Goal: Task Accomplishment & Management: Complete application form

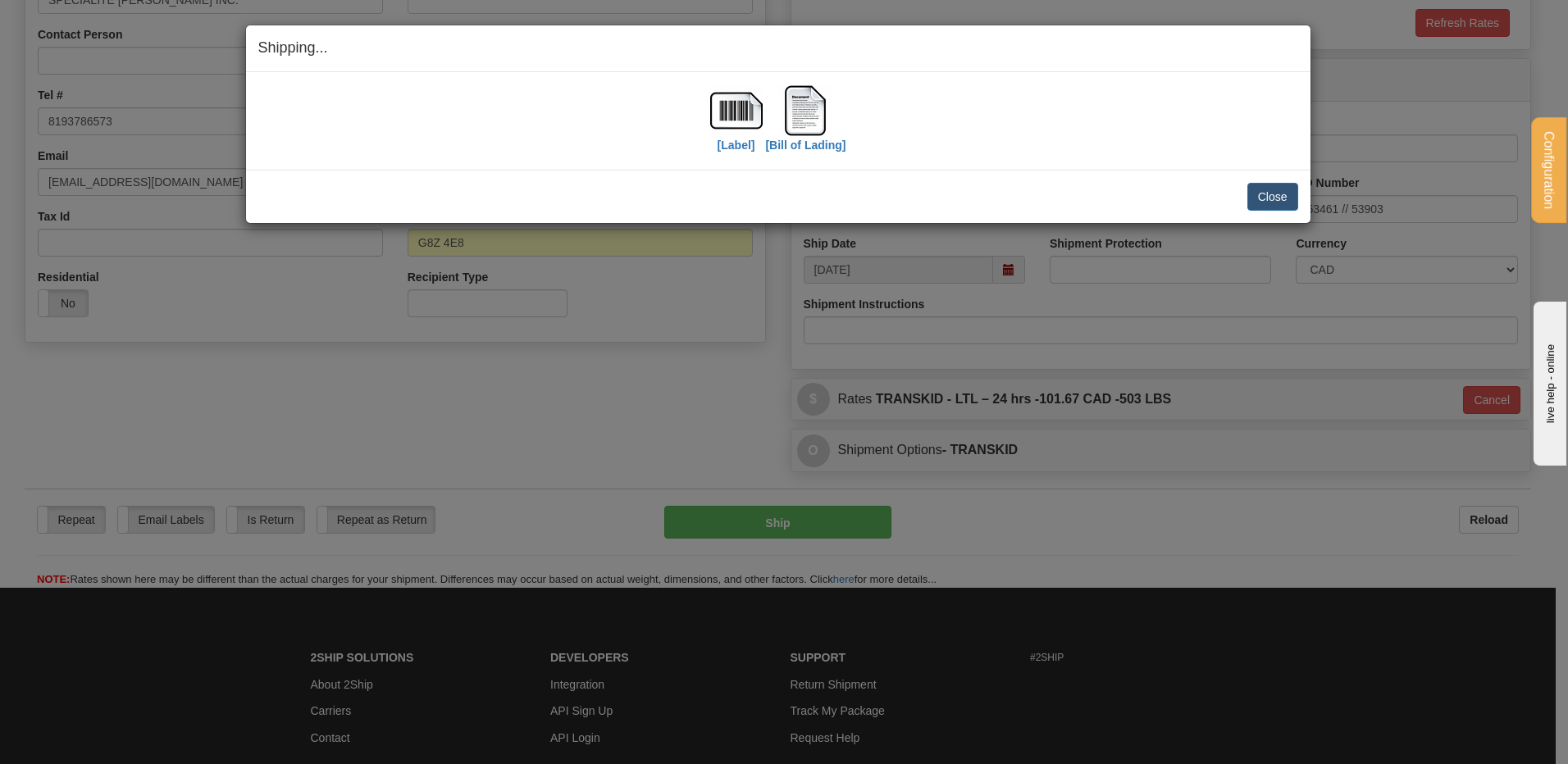
scroll to position [318, 0]
click at [1283, 201] on button "Close" at bounding box center [1273, 197] width 51 height 28
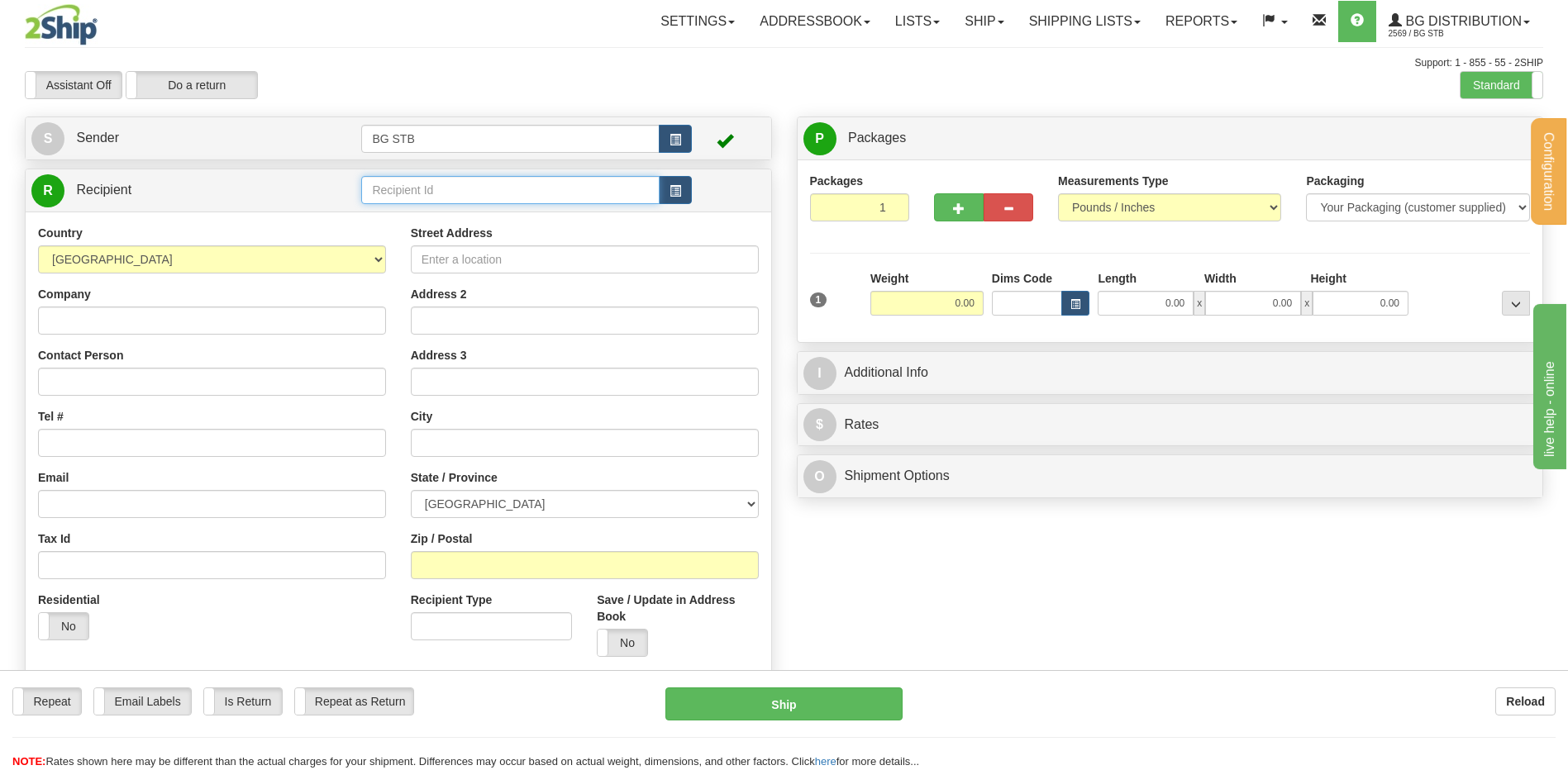
click at [446, 198] on input "text" at bounding box center [510, 190] width 298 height 28
type input "1225"
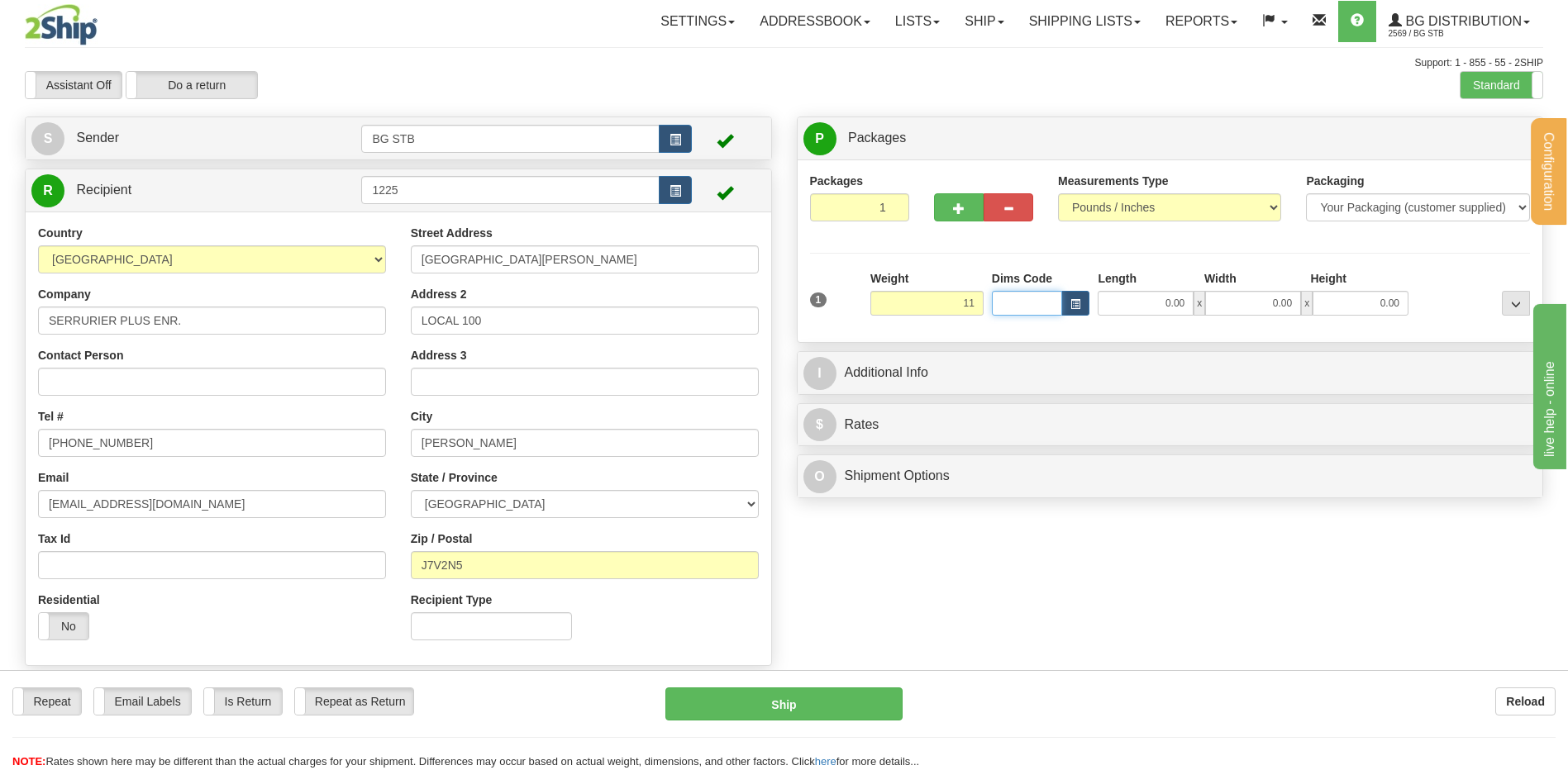
type input "11.00"
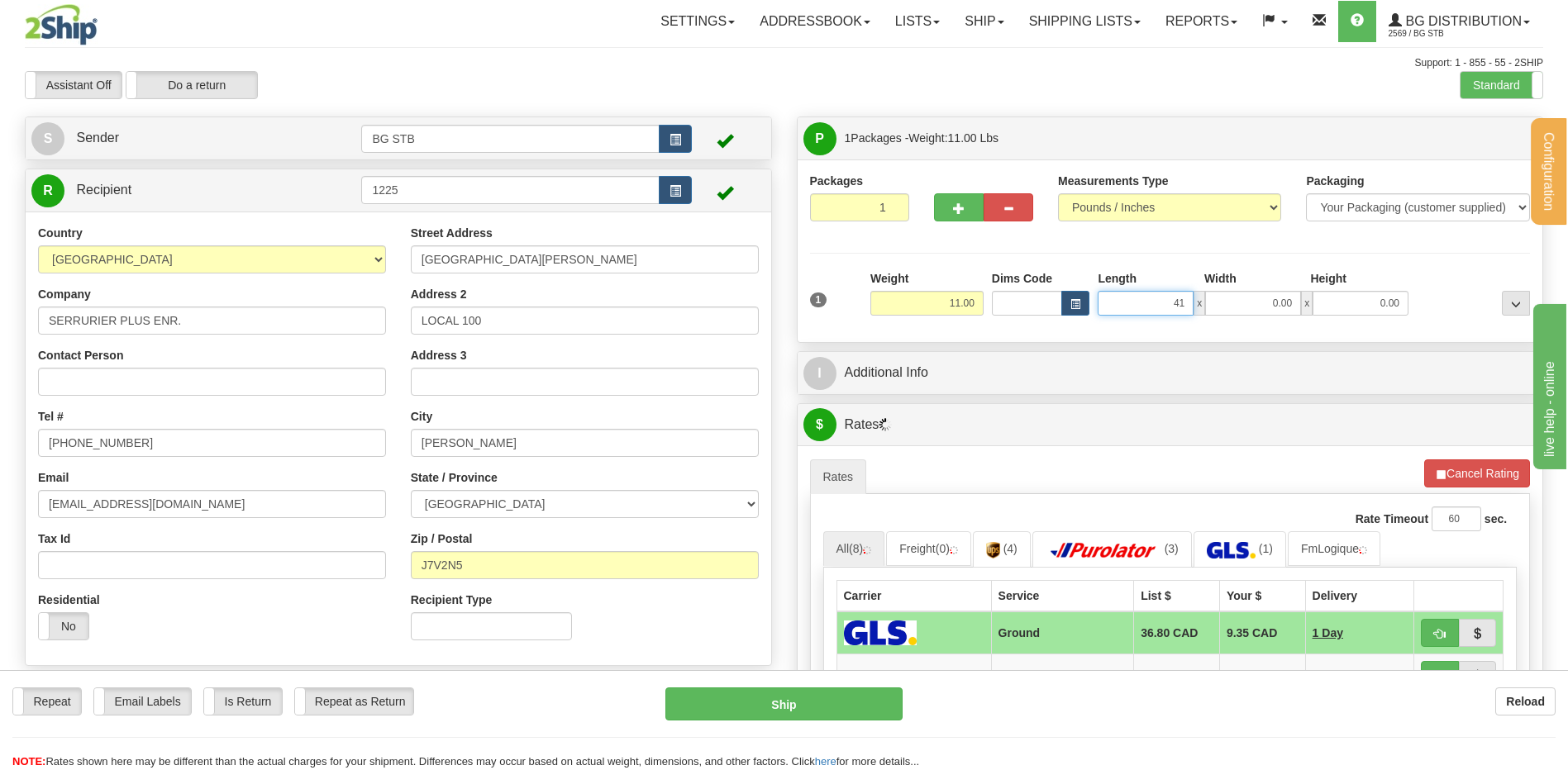
type input "4"
type input "16.00"
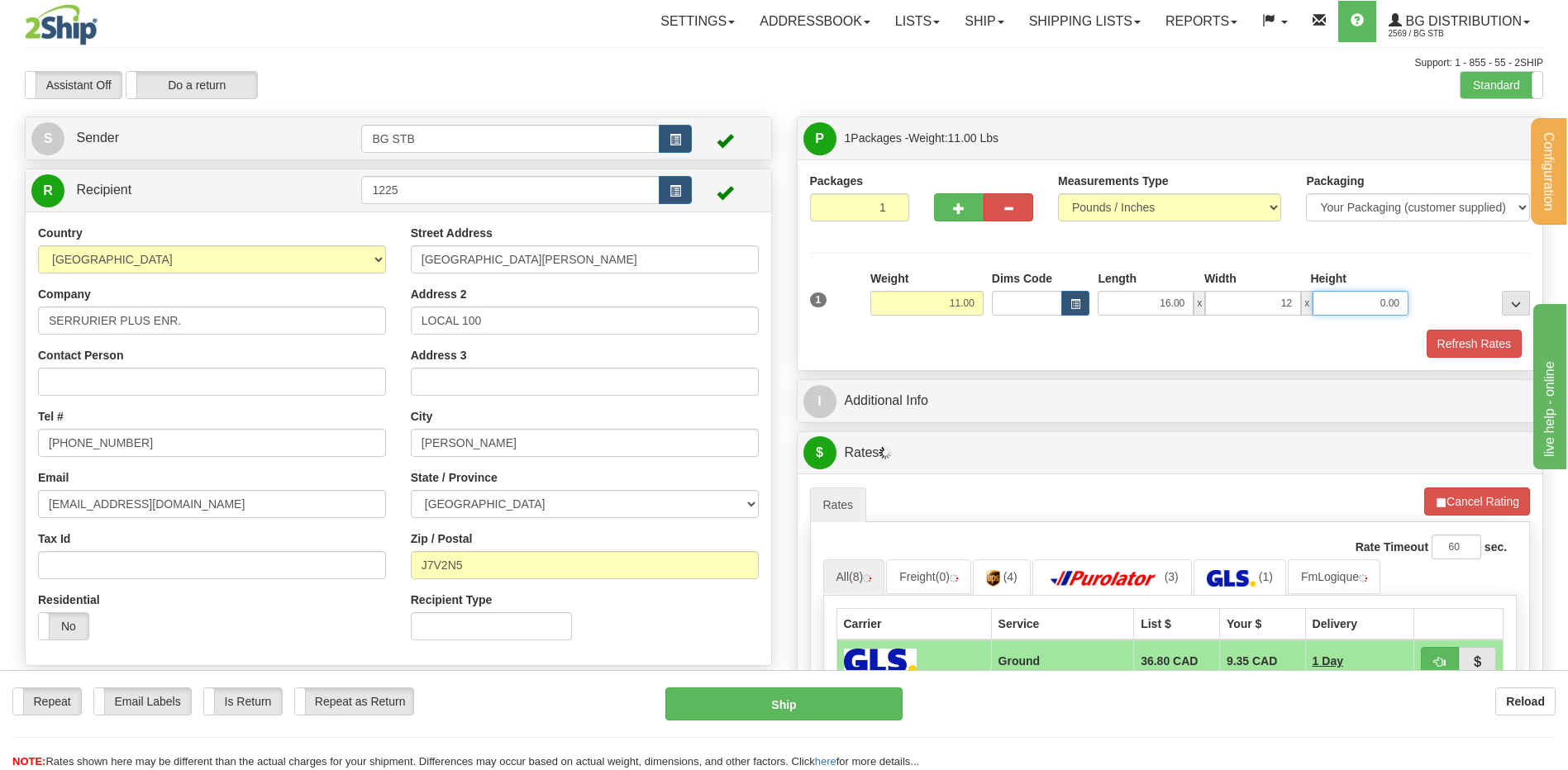
type input "12.00"
type input "11.00"
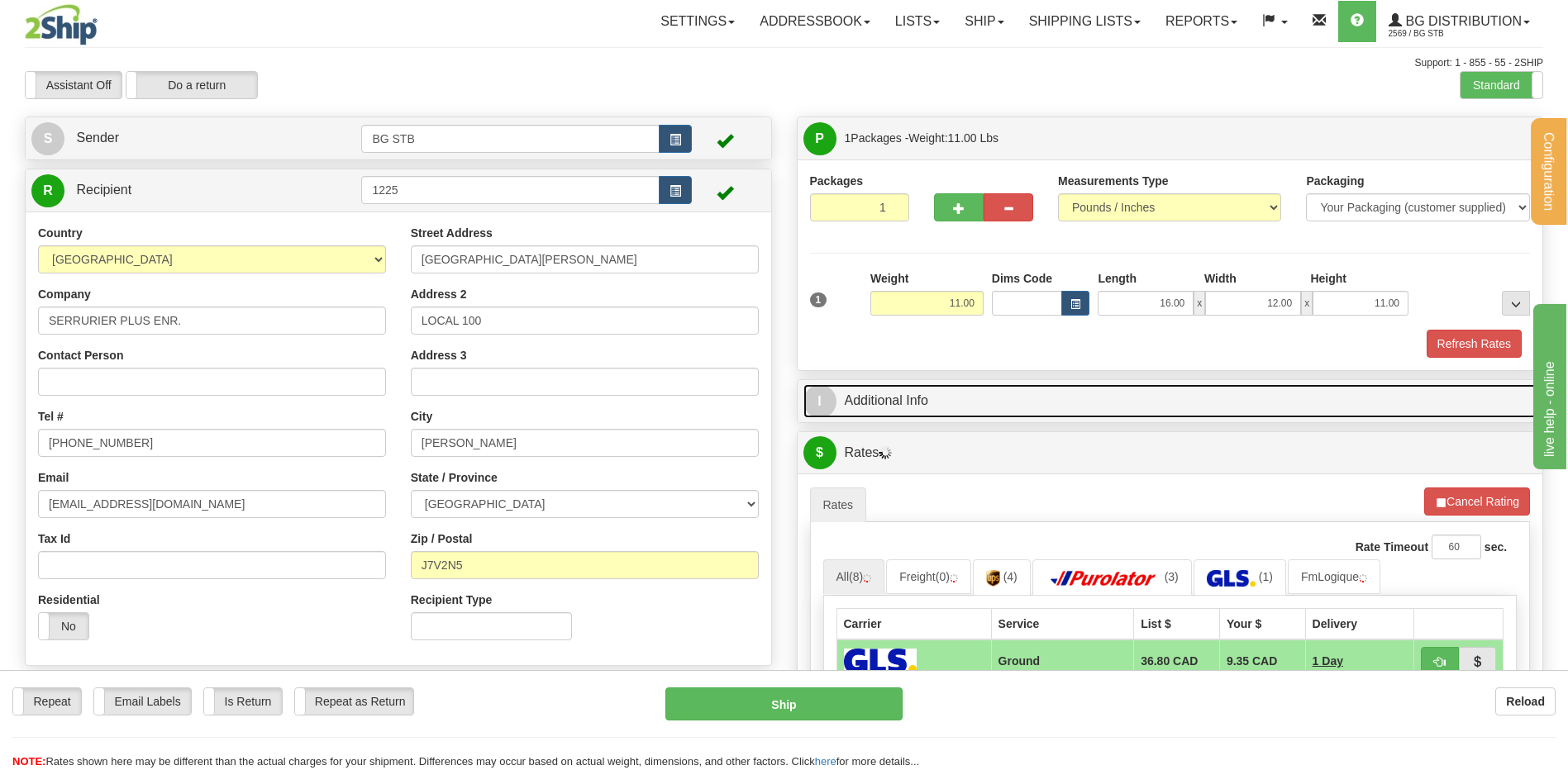
click at [1138, 407] on link "I Additional Info" at bounding box center [1170, 401] width 734 height 34
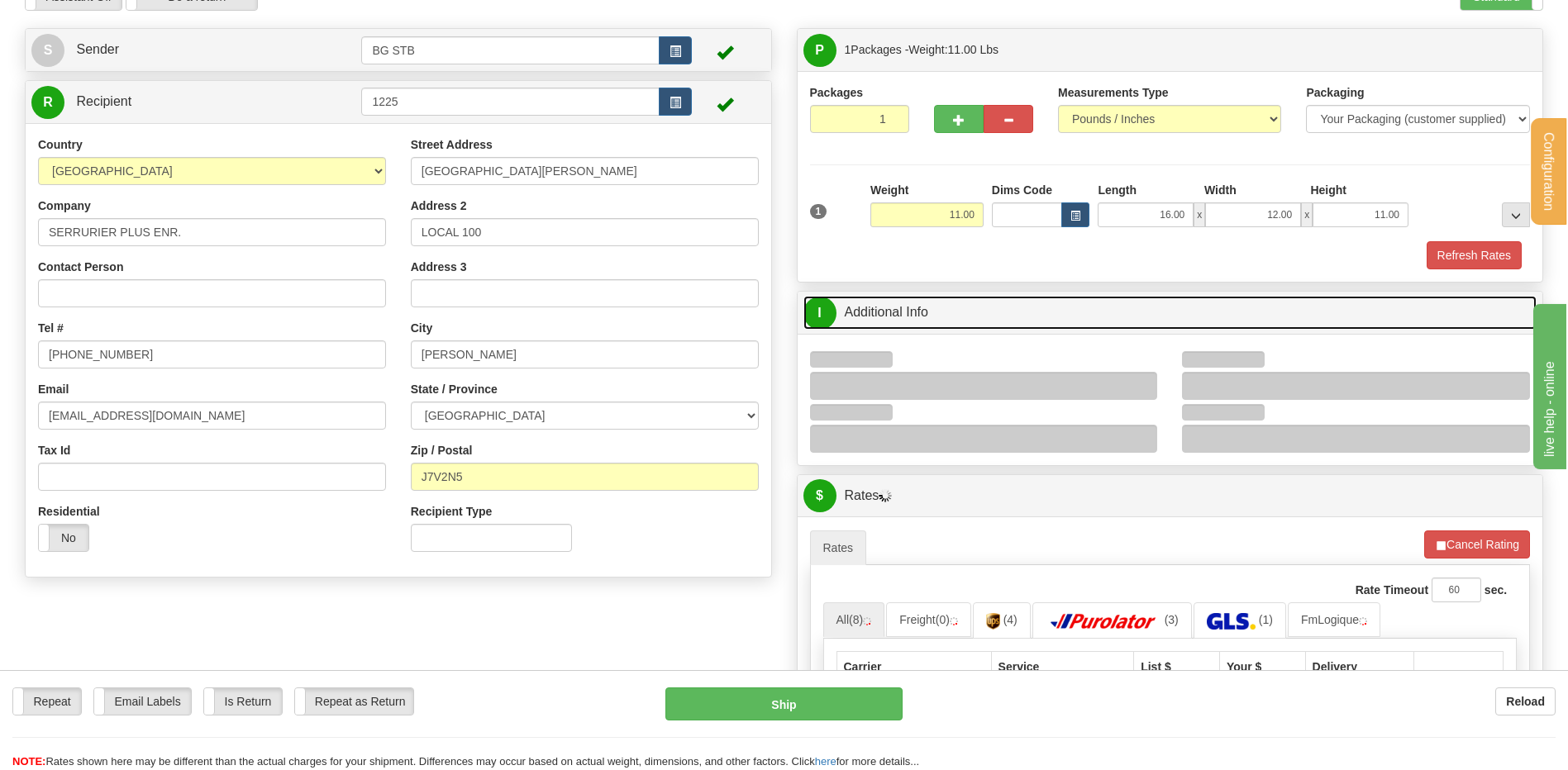
scroll to position [248, 0]
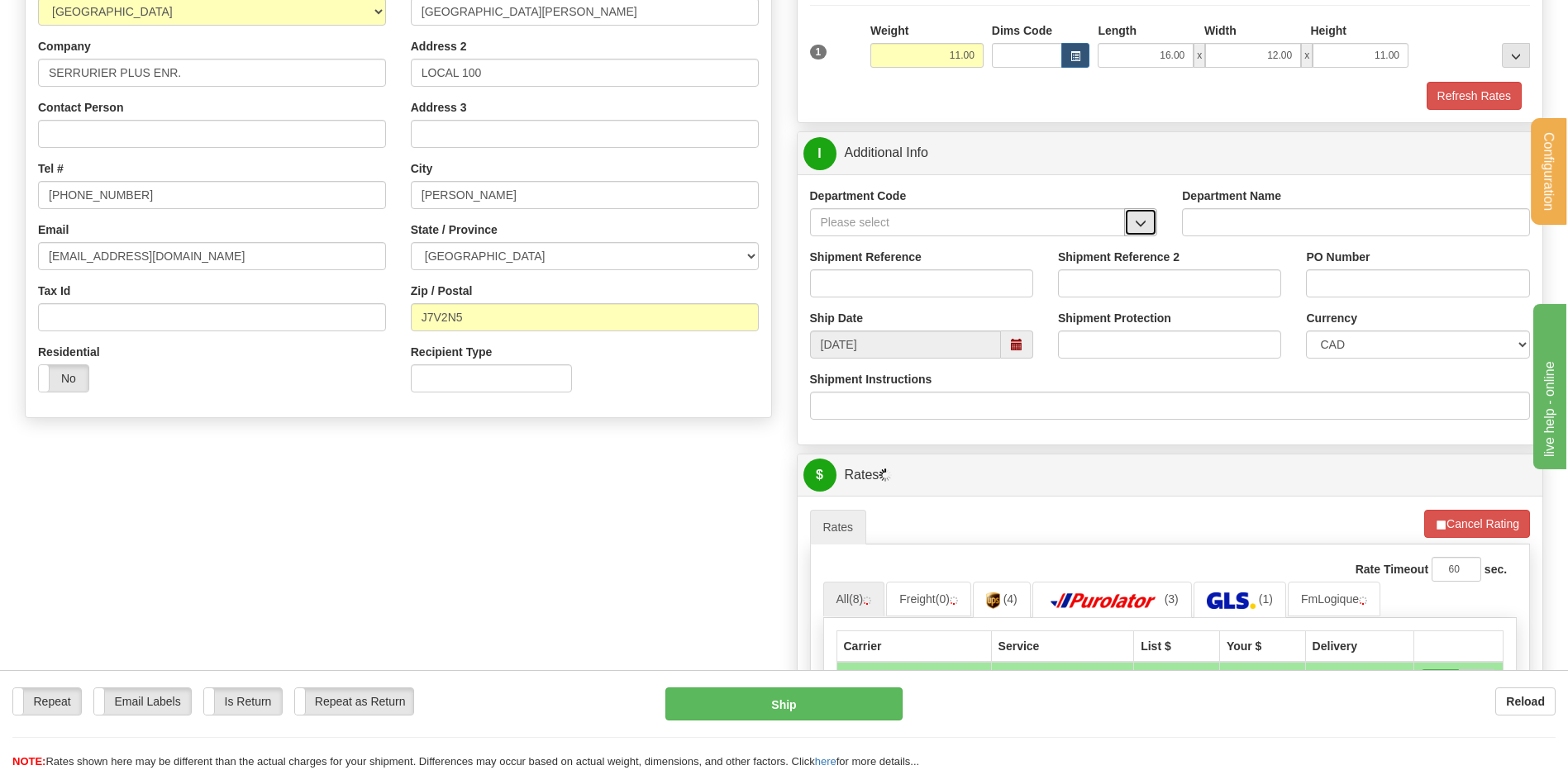
click at [1139, 224] on span "button" at bounding box center [1140, 223] width 11 height 10
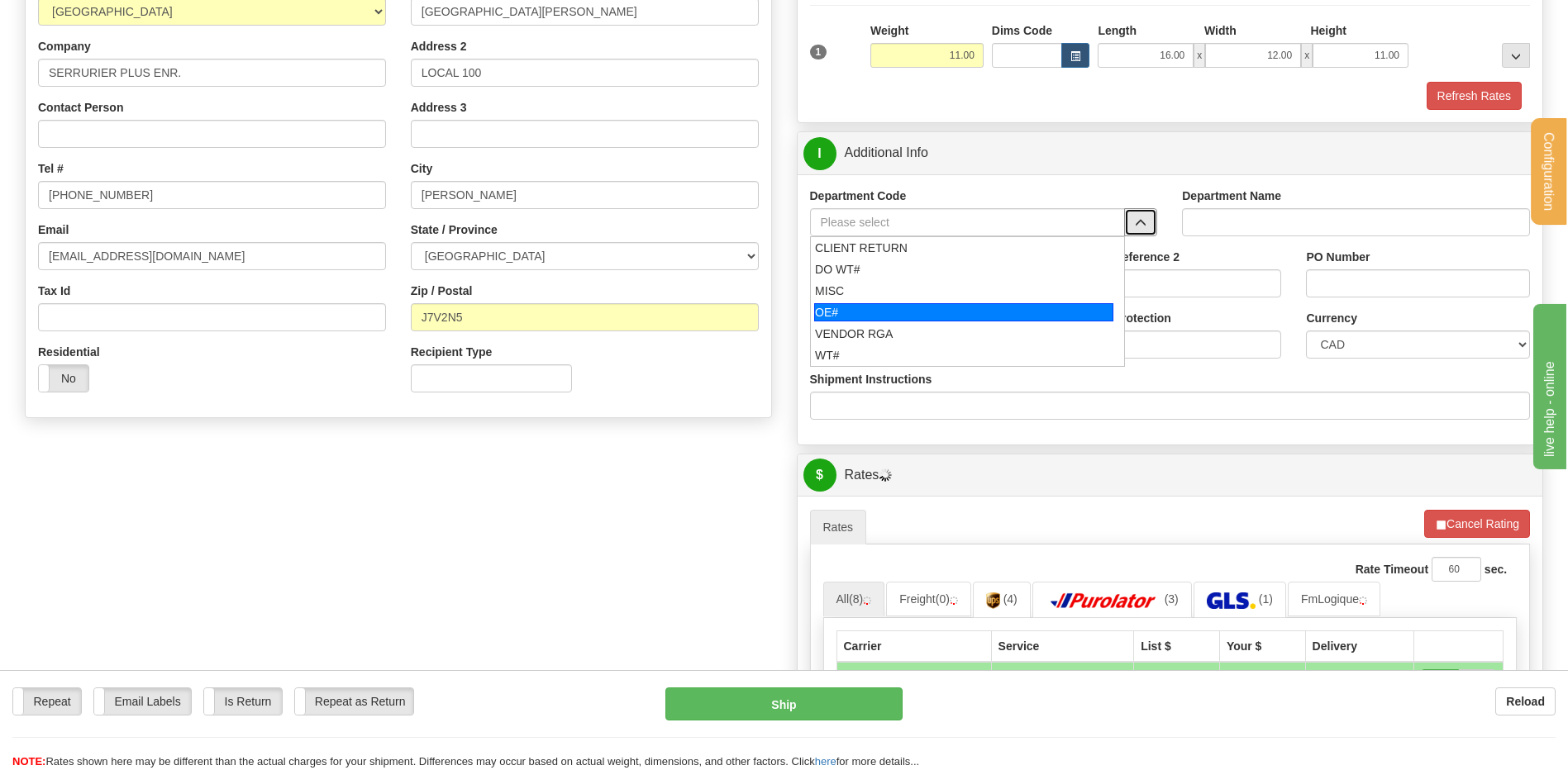
drag, startPoint x: 912, startPoint y: 314, endPoint x: 901, endPoint y: 289, distance: 27.3
click at [909, 312] on div "OE#" at bounding box center [963, 312] width 299 height 18
type input "OE#"
type input "ORDERS"
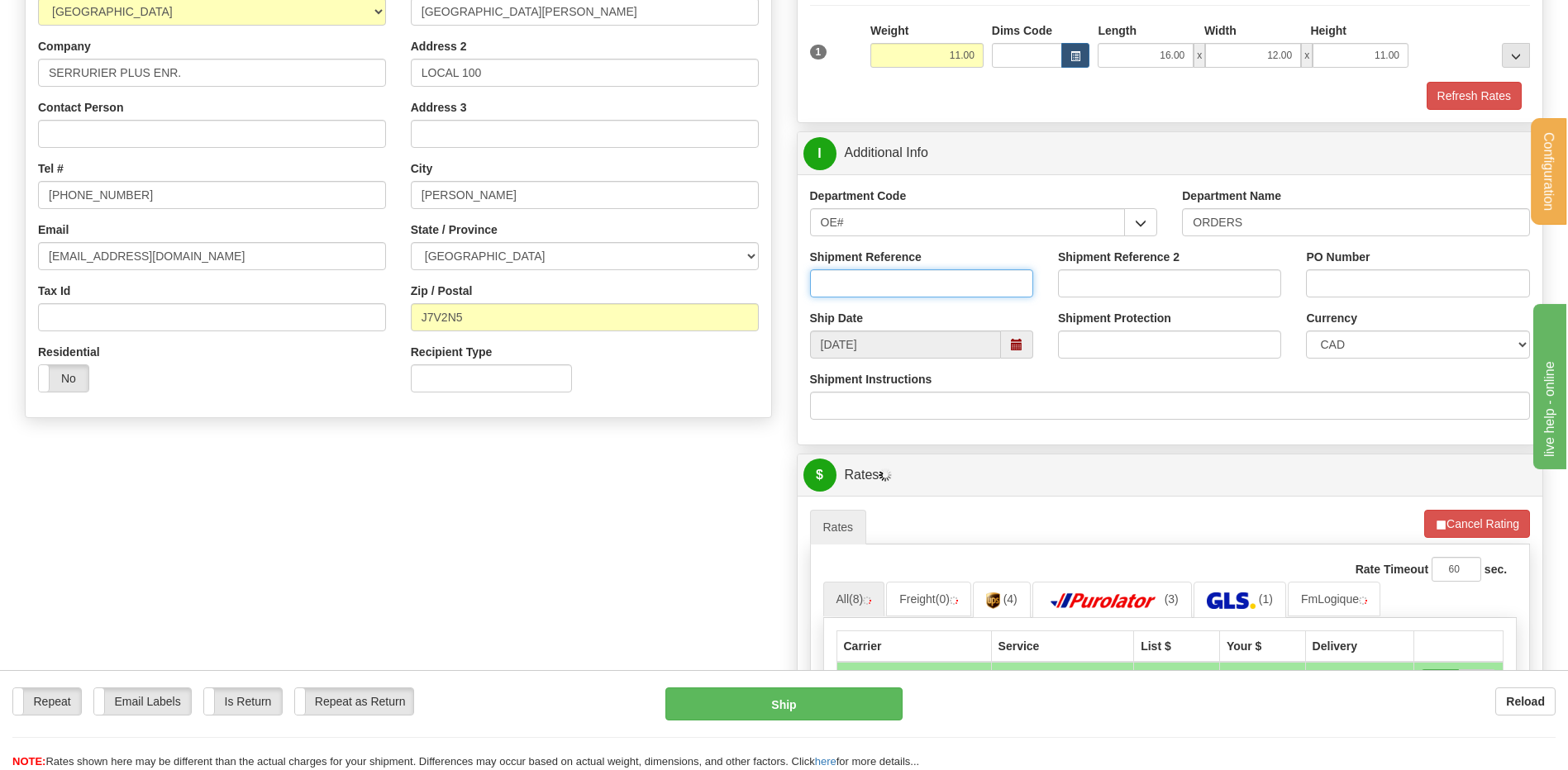
click at [900, 287] on input "Shipment Reference" at bounding box center [921, 284] width 223 height 28
type input "80005829-01"
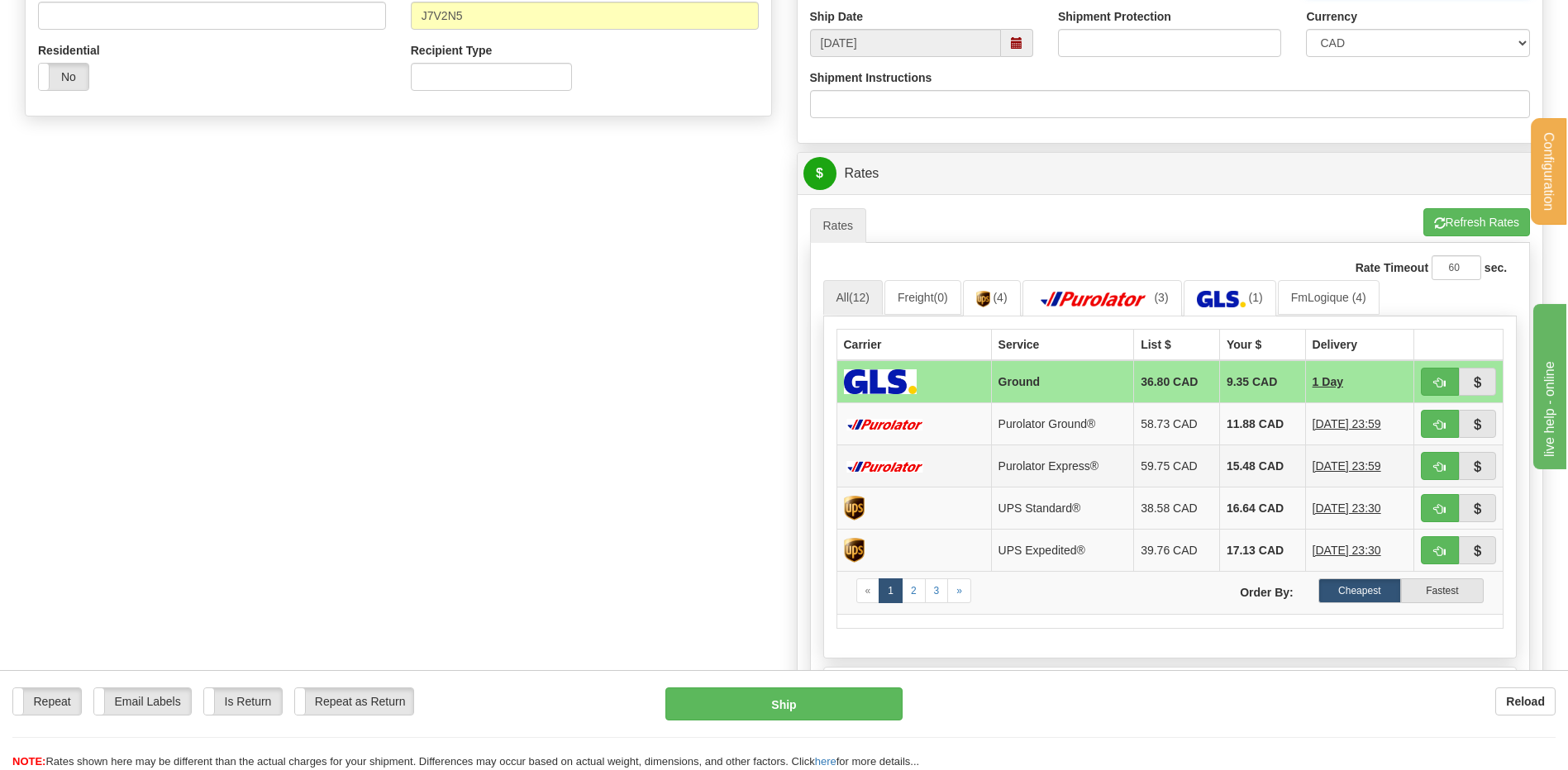
scroll to position [578, 0]
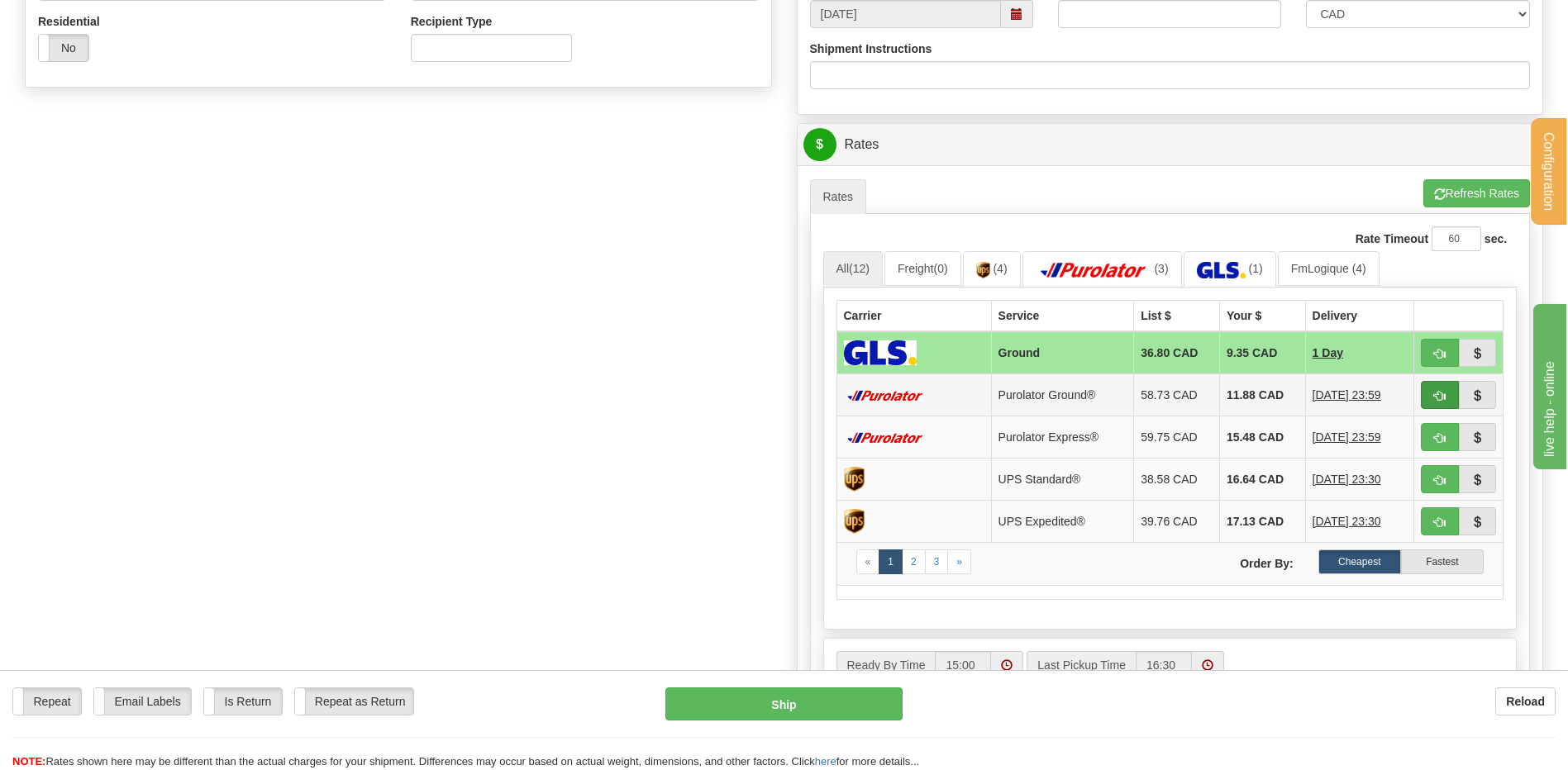
type input "DXSEPT25"
drag, startPoint x: 1436, startPoint y: 387, endPoint x: 1349, endPoint y: 397, distance: 87.6
click at [1437, 387] on button "button" at bounding box center [1439, 395] width 38 height 28
type input "260"
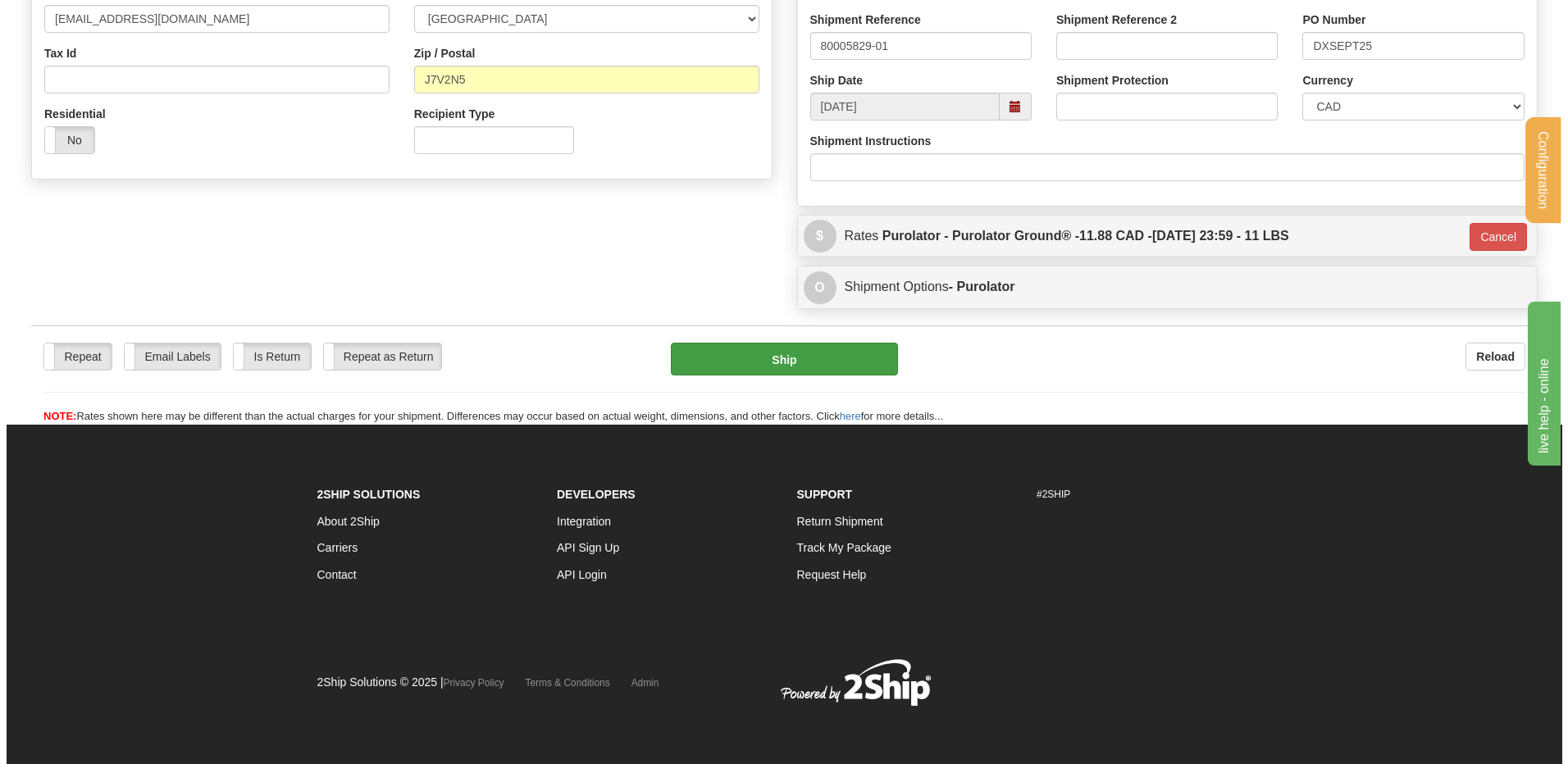
scroll to position [482, 0]
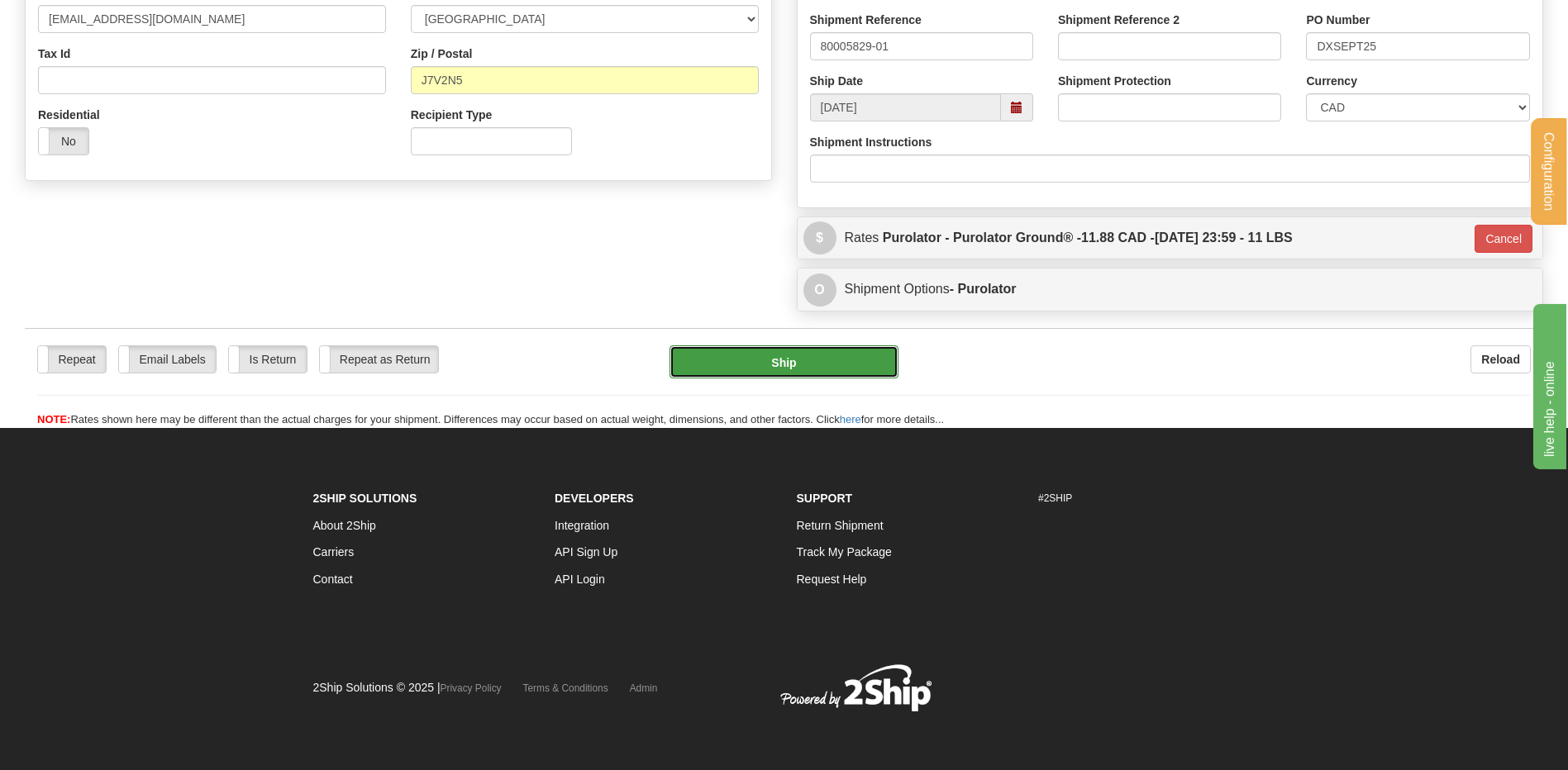
click at [808, 360] on button "Ship" at bounding box center [783, 362] width 228 height 33
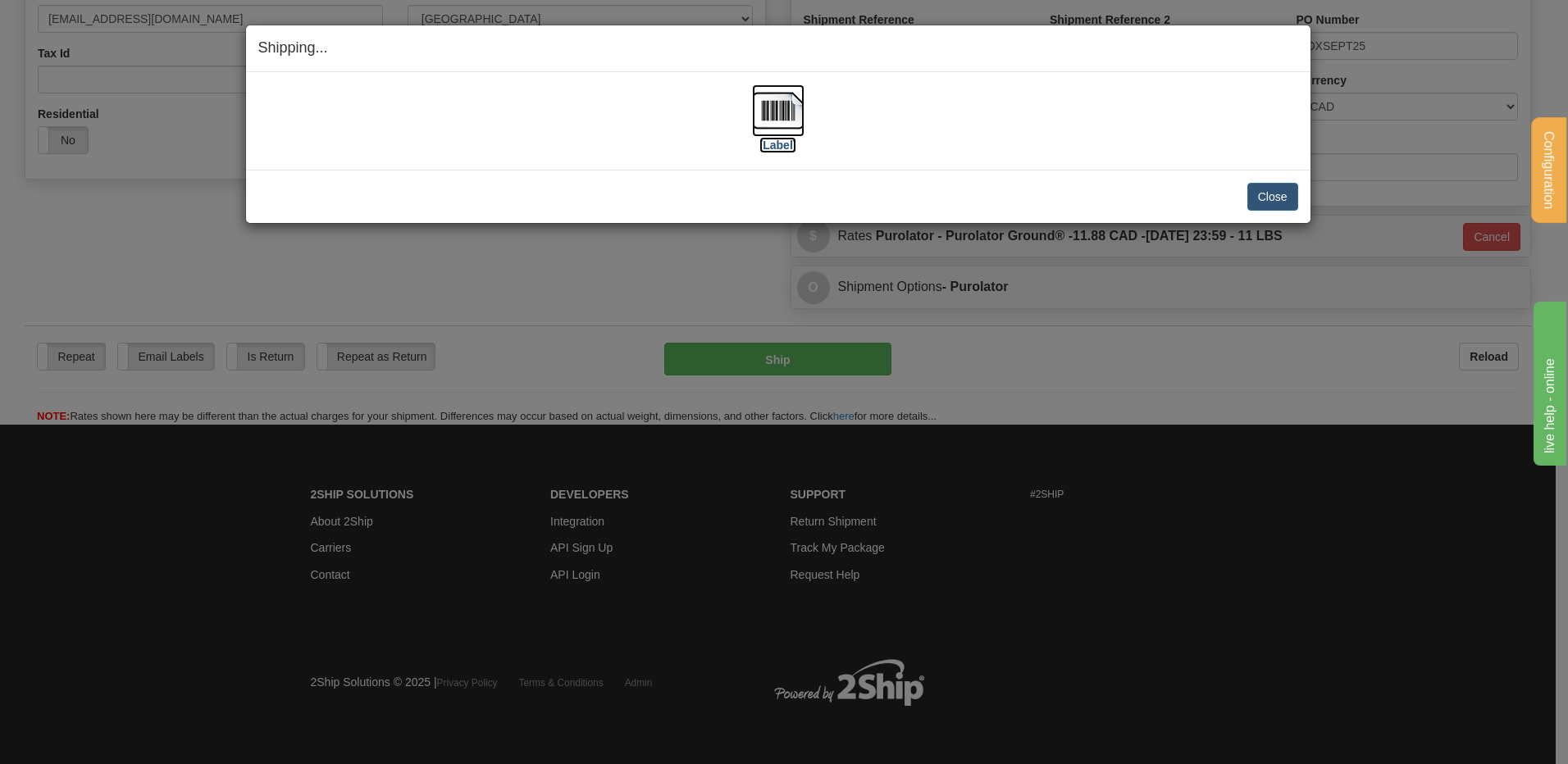
click at [758, 103] on img at bounding box center [778, 110] width 52 height 52
click at [1260, 200] on button "Close" at bounding box center [1273, 197] width 51 height 28
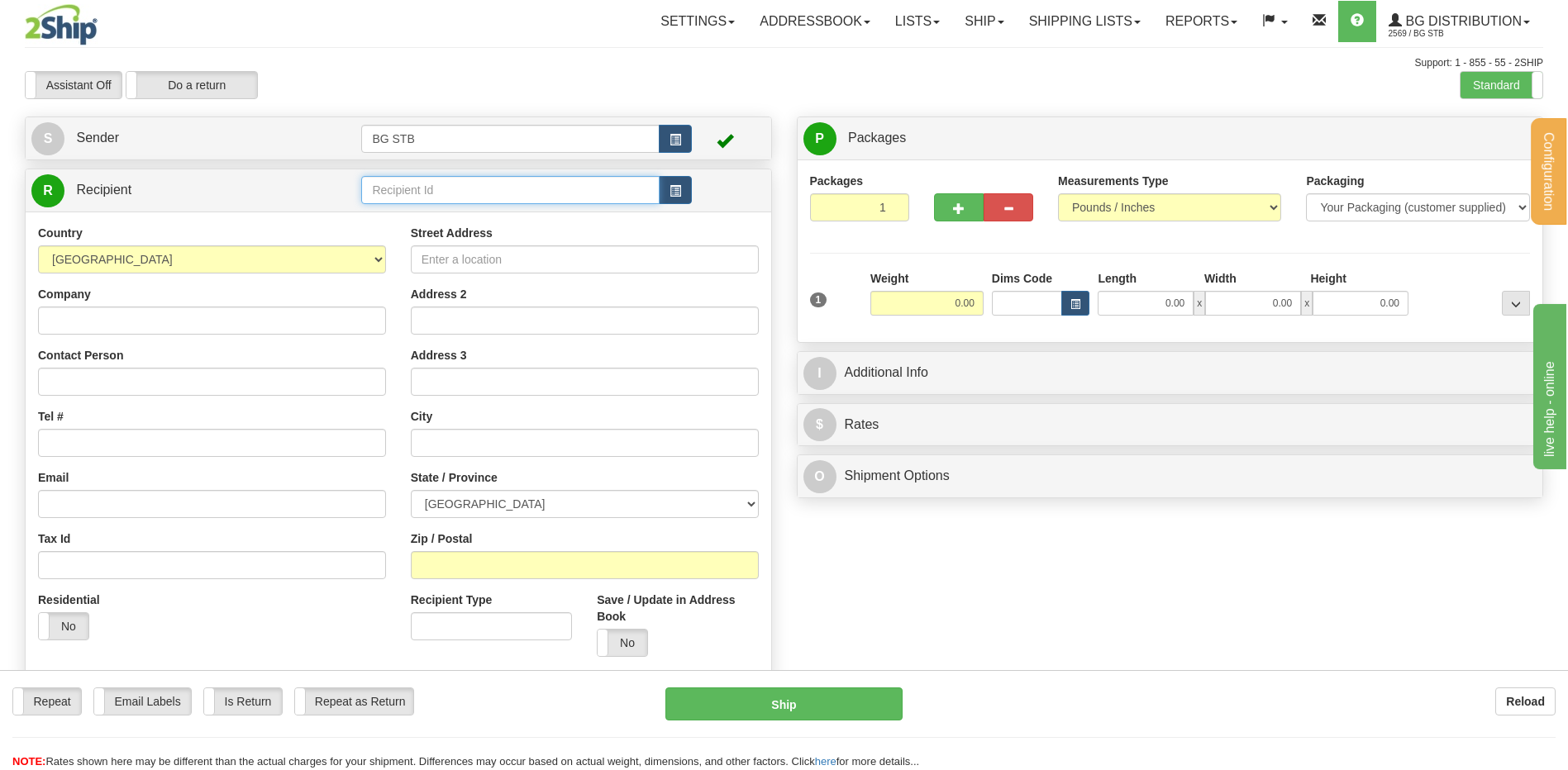
click at [465, 185] on input "text" at bounding box center [510, 190] width 298 height 28
type input "7036"
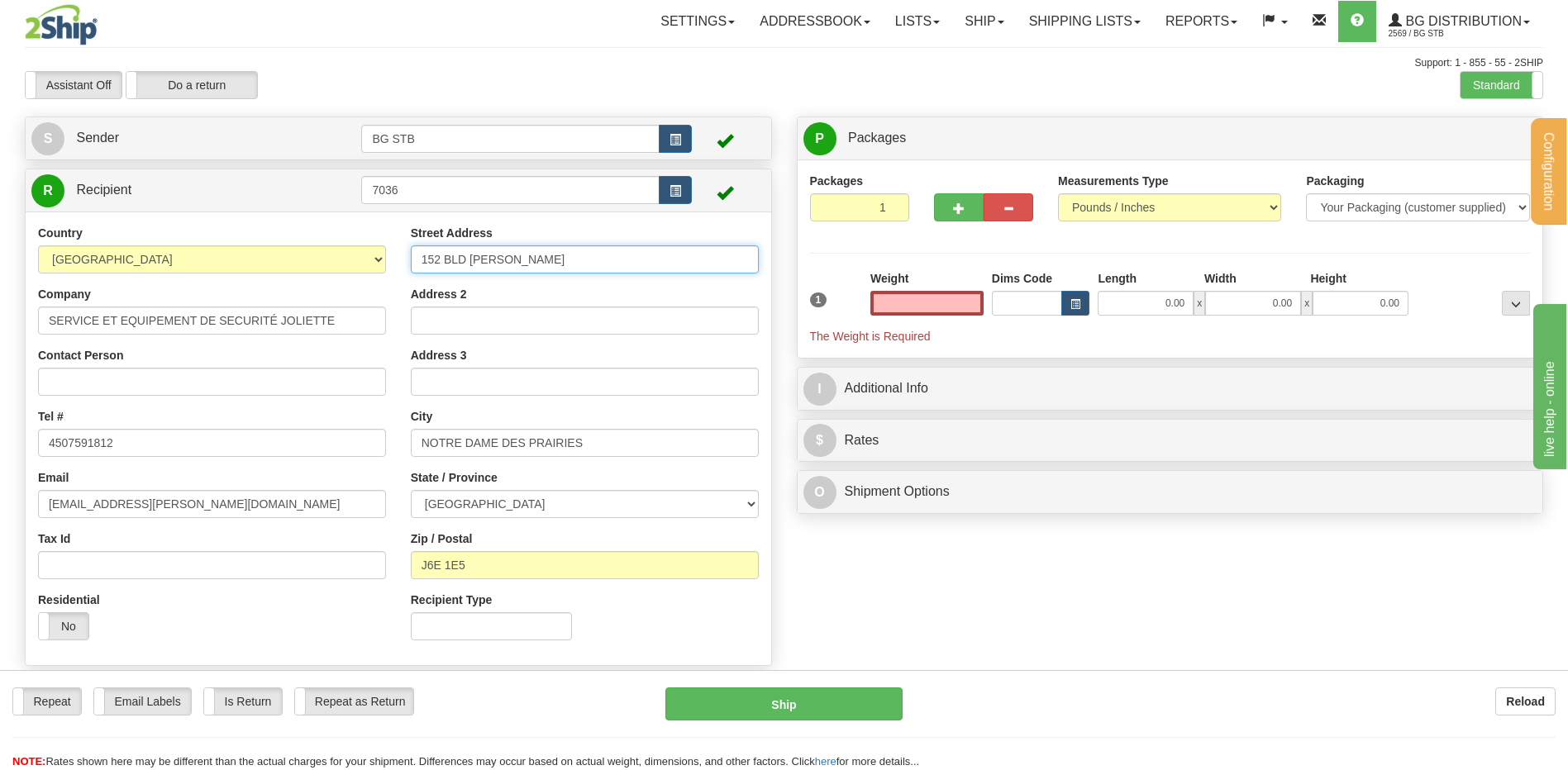
type input "0.00"
drag, startPoint x: 579, startPoint y: 255, endPoint x: 350, endPoint y: 281, distance: 230.5
click at [350, 281] on div "Country AFGHANISTAN ALAND ISLANDS ALBANIA ALGERIA AMERICAN SAMOA ANDORRA ANGOLA…" at bounding box center [398, 438] width 746 height 428
type input "1265 RUE DE LA NAUDIERE"
drag, startPoint x: 524, startPoint y: 435, endPoint x: 399, endPoint y: 444, distance: 125.3
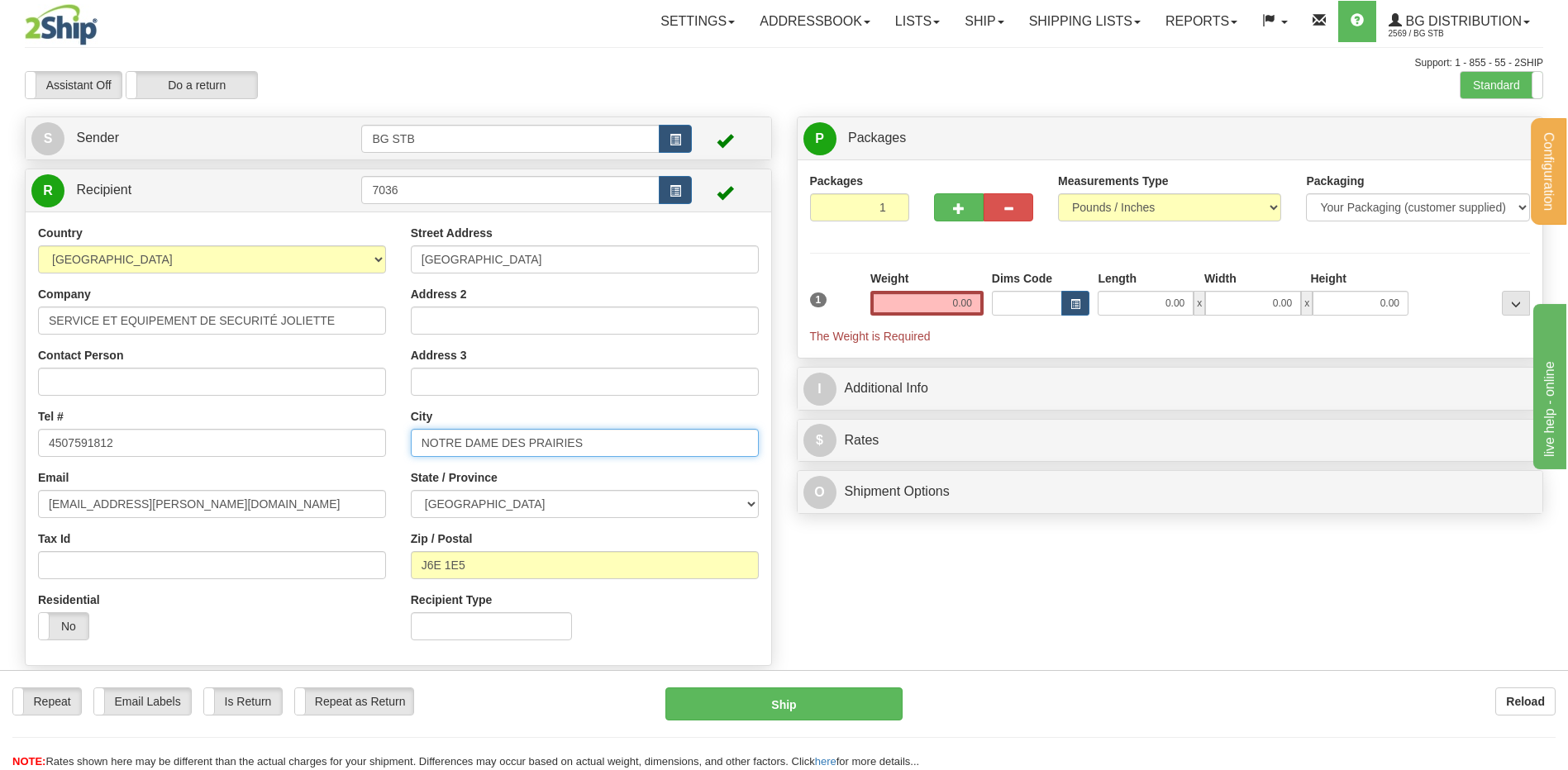
click at [402, 444] on div "Street Address 1265 RUE DE LA NAUDIERE Address 2 Address 3 City NOTRE DAME DES …" at bounding box center [584, 438] width 373 height 428
type input "J"
type input "JOLIETTE"
drag, startPoint x: 470, startPoint y: 564, endPoint x: 446, endPoint y: 564, distance: 24.0
click at [446, 564] on input "J6E 1E5" at bounding box center [584, 565] width 348 height 28
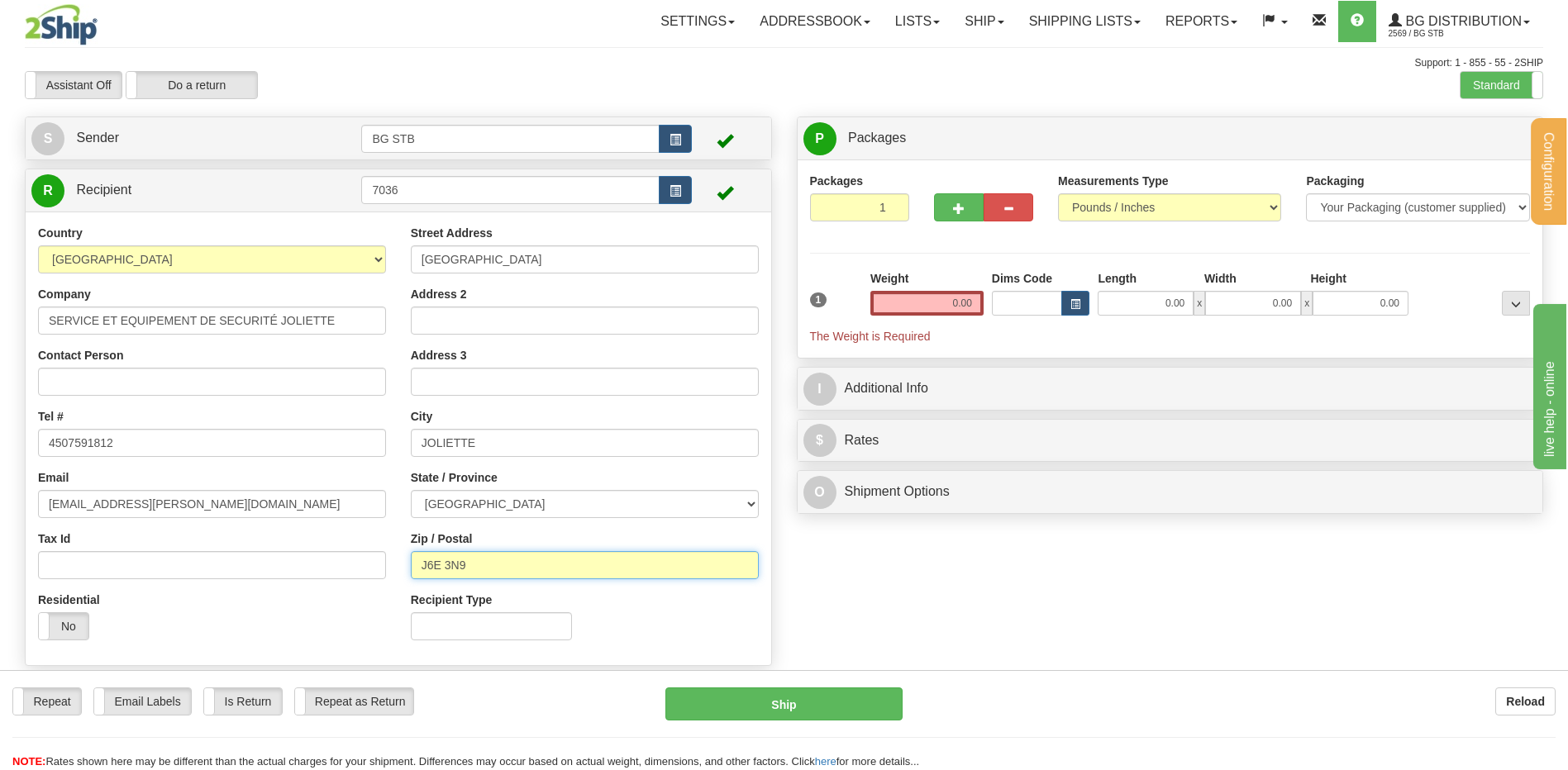
type input "J6E 3N9"
click at [889, 304] on input "0.00" at bounding box center [927, 303] width 113 height 24
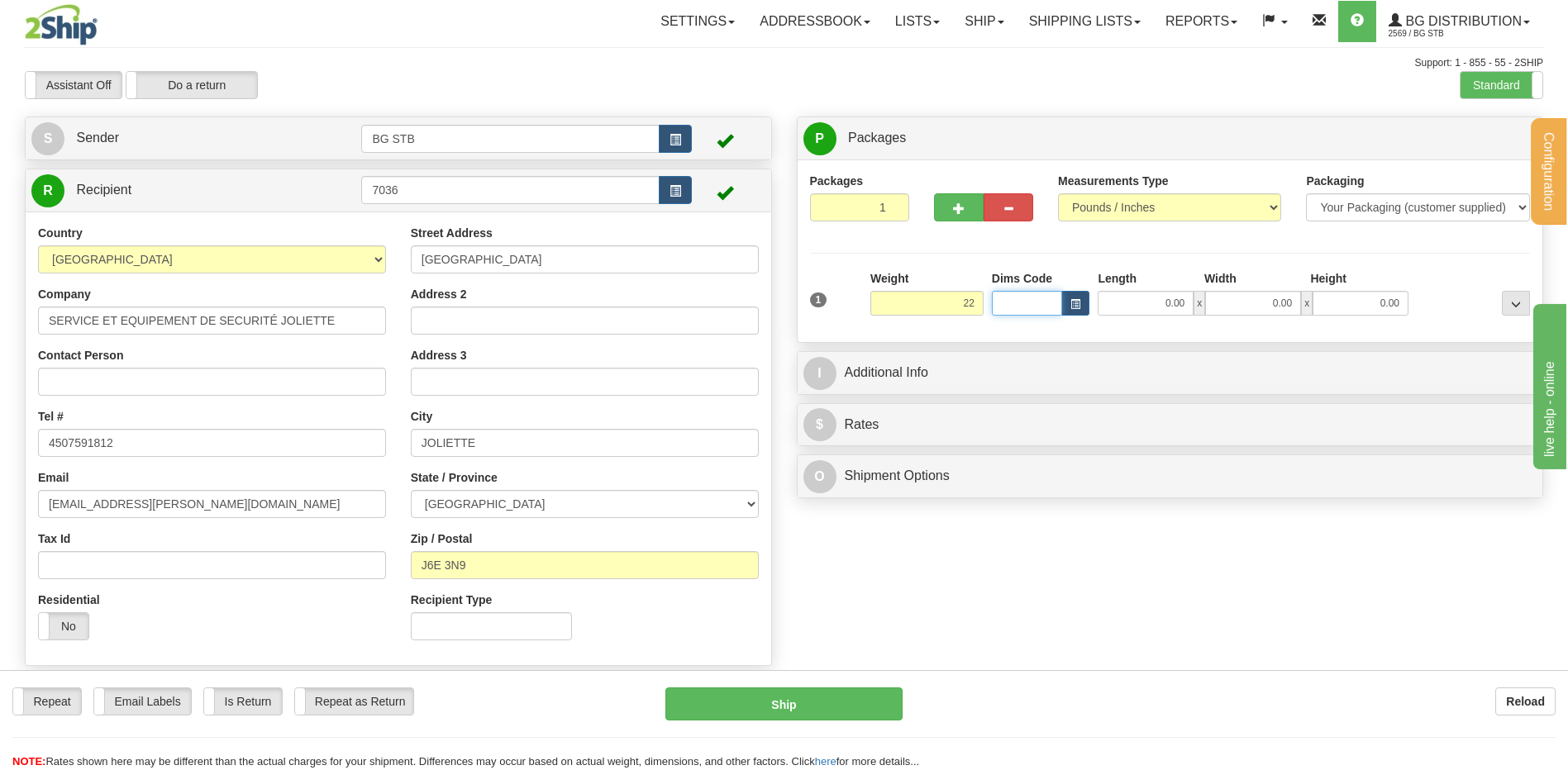
type input "22.00"
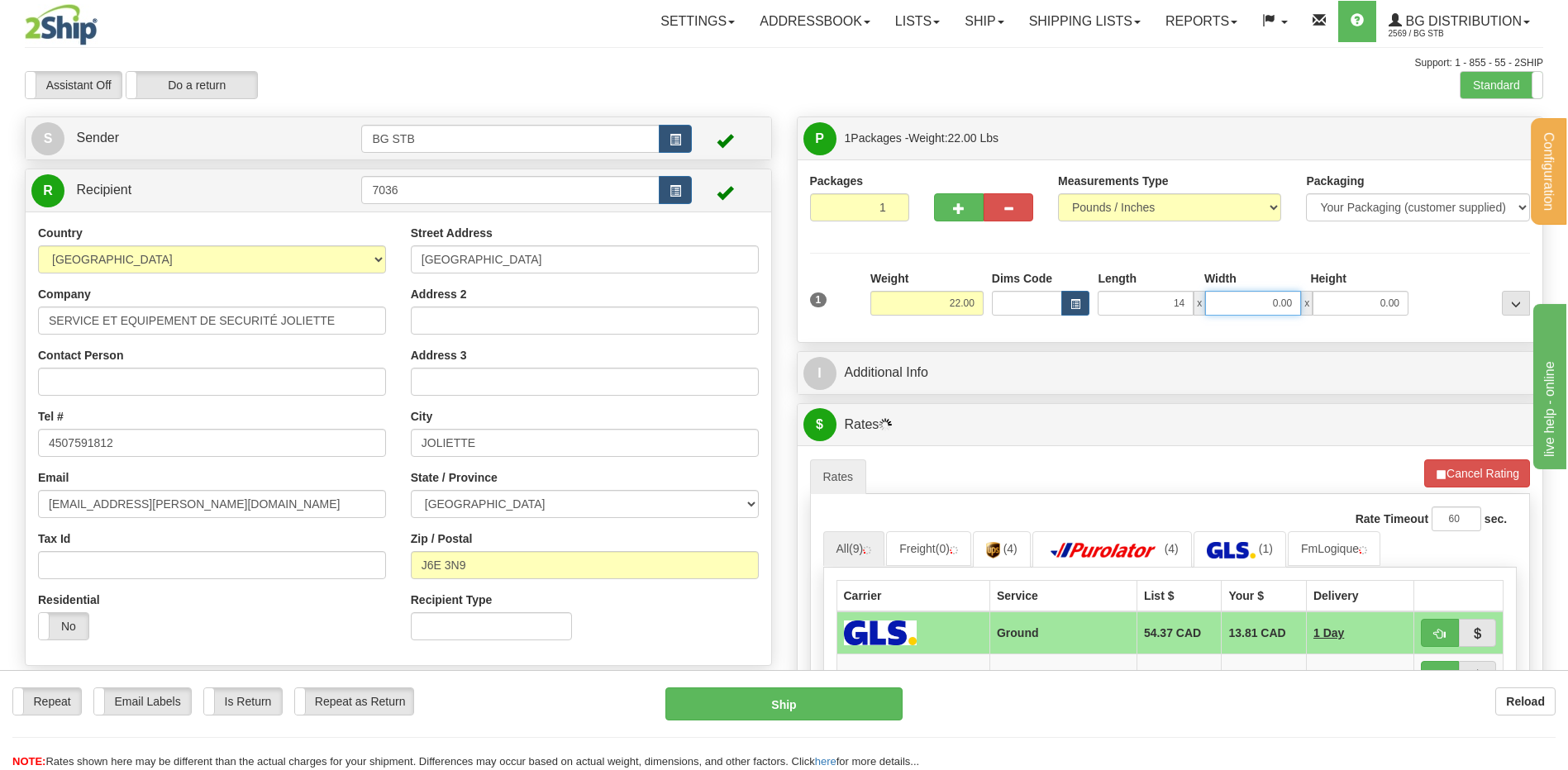
type input "14.00"
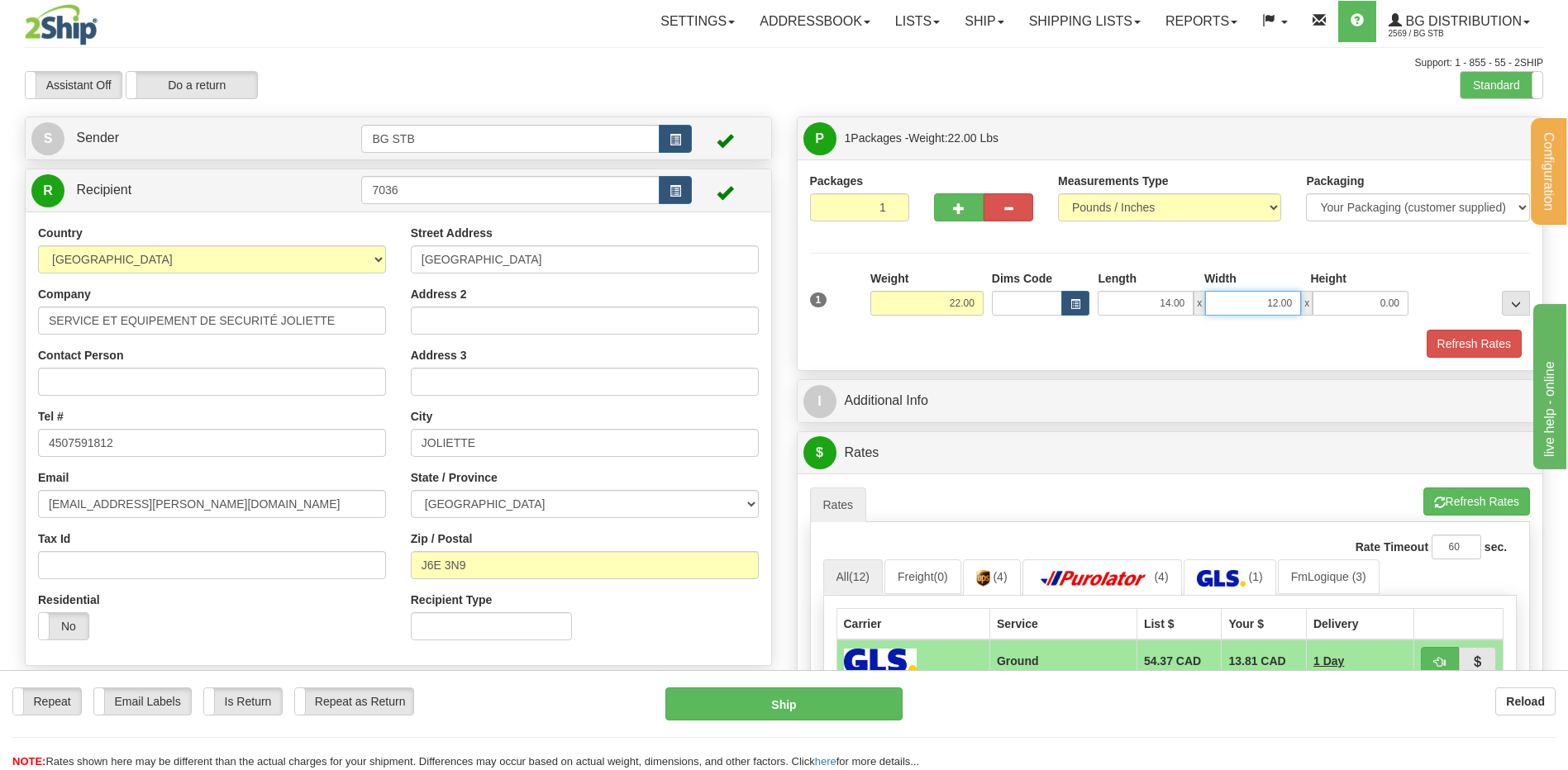
drag, startPoint x: 1224, startPoint y: 306, endPoint x: 1423, endPoint y: 285, distance: 200.1
click at [1419, 286] on div "1 Weight 22.00 Dims Code x x" at bounding box center [1170, 299] width 729 height 59
type input "10.00"
type input "12.00"
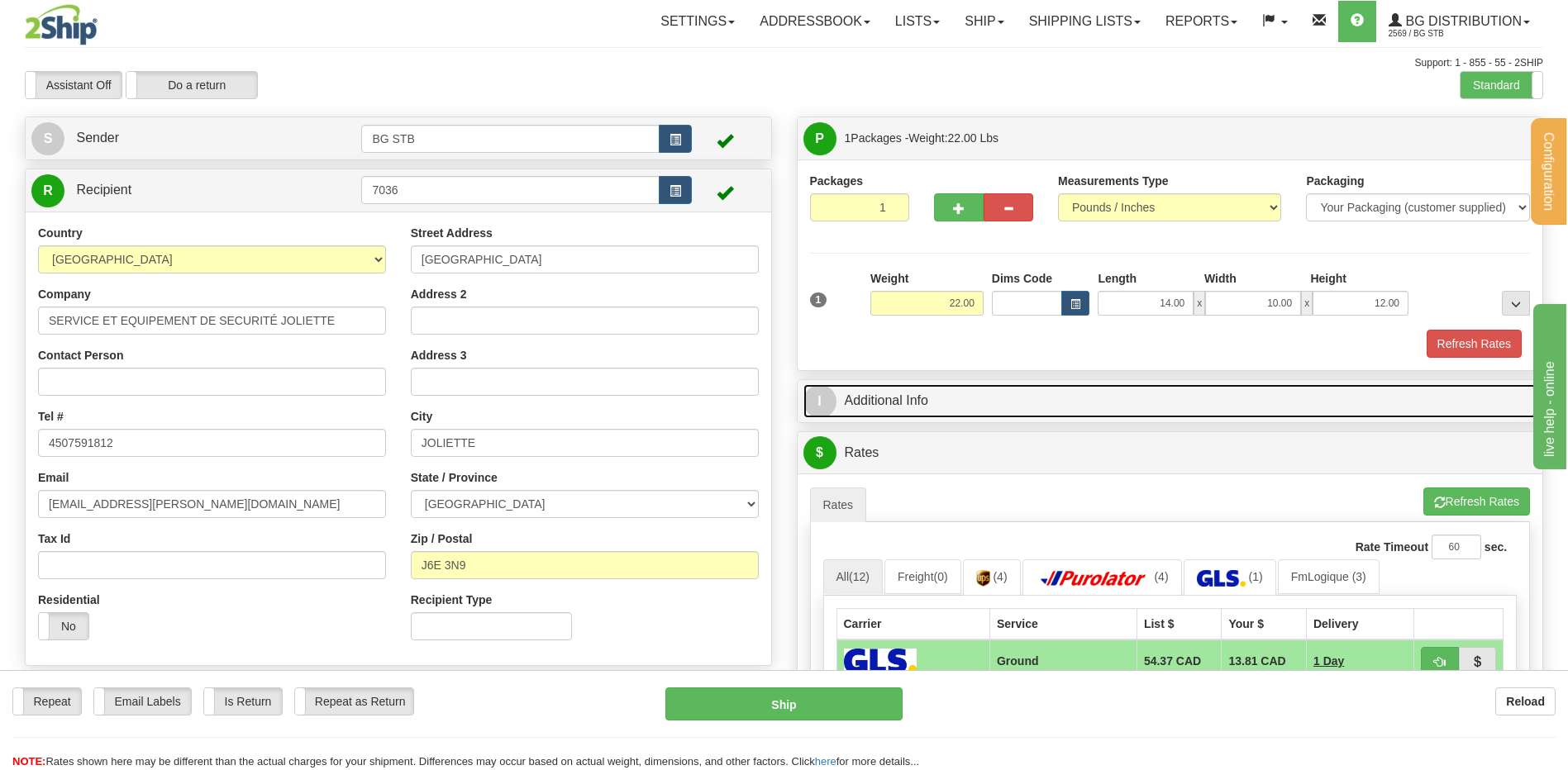
click at [947, 402] on link "I Additional Info" at bounding box center [1170, 401] width 734 height 34
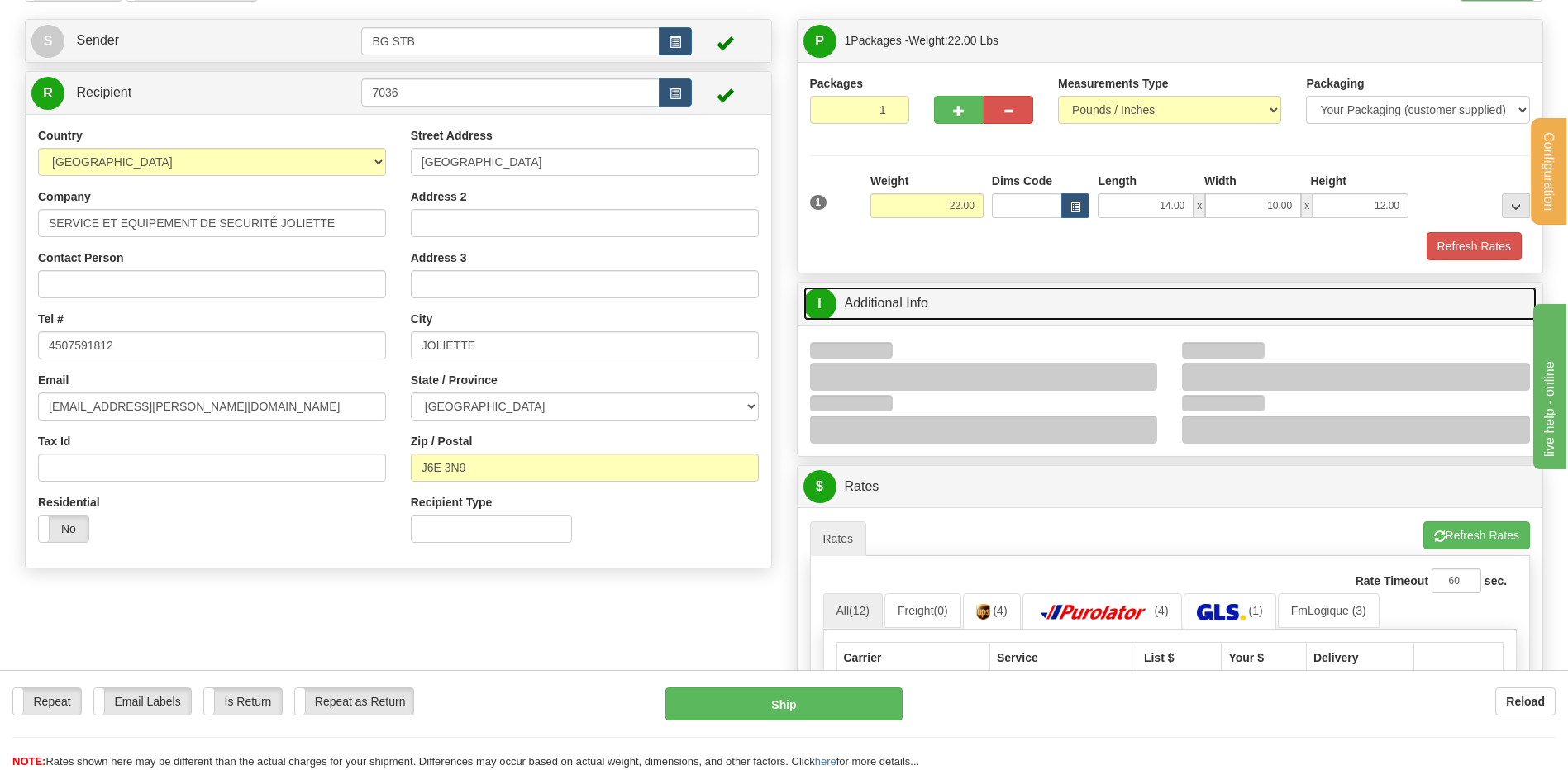
scroll to position [248, 0]
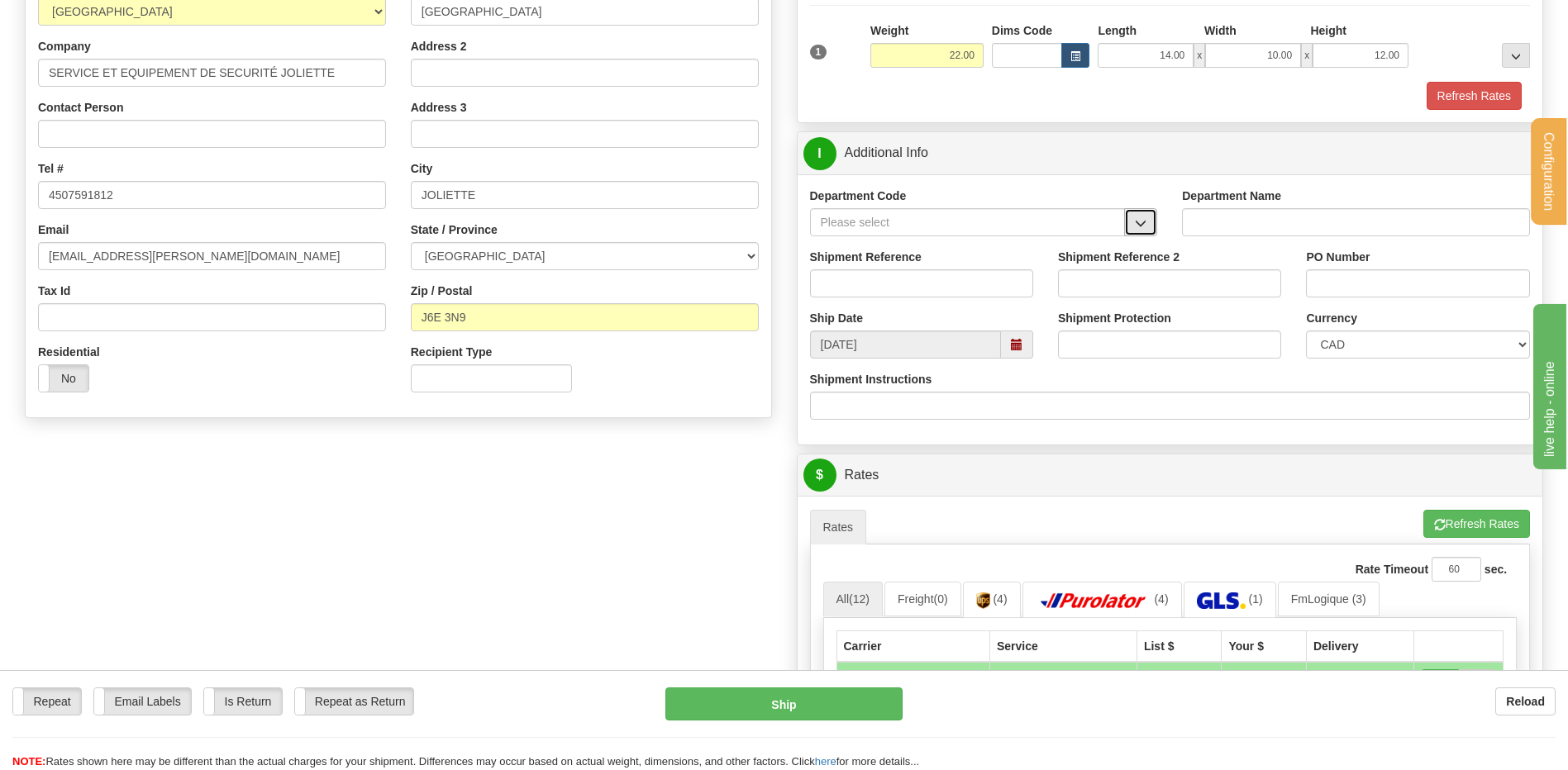
click at [1140, 222] on span "button" at bounding box center [1140, 223] width 11 height 10
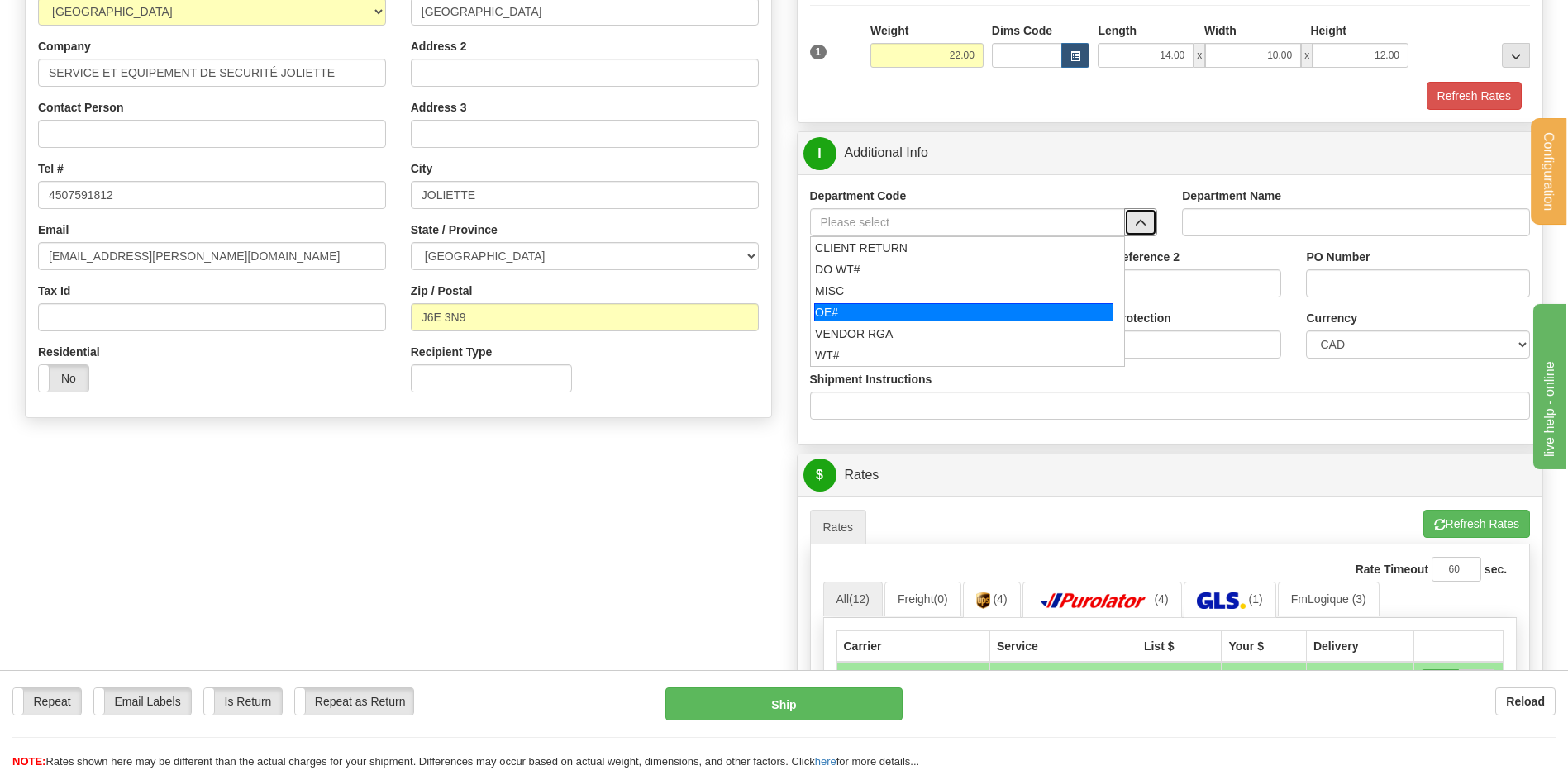
click at [952, 304] on div "OE#" at bounding box center [963, 312] width 299 height 18
type input "OE#"
type input "ORDERS"
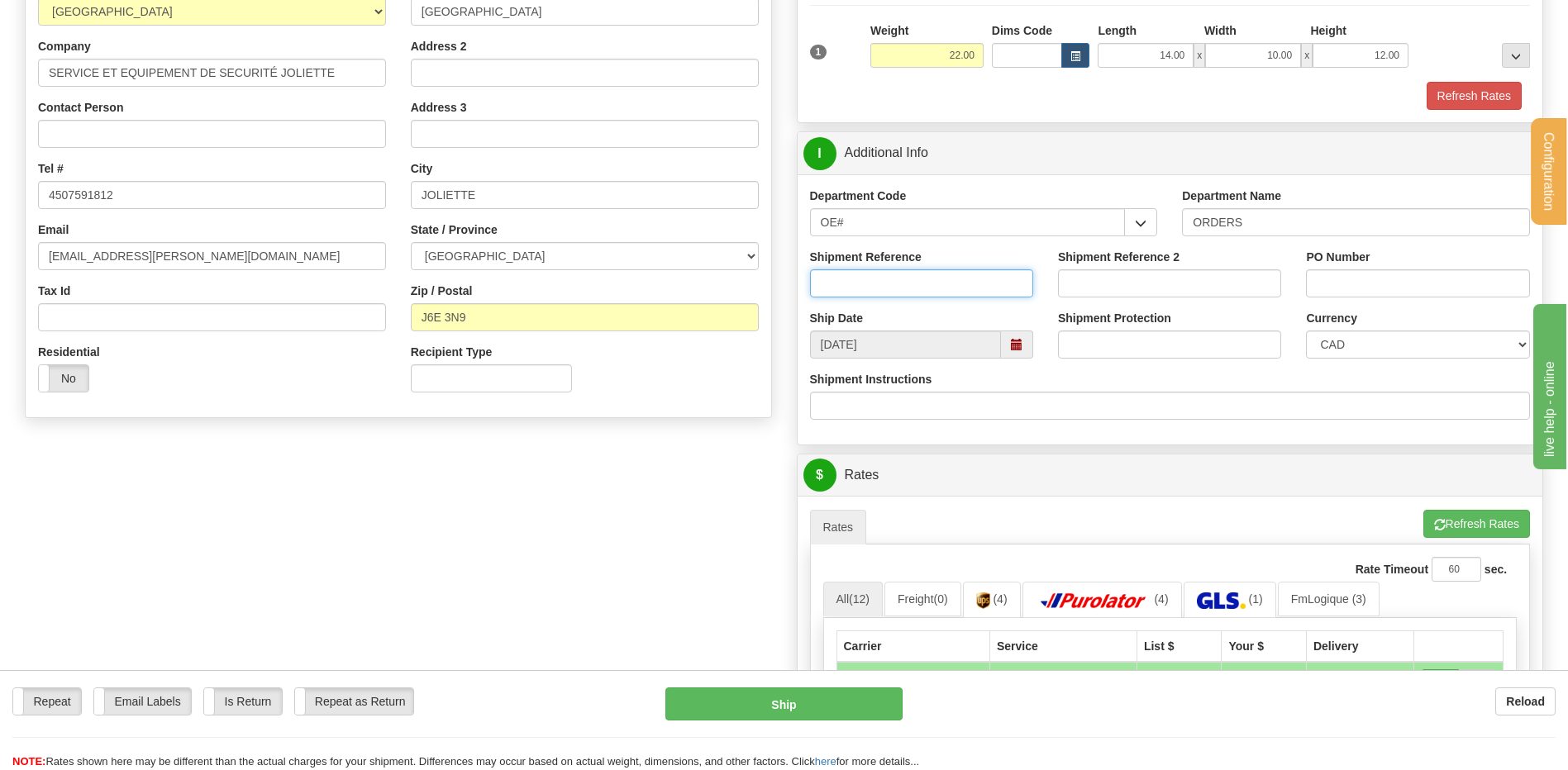
click at [946, 297] on input "Shipment Reference" at bounding box center [921, 284] width 223 height 28
type input "80005757-00"
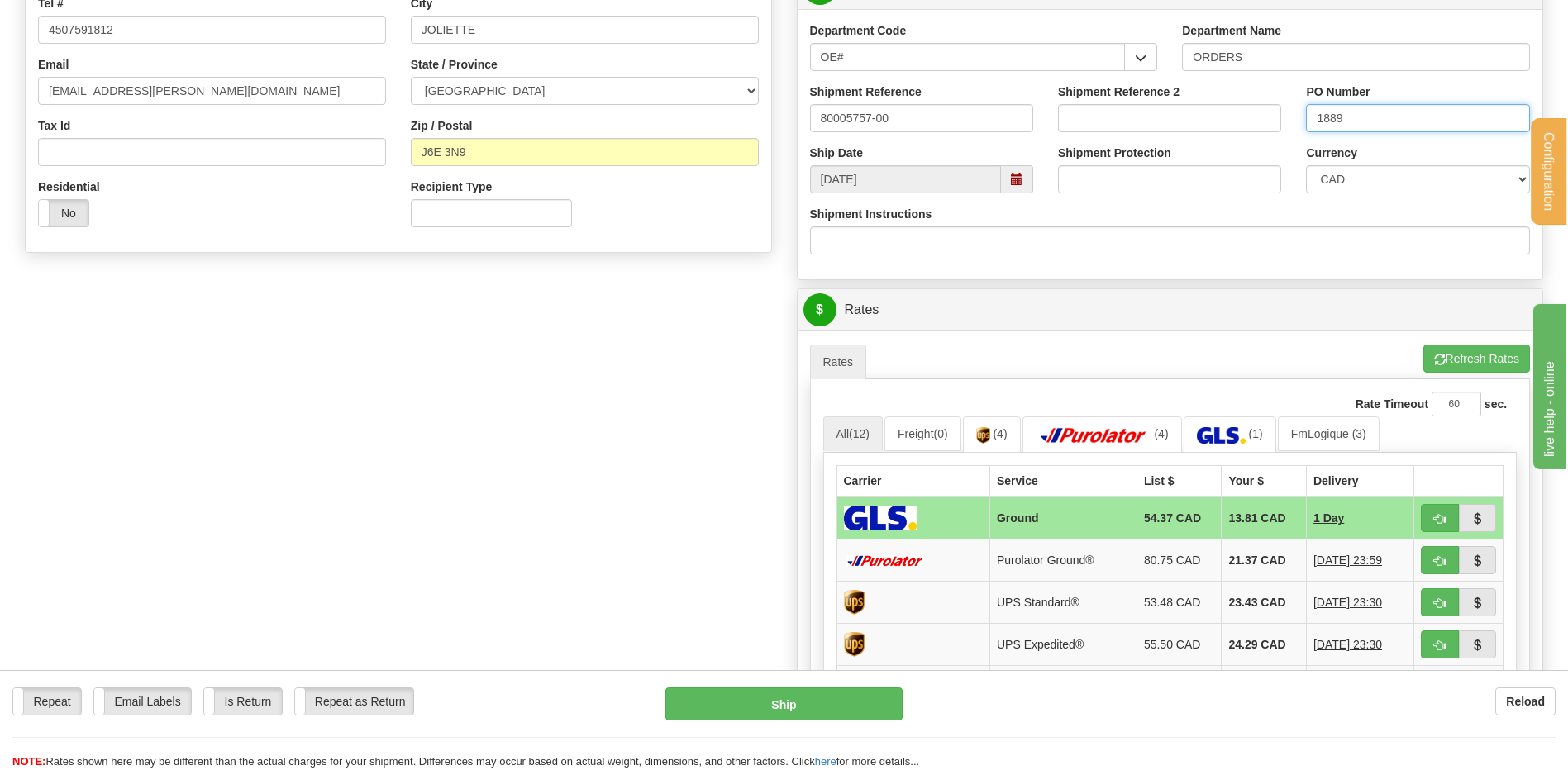
scroll to position [578, 0]
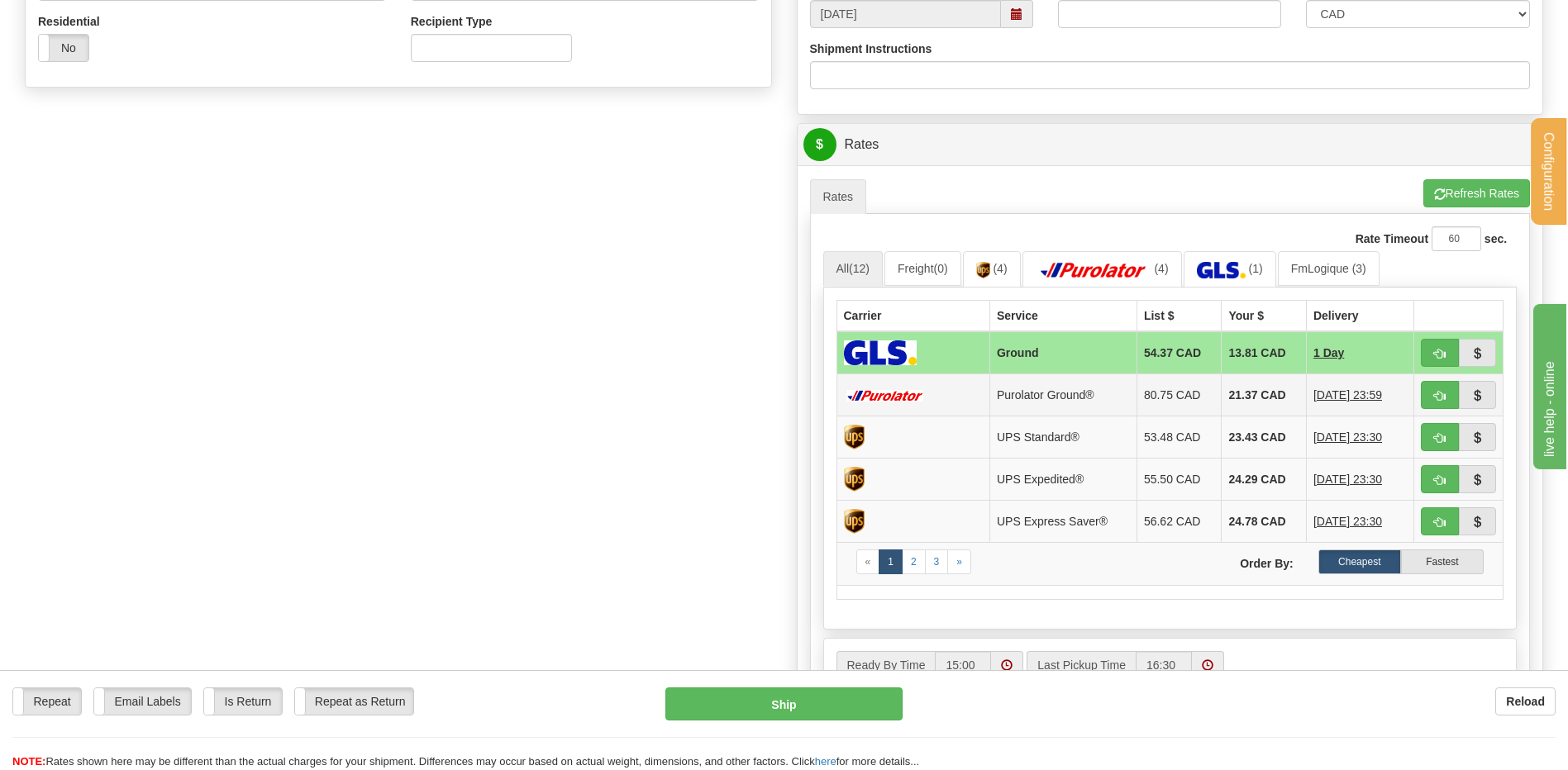
type input "1889"
click at [1446, 388] on button "button" at bounding box center [1439, 395] width 38 height 28
type input "260"
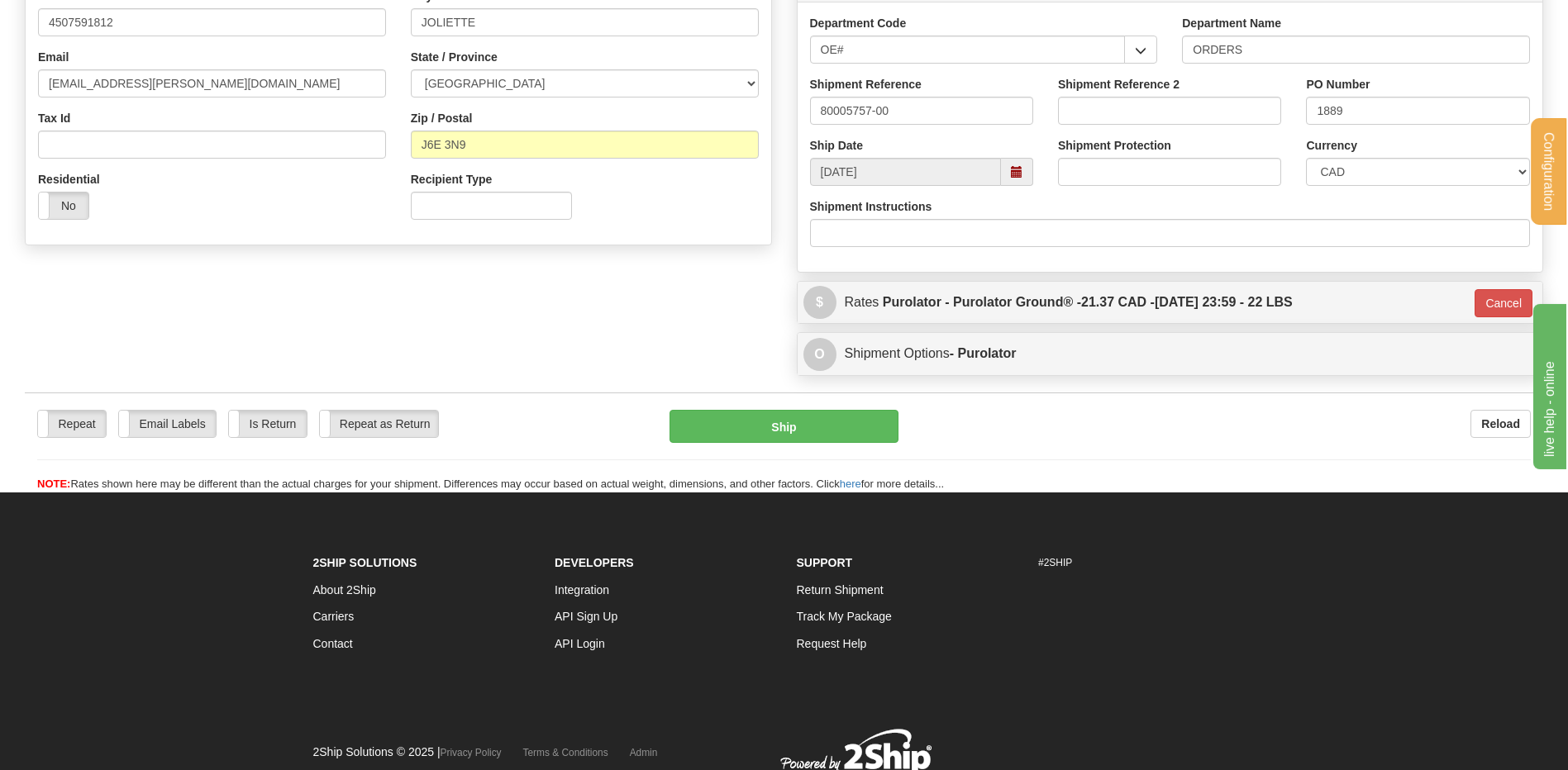
scroll to position [238, 0]
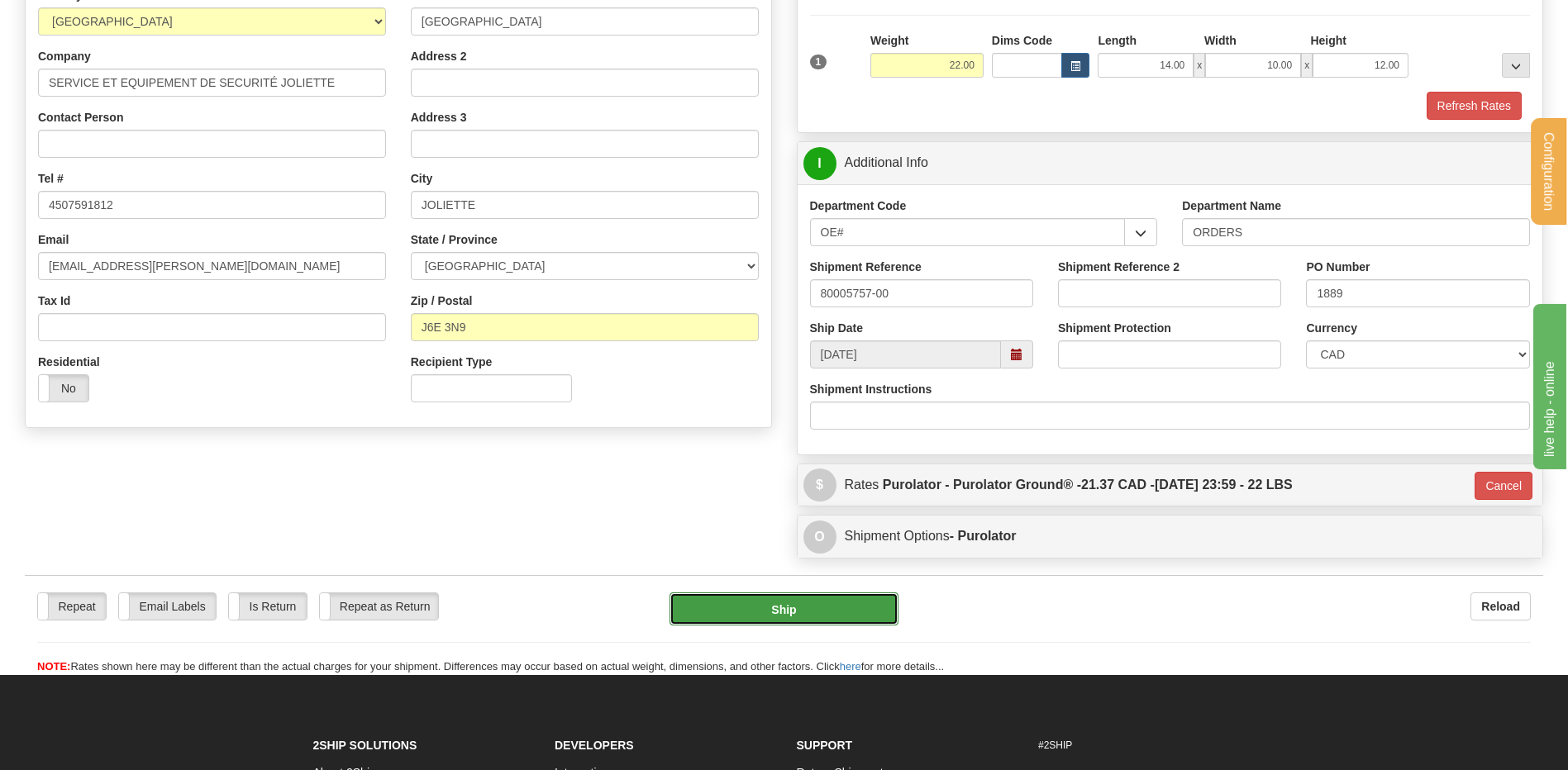
click at [778, 603] on button "Ship" at bounding box center [783, 609] width 228 height 33
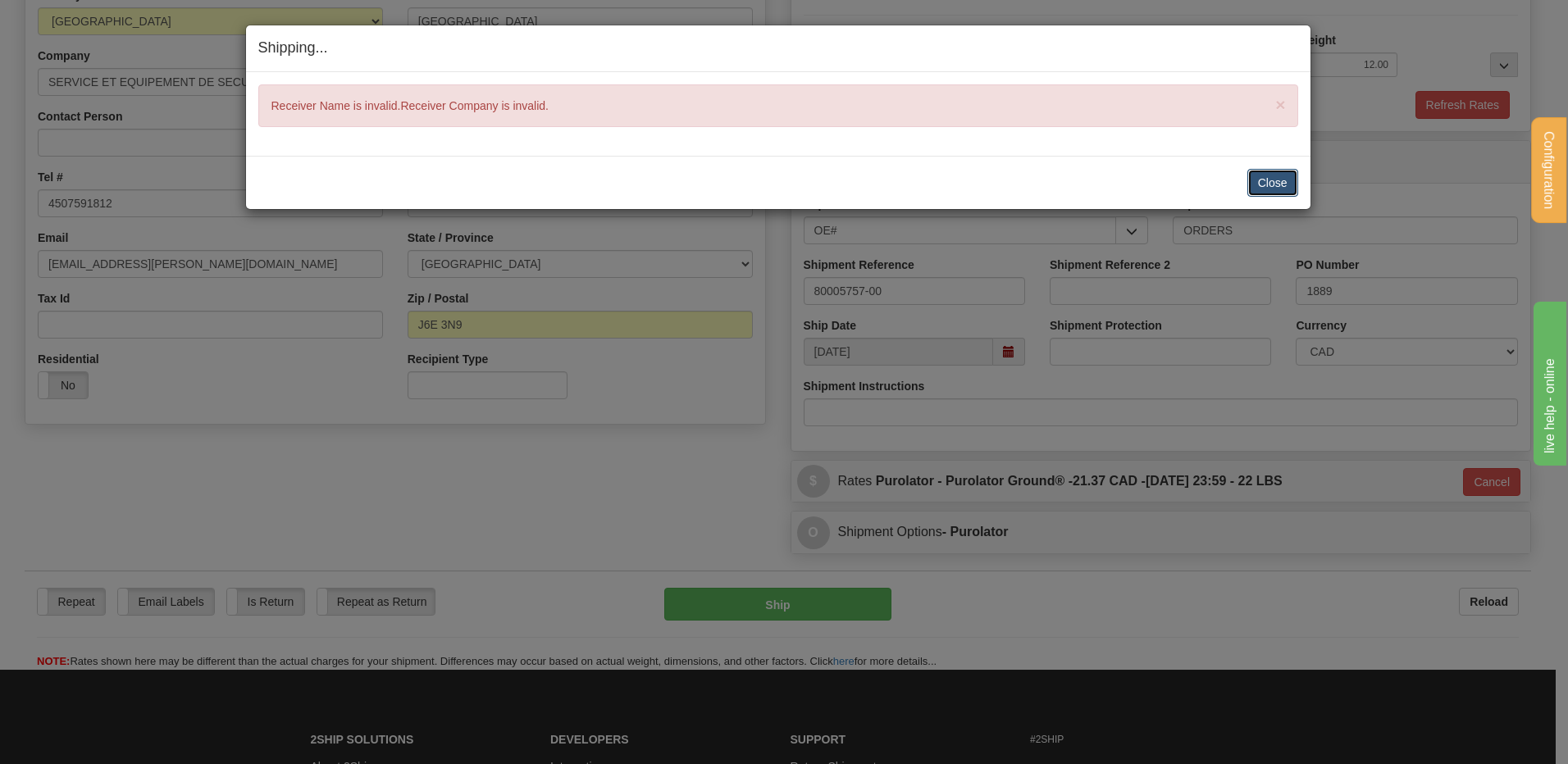
drag, startPoint x: 1283, startPoint y: 175, endPoint x: 1233, endPoint y: 187, distance: 51.4
click at [1283, 175] on button "Close" at bounding box center [1273, 183] width 51 height 28
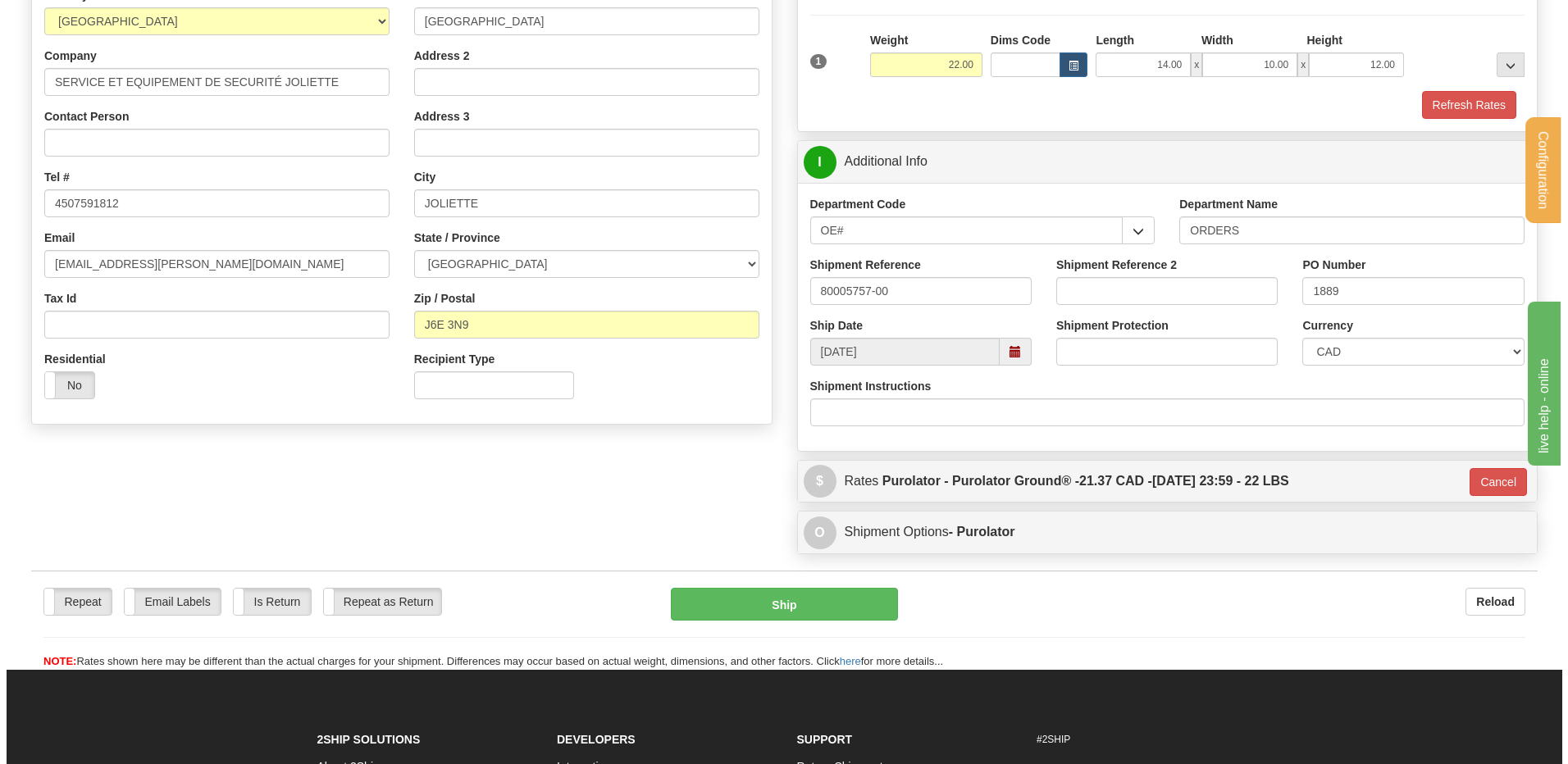
scroll to position [155, 0]
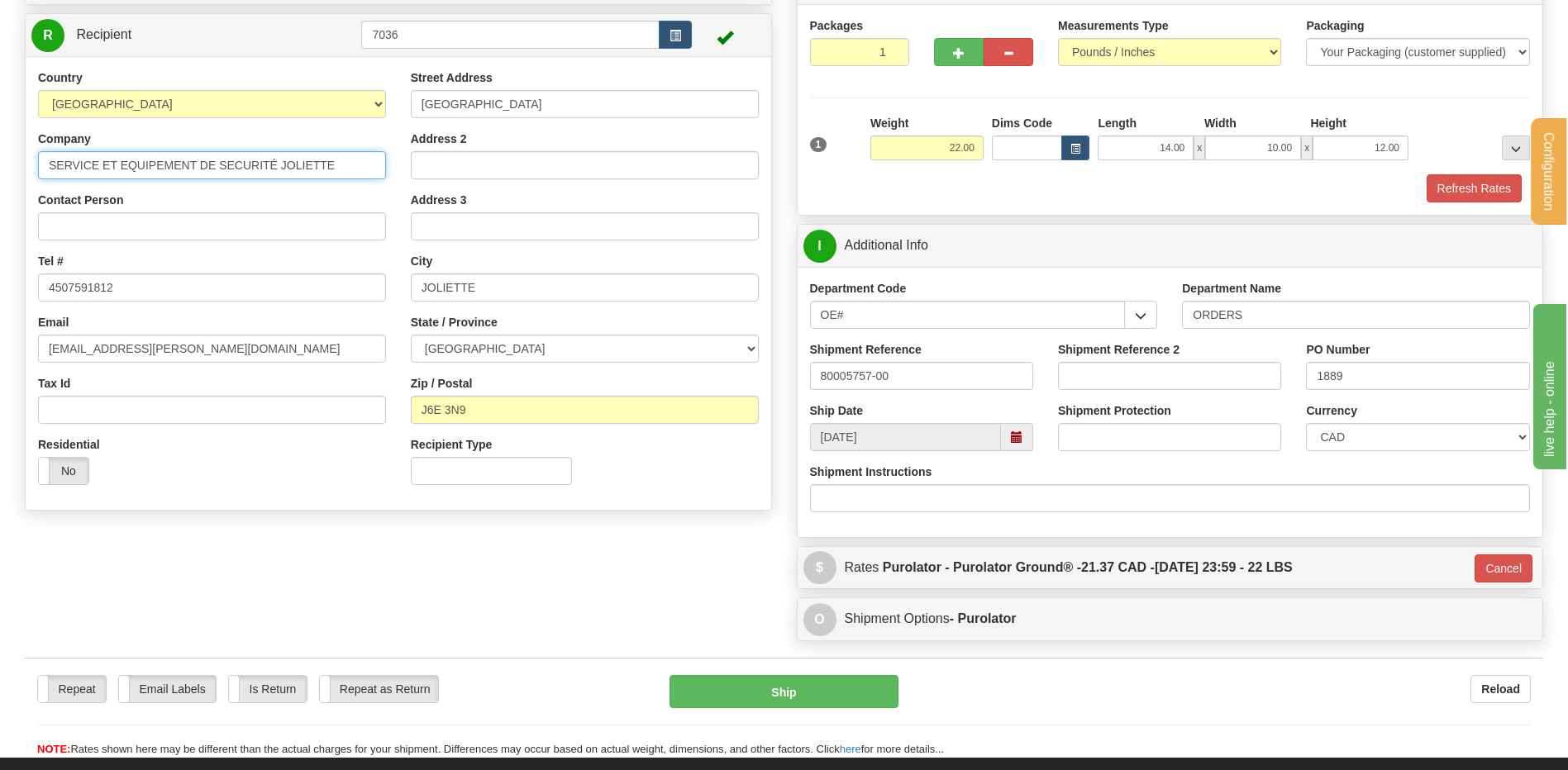
drag, startPoint x: 316, startPoint y: 161, endPoint x: -268, endPoint y: 171, distance: 584.1
click at [0, 171] on html "Training Course Close Configuration My Configuration Panel Close" at bounding box center [784, 229] width 1568 height 770
type input "JOLIETTE SECURITE ALARME"
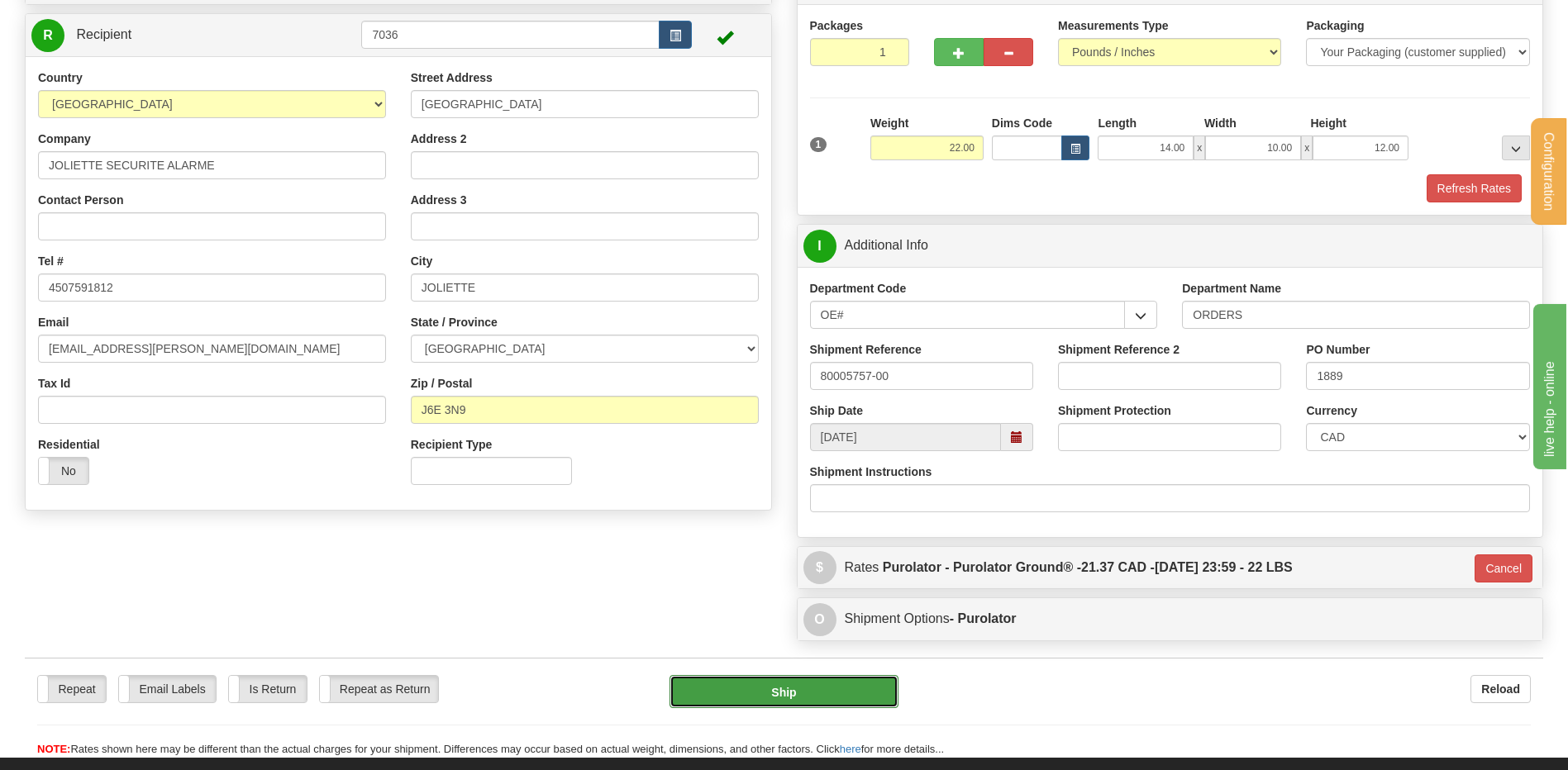
click at [723, 687] on button "Ship" at bounding box center [783, 692] width 228 height 33
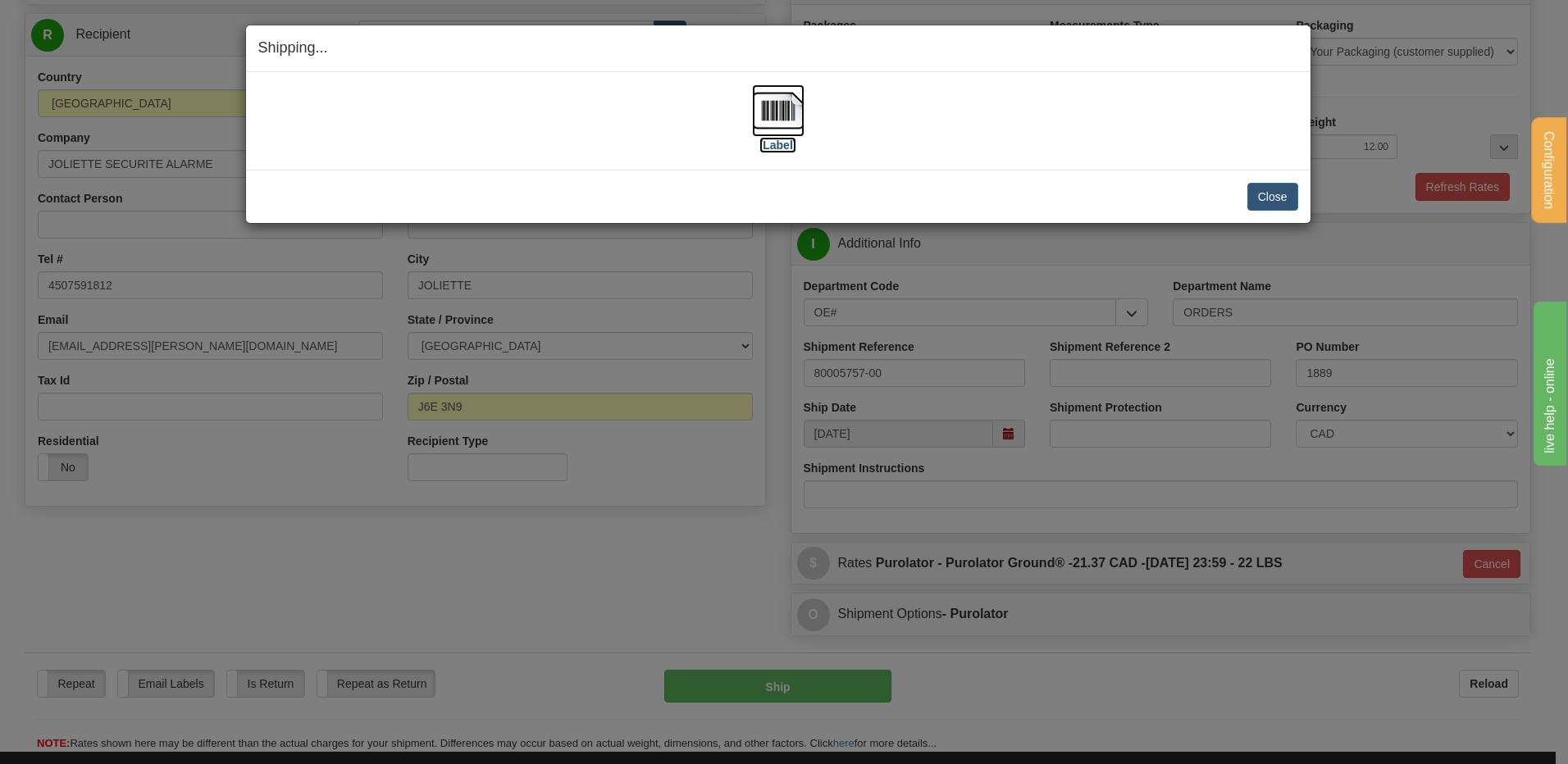
click at [786, 108] on img at bounding box center [778, 110] width 52 height 52
click at [1264, 187] on button "Close" at bounding box center [1273, 197] width 51 height 28
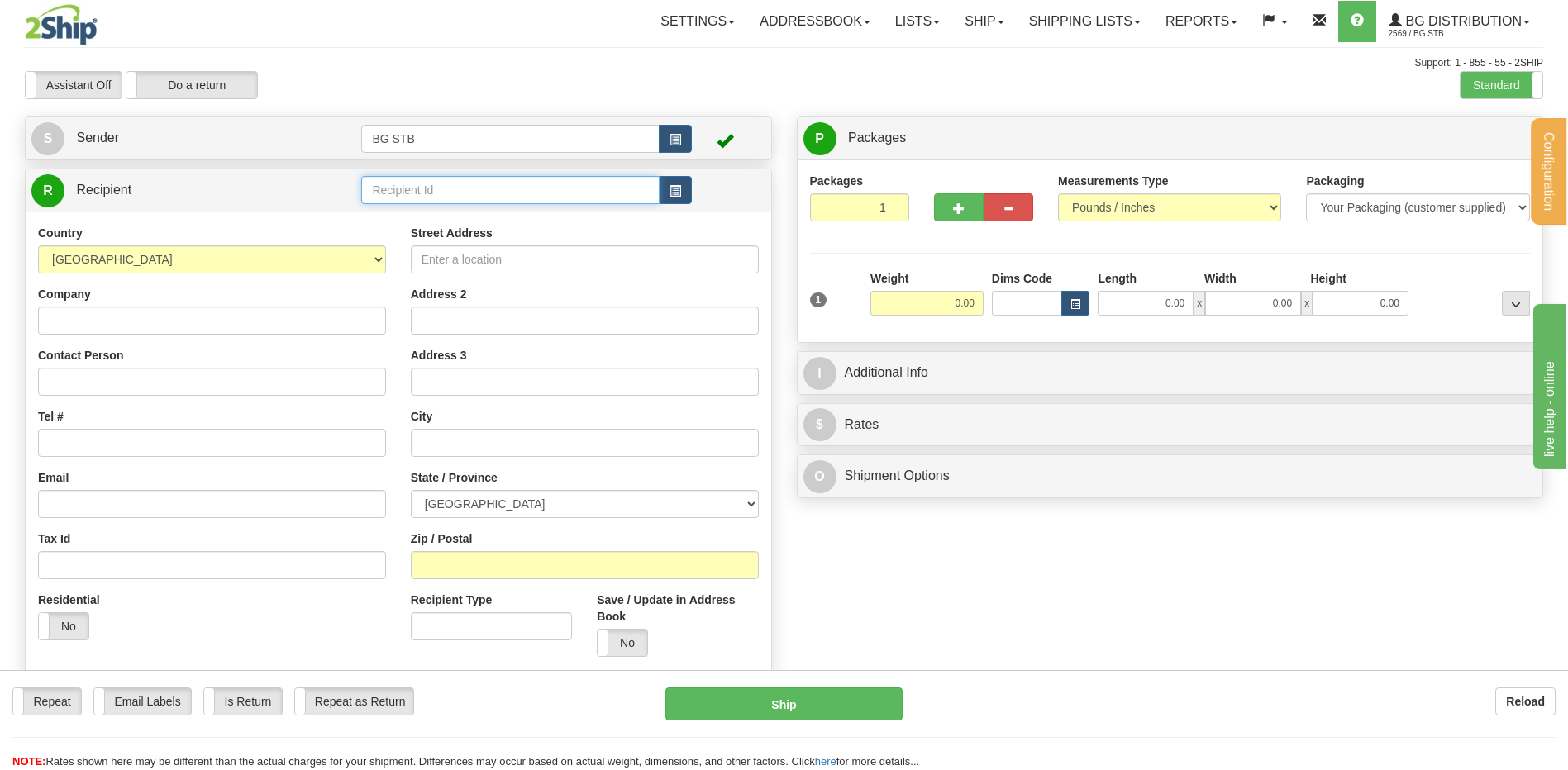
click at [612, 190] on input "text" at bounding box center [510, 190] width 298 height 28
type input "1009"
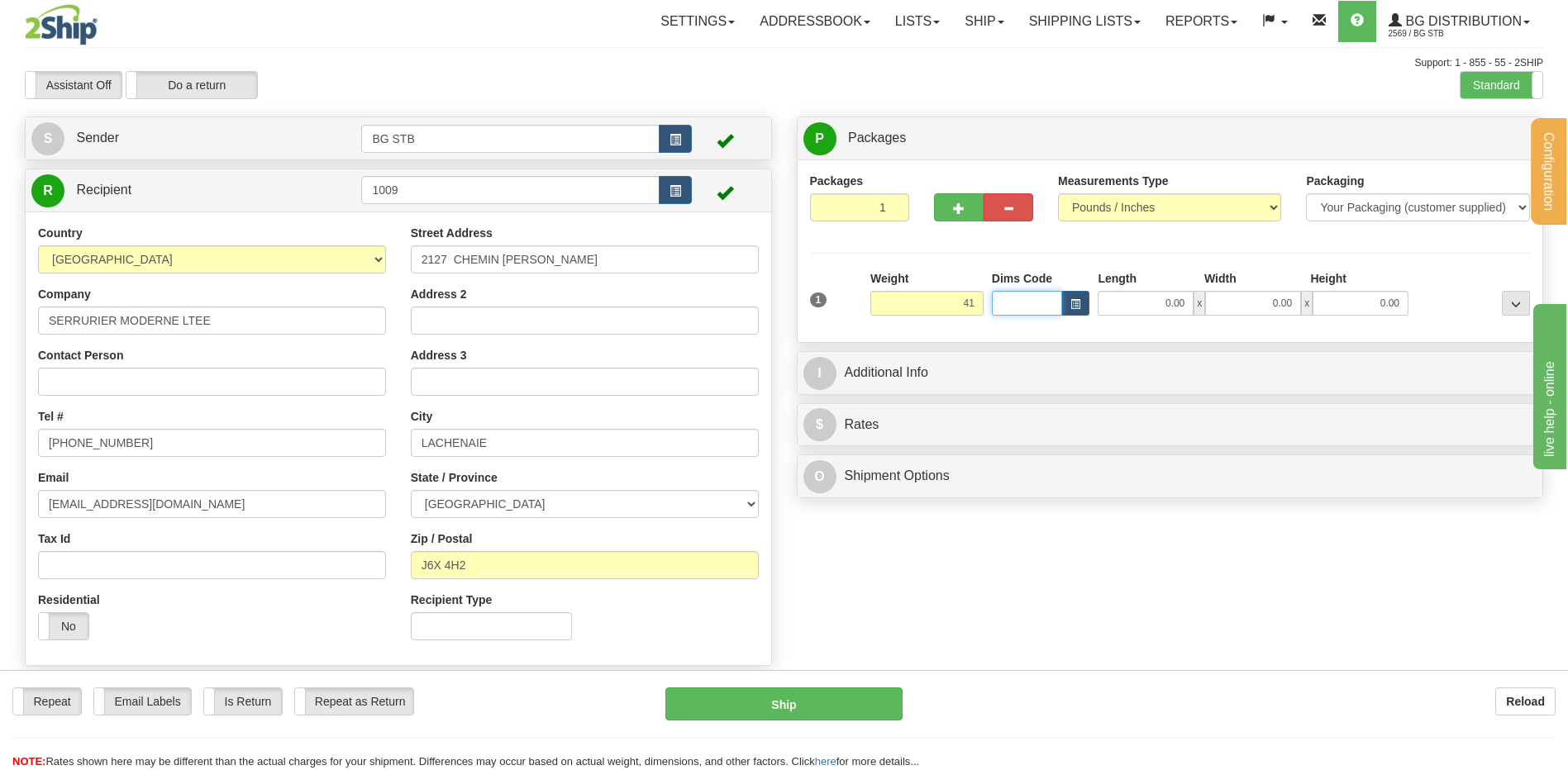
type input "41.00"
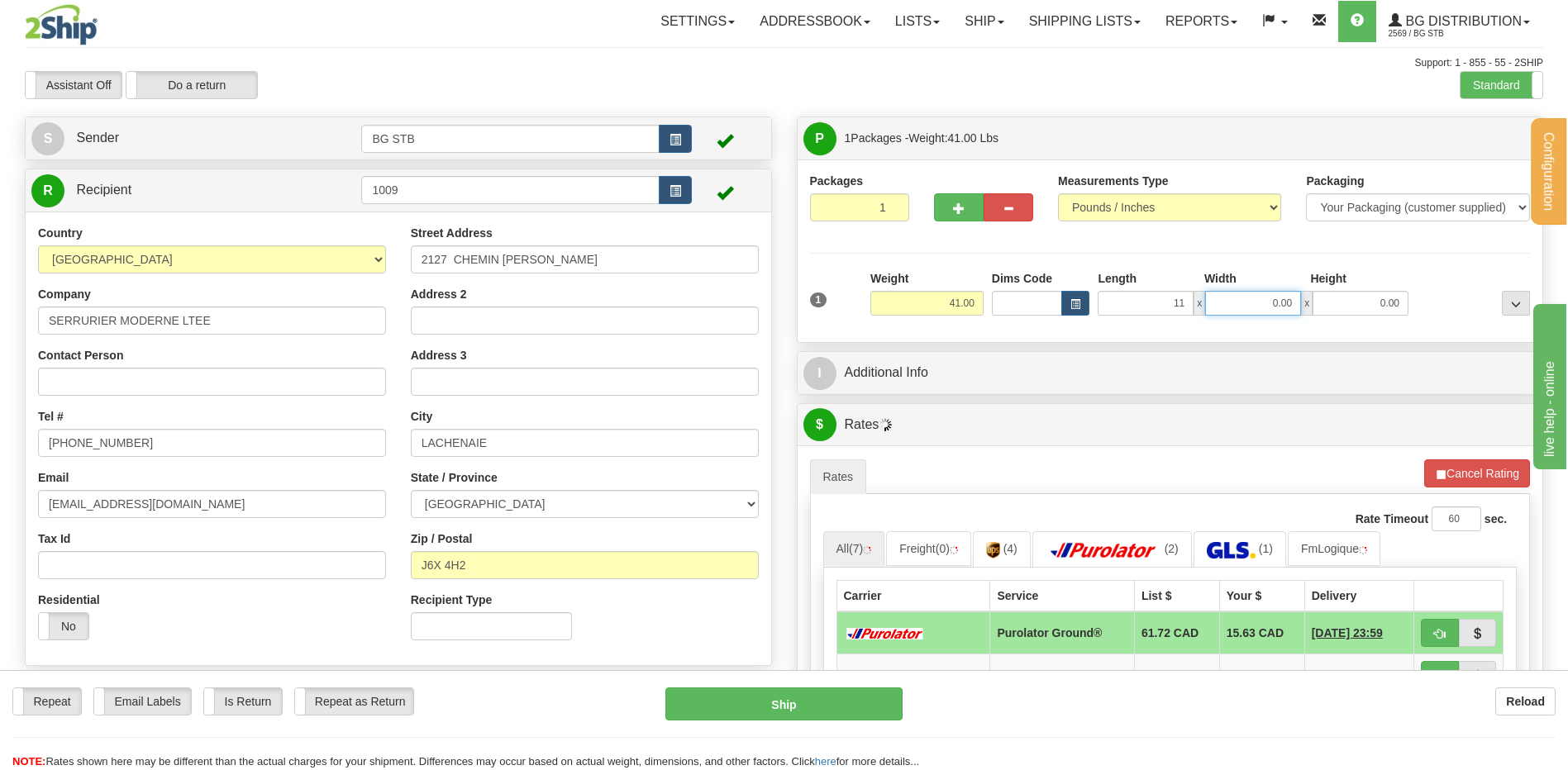
type input "11.00"
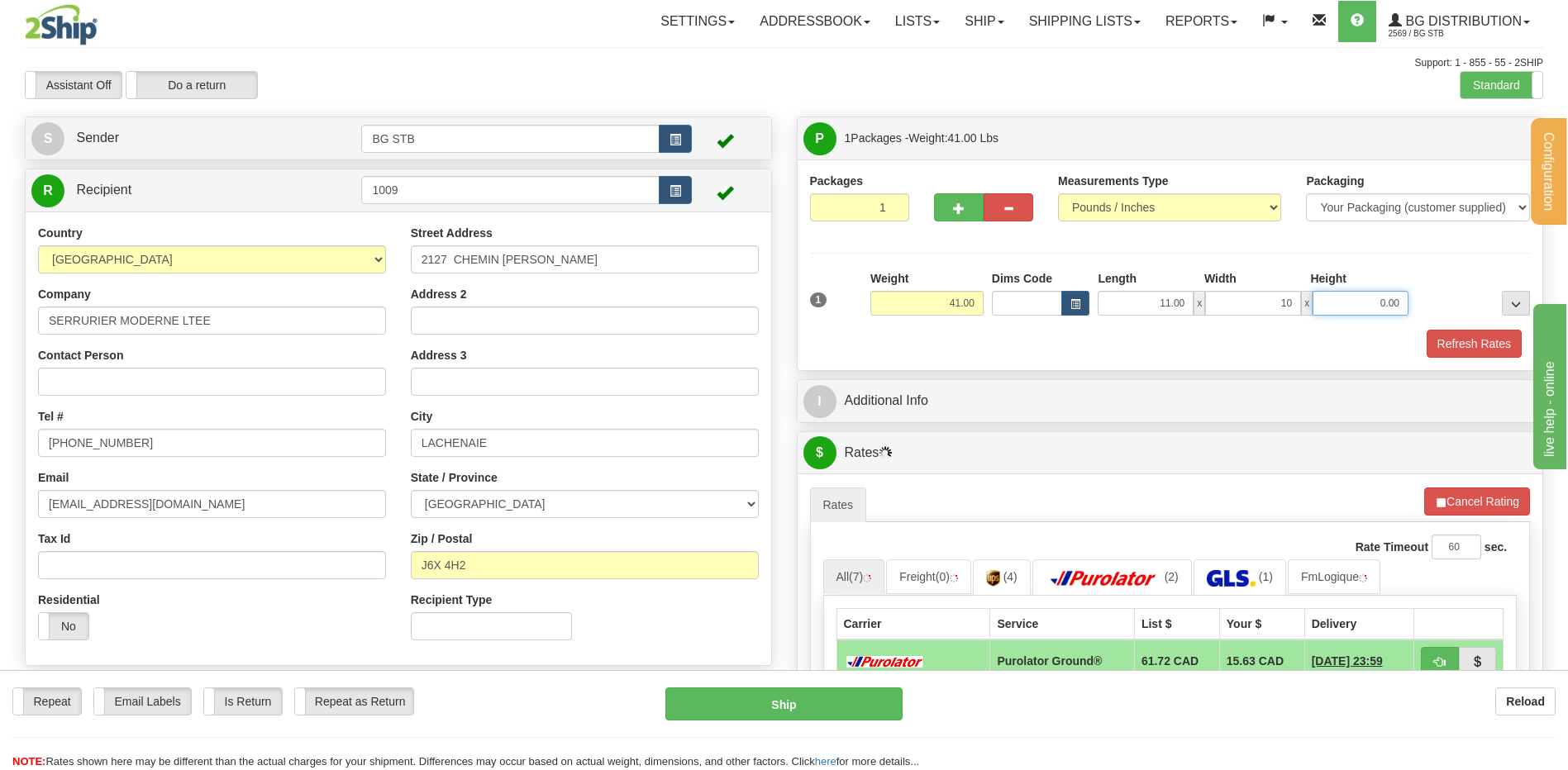
type input "10.00"
type input "14.00"
drag, startPoint x: 938, startPoint y: 215, endPoint x: 953, endPoint y: 211, distance: 15.5
click at [948, 212] on button "button" at bounding box center [958, 207] width 50 height 28
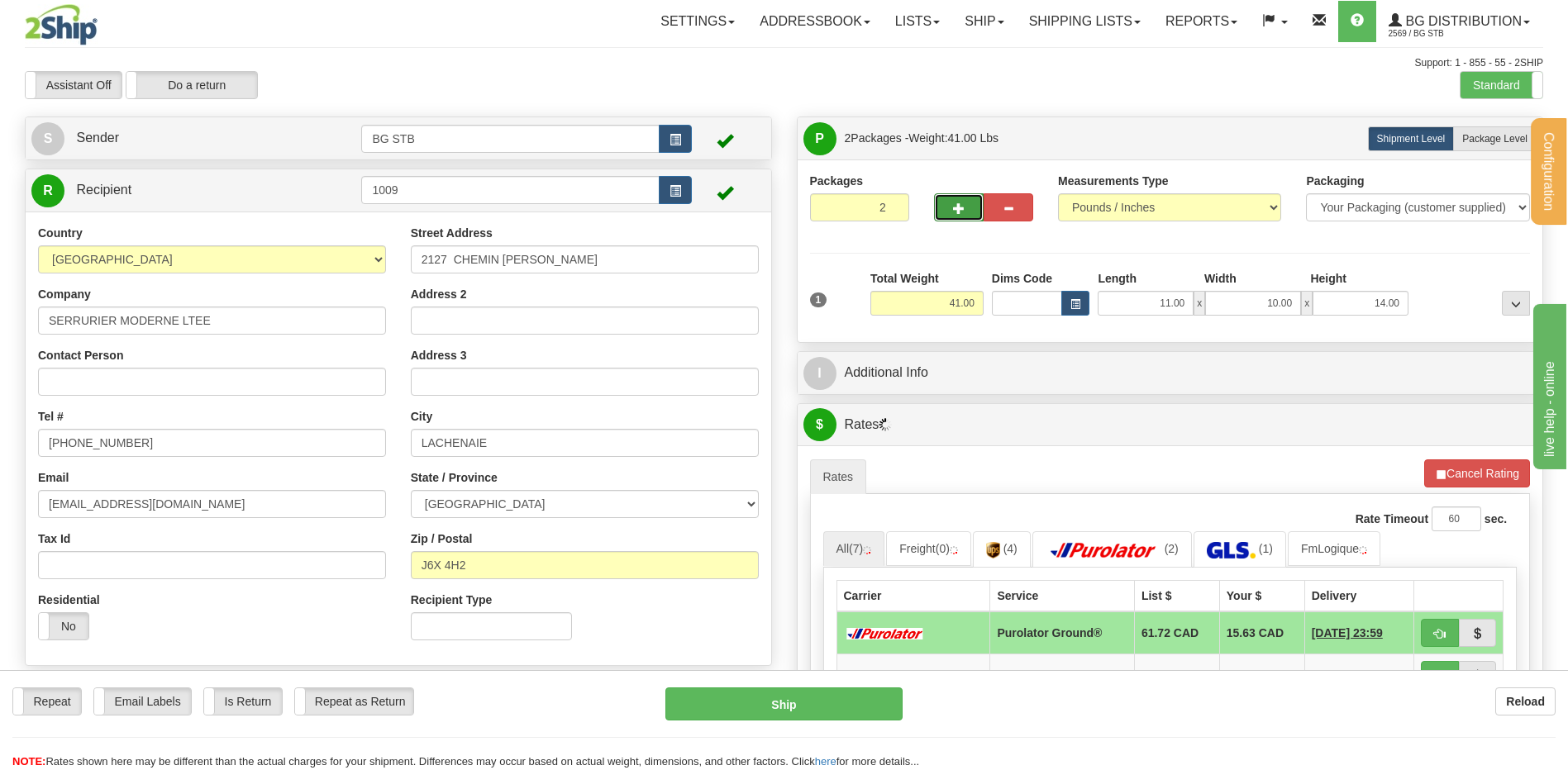
click at [955, 209] on span "button" at bounding box center [958, 208] width 11 height 10
type input "3"
click at [1472, 137] on span "Package Level" at bounding box center [1494, 138] width 66 height 11
radio input "true"
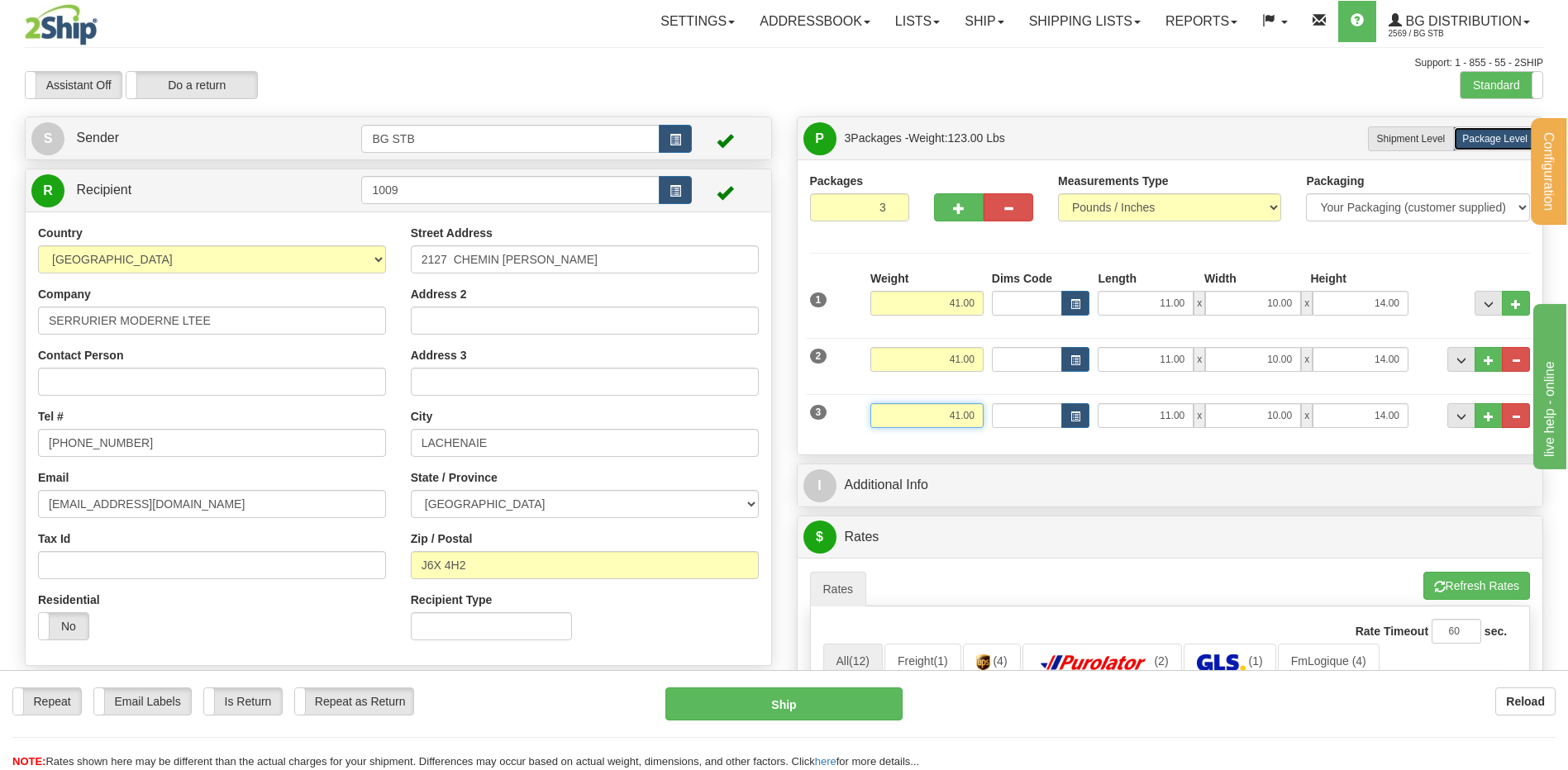
drag, startPoint x: 941, startPoint y: 419, endPoint x: 1032, endPoint y: 409, distance: 91.5
click at [1025, 406] on div "3 Weight 41.00 Dims Code Length Width Height" at bounding box center [1170, 413] width 729 height 55
type input "2.00"
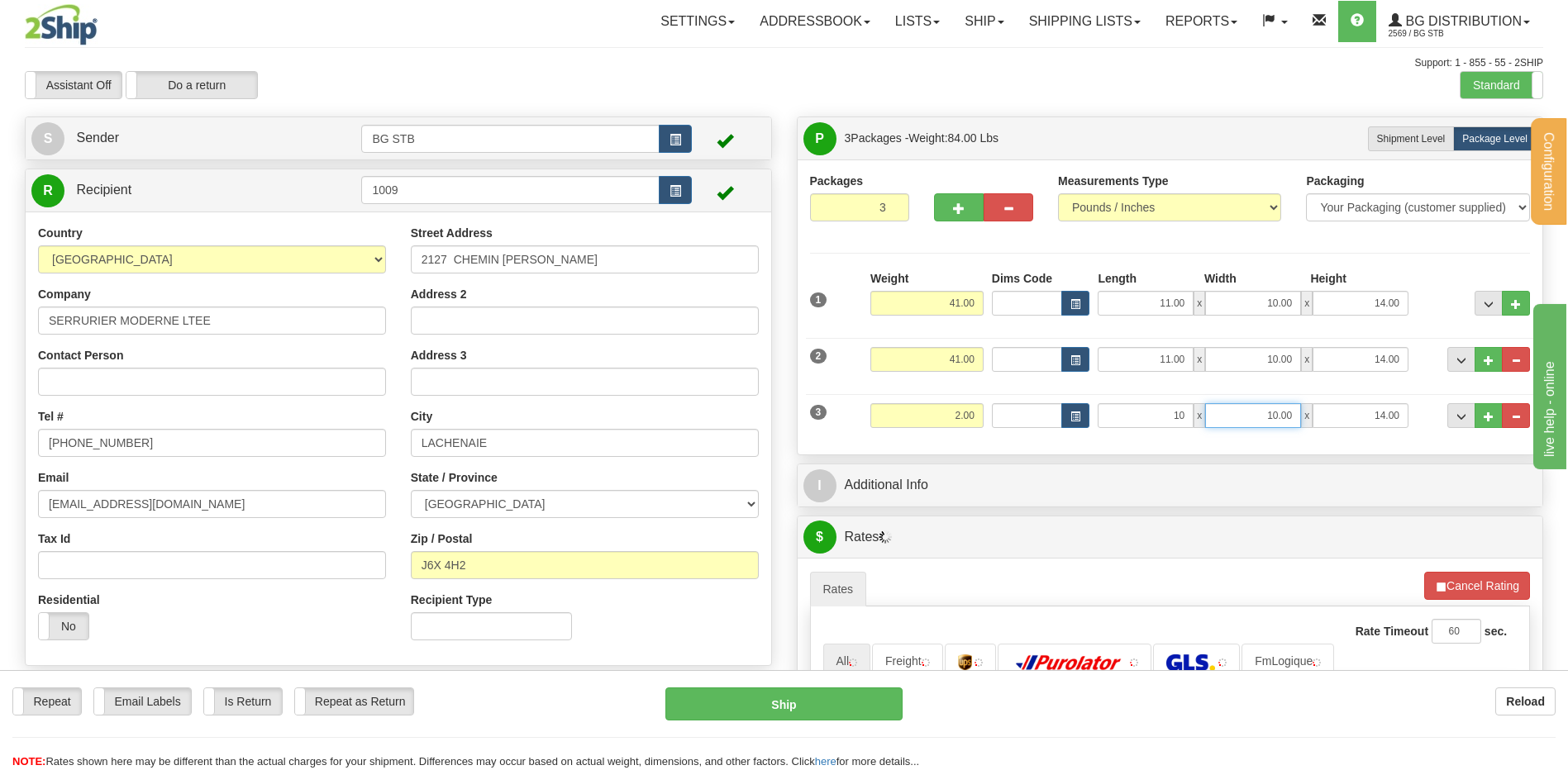
type input "10.00"
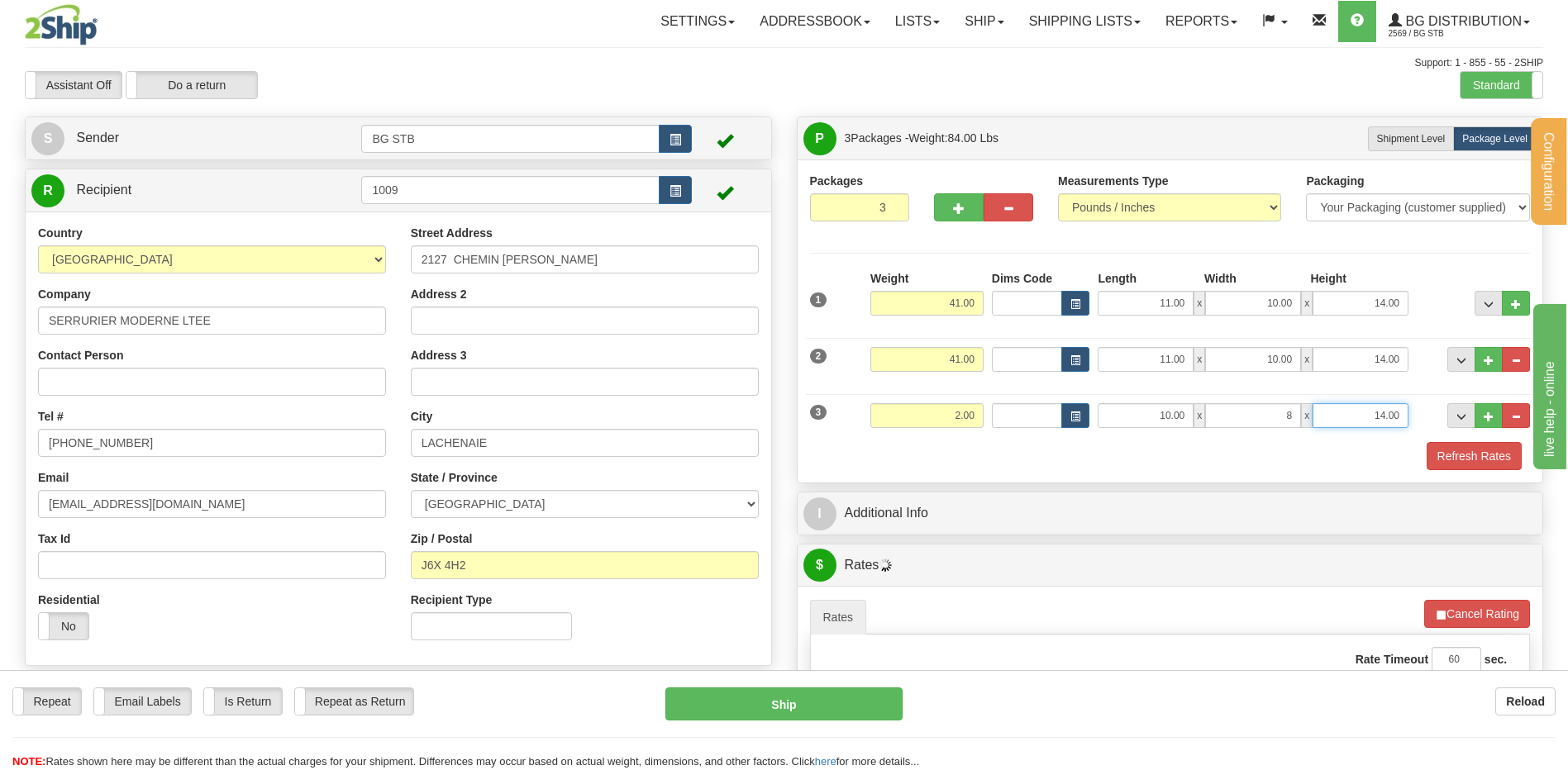
type input "8.00"
type input "52.00"
drag, startPoint x: 1401, startPoint y: 411, endPoint x: 1489, endPoint y: 429, distance: 89.8
click at [1476, 426] on div "3 Weight 2.00 Dims Code Length Width Height" at bounding box center [1170, 413] width 729 height 55
type input "2.00"
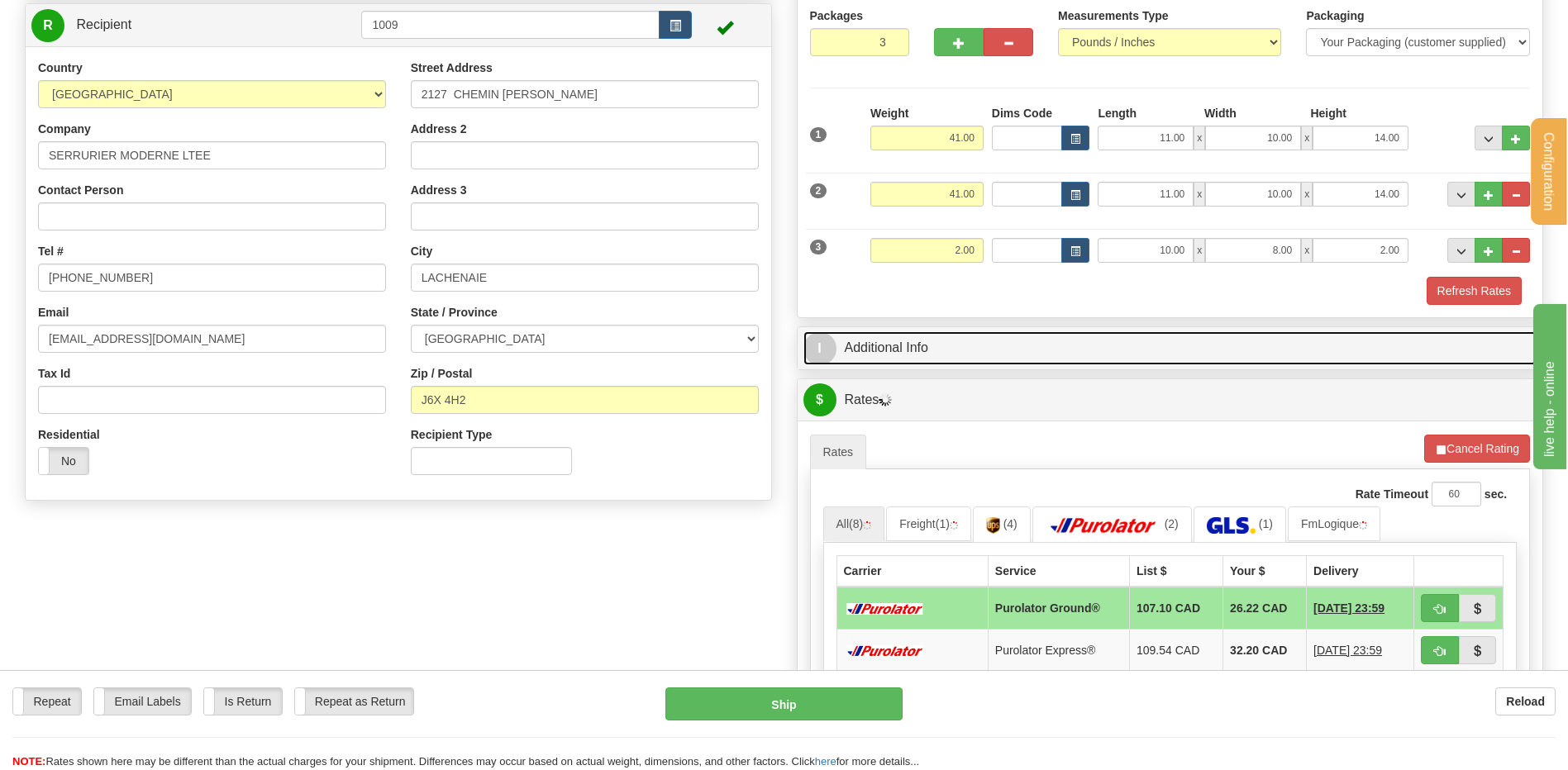
click at [910, 347] on link "I Additional Info" at bounding box center [1170, 348] width 734 height 34
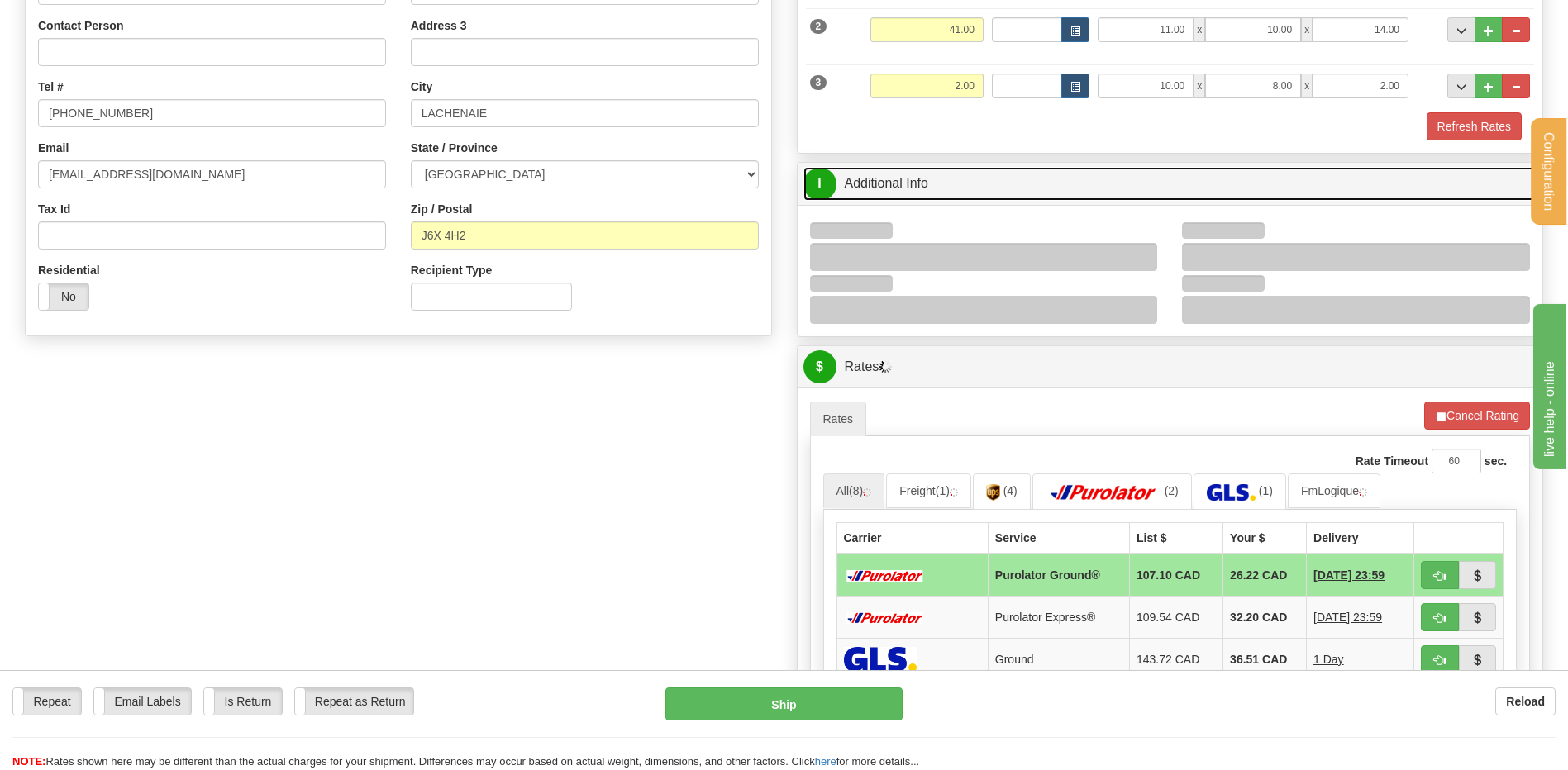
scroll to position [331, 0]
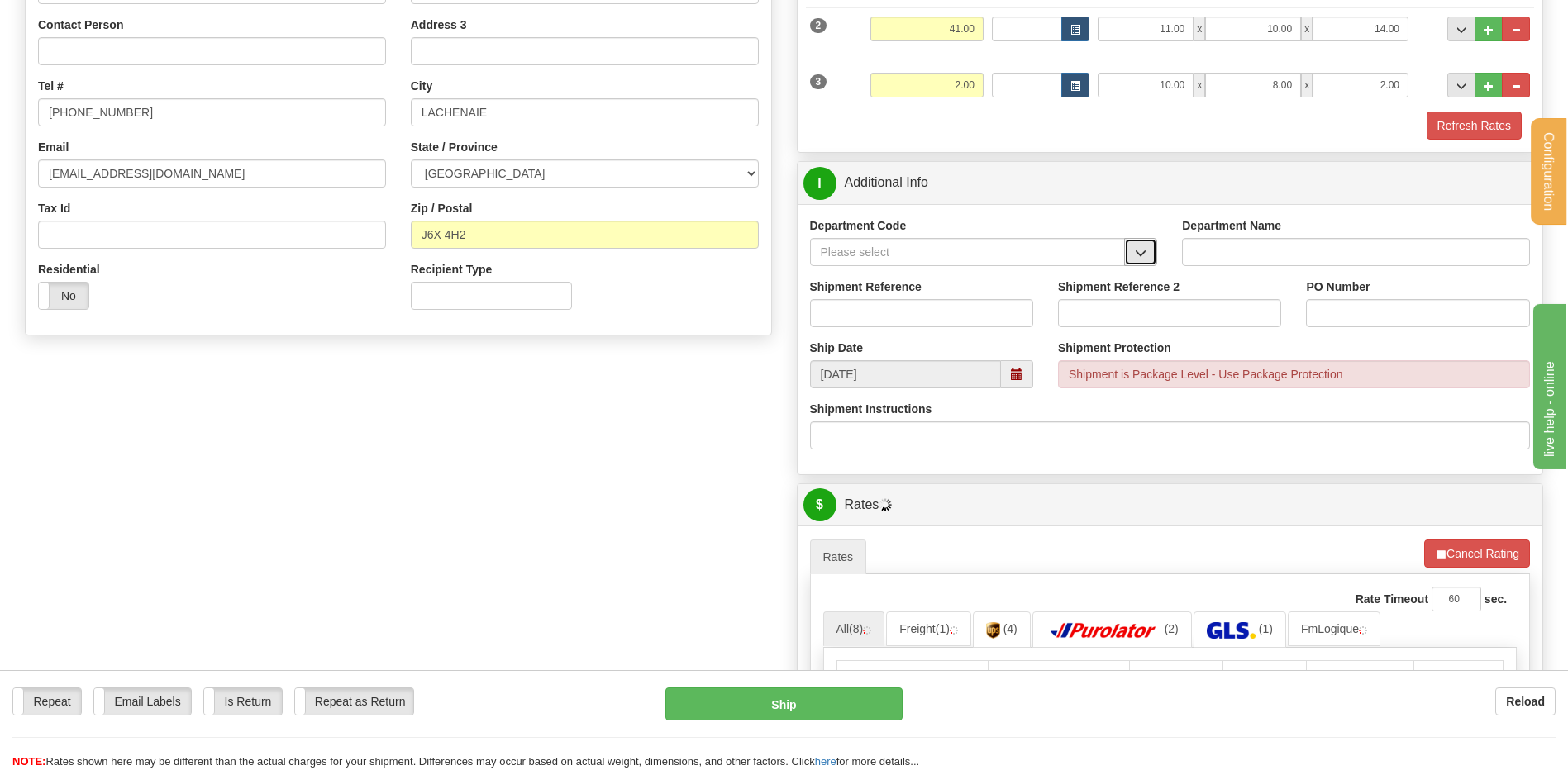
click at [1143, 253] on button "button" at bounding box center [1141, 252] width 33 height 28
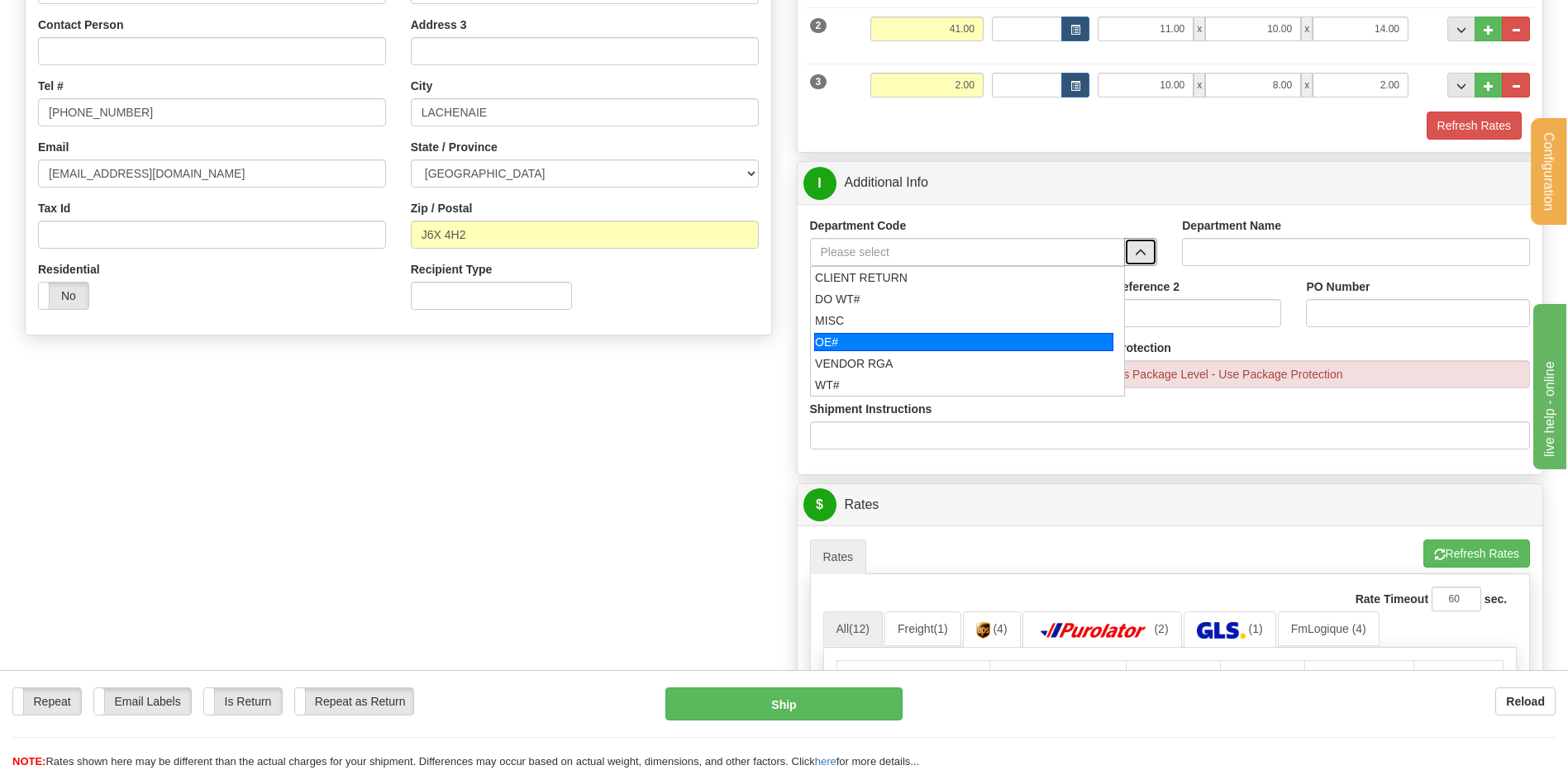
drag, startPoint x: 911, startPoint y: 341, endPoint x: 905, endPoint y: 329, distance: 13.4
click at [909, 340] on div "OE#" at bounding box center [963, 342] width 299 height 18
type input "OE#"
type input "ORDERS"
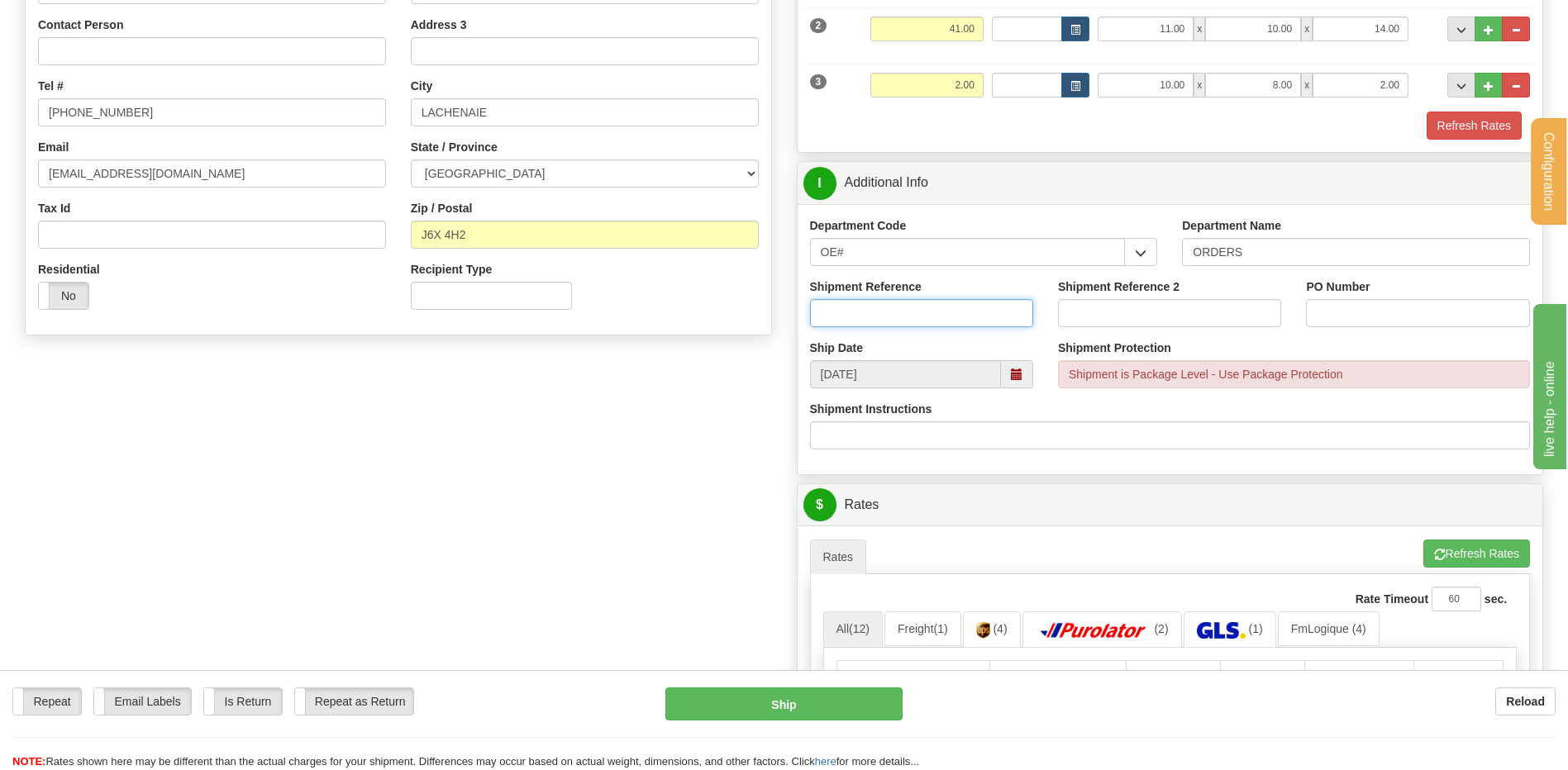
click at [903, 317] on input "Shipment Reference" at bounding box center [921, 313] width 223 height 28
click at [900, 321] on input "80005912-00" at bounding box center [921, 313] width 223 height 28
type input "80005912-00 // 80005966-00"
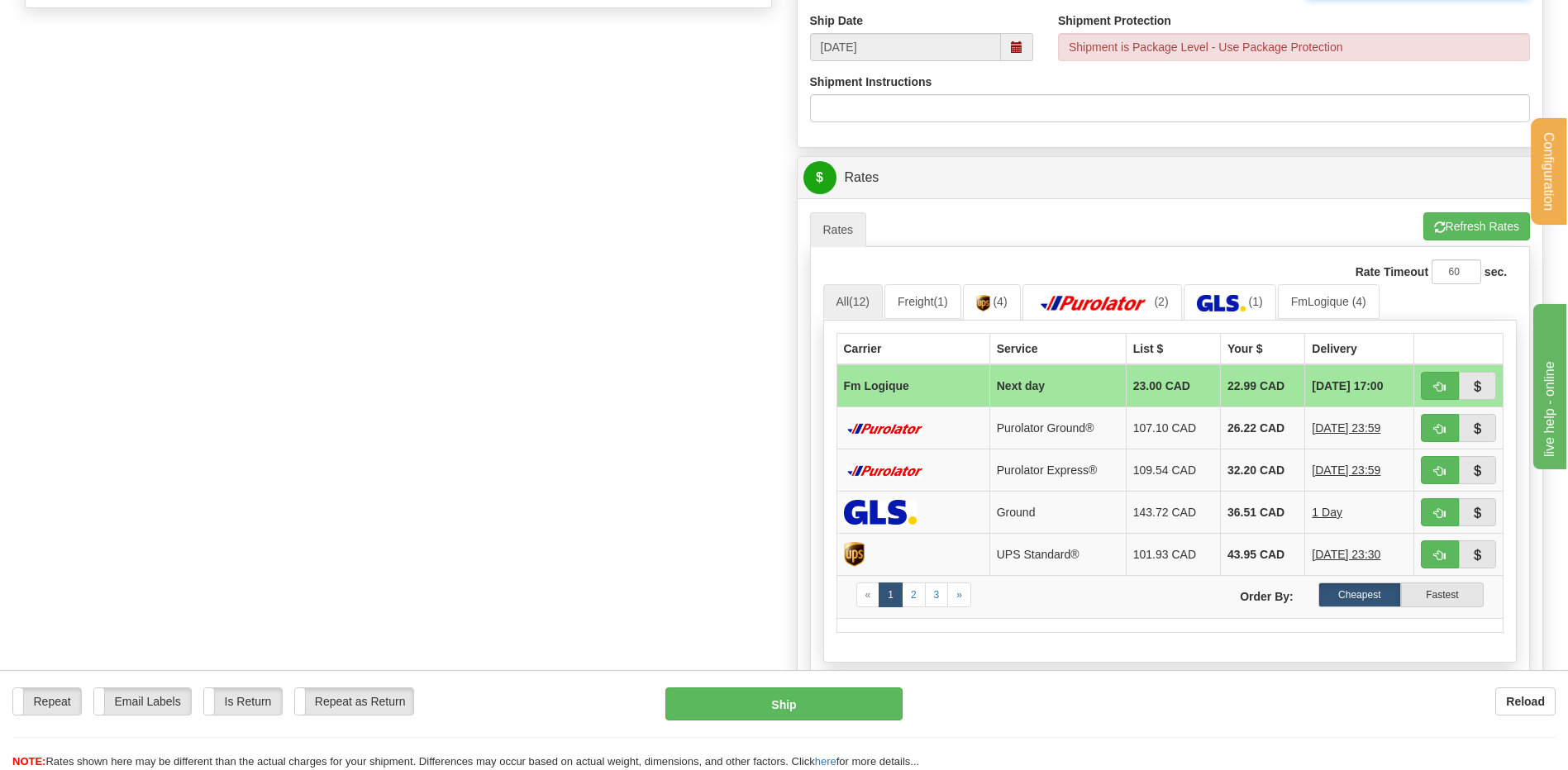
scroll to position [496, 0]
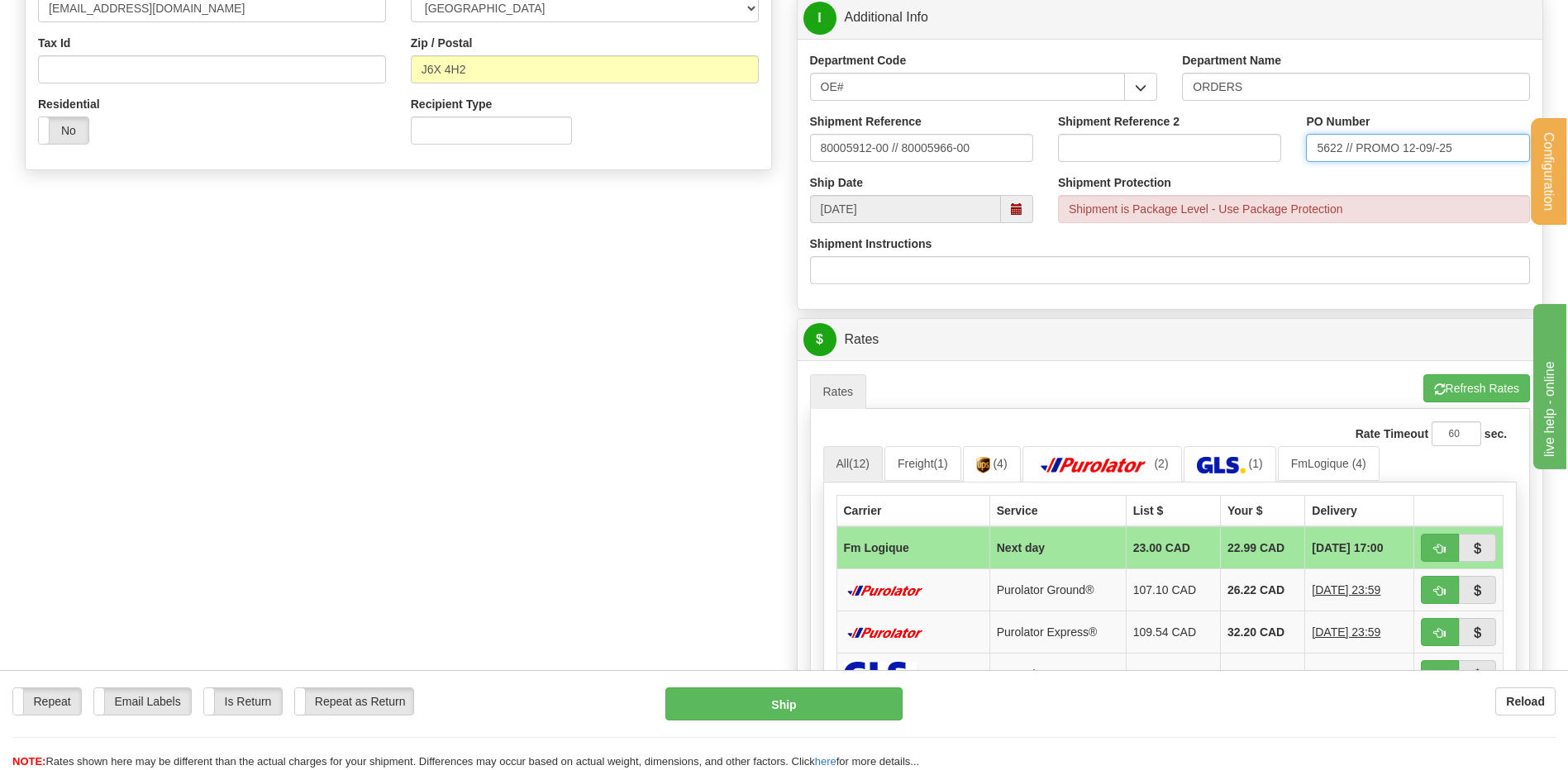
click at [1436, 150] on input "5622 // PROMO 12-09/-25" at bounding box center [1417, 148] width 223 height 28
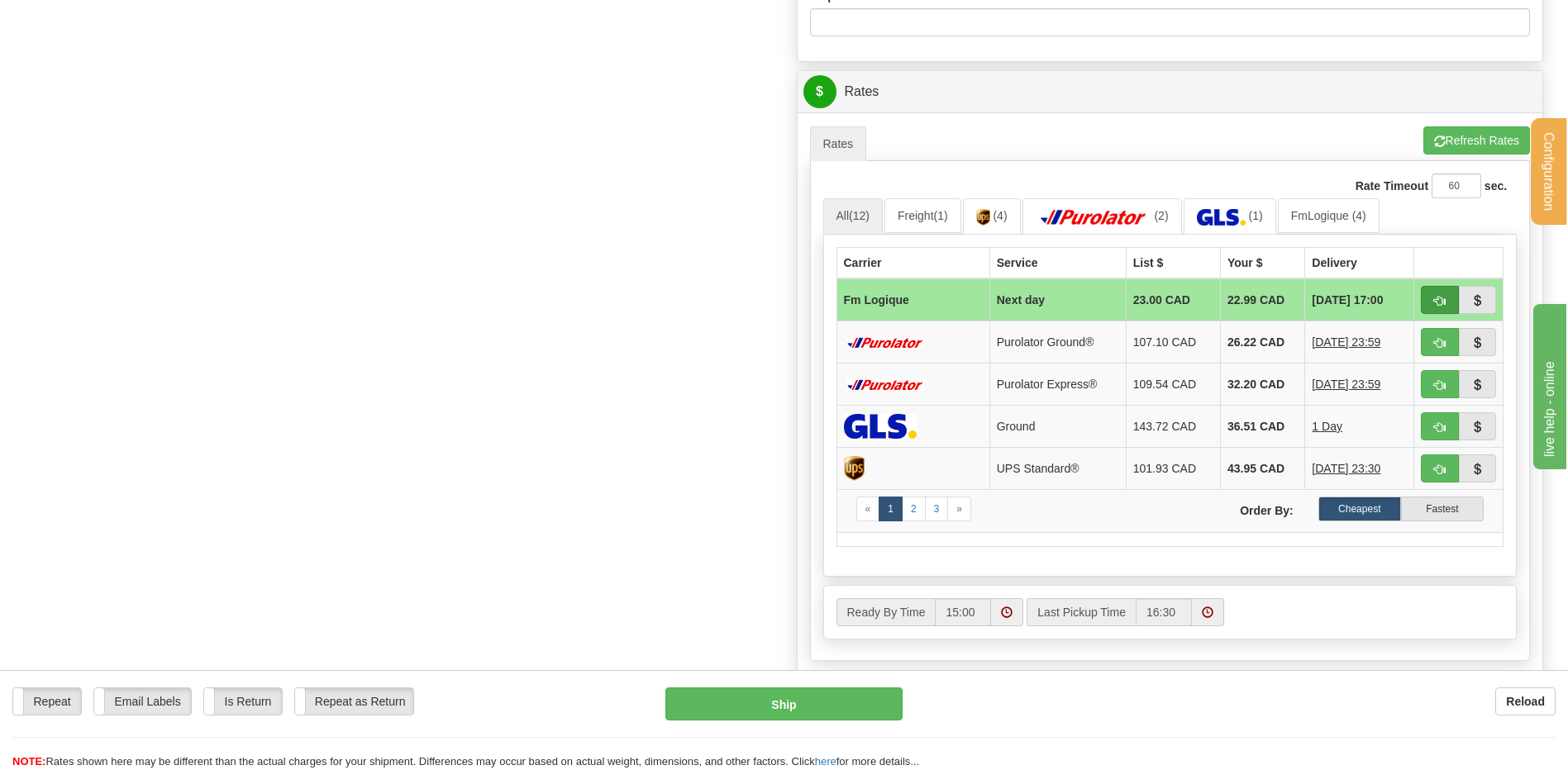
type input "5622 // PROMO 12-09-25"
click at [1438, 298] on span "button" at bounding box center [1439, 301] width 11 height 10
type input "jour"
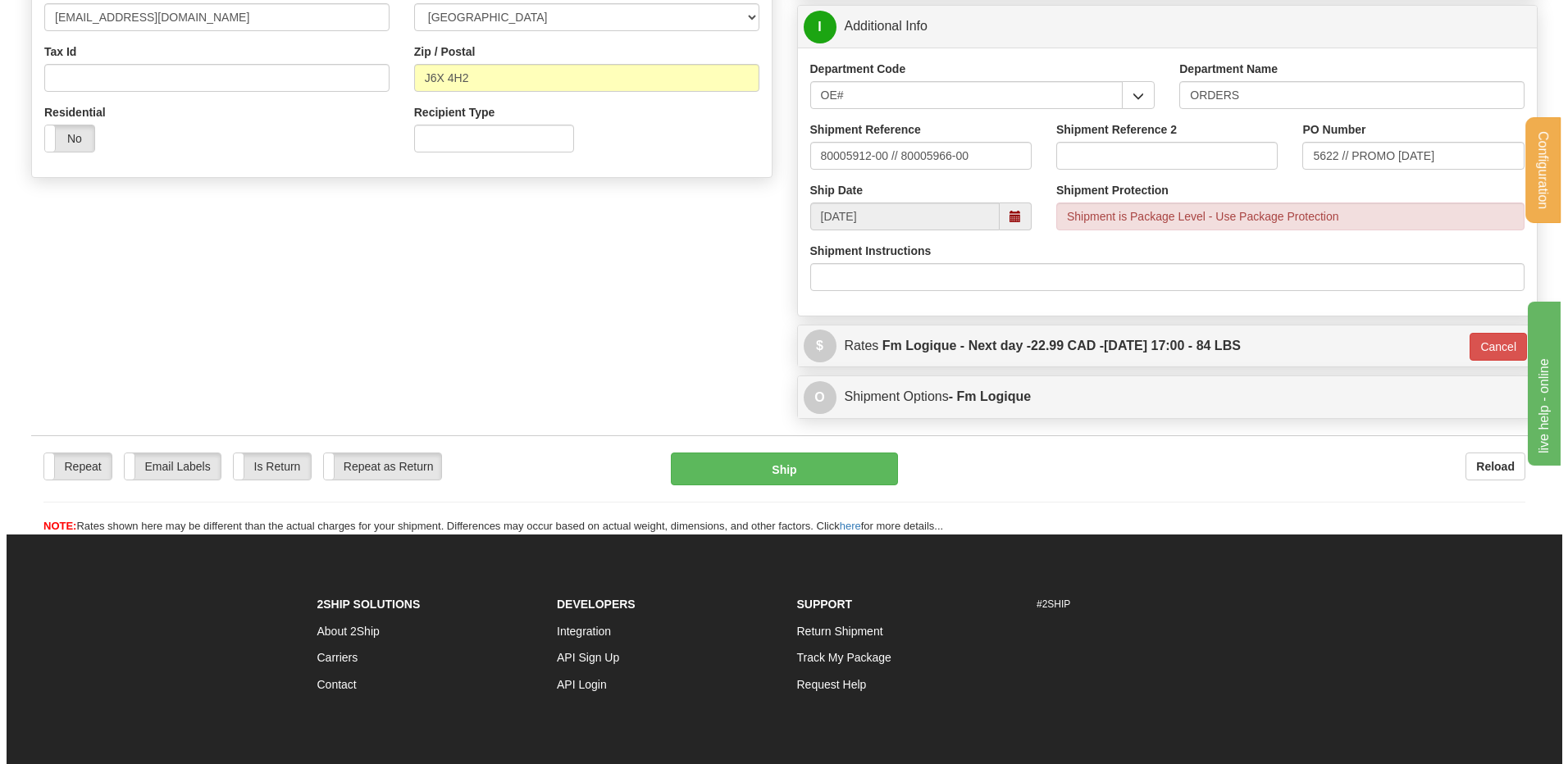
scroll to position [372, 0]
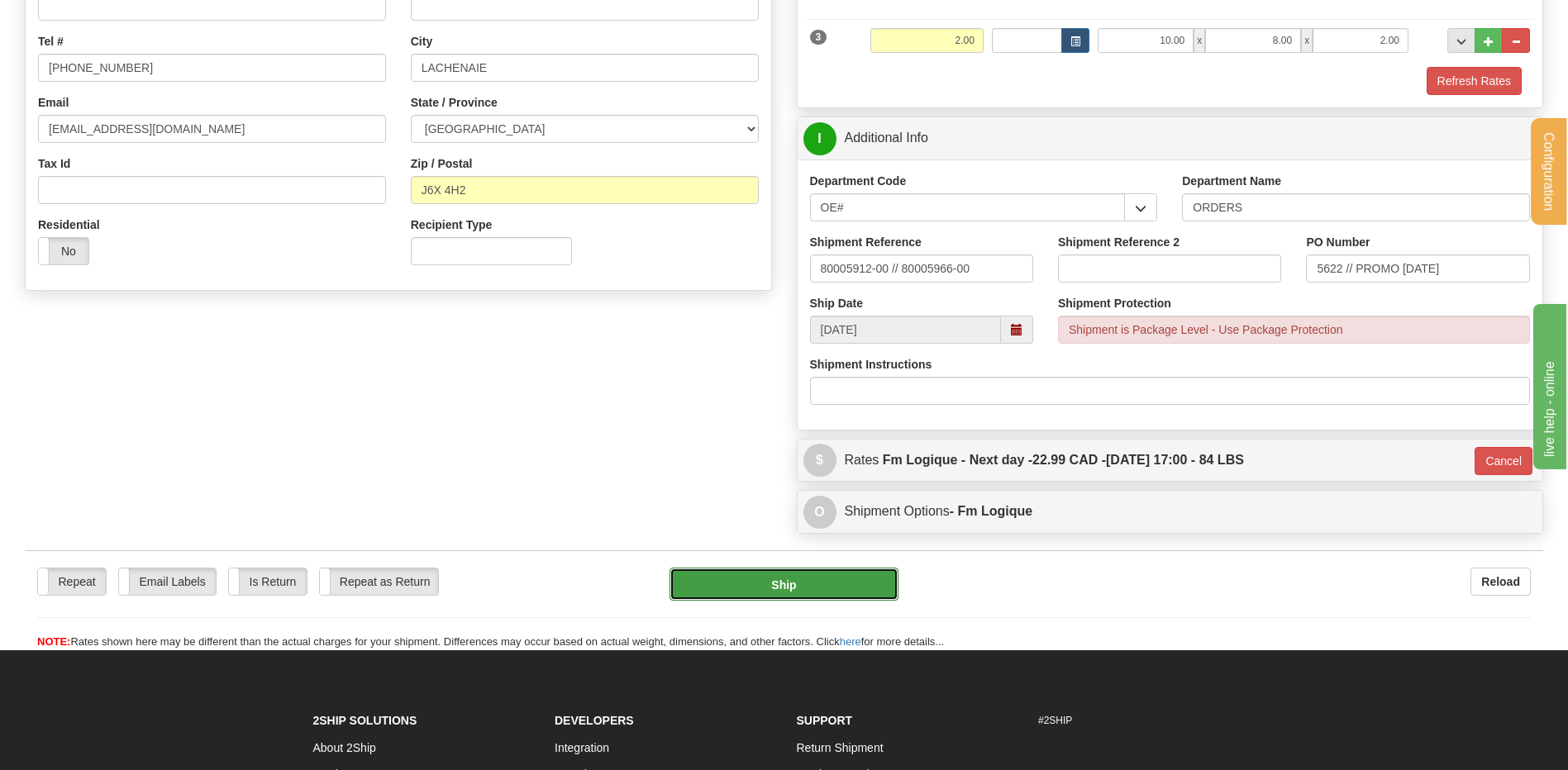
click at [752, 576] on button "Ship" at bounding box center [783, 584] width 228 height 33
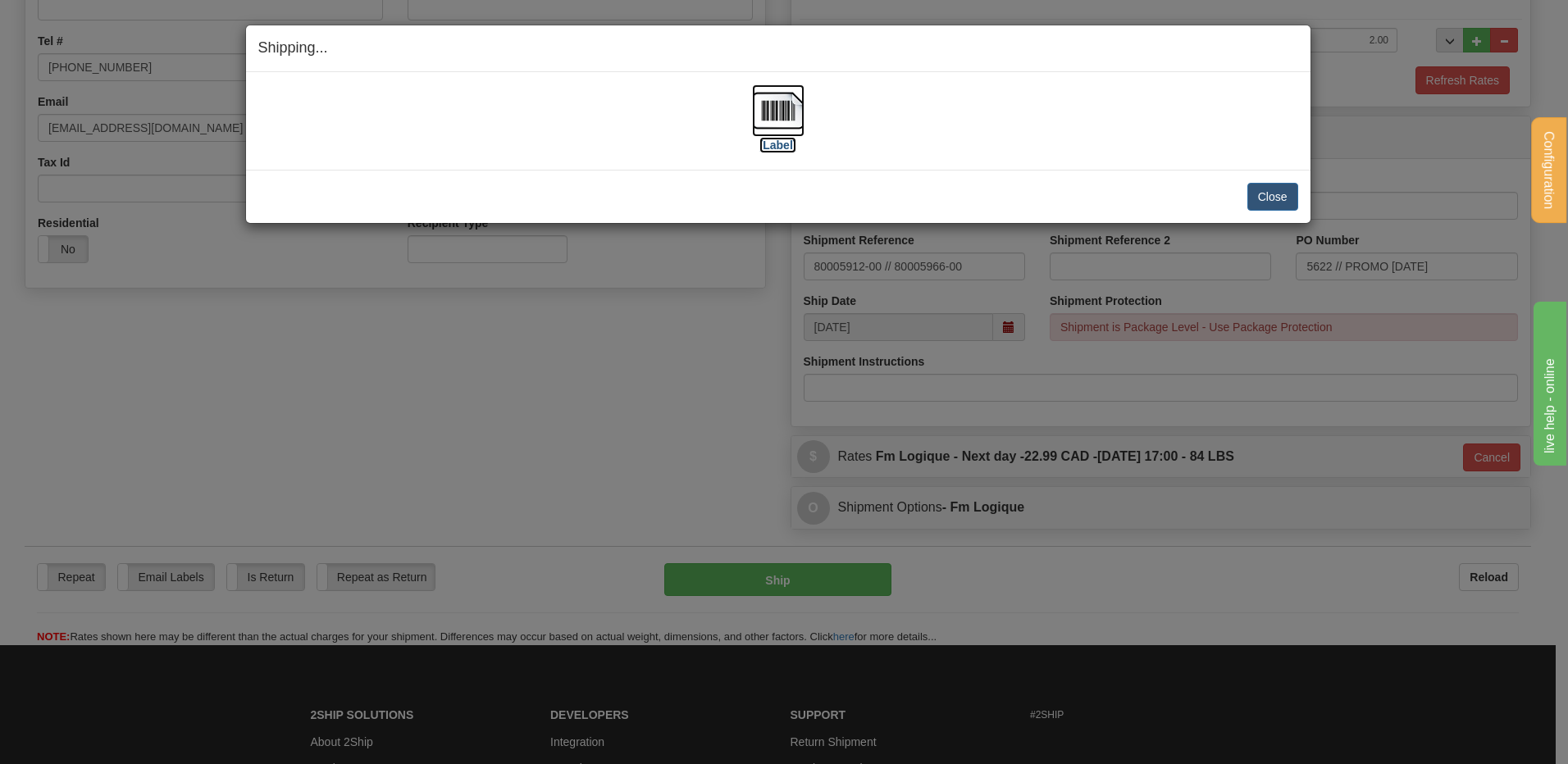
click at [783, 110] on img at bounding box center [778, 110] width 52 height 52
drag, startPoint x: 1258, startPoint y: 194, endPoint x: 1266, endPoint y: 204, distance: 12.8
click at [1259, 194] on button "Close" at bounding box center [1273, 197] width 51 height 28
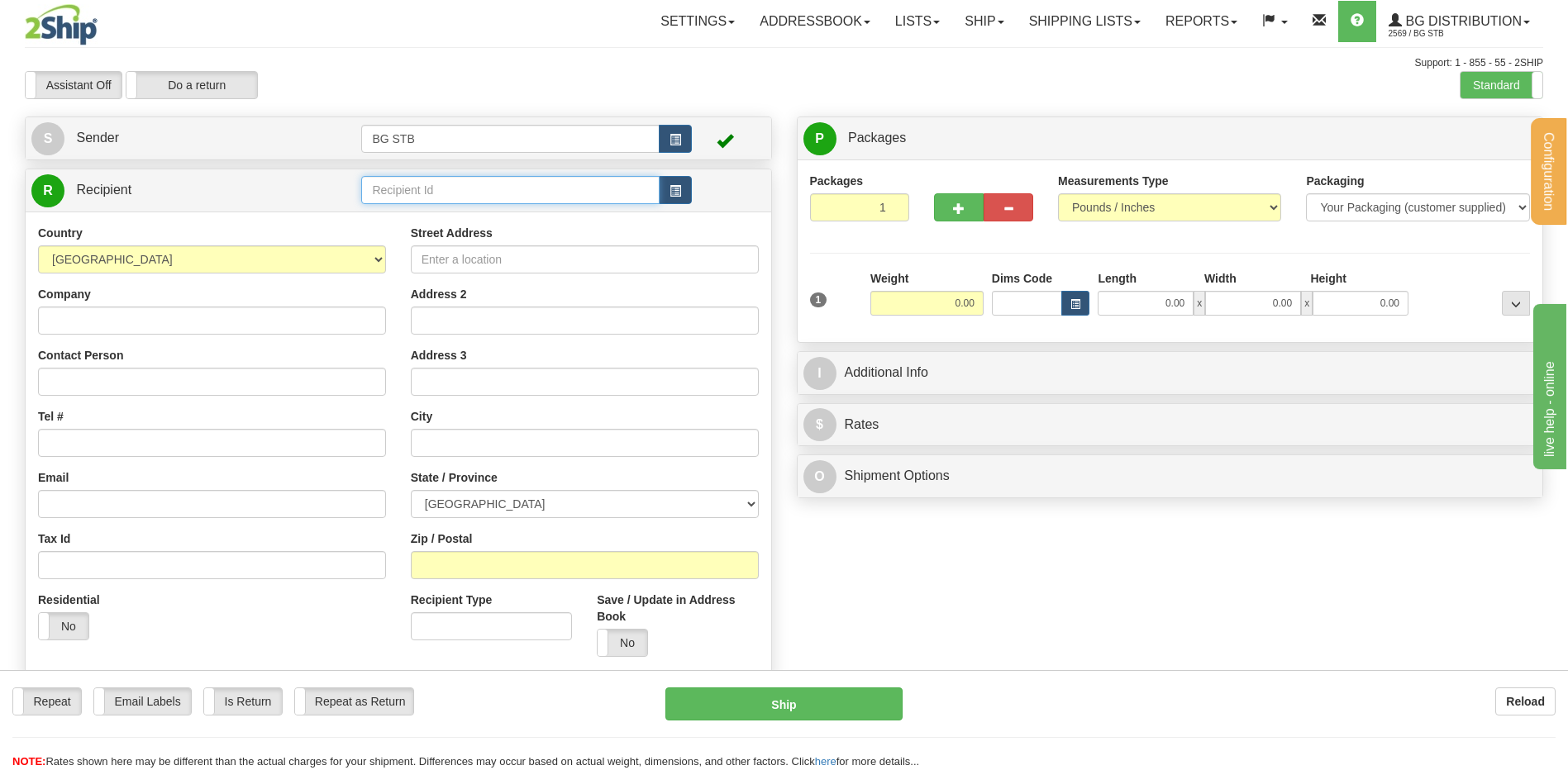
click at [493, 186] on input "text" at bounding box center [510, 190] width 298 height 28
type input "1230"
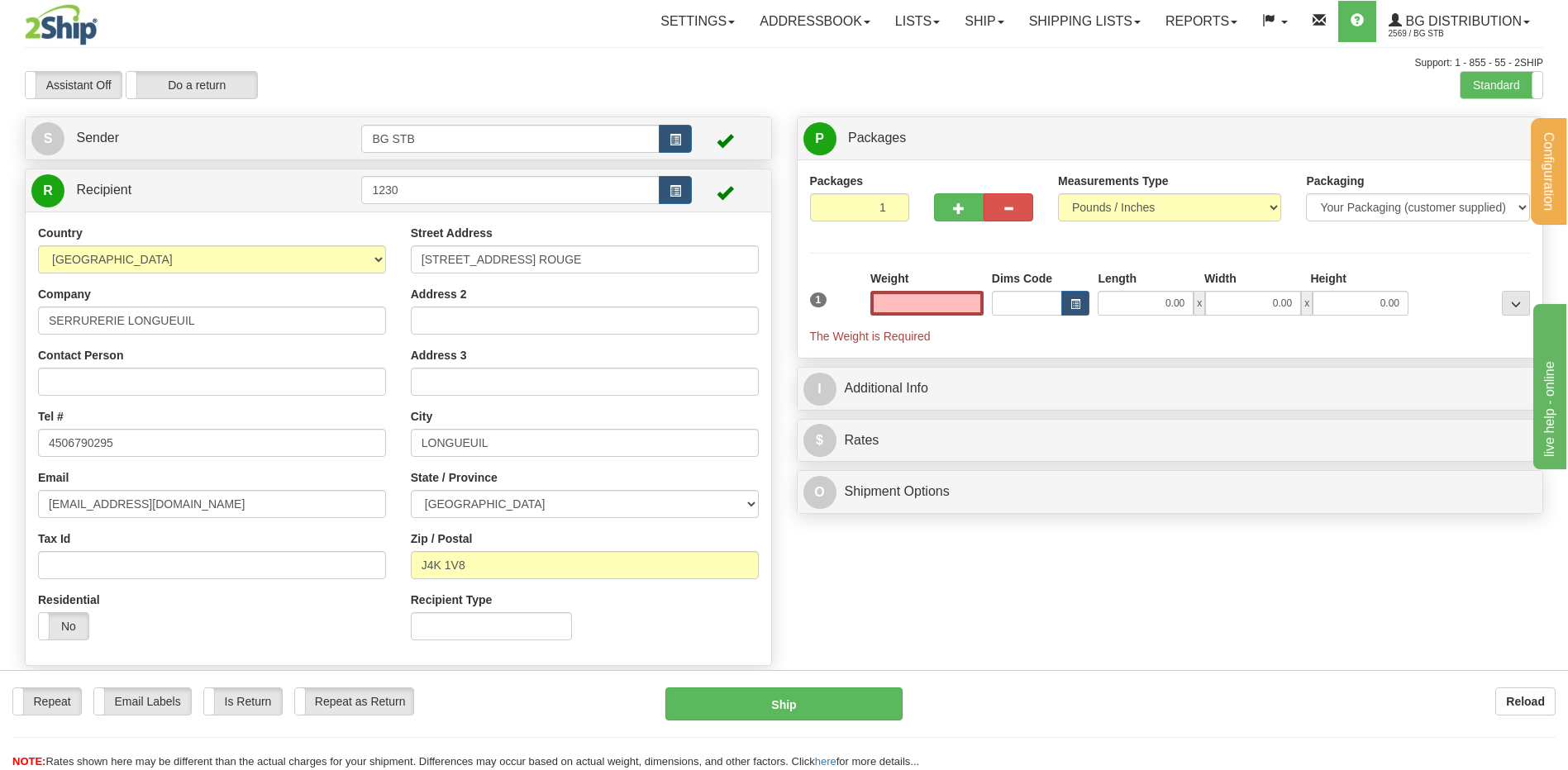
type input "0.00"
click at [932, 290] on input "0.00" at bounding box center [927, 303] width 113 height 24
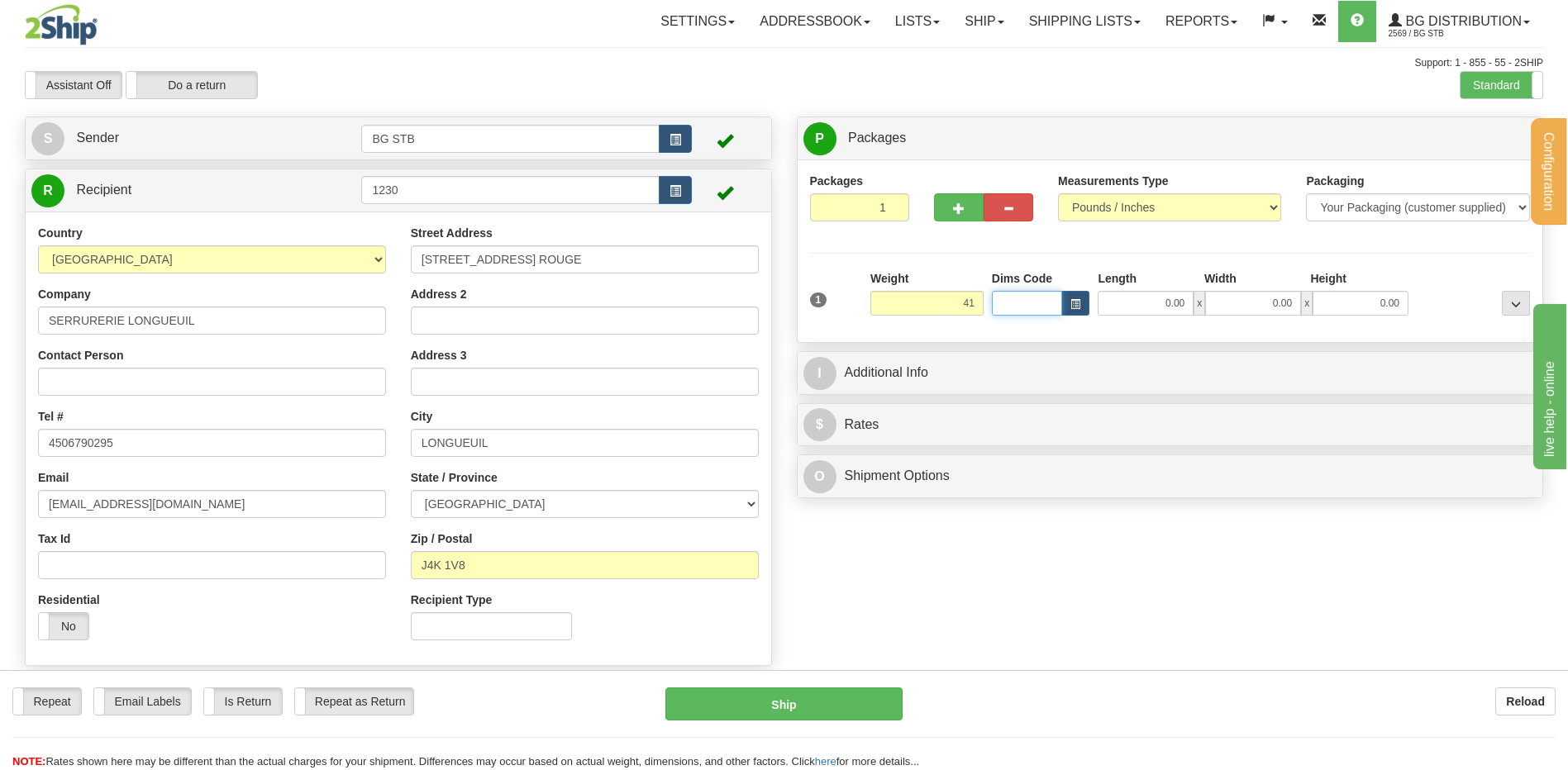
type input "41.00"
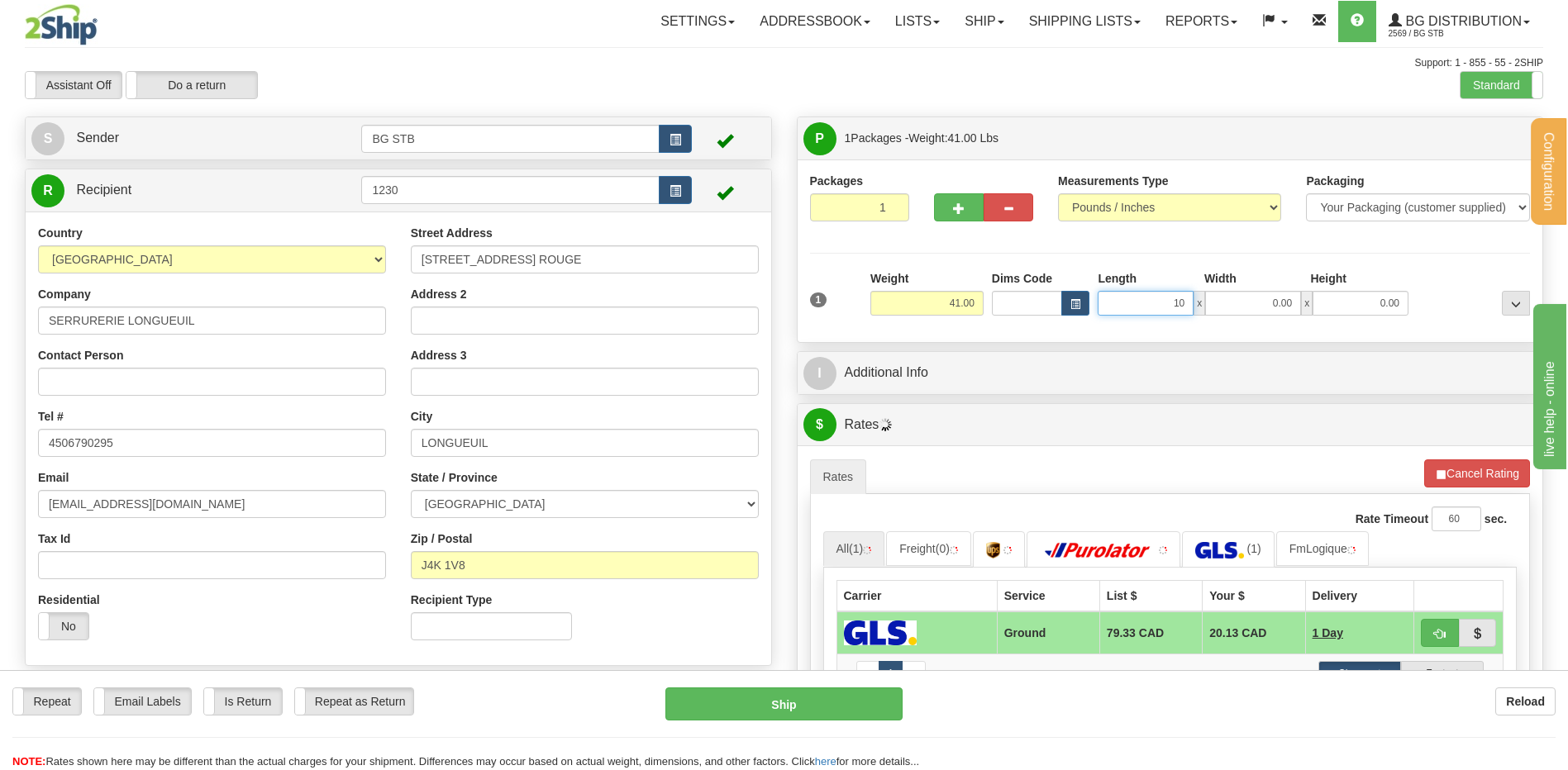
type input "1"
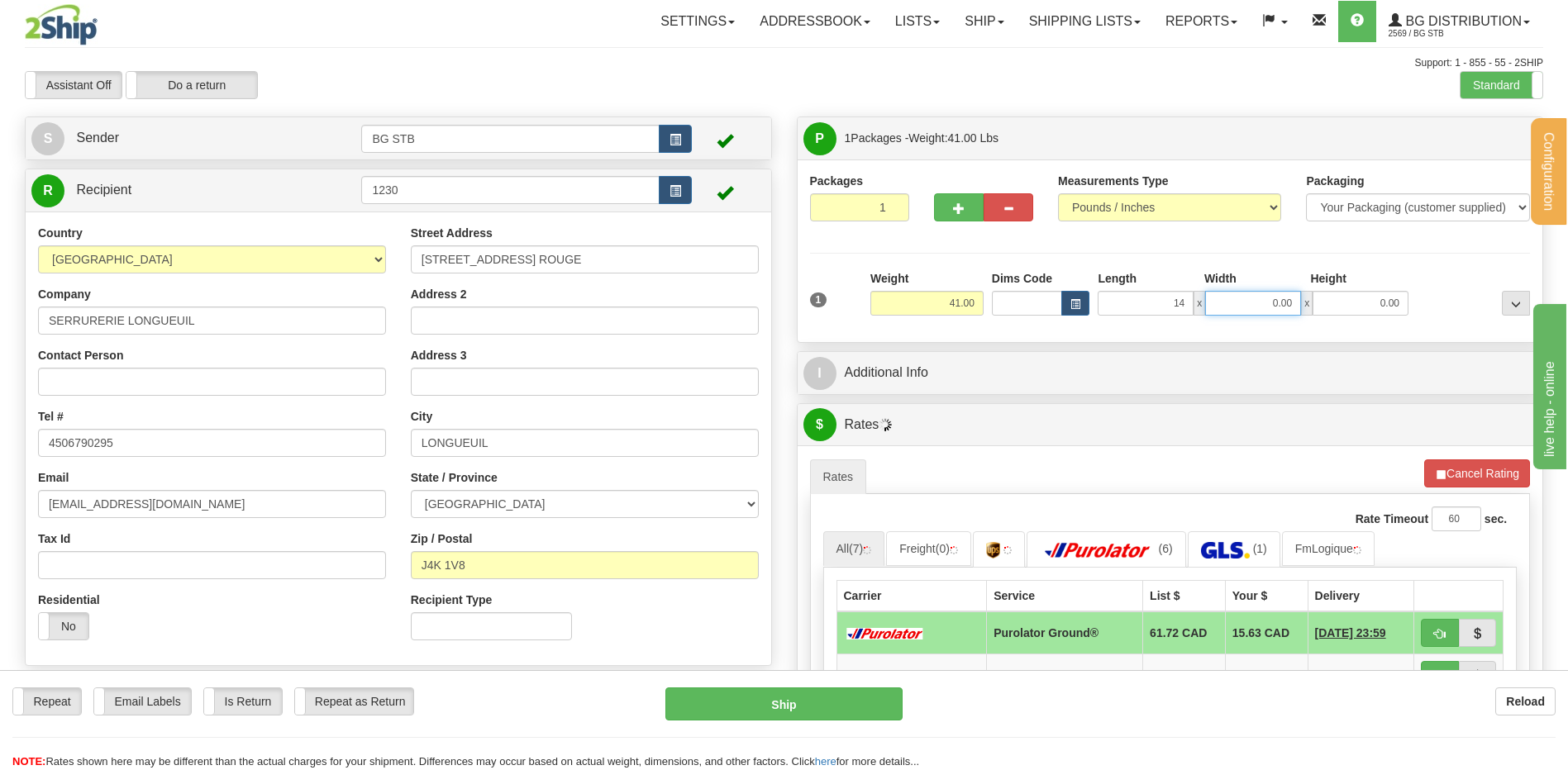
type input "14.00"
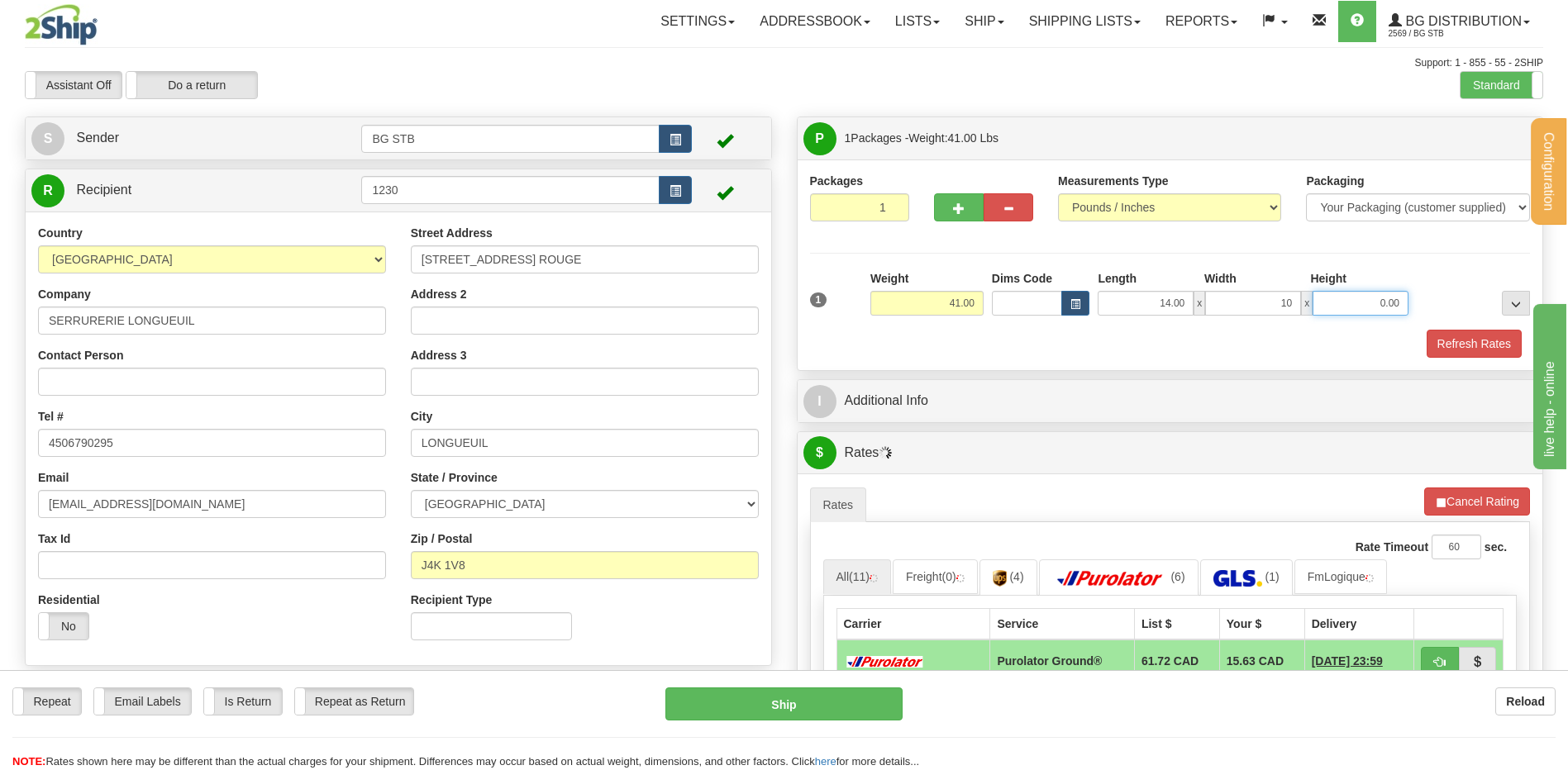
type input "10.00"
type input "11.00"
click at [962, 196] on button "button" at bounding box center [958, 207] width 50 height 28
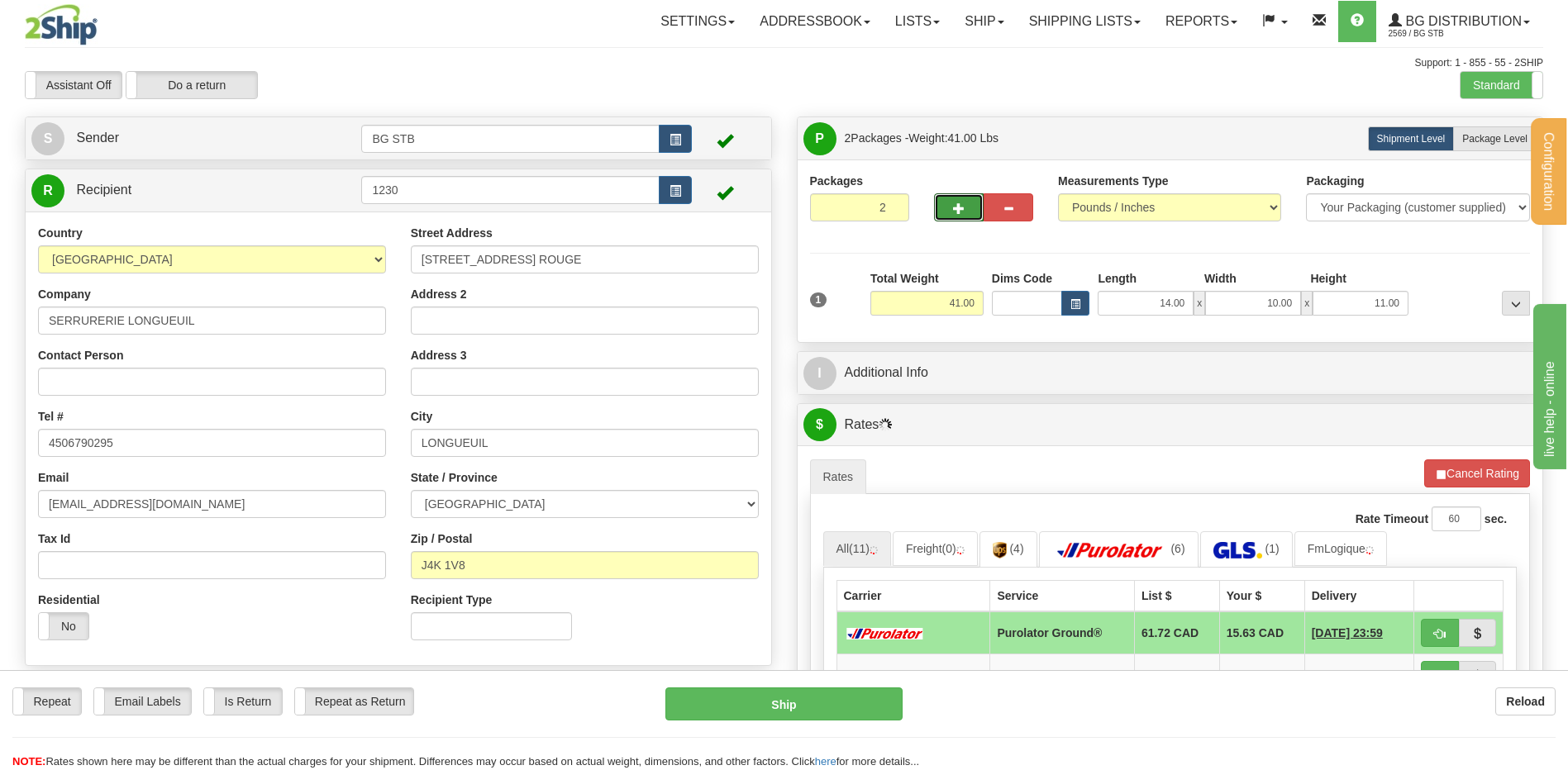
click at [955, 211] on span "button" at bounding box center [958, 208] width 11 height 10
click at [958, 214] on span "button" at bounding box center [958, 208] width 11 height 10
click at [962, 203] on span "button" at bounding box center [958, 208] width 11 height 10
type input "5"
click at [1493, 136] on span "Package Level" at bounding box center [1494, 138] width 66 height 11
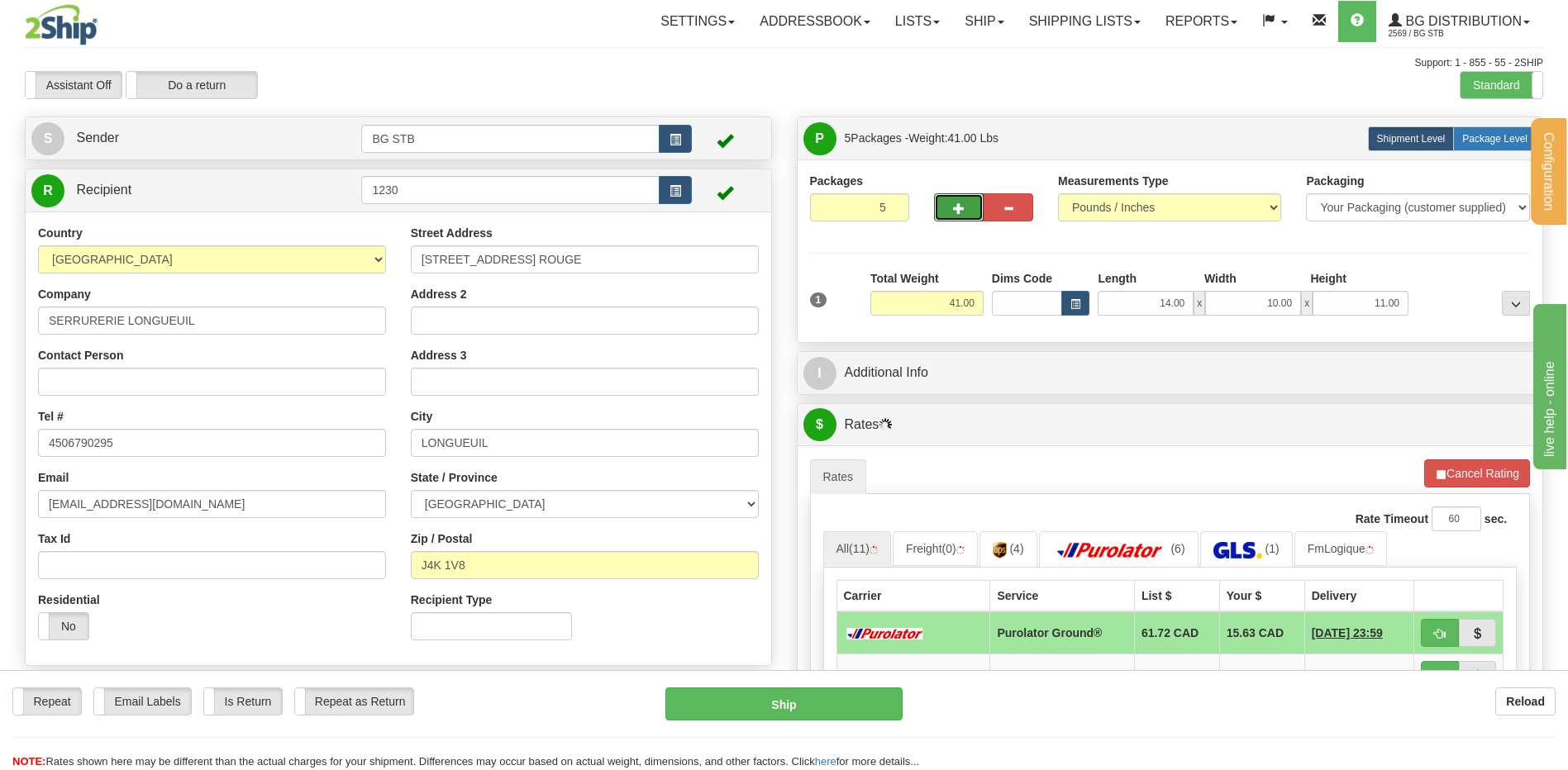
radio input "true"
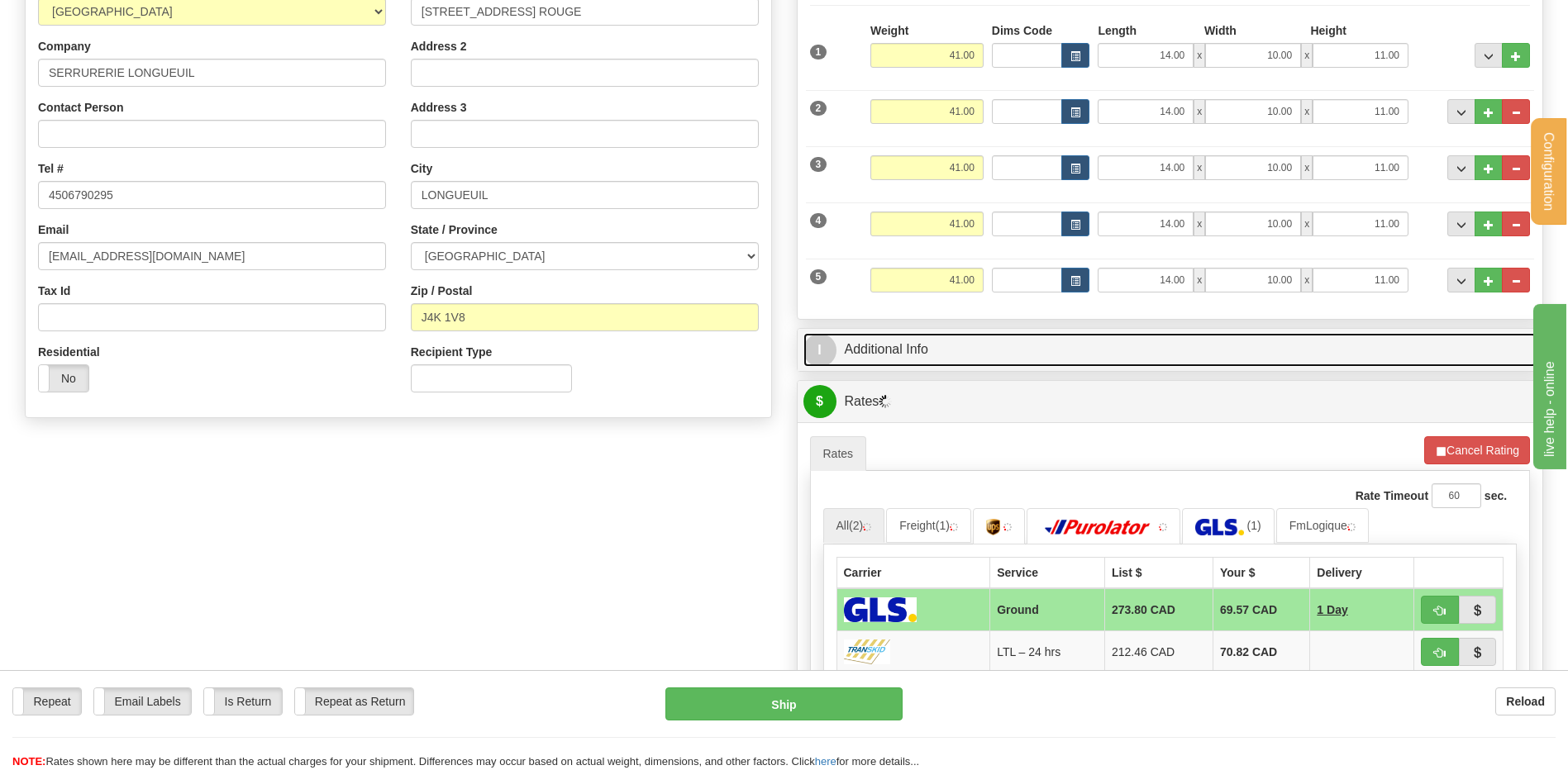
click at [932, 342] on link "I Additional Info" at bounding box center [1170, 350] width 734 height 34
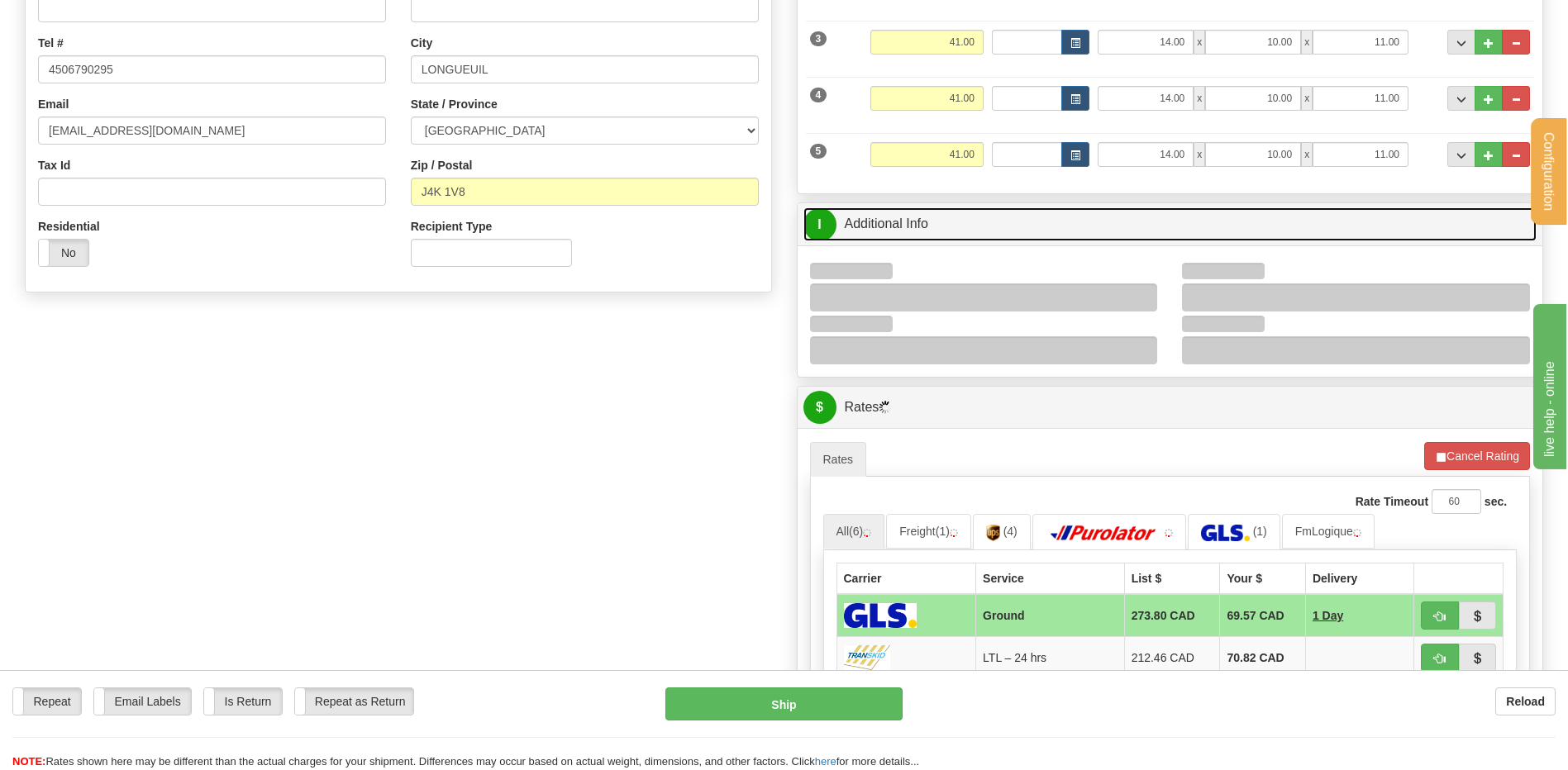
scroll to position [496, 0]
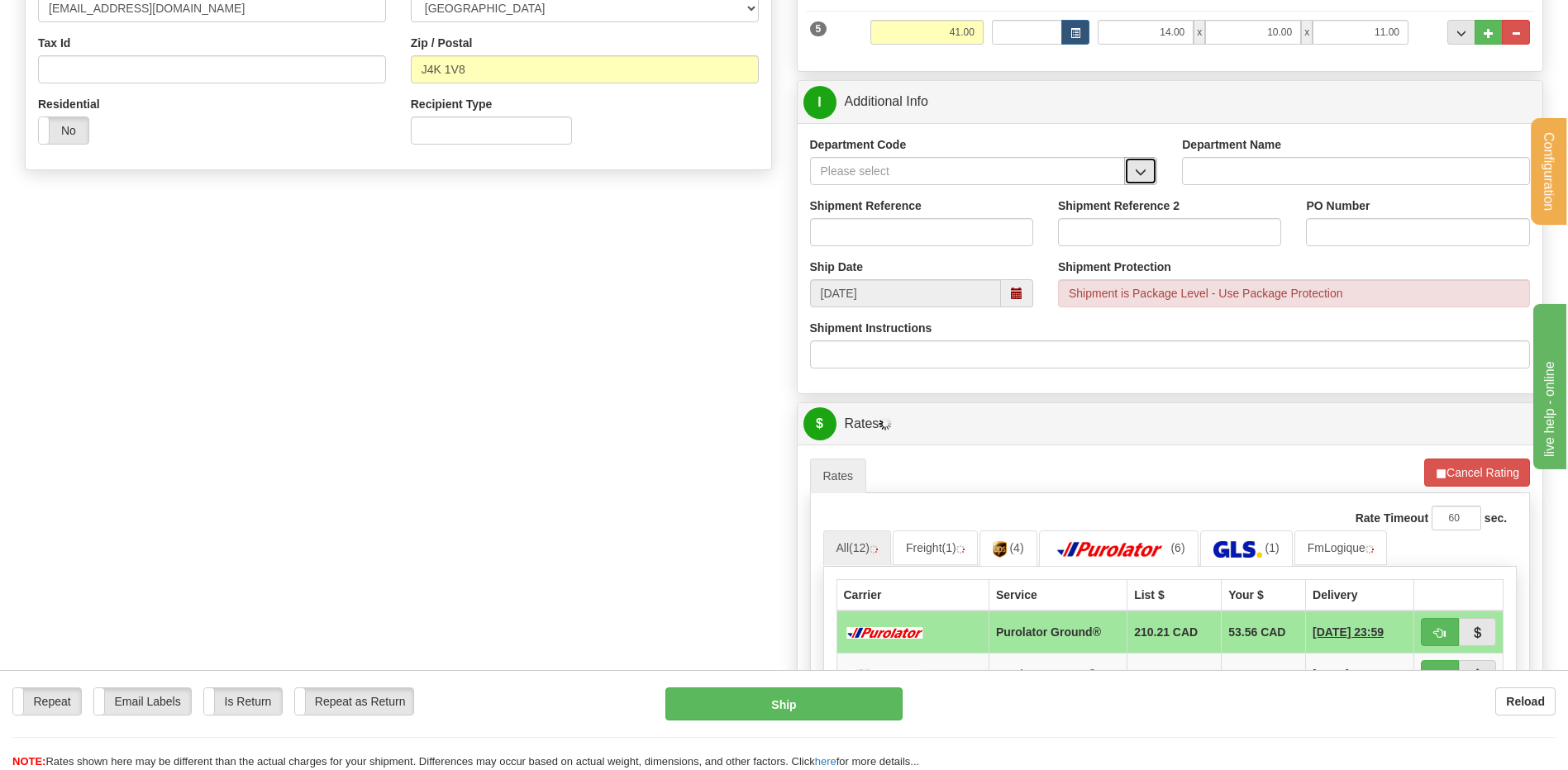
drag, startPoint x: 1138, startPoint y: 167, endPoint x: 1124, endPoint y: 173, distance: 15.2
click at [1138, 167] on span "button" at bounding box center [1140, 172] width 11 height 10
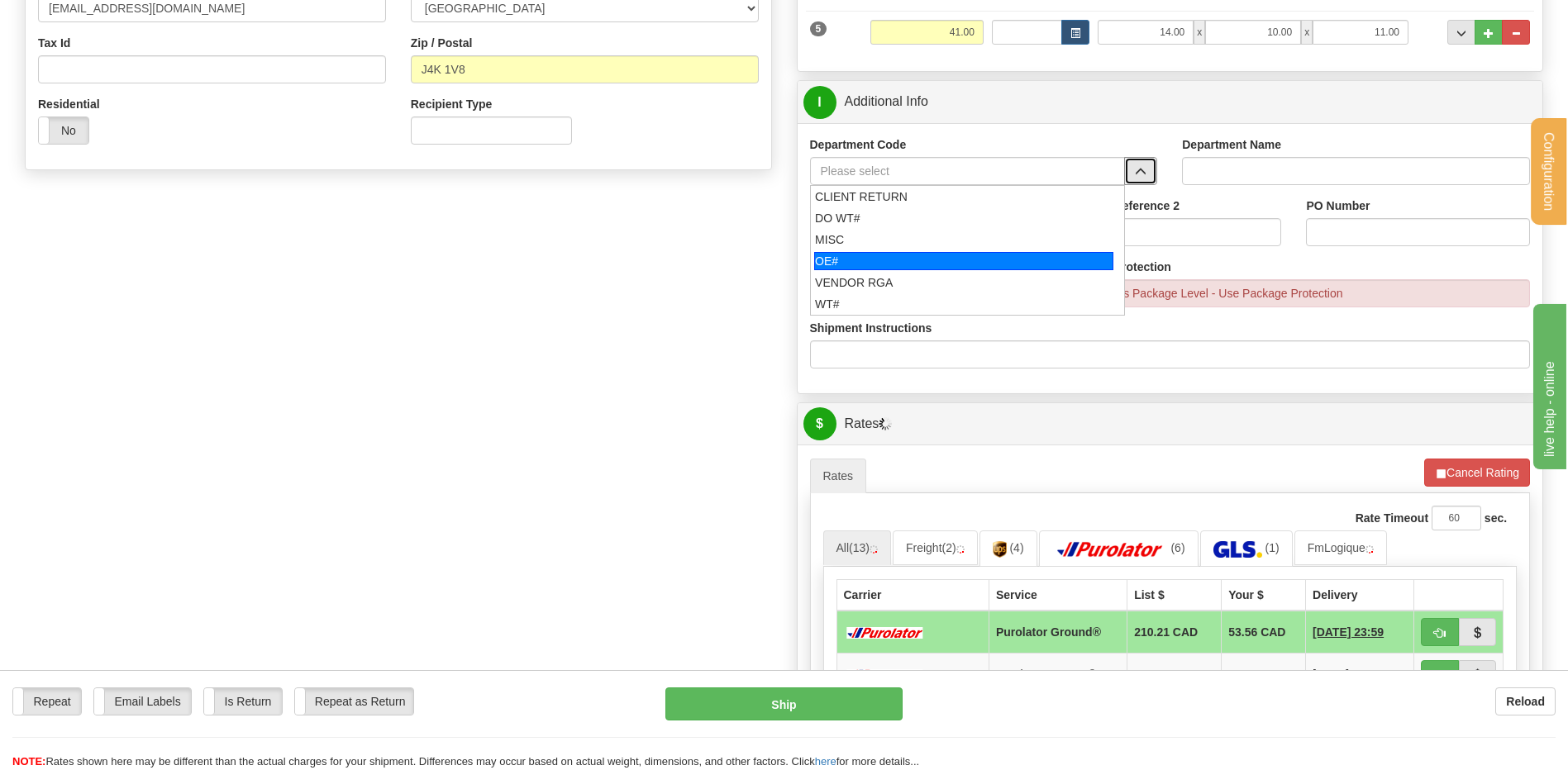
click at [850, 261] on div "OE#" at bounding box center [963, 261] width 299 height 18
type input "OE#"
type input "ORDERS"
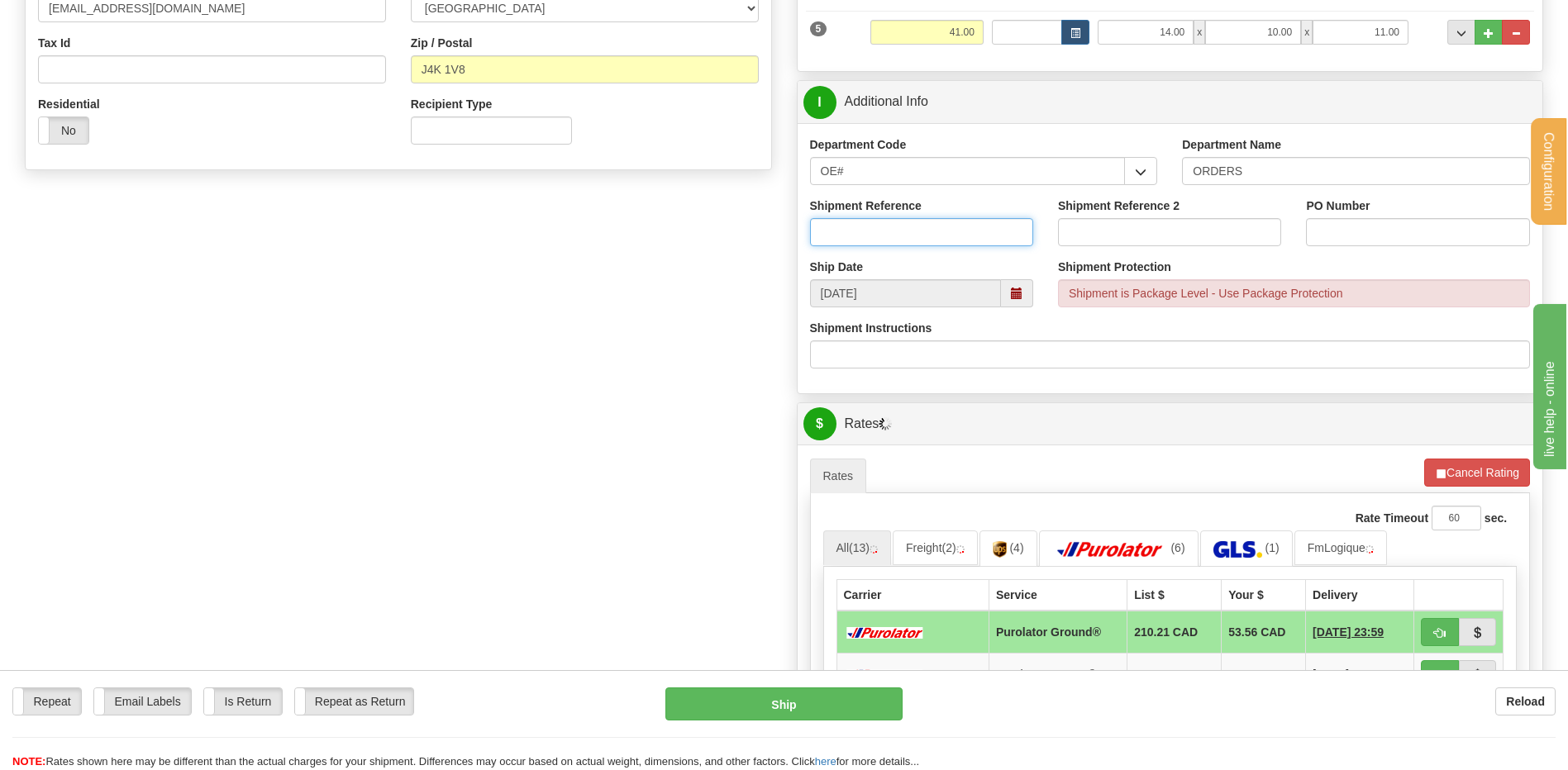
click at [844, 230] on input "Shipment Reference" at bounding box center [921, 232] width 223 height 28
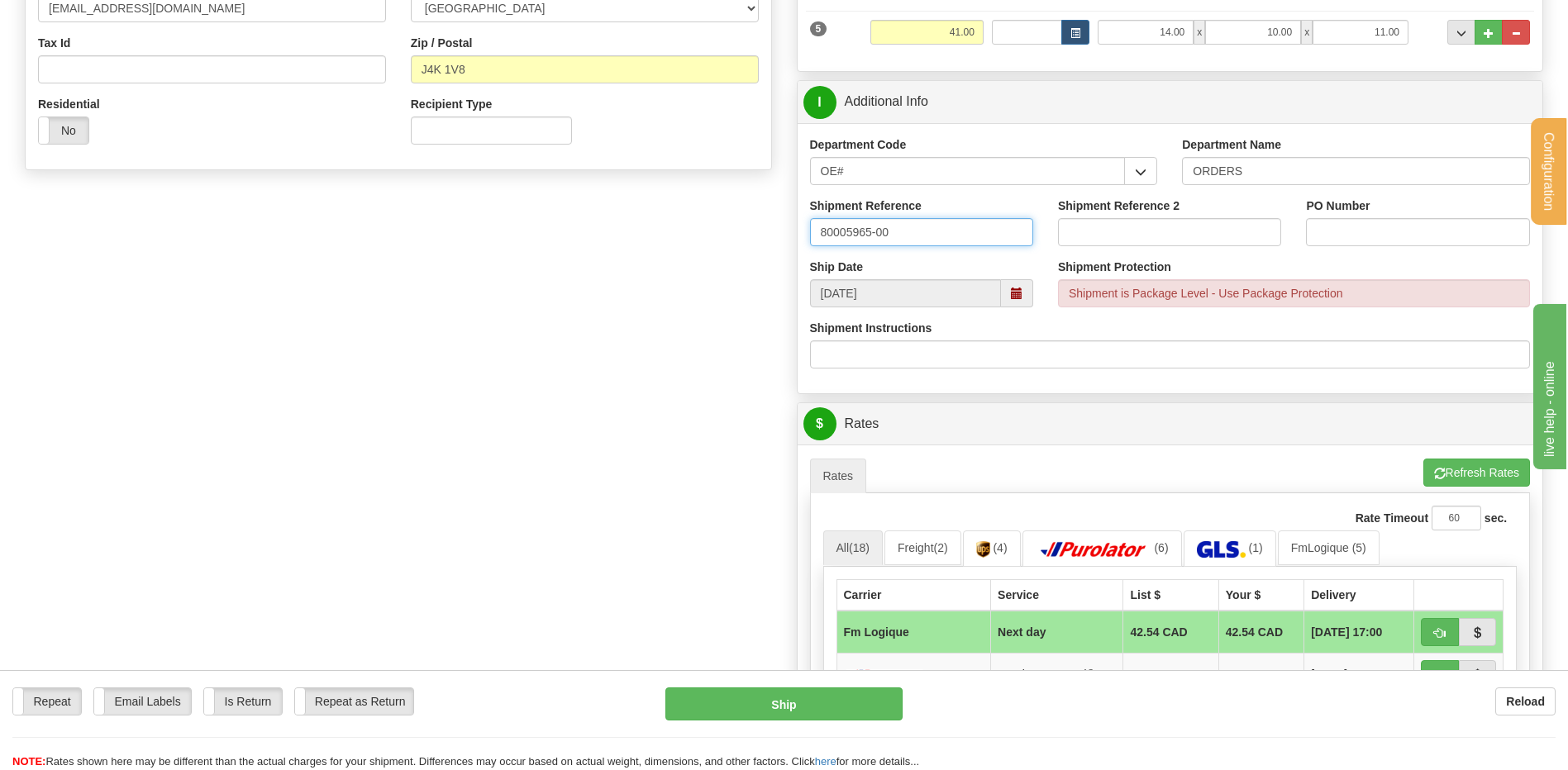
type input "80005965-00"
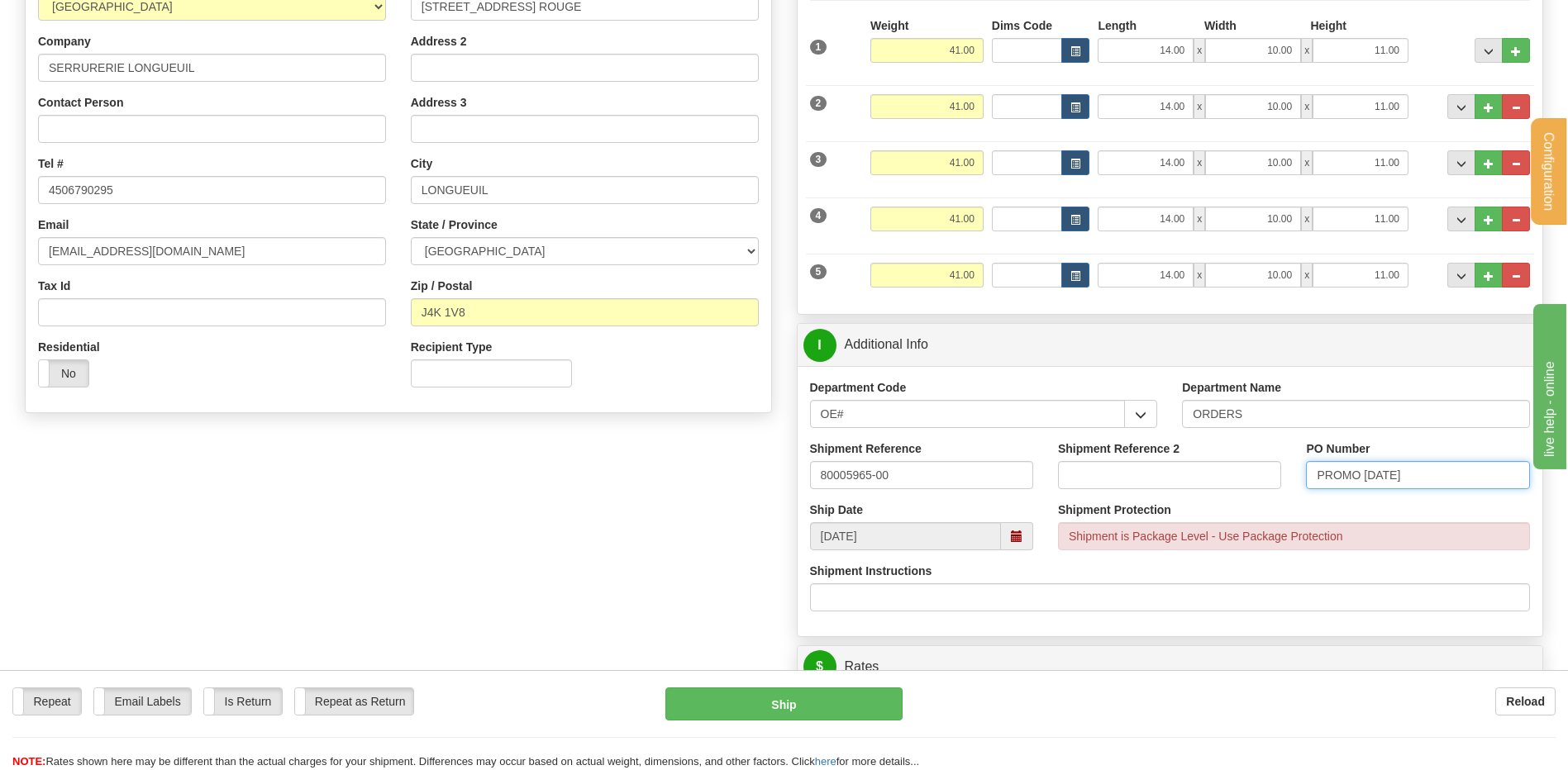
scroll to position [248, 0]
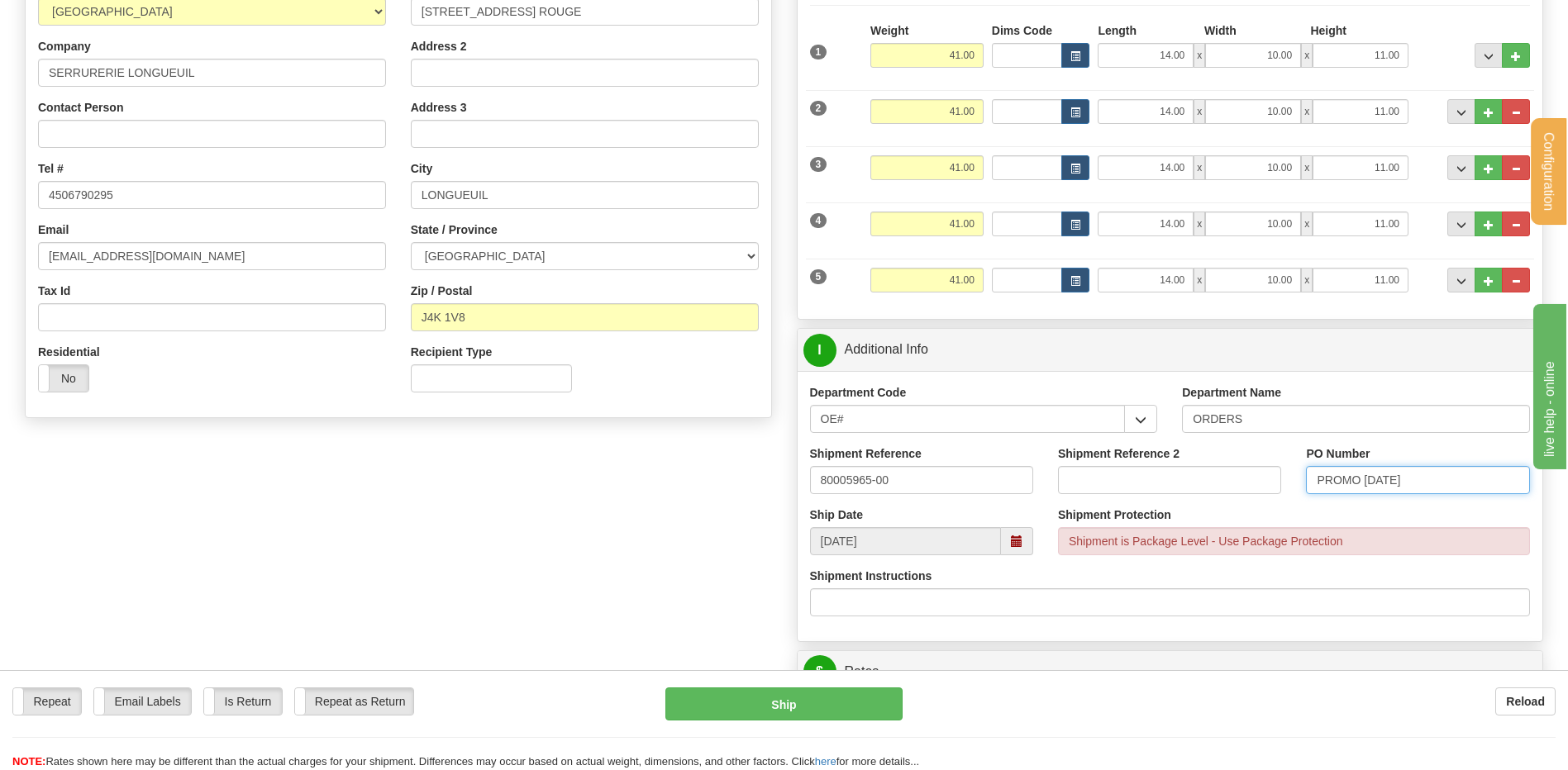
type input "PROMO [DATE]"
drag, startPoint x: 919, startPoint y: 276, endPoint x: 1033, endPoint y: 278, distance: 114.0
click at [1020, 281] on div "5 Weight 41.00 Dims Code Length Width Height" at bounding box center [1170, 277] width 729 height 55
type input "19.20"
type input "14.00"
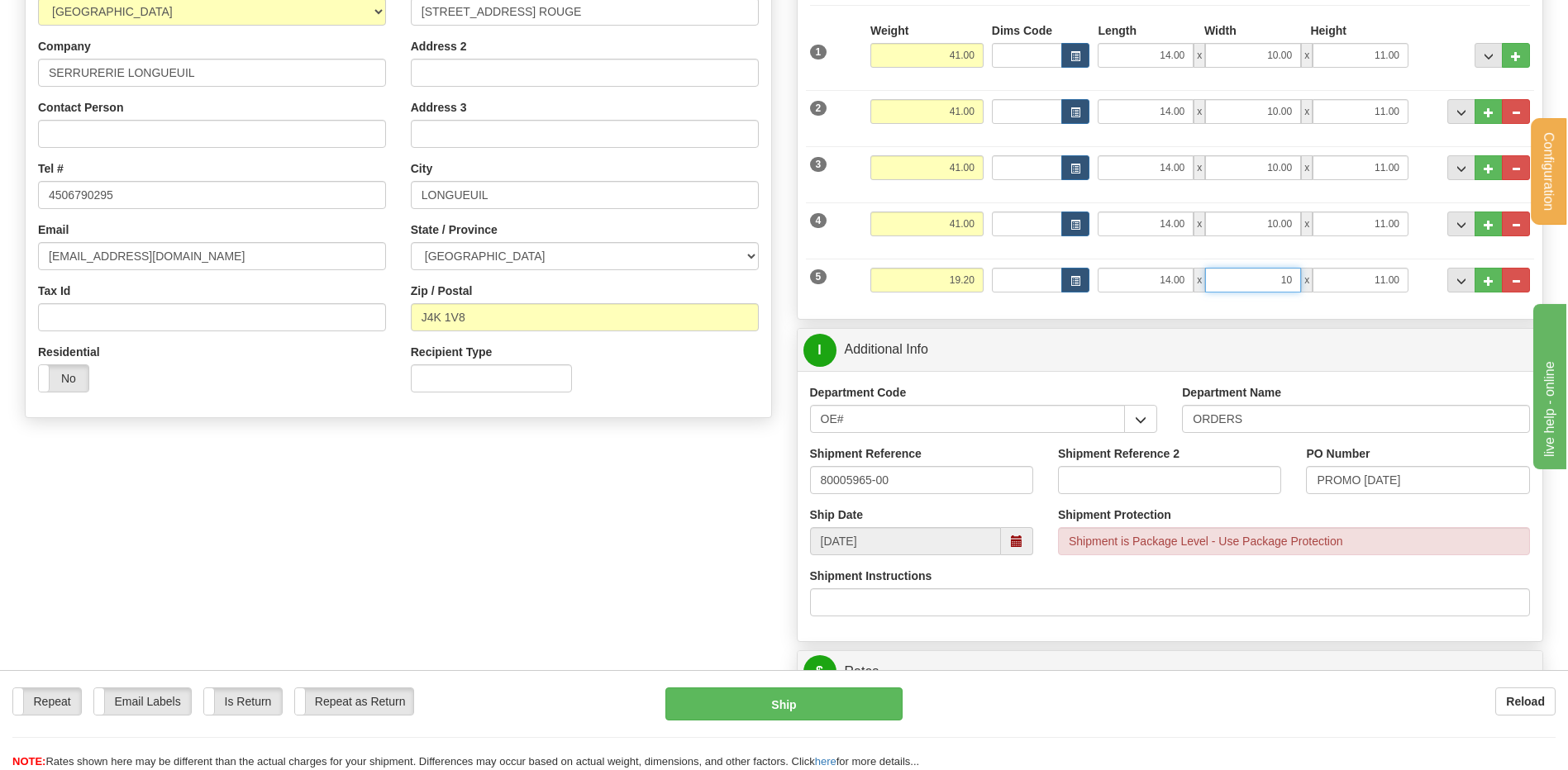
type input "10.00"
type input "9.00"
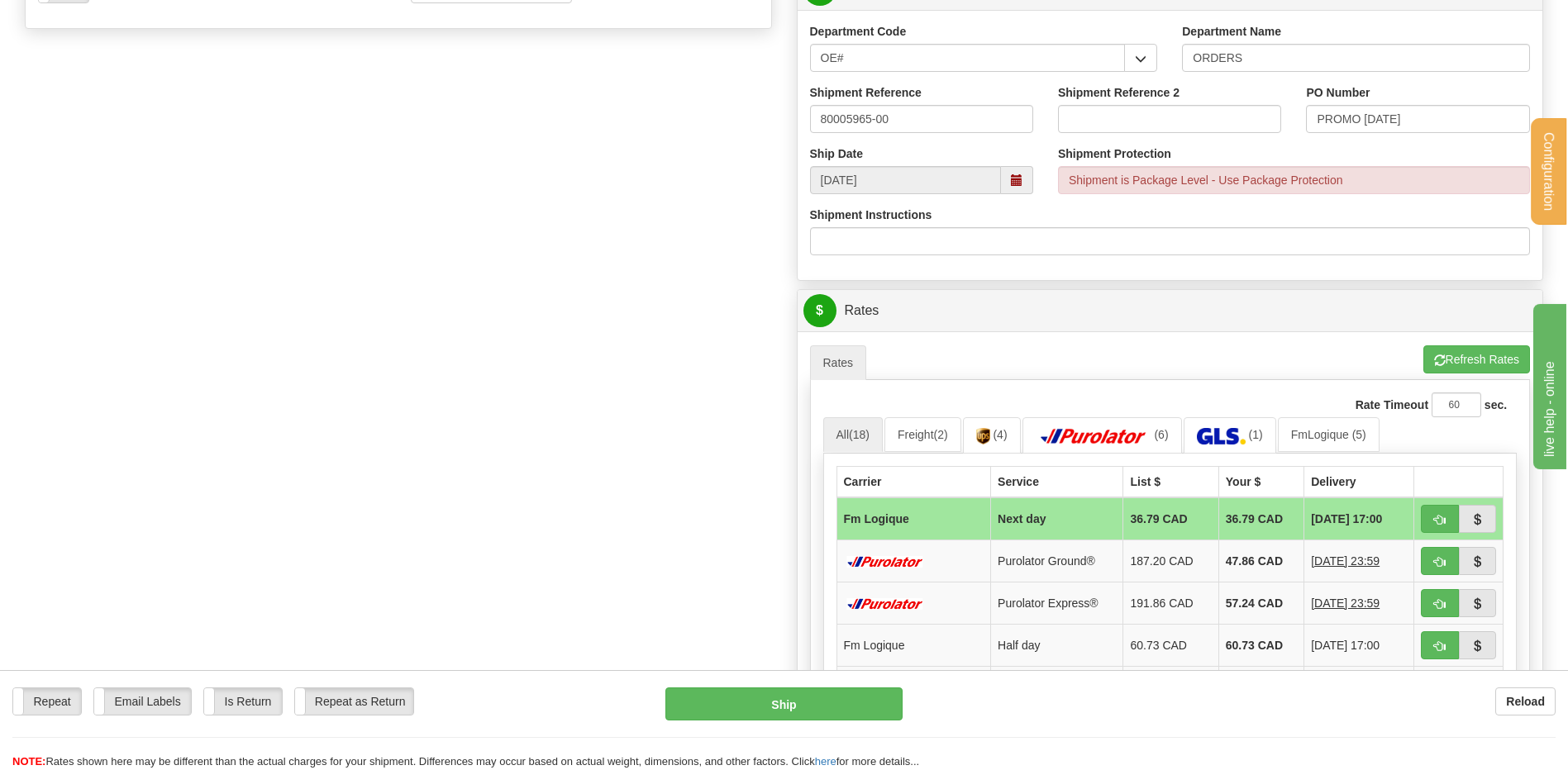
scroll to position [744, 0]
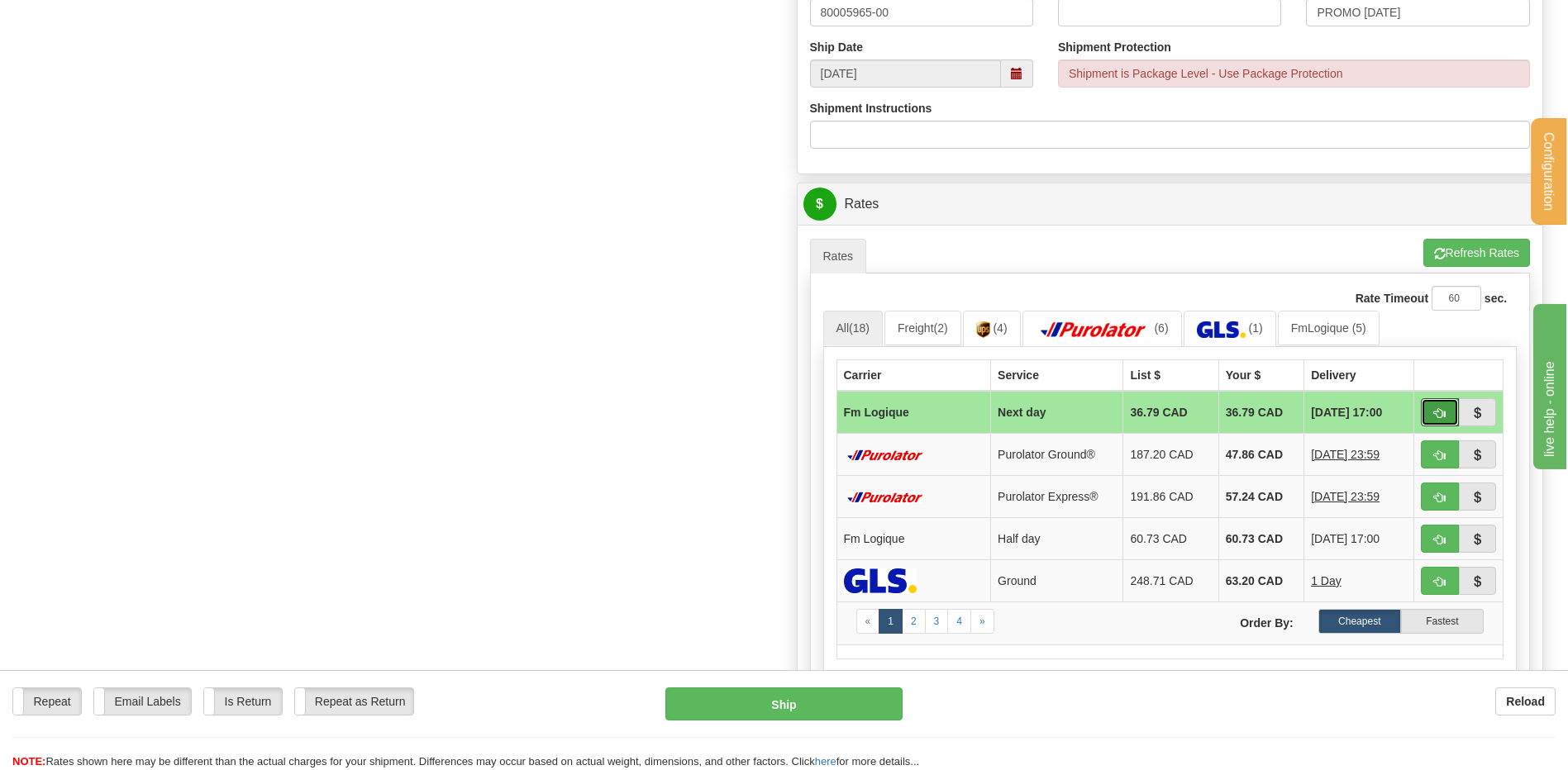
drag, startPoint x: 1443, startPoint y: 410, endPoint x: 1205, endPoint y: 428, distance: 238.7
click at [1443, 410] on span "button" at bounding box center [1439, 414] width 11 height 10
type input "jour"
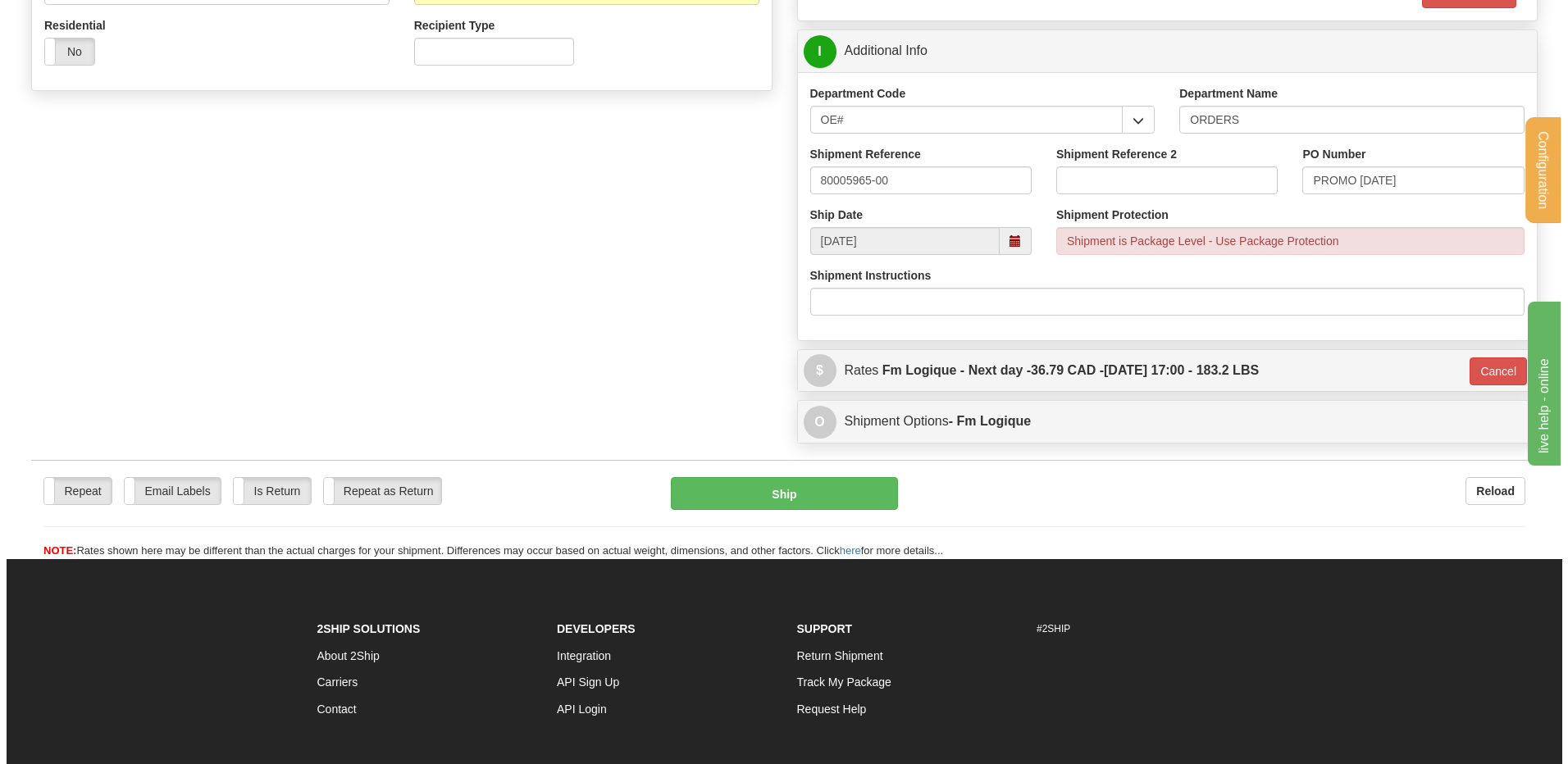
scroll to position [541, 0]
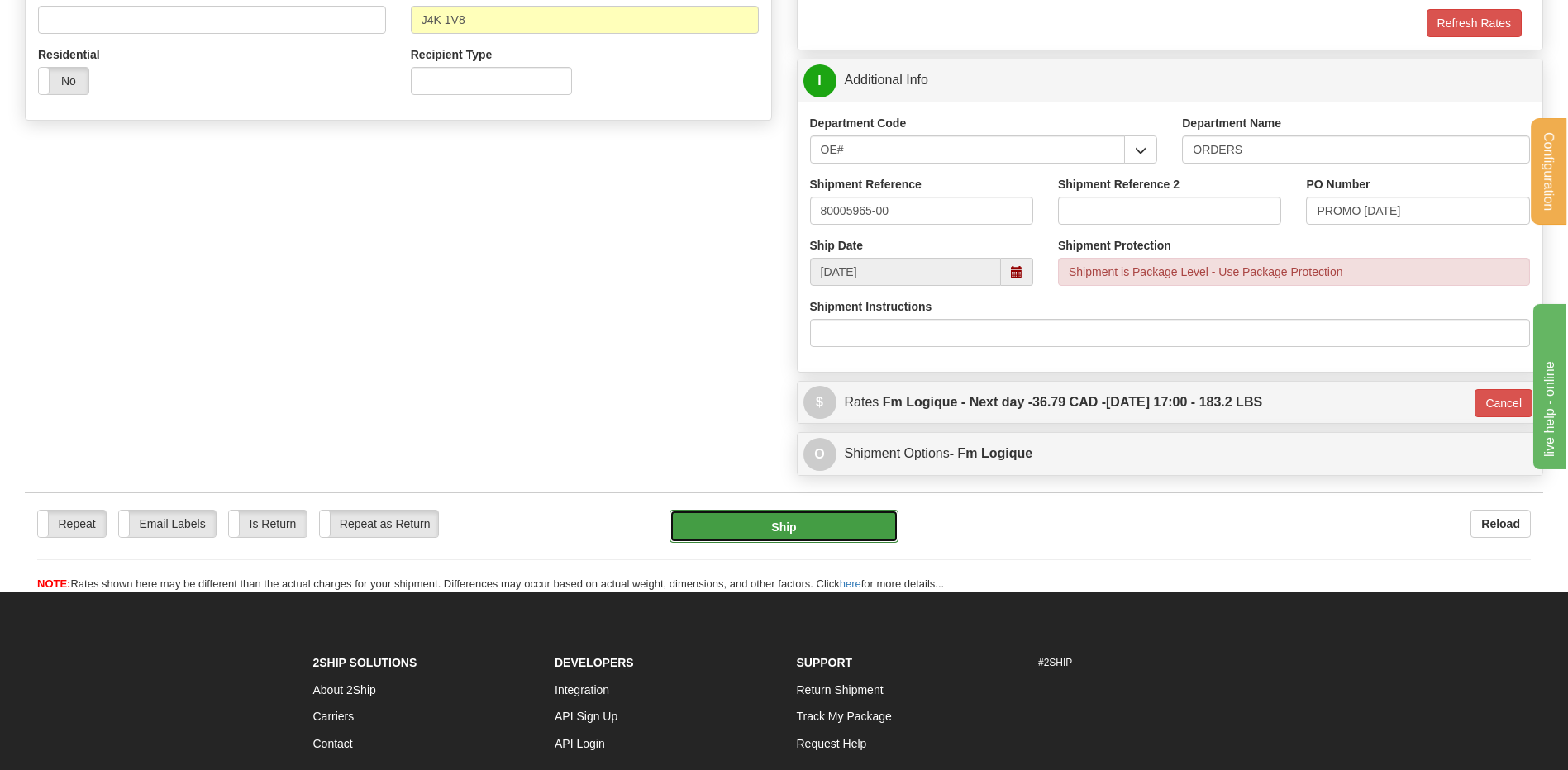
click at [797, 528] on button "Ship" at bounding box center [783, 527] width 228 height 33
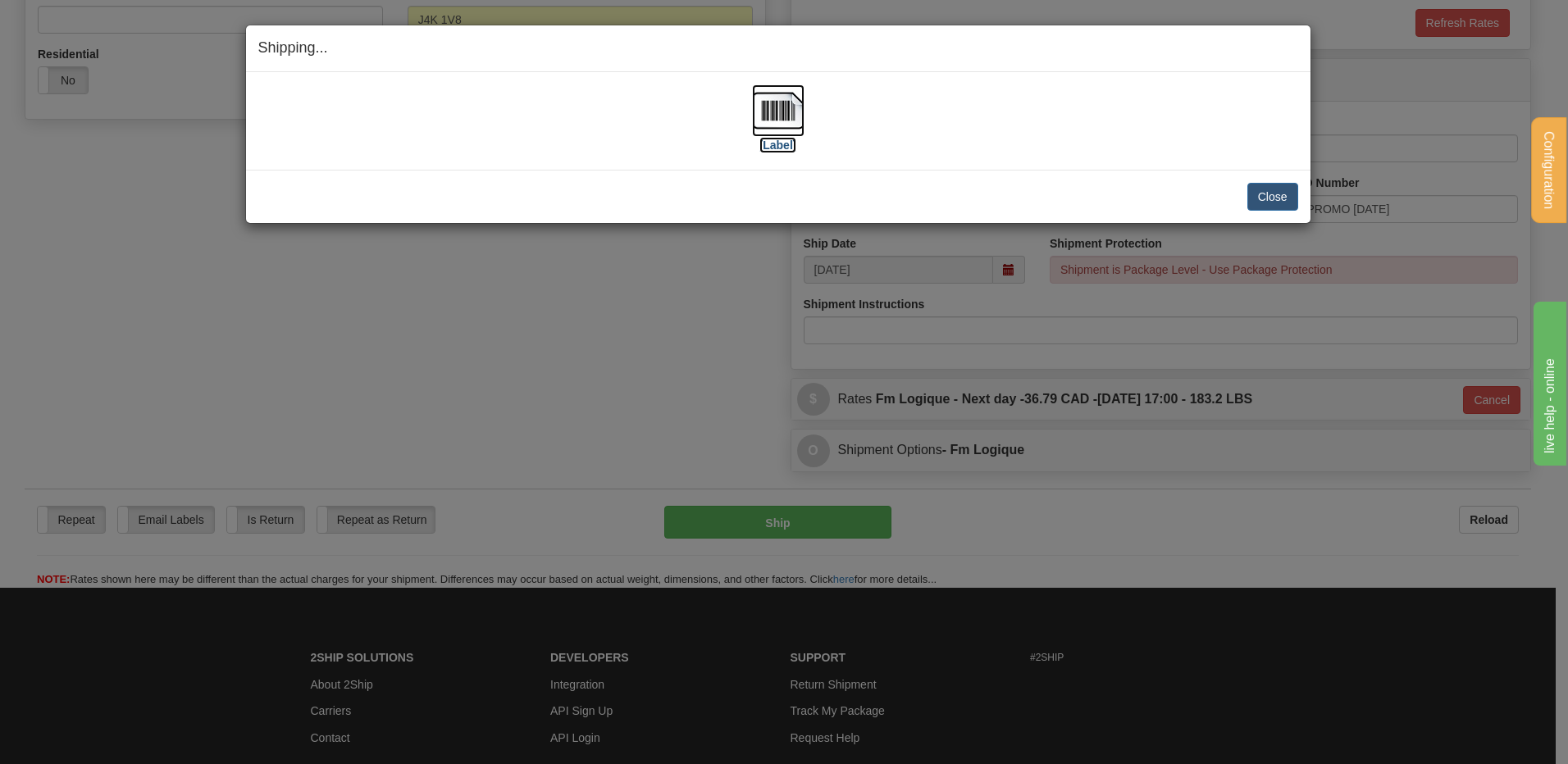
click at [783, 111] on img at bounding box center [778, 110] width 52 height 52
drag, startPoint x: 1275, startPoint y: 184, endPoint x: 1270, endPoint y: 191, distance: 8.6
click at [1274, 185] on button "Close" at bounding box center [1273, 197] width 51 height 28
click at [1270, 192] on button "Close" at bounding box center [1273, 197] width 51 height 28
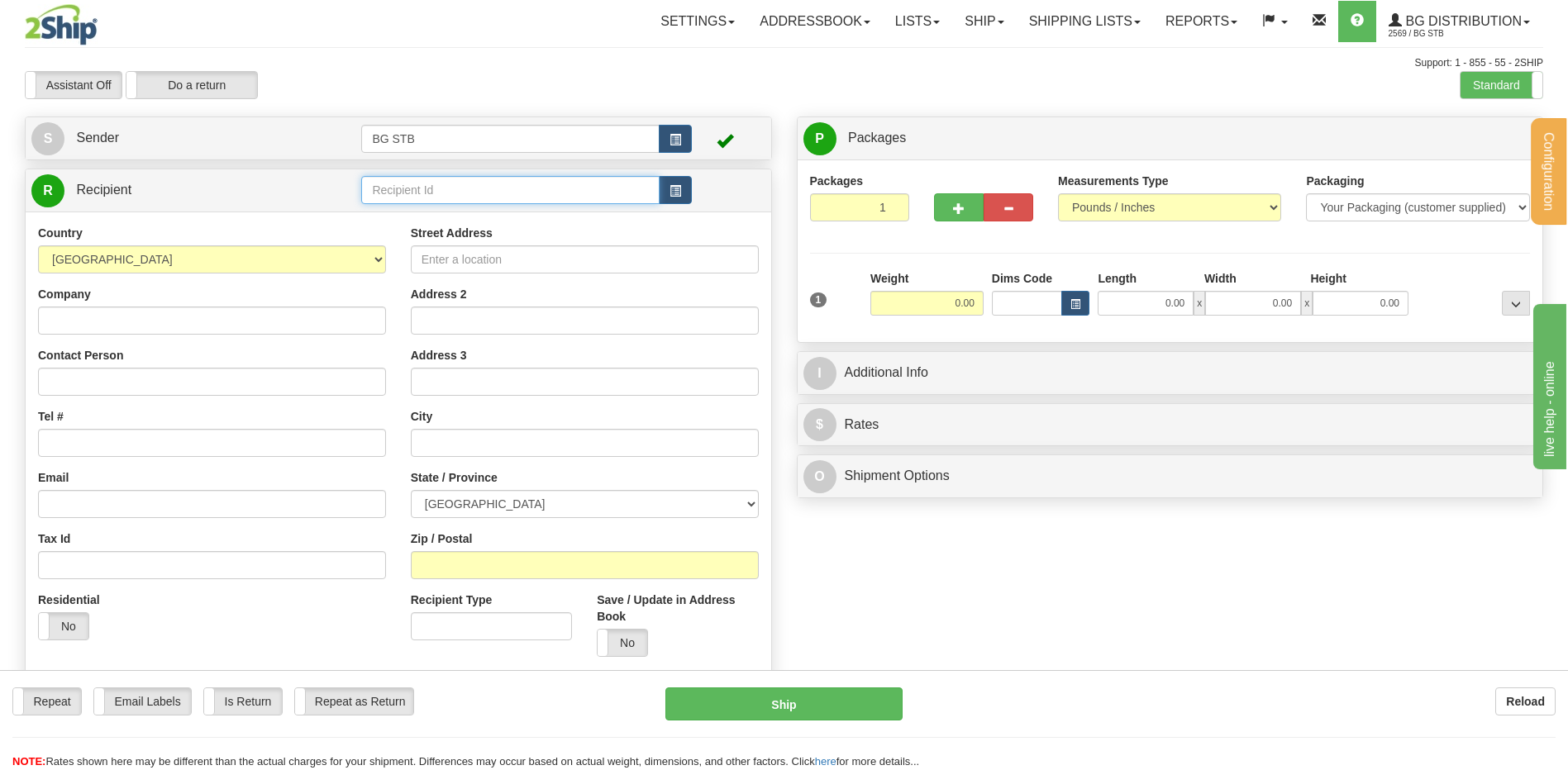
click at [528, 186] on input "text" at bounding box center [510, 190] width 298 height 28
type input "107"
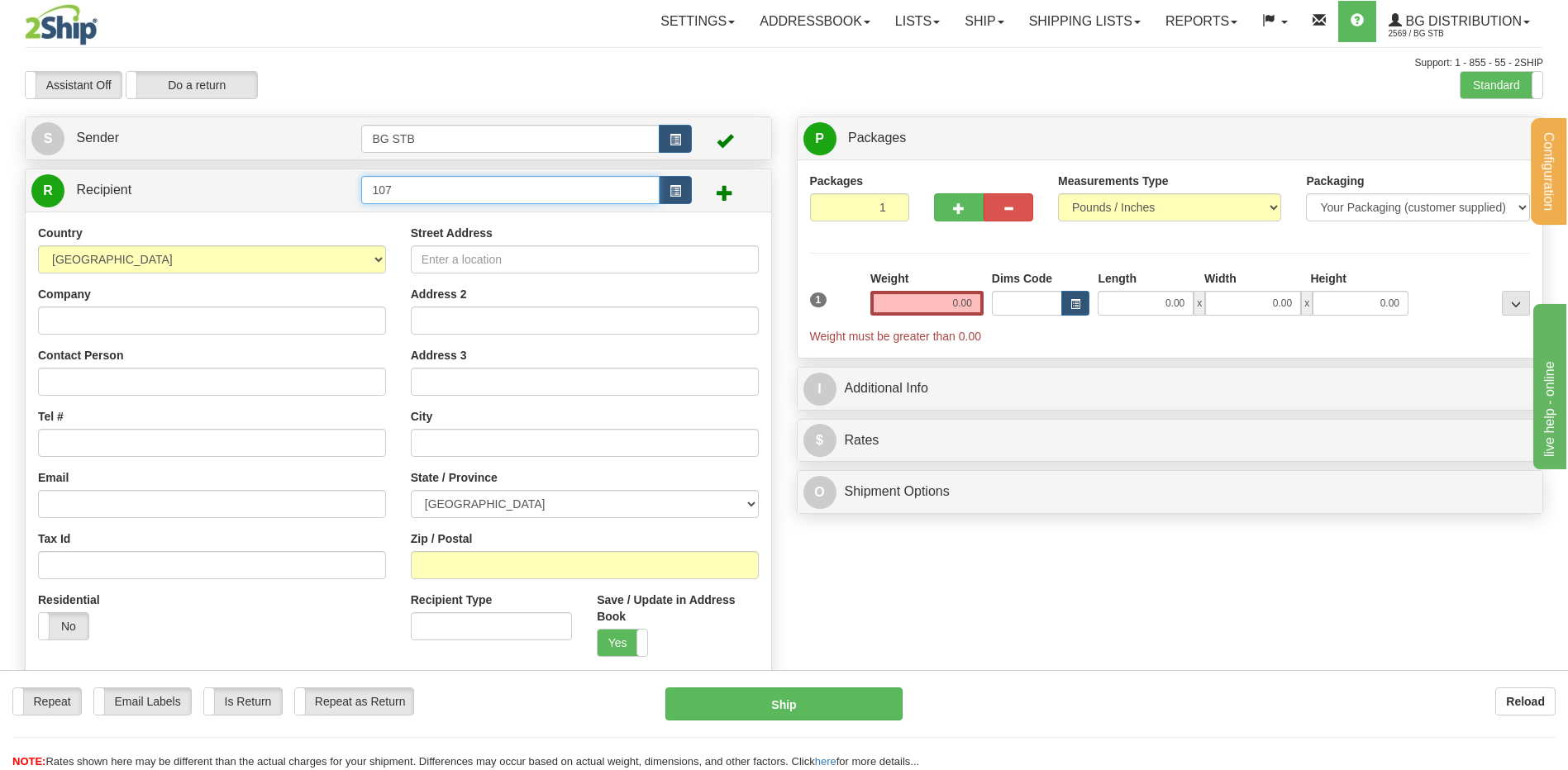
click at [473, 191] on input "107" at bounding box center [510, 190] width 298 height 28
click at [437, 164] on div "Create a label for the return Create Pickup Without Label S Sender BG STB" at bounding box center [398, 403] width 772 height 574
click at [437, 187] on input "10127" at bounding box center [510, 190] width 298 height 28
type input "1017"
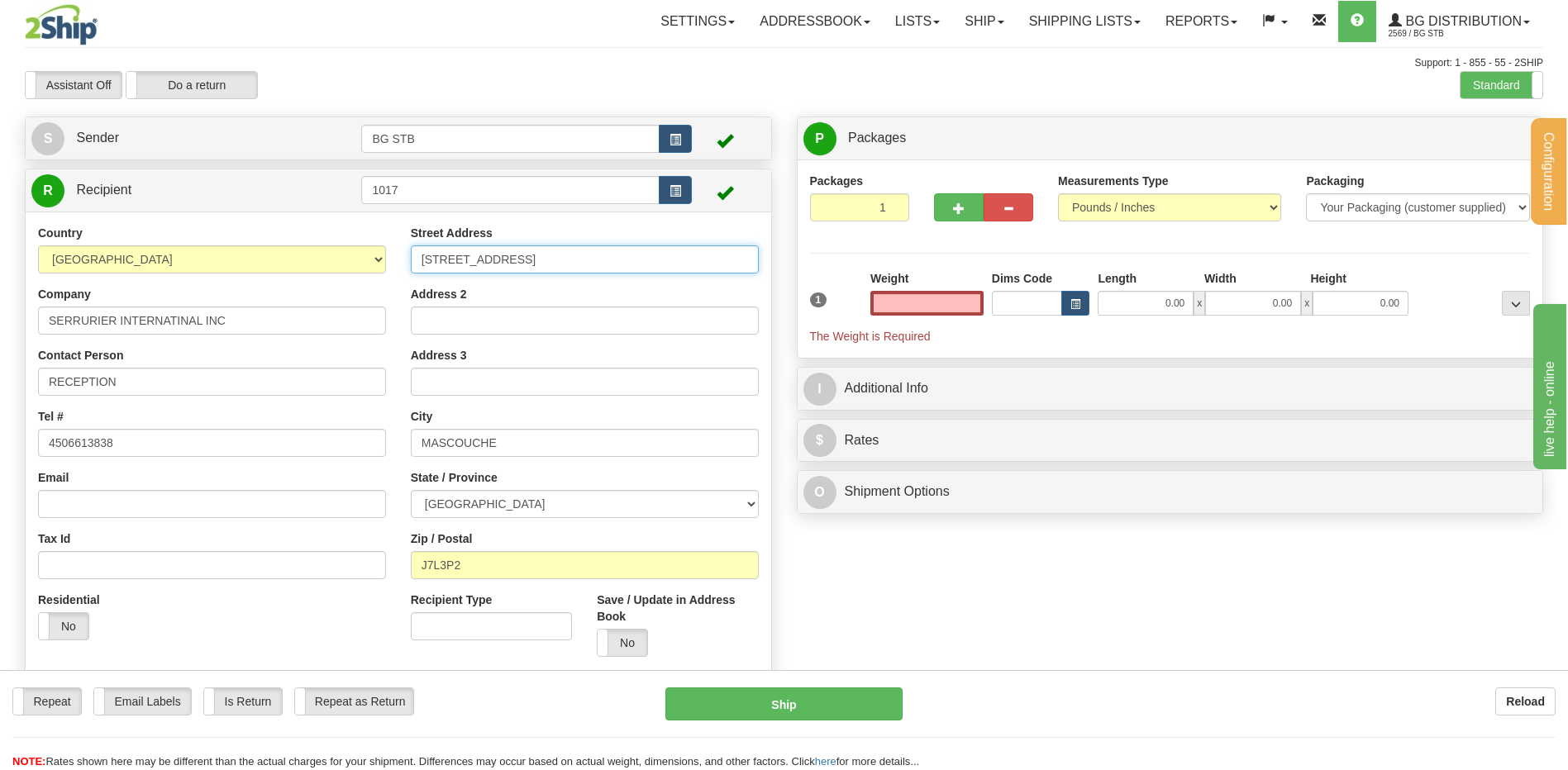
type input "0.00"
drag, startPoint x: 560, startPoint y: 264, endPoint x: 340, endPoint y: 276, distance: 220.3
click at [340, 276] on div "Country AFGHANISTAN ALAND ISLANDS ALBANIA ALGERIA AMERICAN SAMOA ANDORRA ANGOLA…" at bounding box center [398, 447] width 746 height 444
type input "197 CHEMIN DES ANGLAIS"
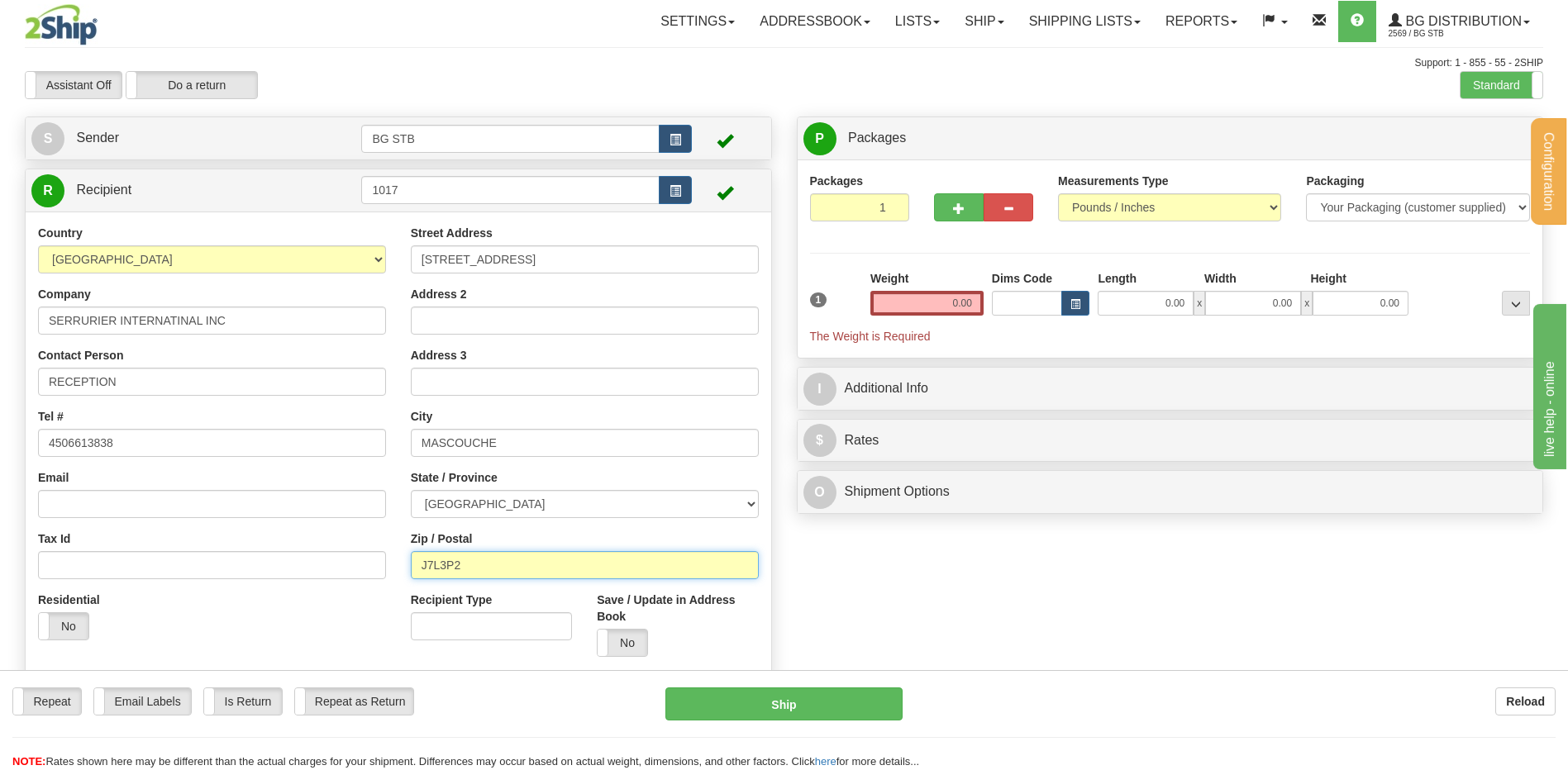
drag, startPoint x: 478, startPoint y: 562, endPoint x: 441, endPoint y: 557, distance: 37.3
click at [441, 557] on input "J7L3P2" at bounding box center [584, 565] width 348 height 28
type input "J7L 3N8"
click at [916, 302] on input "0.00" at bounding box center [927, 303] width 113 height 24
type input "45.75"
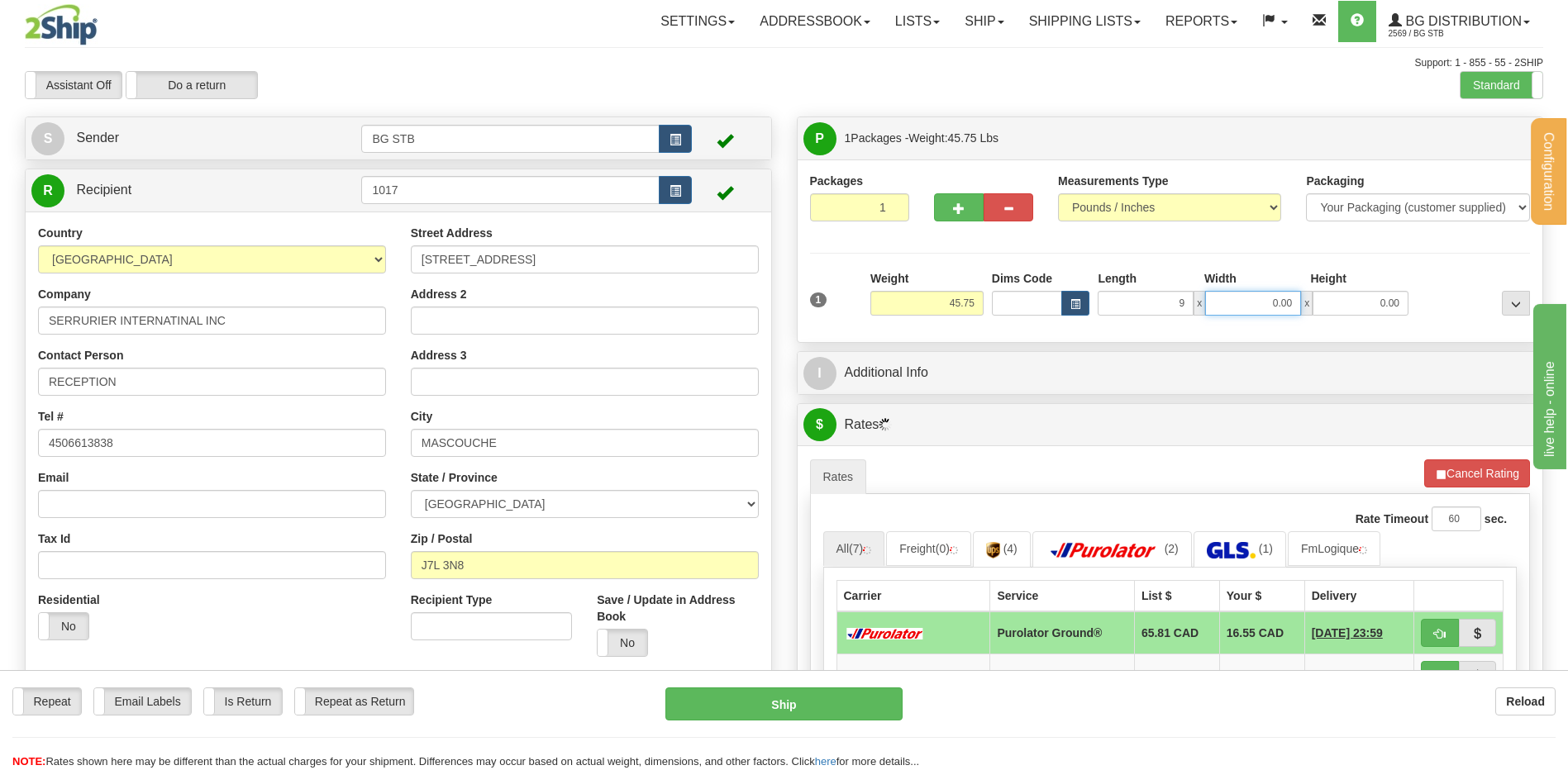
type input "9.00"
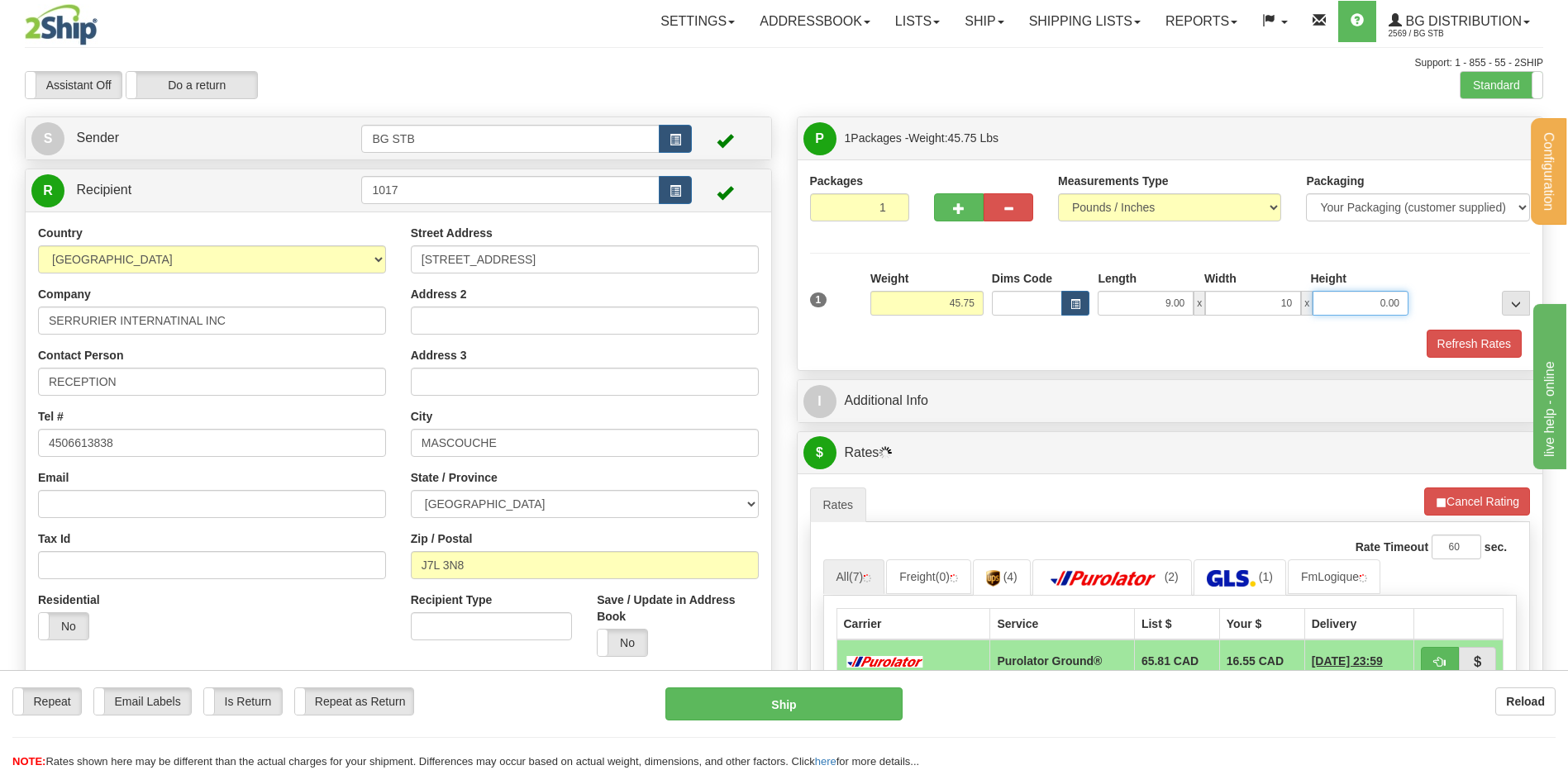
type input "10.00"
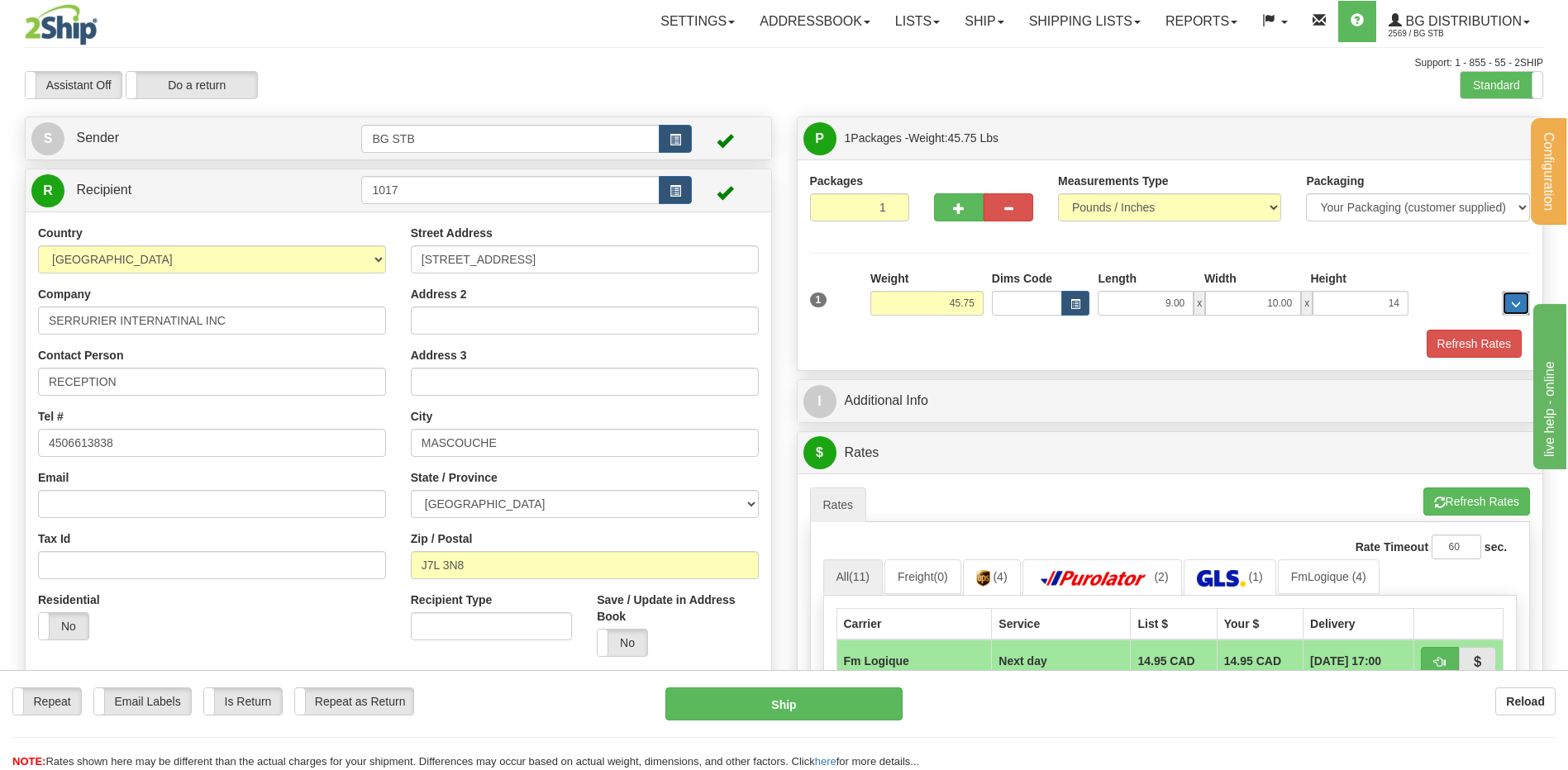
type input "14.00"
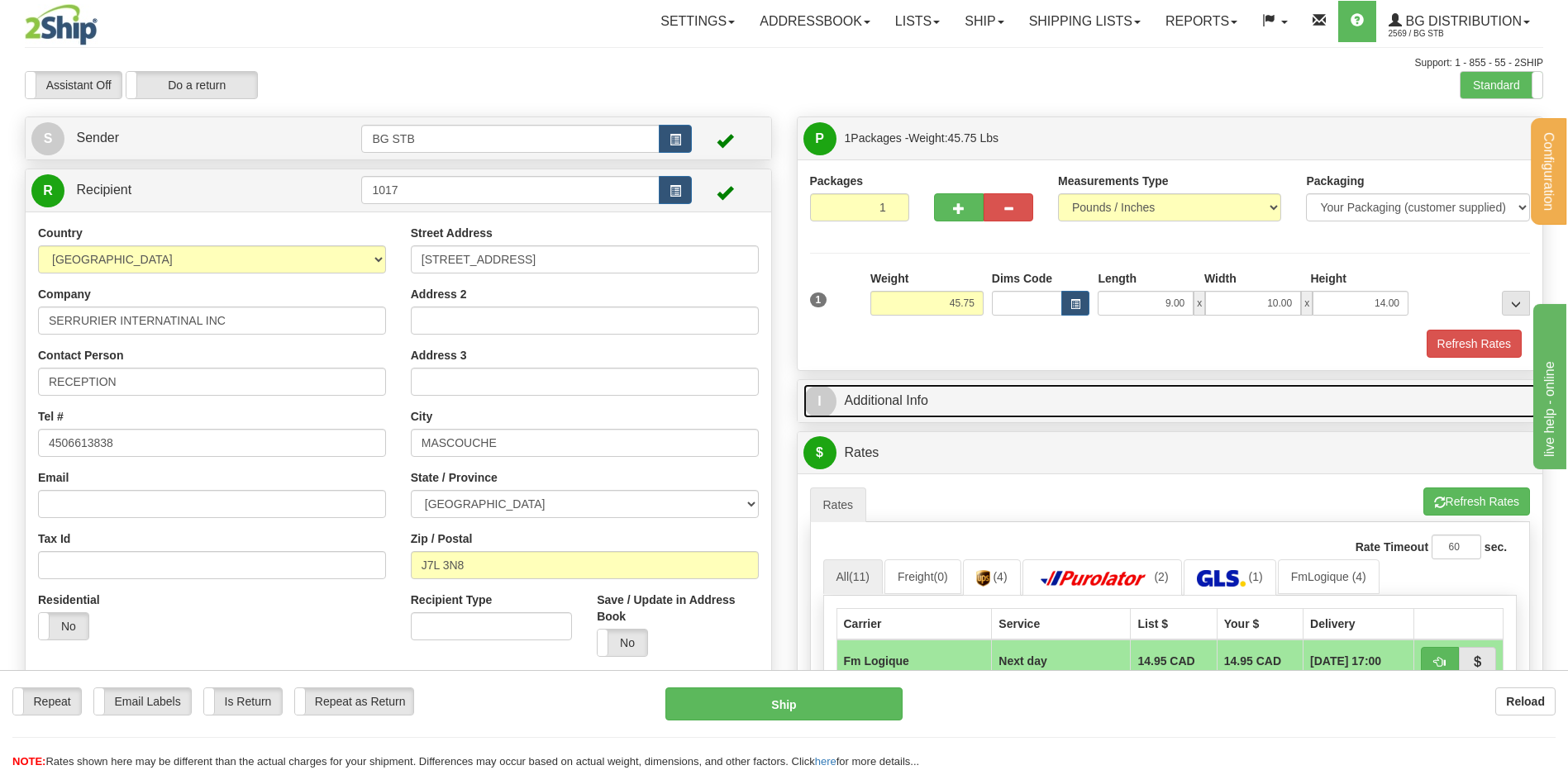
click at [944, 408] on link "I Additional Info" at bounding box center [1170, 401] width 734 height 34
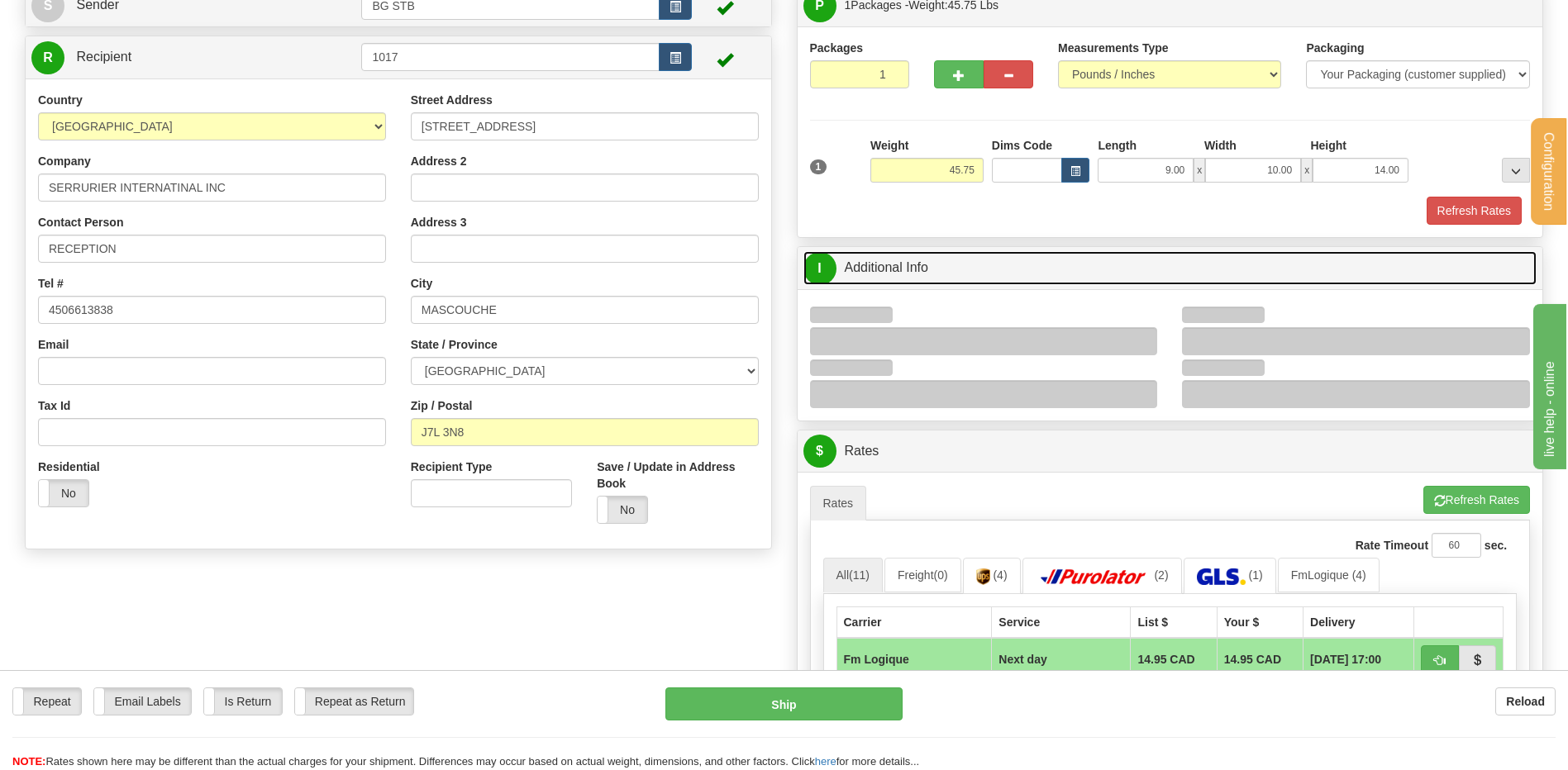
scroll to position [248, 0]
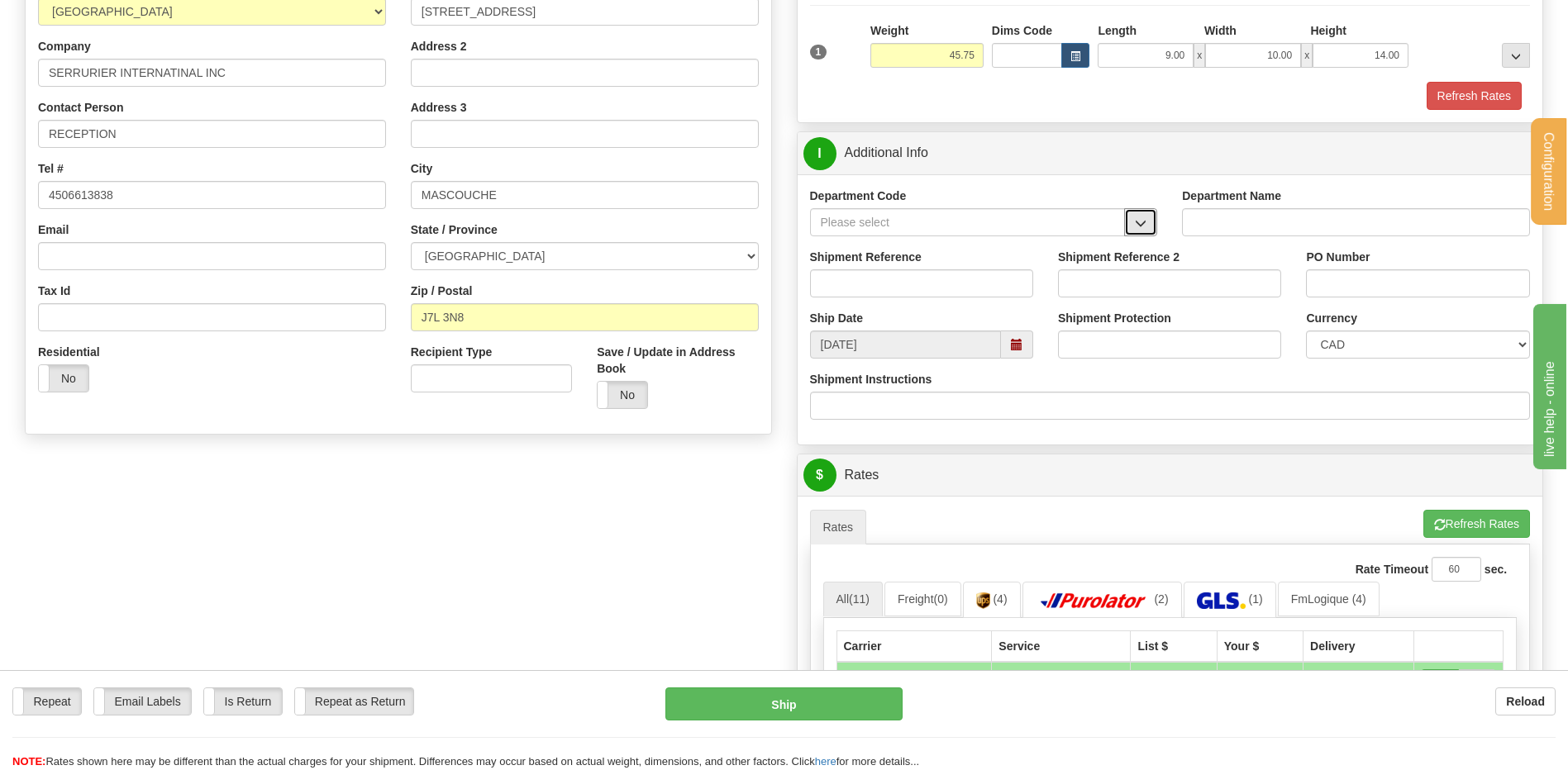
click at [1143, 221] on span "button" at bounding box center [1140, 223] width 11 height 10
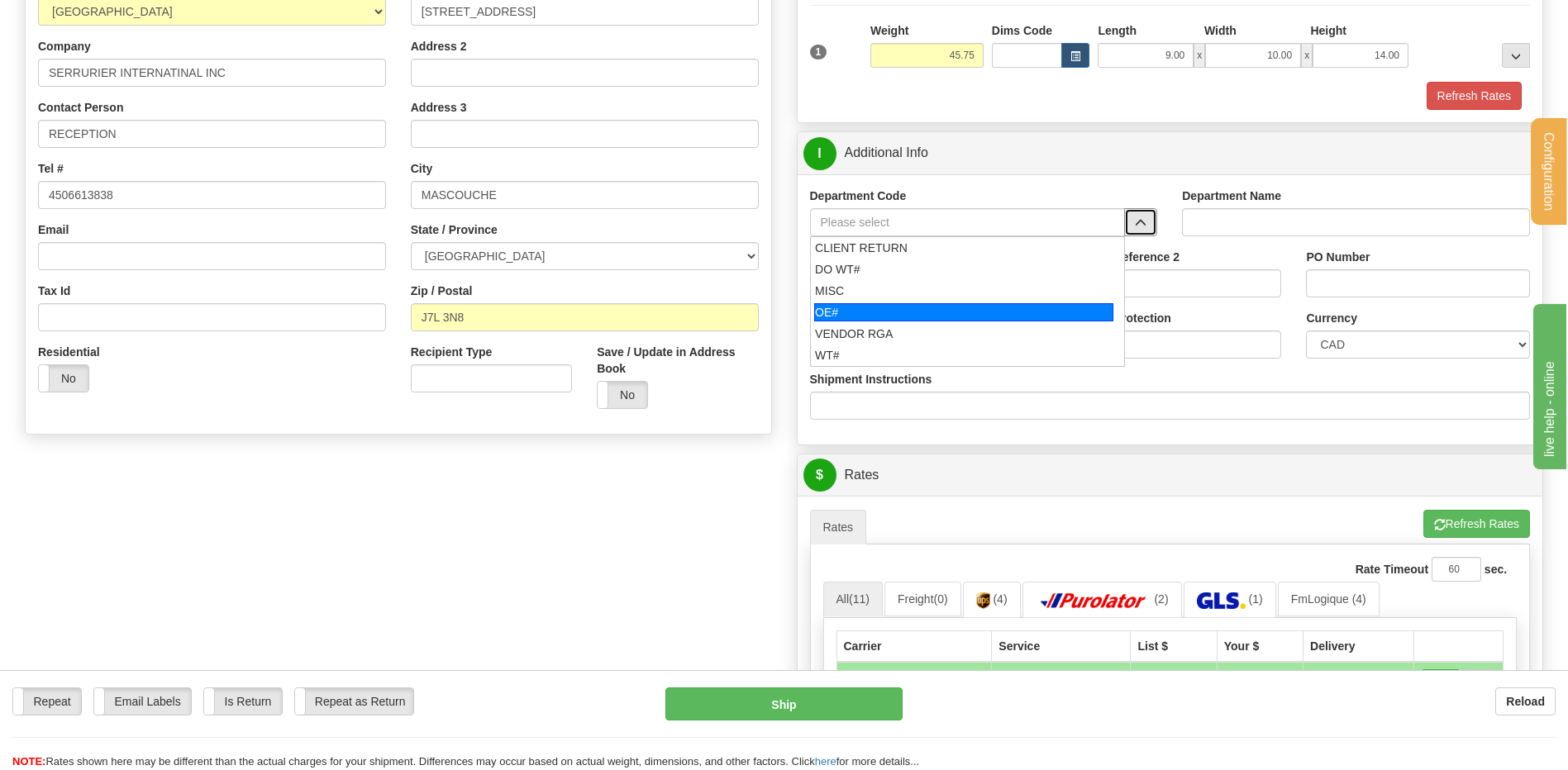
click at [839, 313] on div "OE#" at bounding box center [963, 312] width 299 height 18
type input "OE#"
type input "ORDERS"
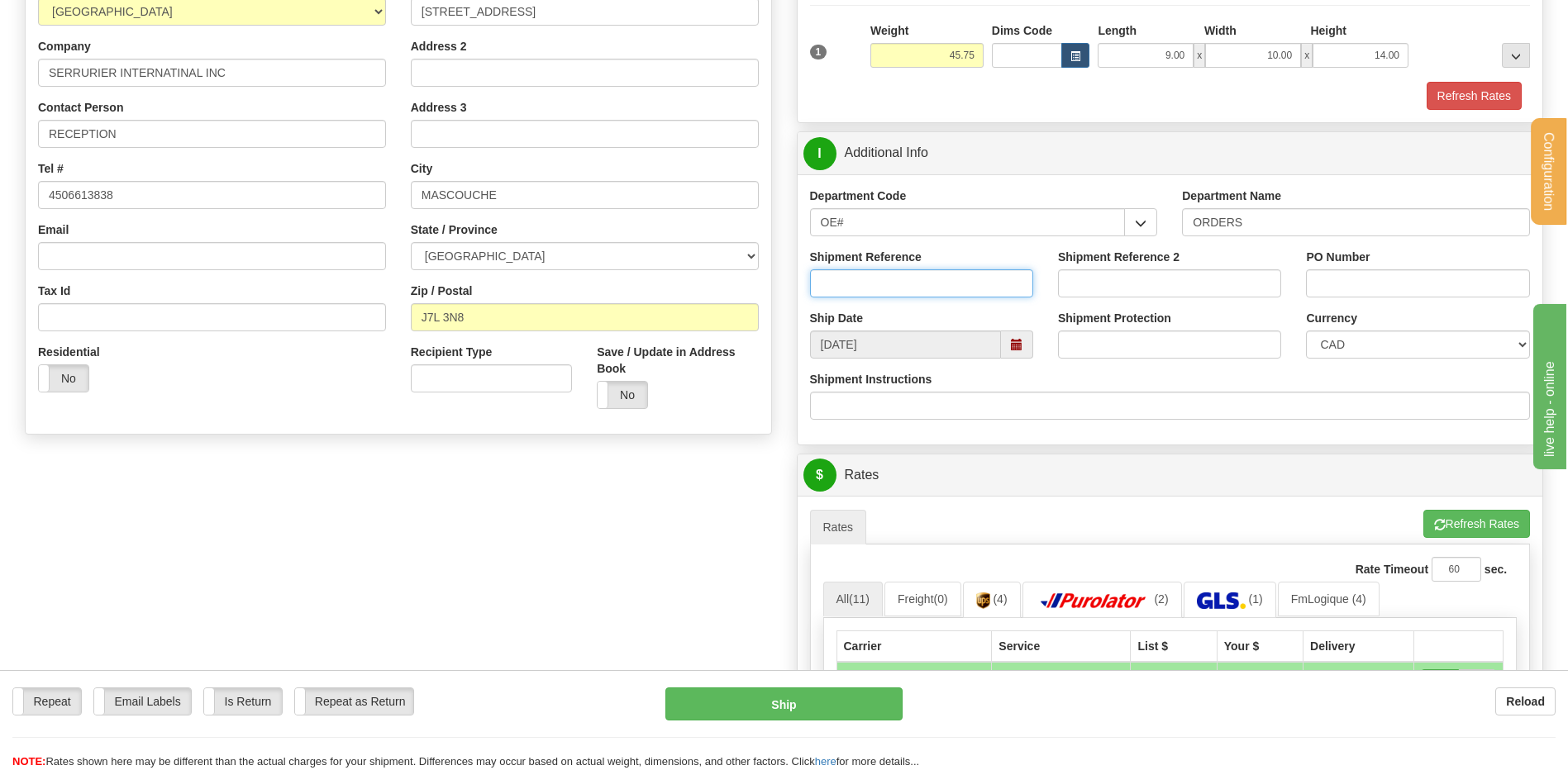
click at [844, 296] on input "Shipment Reference" at bounding box center [921, 284] width 223 height 28
type input "80005964-00"
type input "#"
click at [1089, 287] on input "#" at bounding box center [1169, 284] width 223 height 28
click at [1382, 278] on input "PO Number" at bounding box center [1417, 284] width 223 height 28
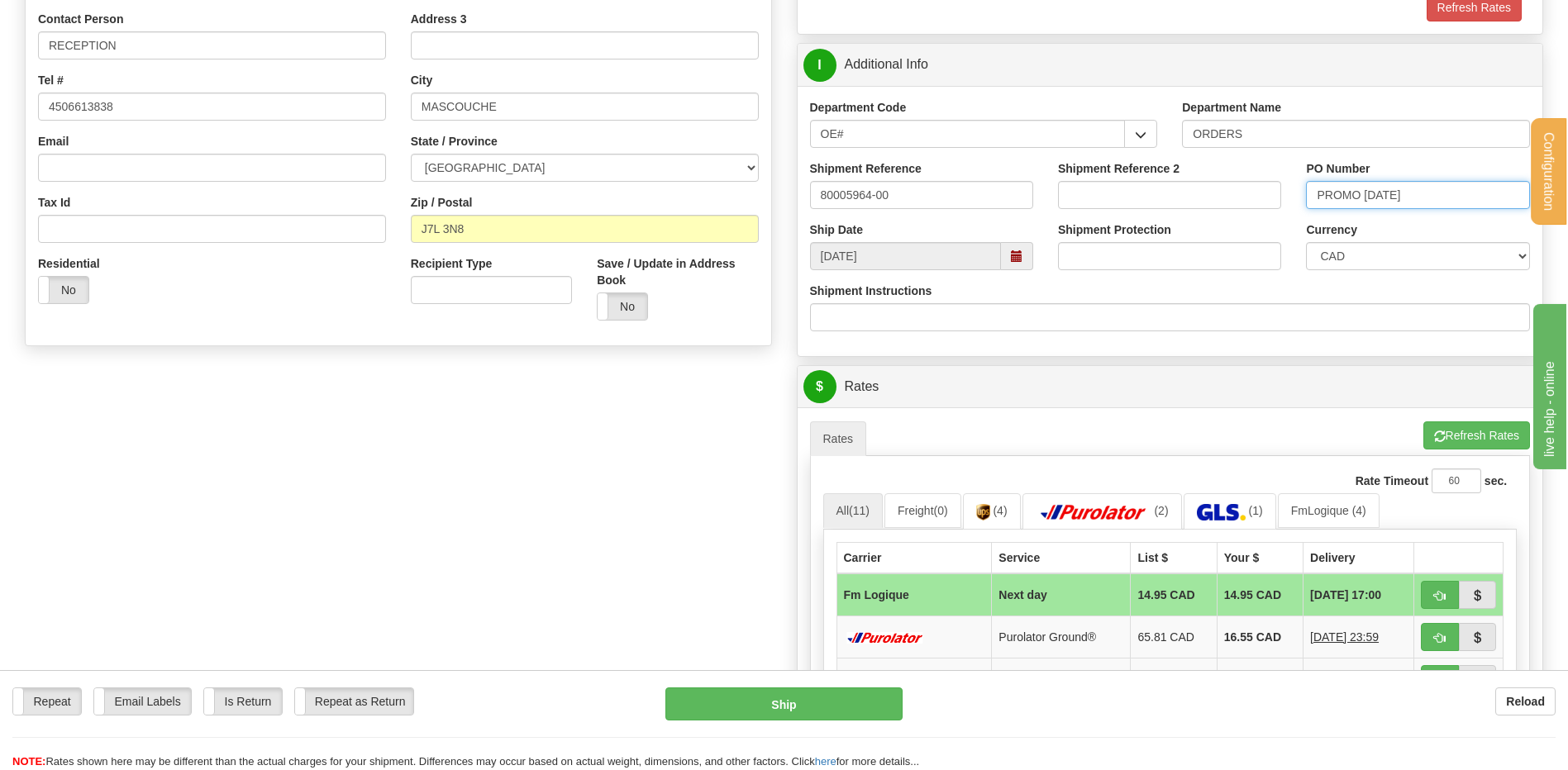
scroll to position [496, 0]
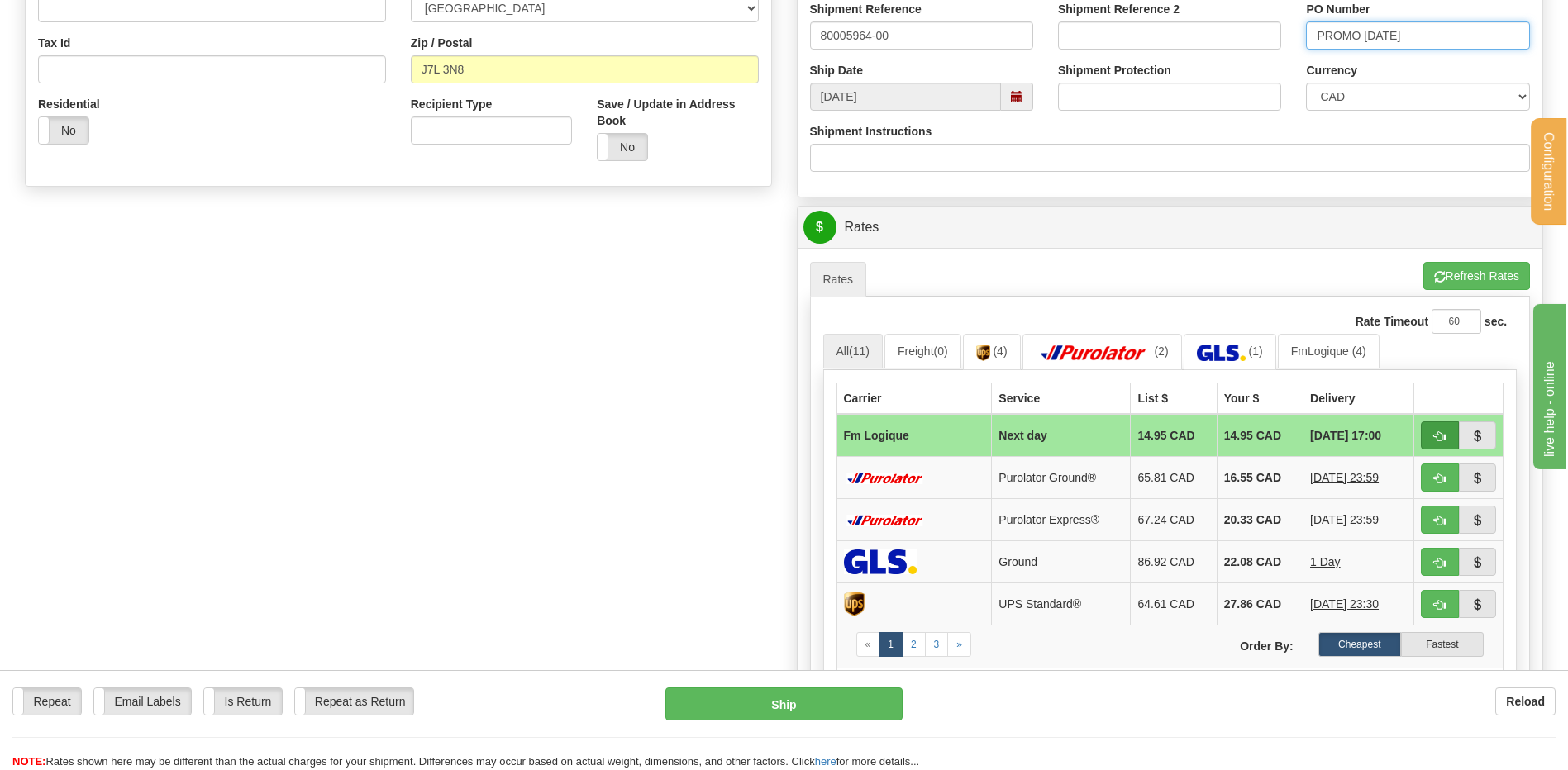
type input "PROMO 12/09/25"
click at [1445, 433] on span "button" at bounding box center [1439, 437] width 11 height 10
type input "jour"
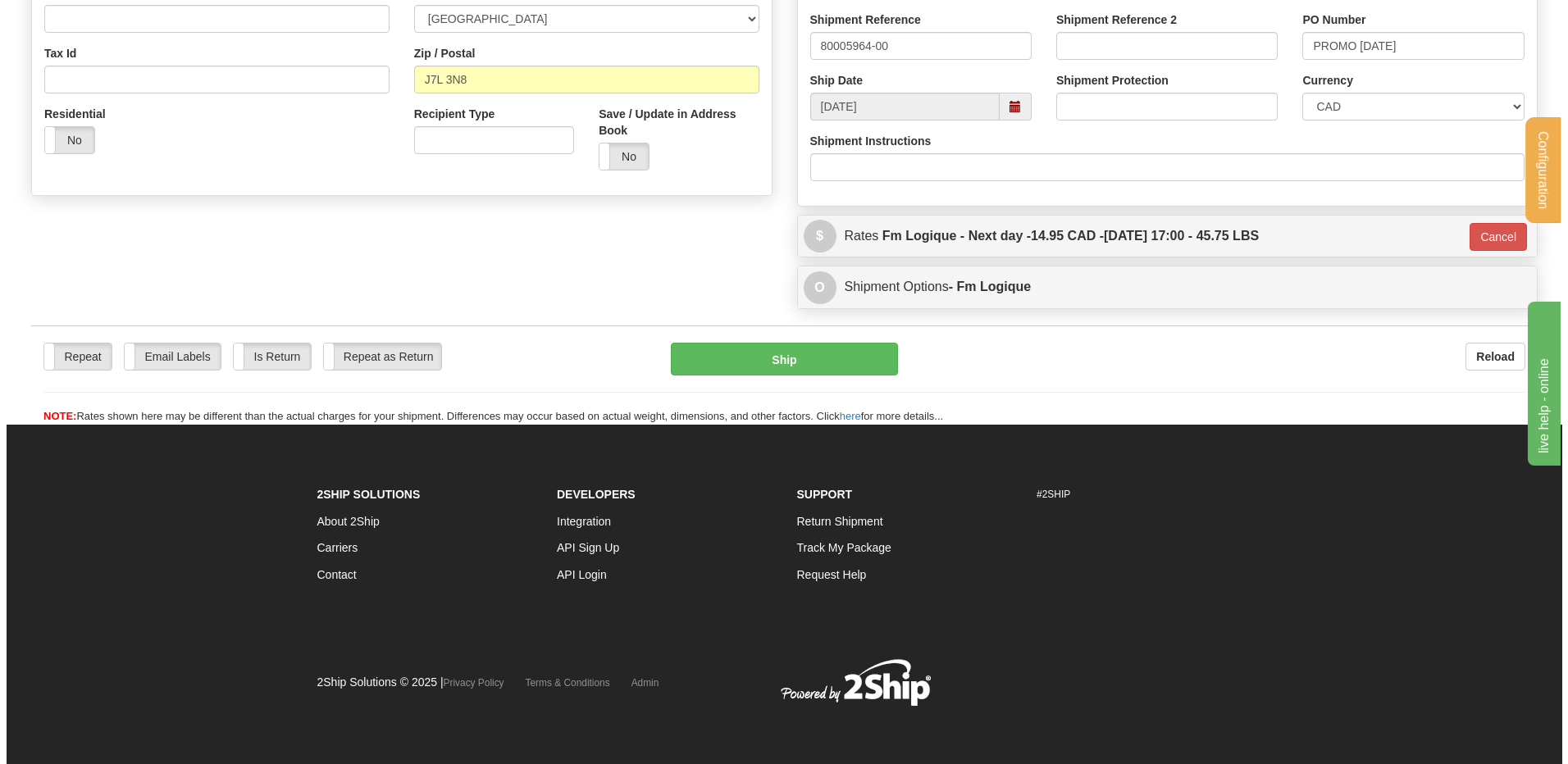
scroll to position [478, 0]
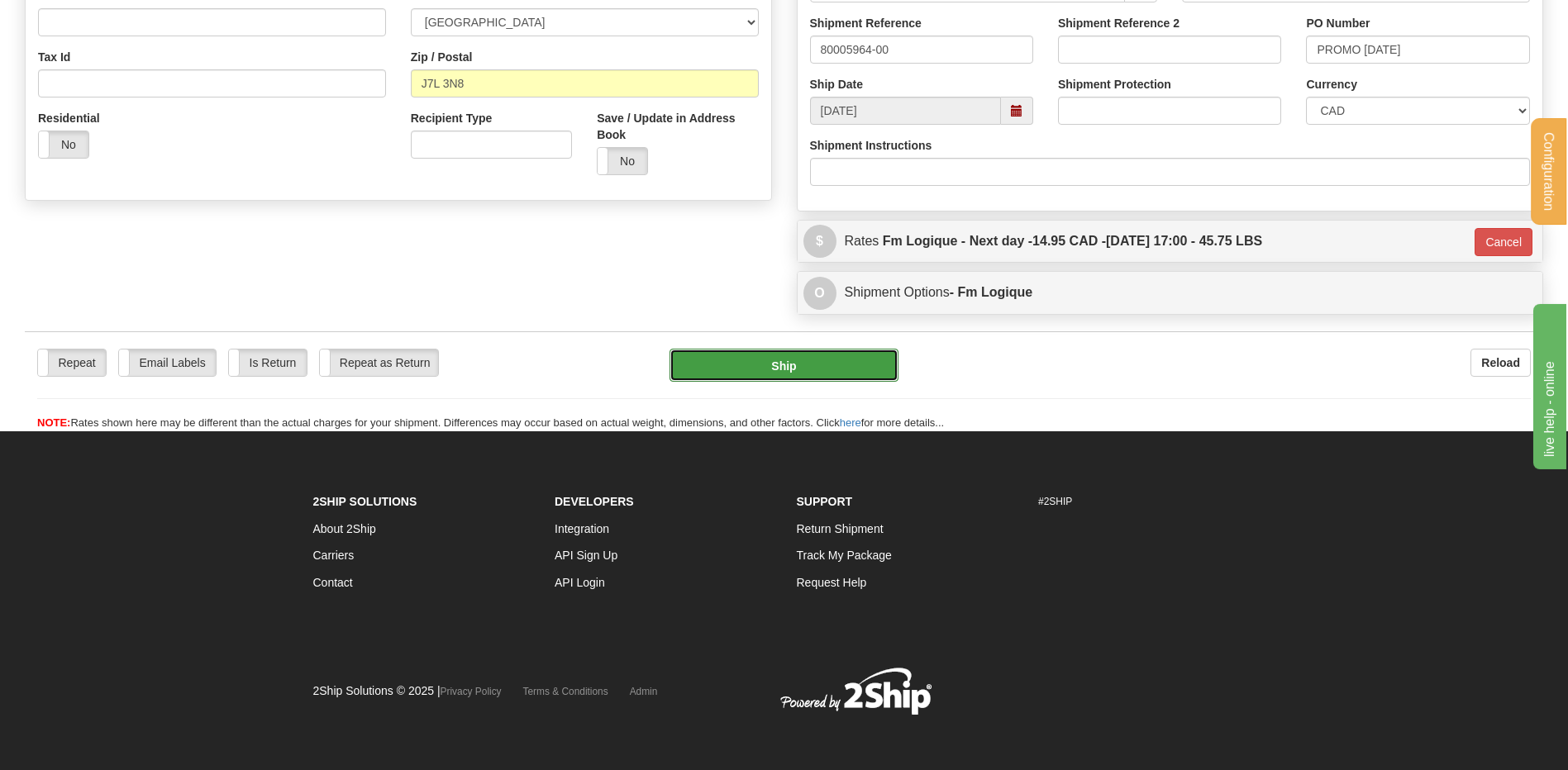
click at [715, 364] on button "Ship" at bounding box center [783, 366] width 228 height 33
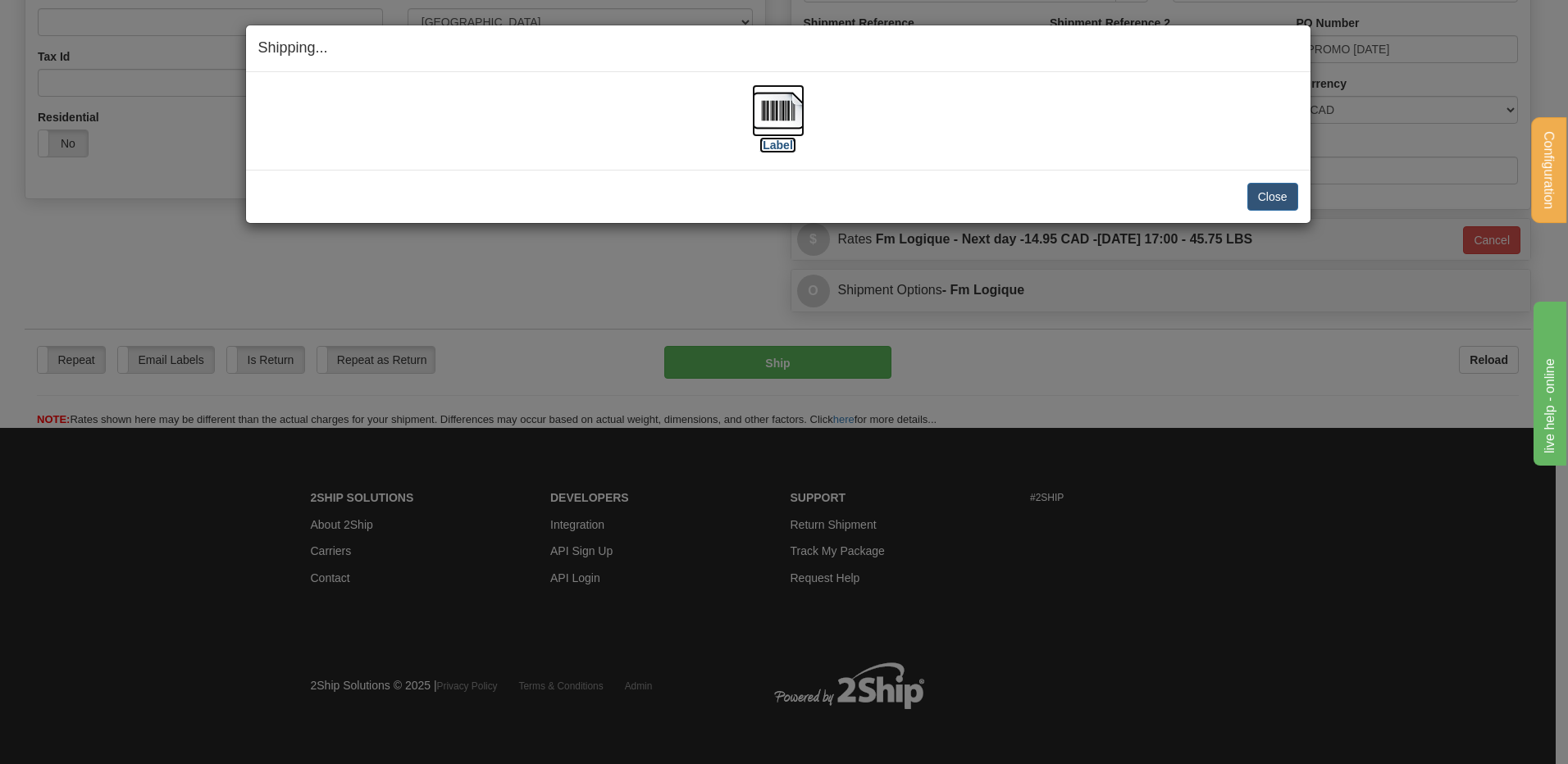
click at [776, 118] on img at bounding box center [778, 110] width 52 height 52
click at [1286, 197] on button "Close" at bounding box center [1273, 197] width 51 height 28
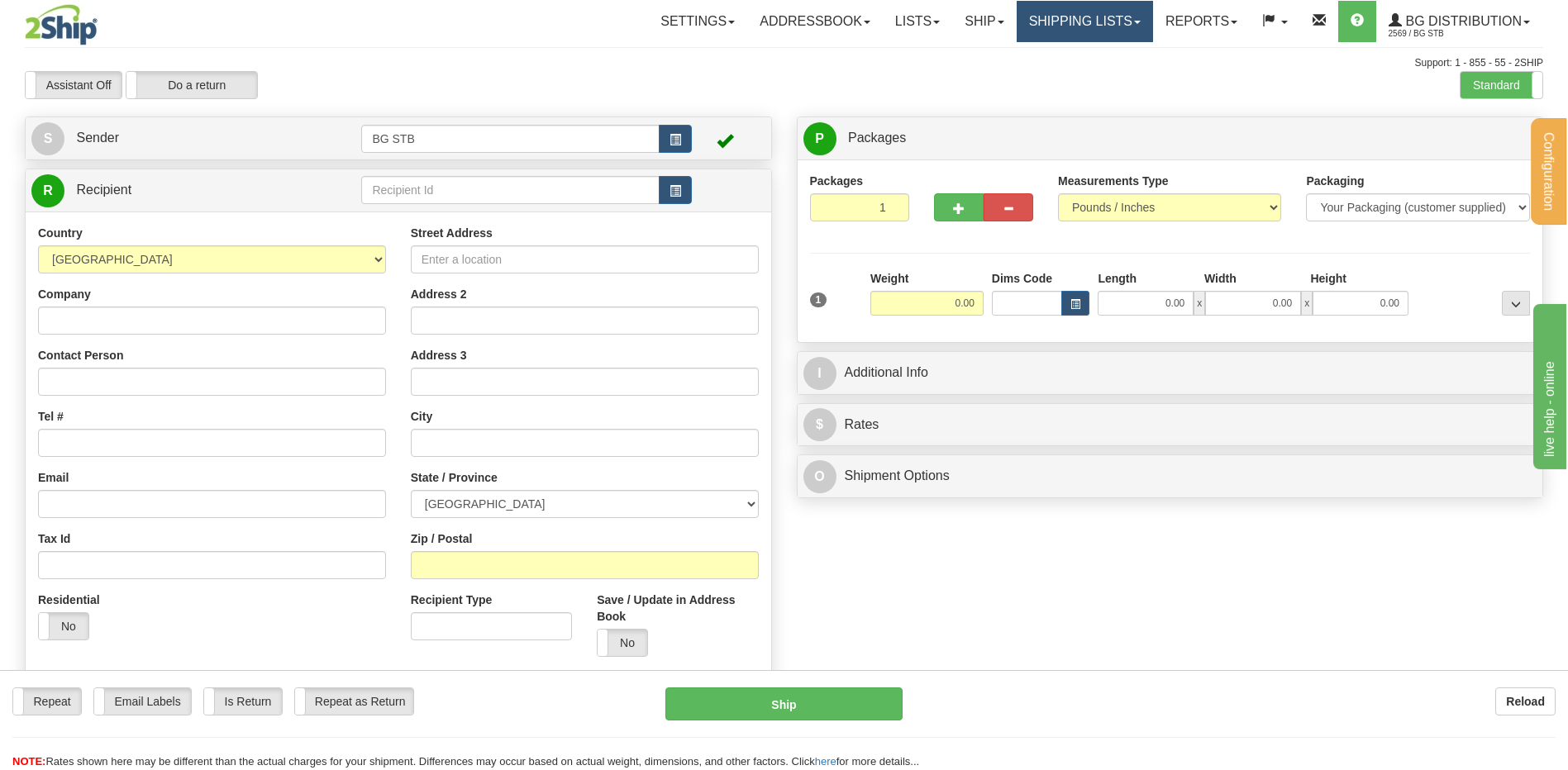
click at [1063, 18] on link "Shipping lists" at bounding box center [1085, 21] width 136 height 41
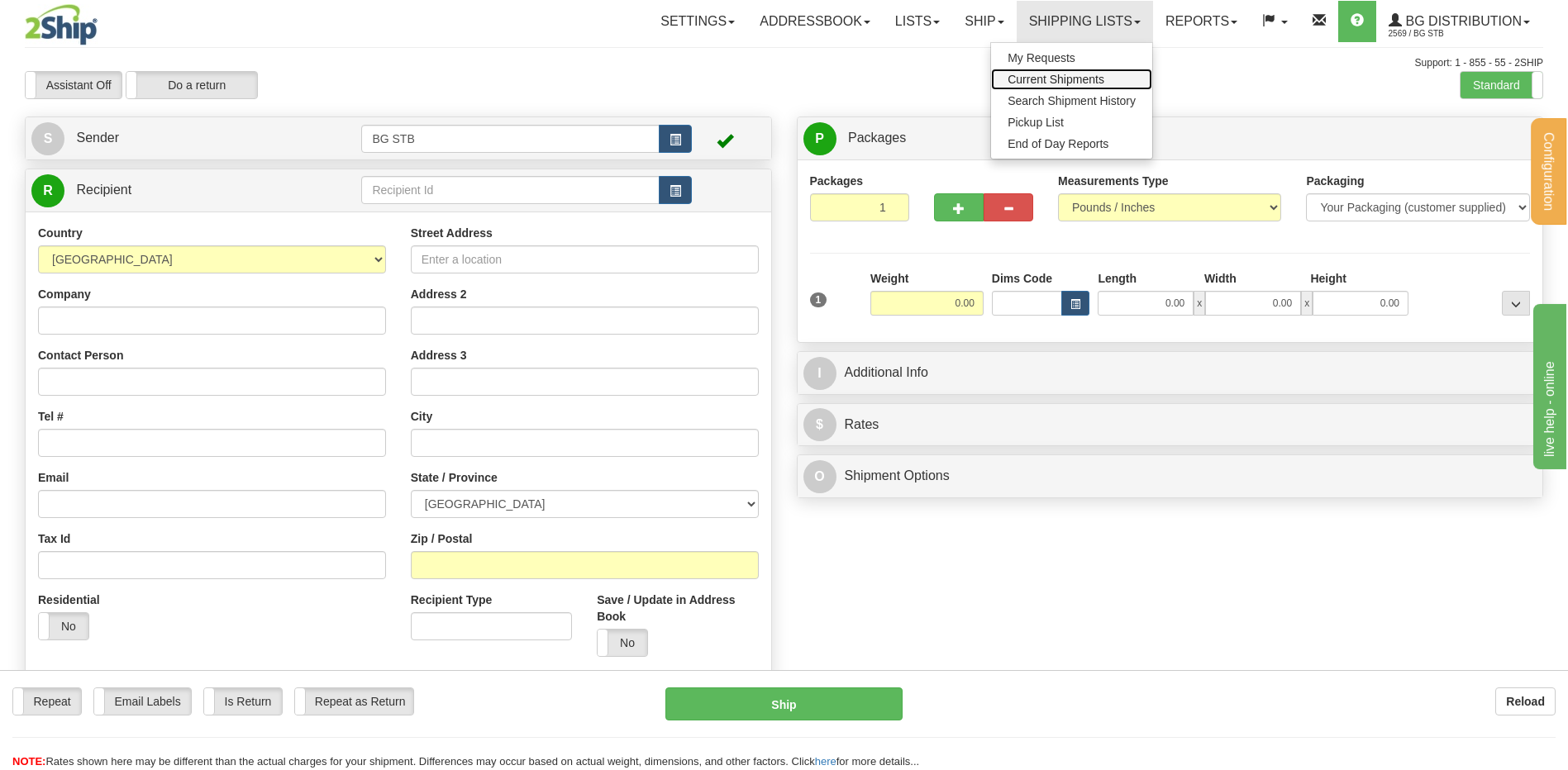
click at [1060, 79] on span "Current Shipments" at bounding box center [1055, 79] width 97 height 13
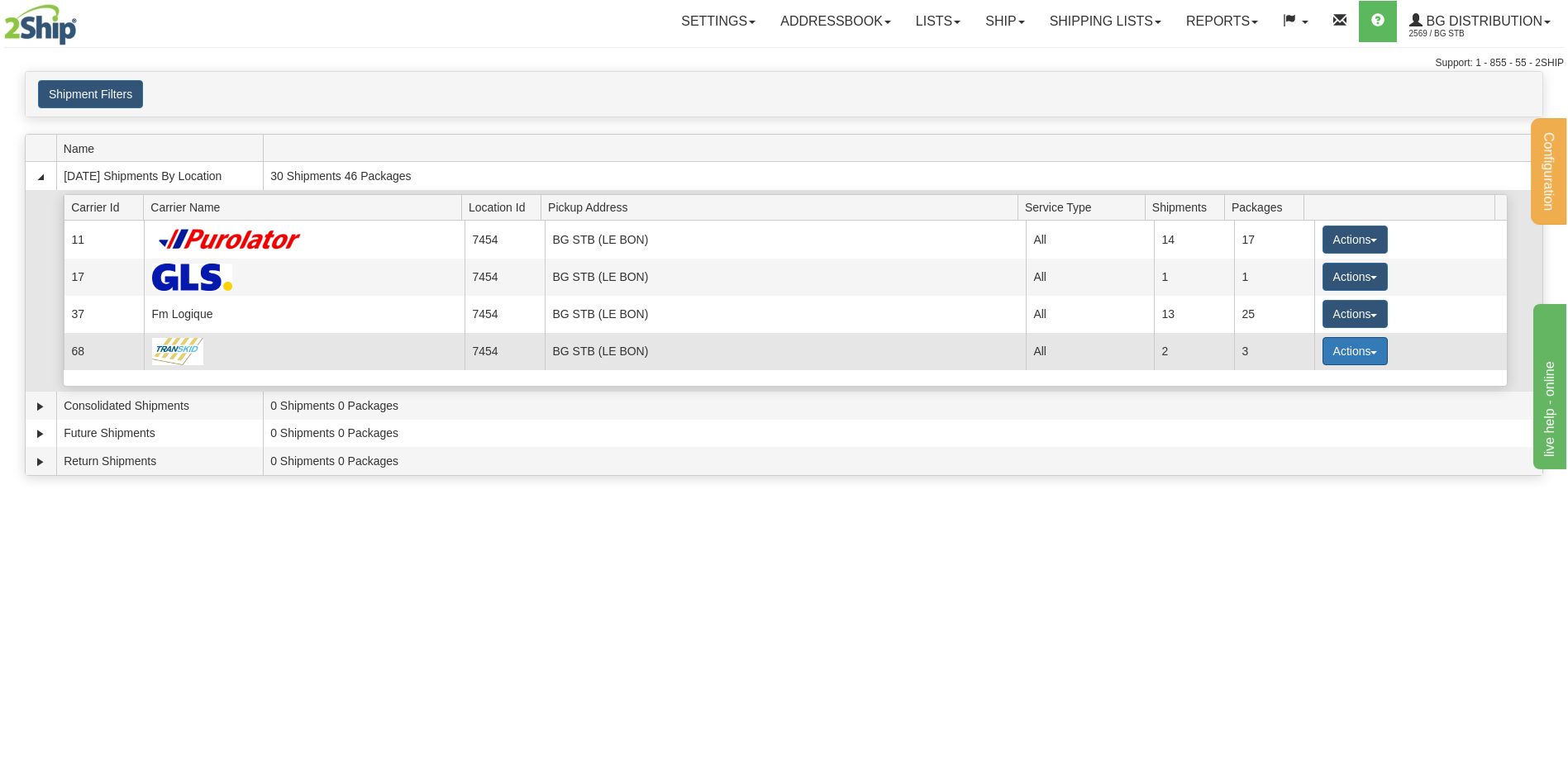
click at [1334, 340] on button "Actions" at bounding box center [1355, 351] width 66 height 28
click at [1309, 371] on ul "Details Close Pickup Zip Print" at bounding box center [1320, 425] width 134 height 117
click at [1322, 352] on button "Actions" at bounding box center [1355, 351] width 66 height 28
click at [1322, 376] on link "Details" at bounding box center [1320, 382] width 132 height 22
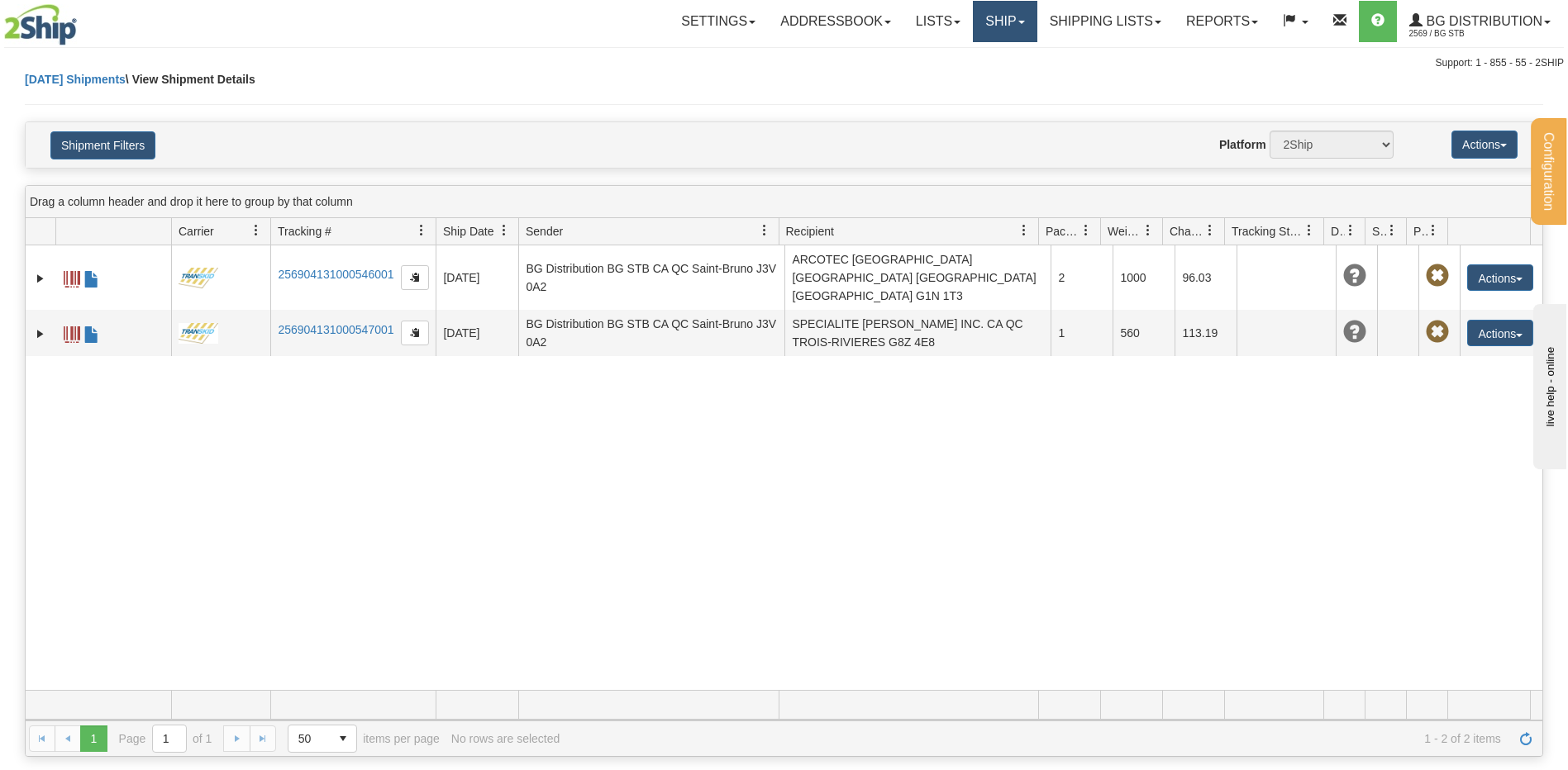
click at [996, 5] on link "Ship" at bounding box center [1004, 21] width 64 height 41
click at [990, 50] on link "Ship Screen" at bounding box center [970, 58] width 130 height 22
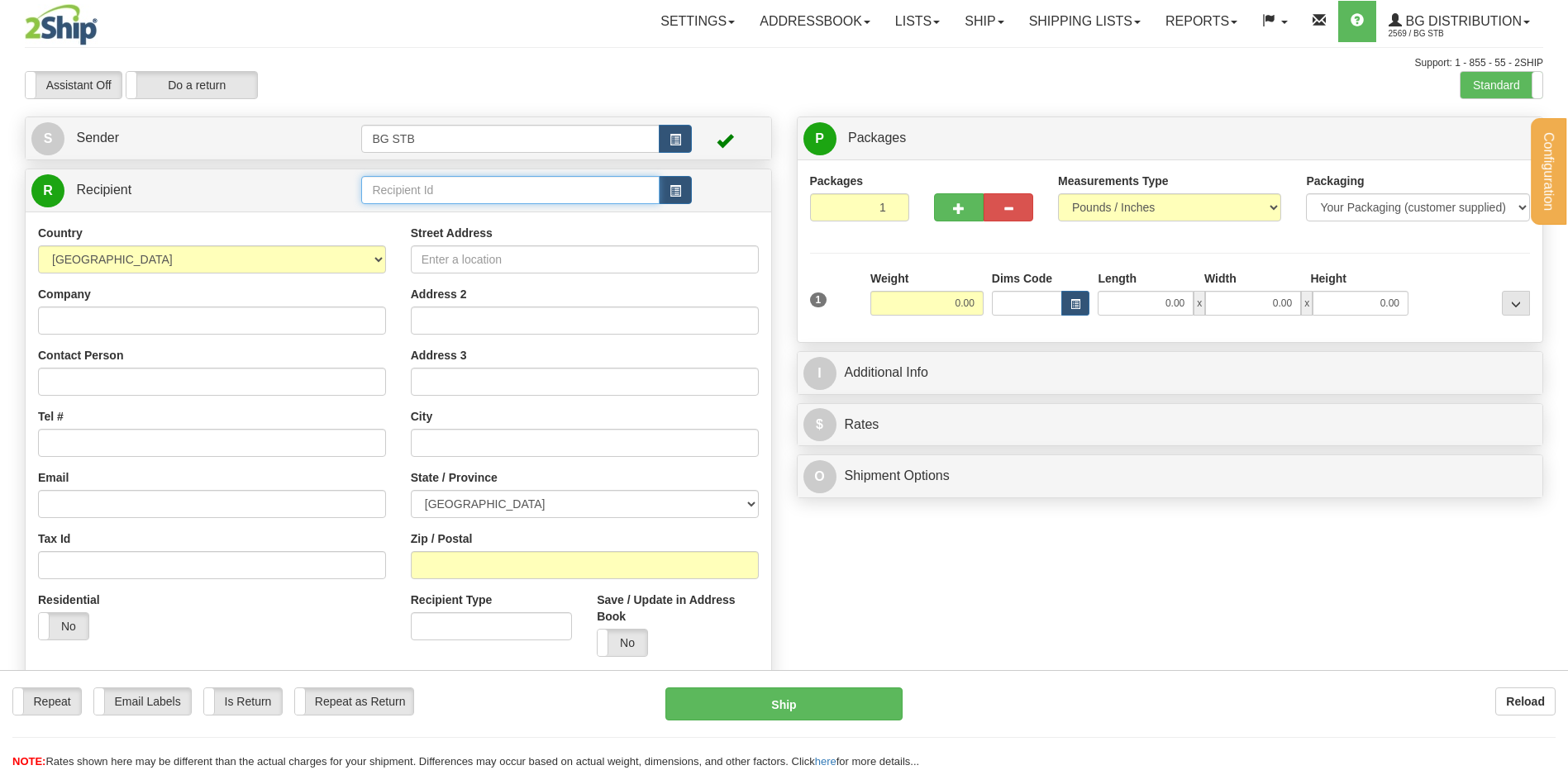
click at [413, 189] on input "text" at bounding box center [510, 190] width 298 height 28
type input "1032"
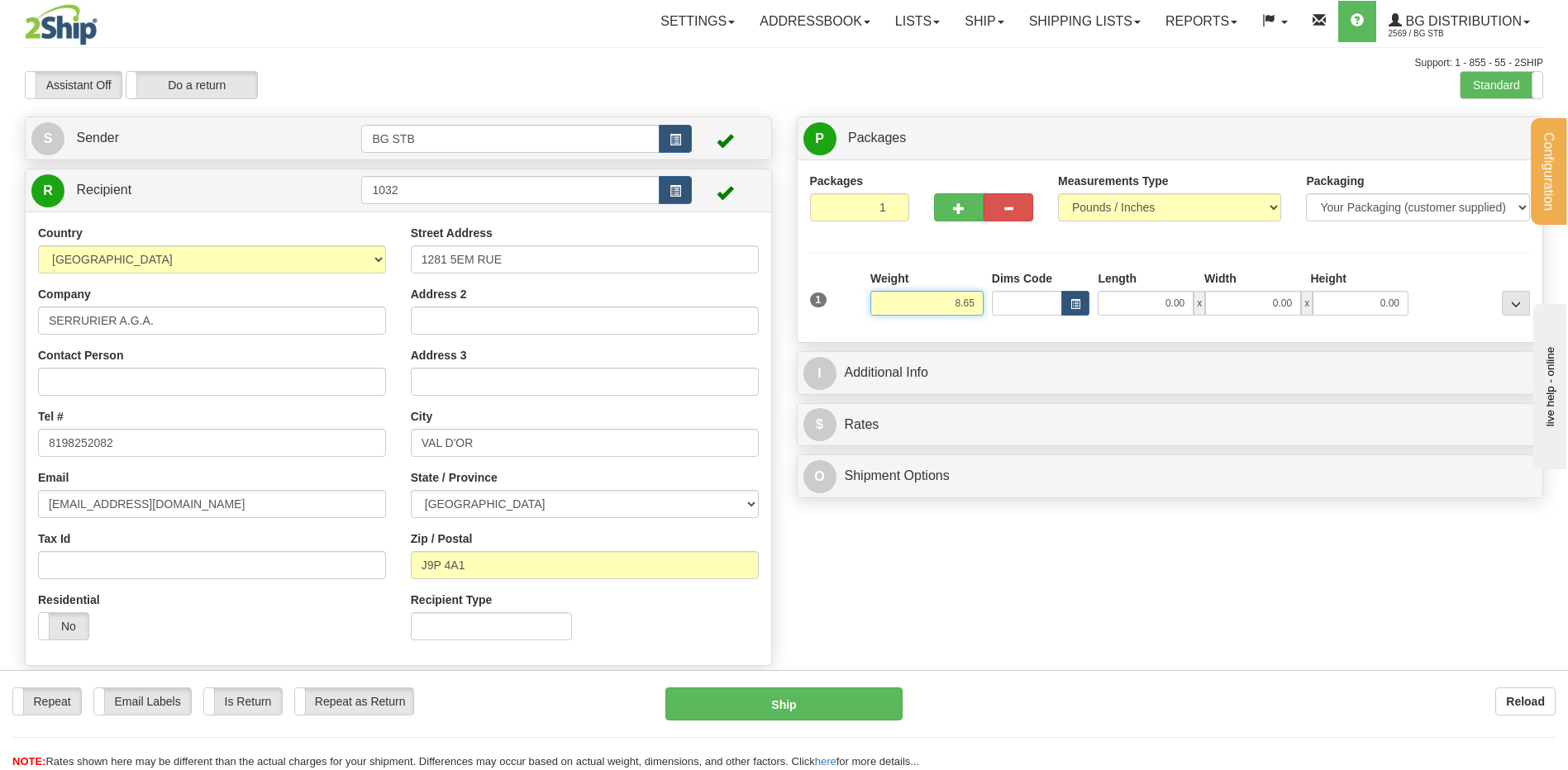
type input "8.65"
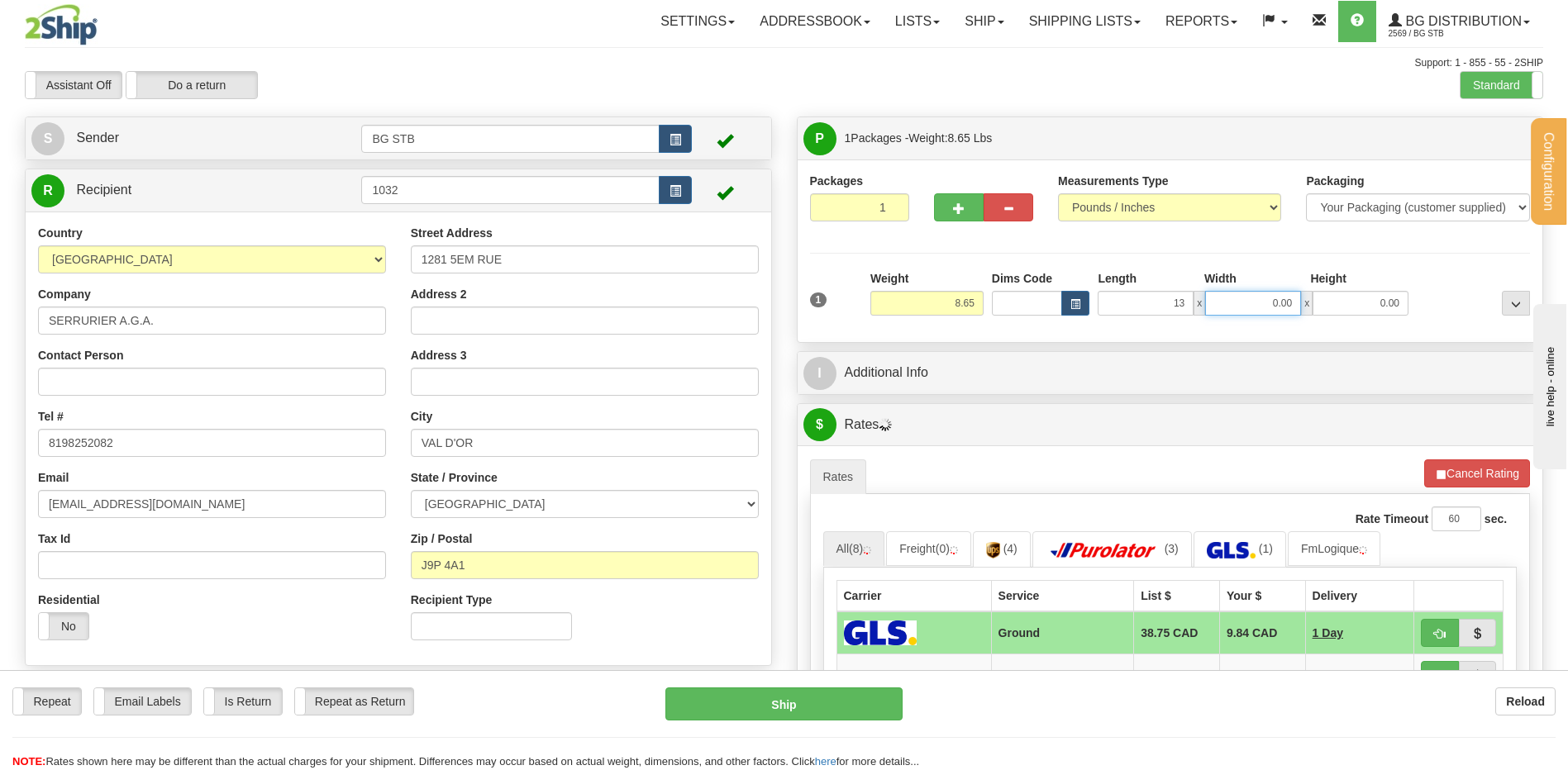
type input "13.00"
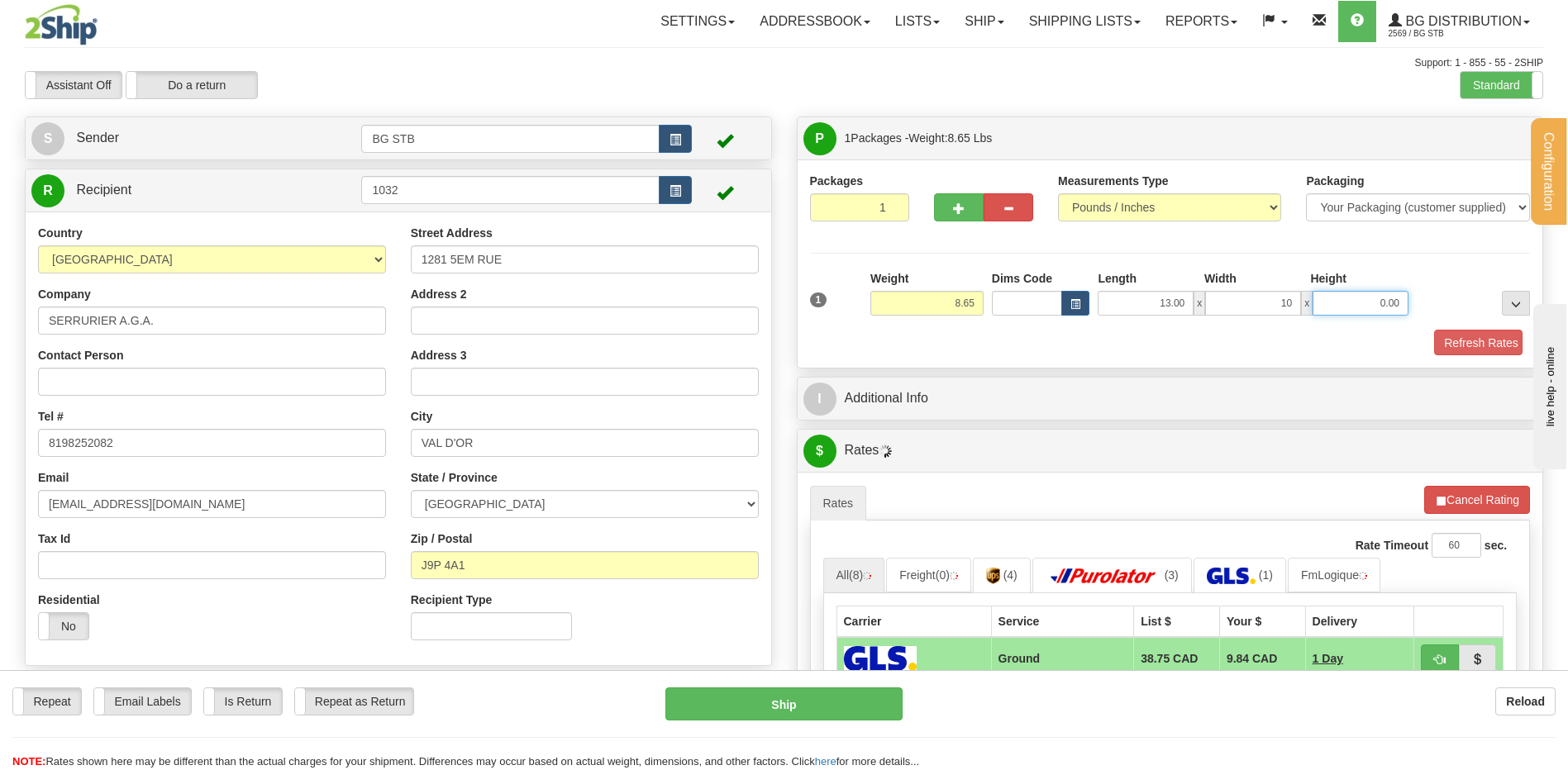
type input "10.00"
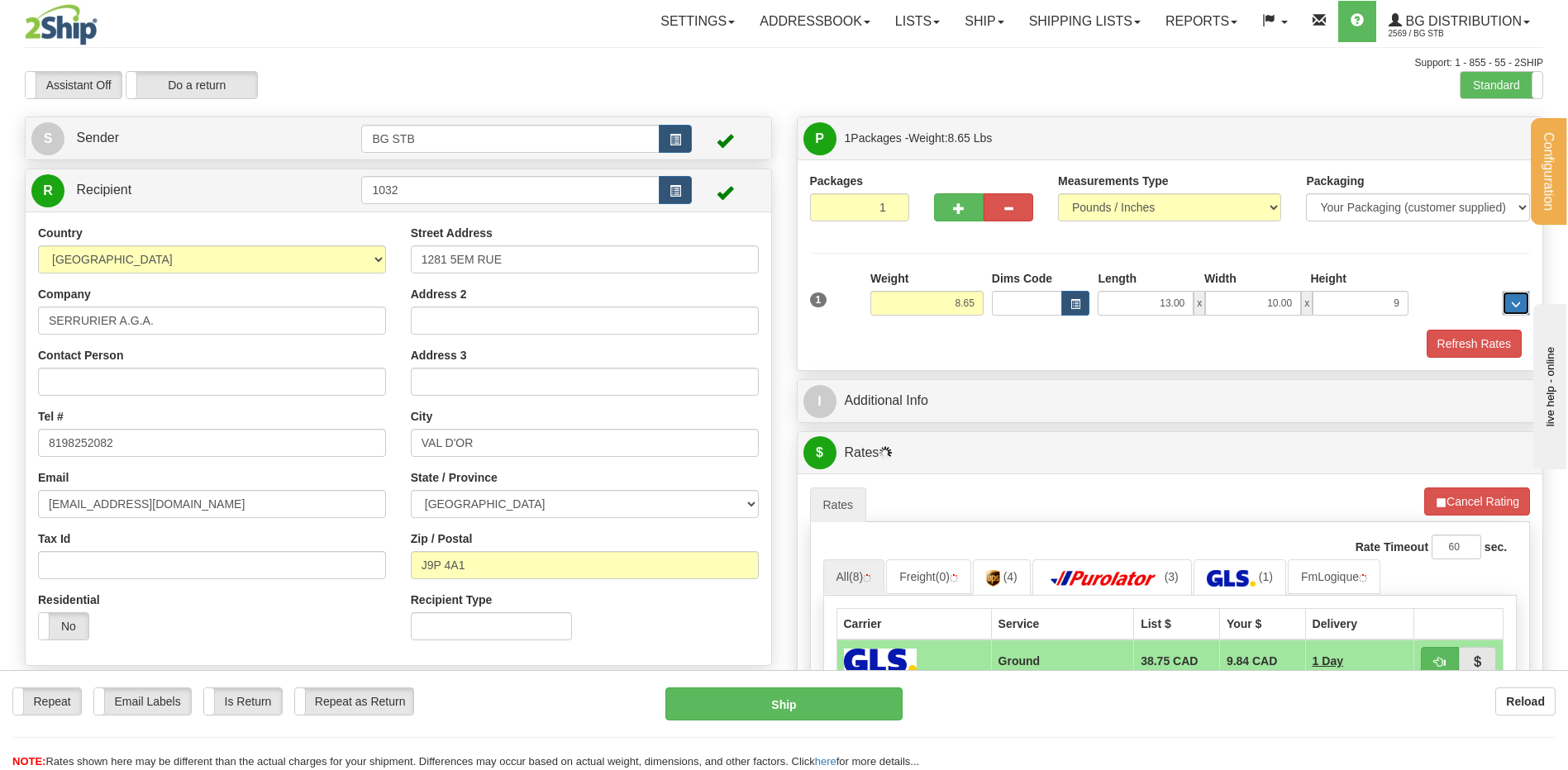
type input "9.00"
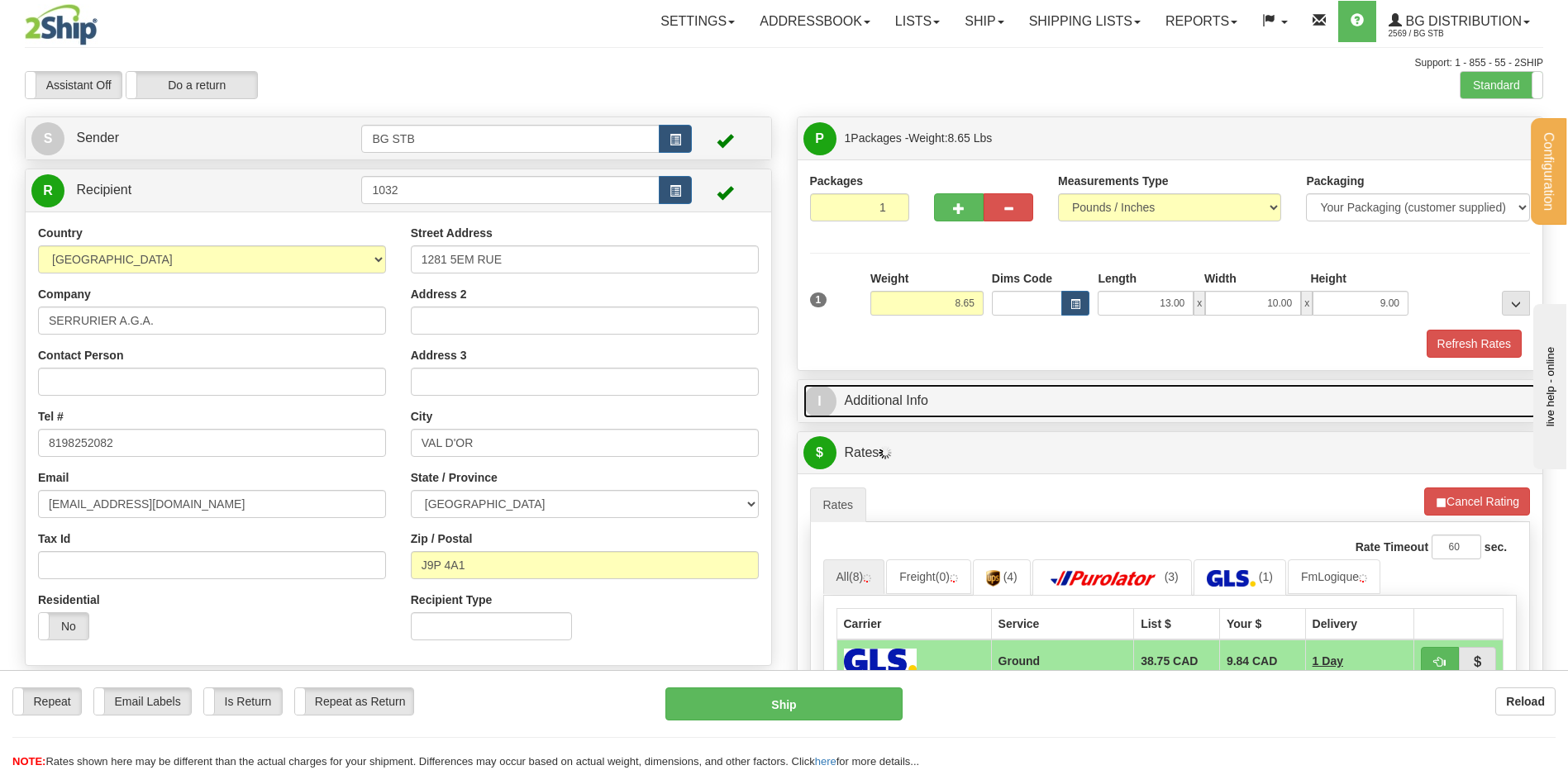
click at [963, 395] on link "I Additional Info" at bounding box center [1170, 401] width 734 height 34
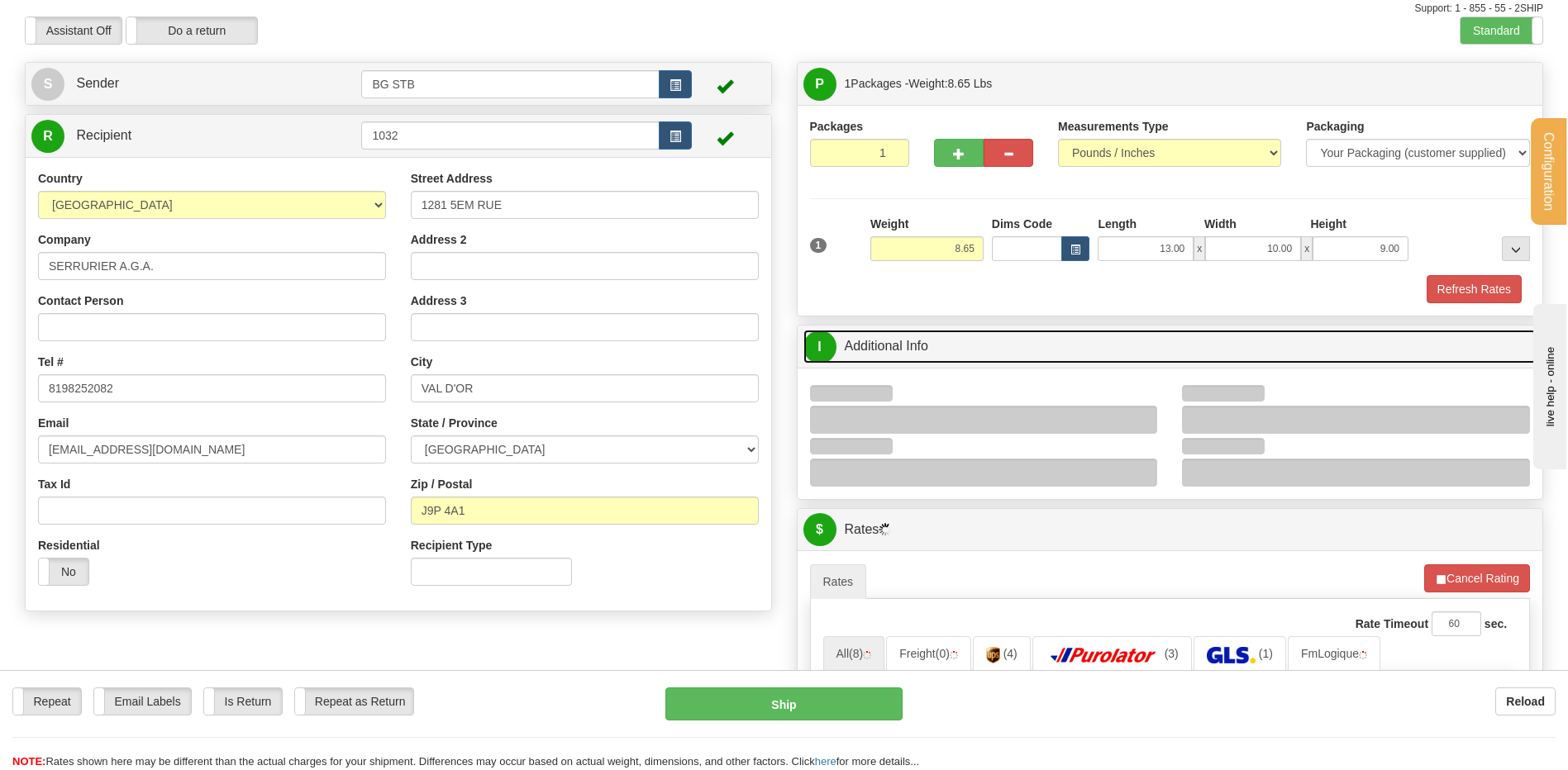
scroll to position [82, 0]
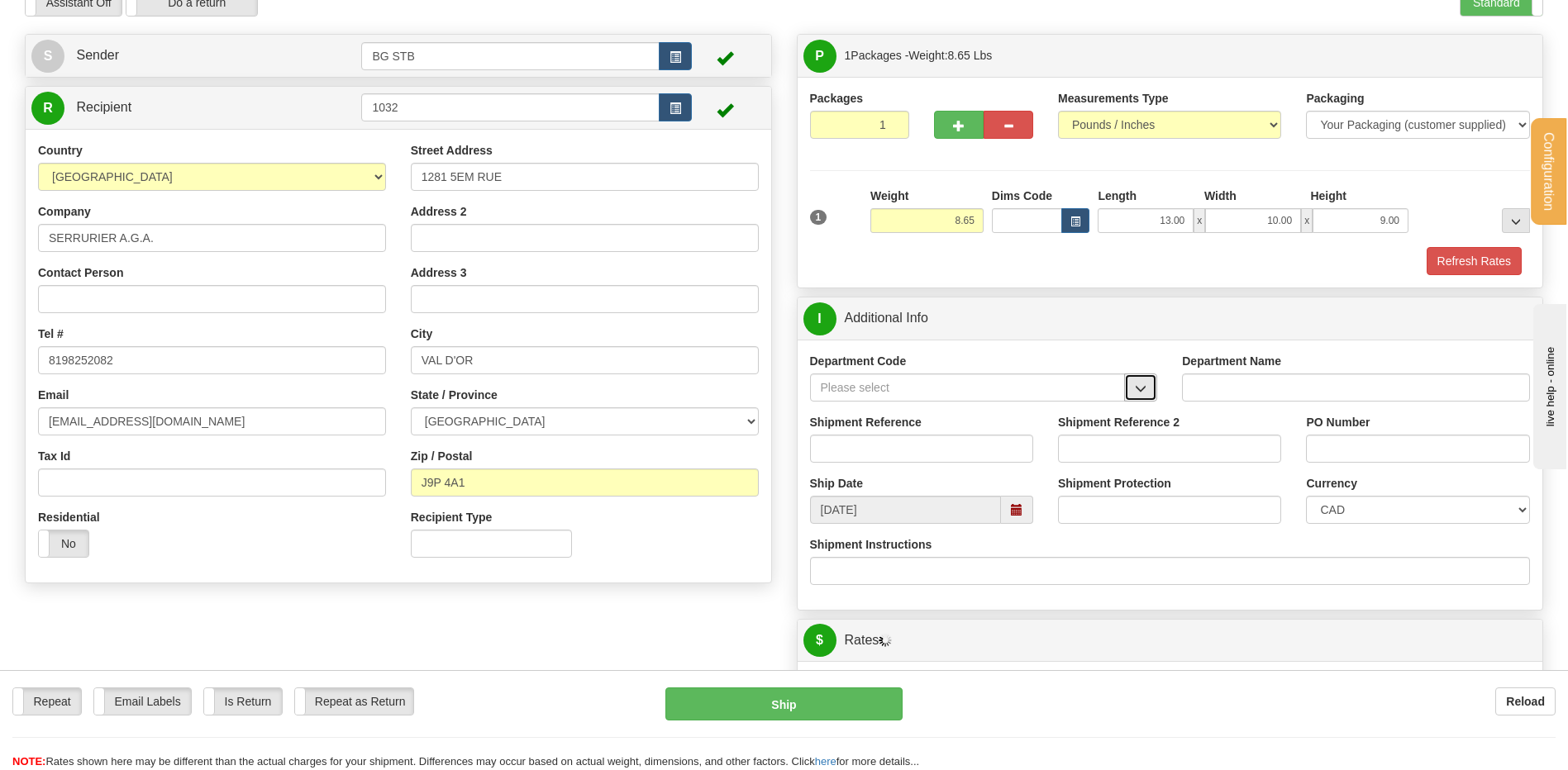
drag, startPoint x: 1143, startPoint y: 393, endPoint x: 1129, endPoint y: 405, distance: 18.4
click at [1142, 395] on span "button" at bounding box center [1140, 388] width 11 height 10
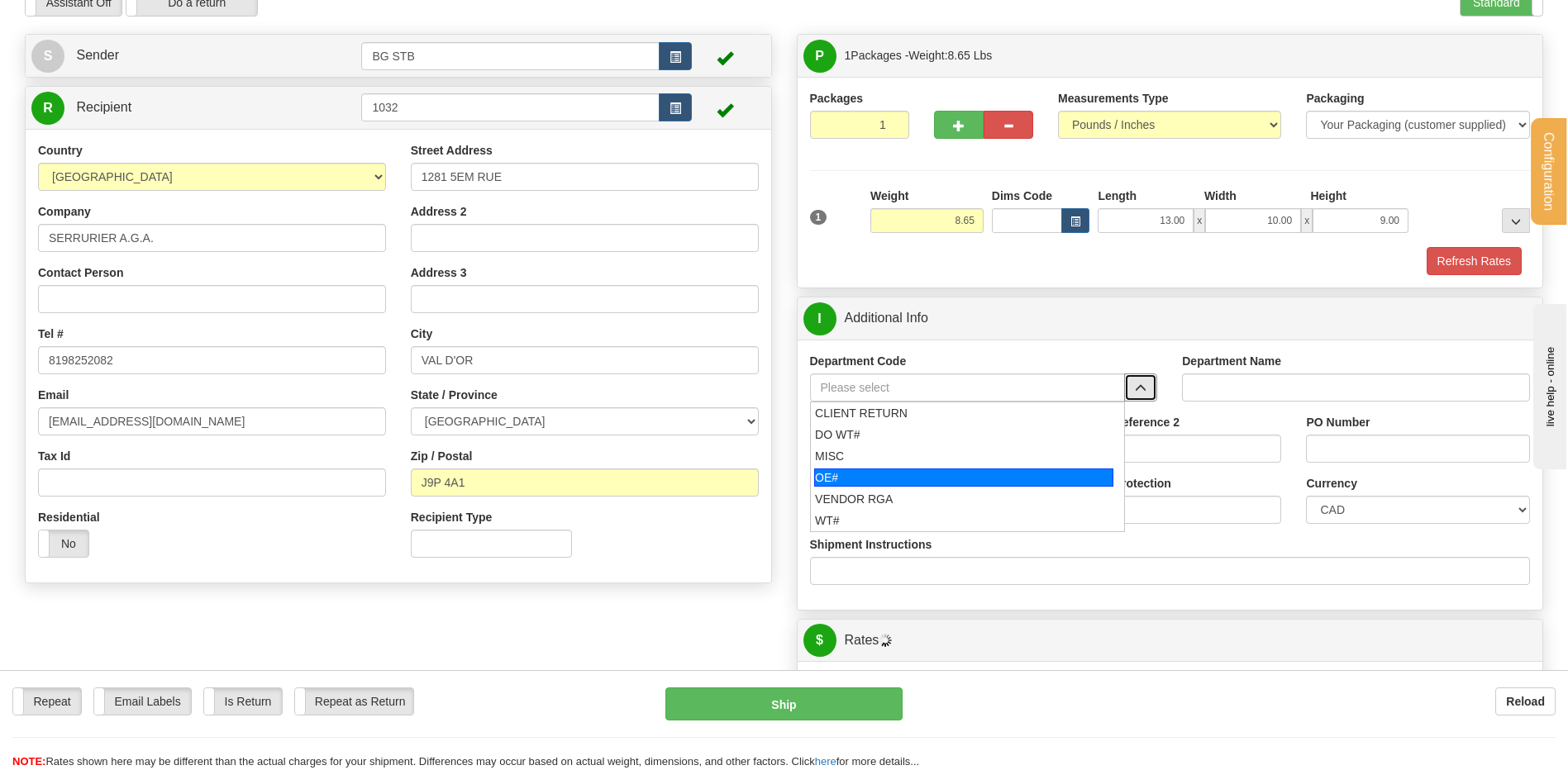
click at [948, 477] on div "OE#" at bounding box center [963, 478] width 299 height 18
type input "OE#"
type input "ORDERS"
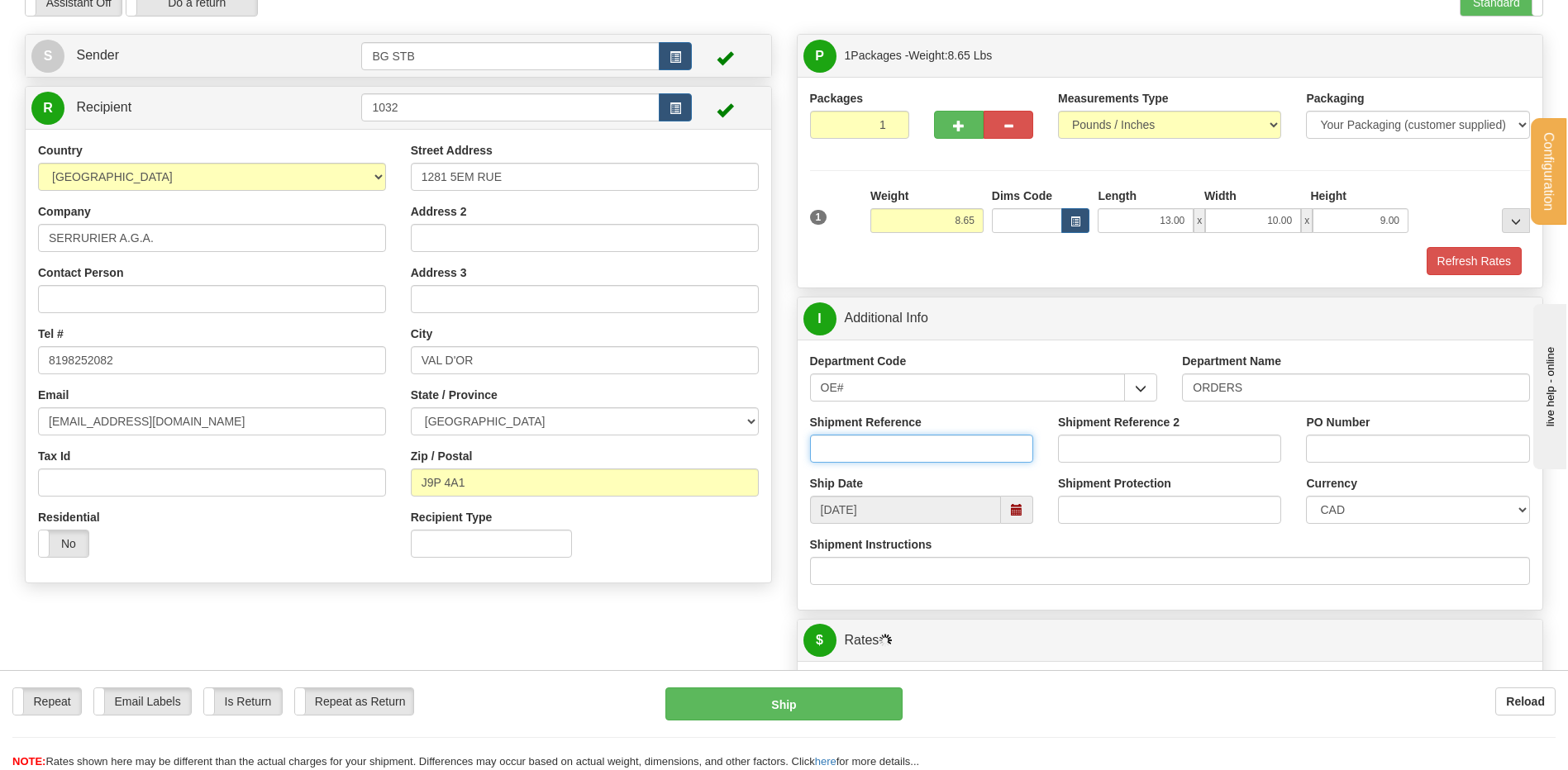
click at [943, 461] on input "Shipment Reference" at bounding box center [921, 449] width 223 height 28
type input "80005971-00 / 80005845-01"
click at [1336, 431] on div "PO Number" at bounding box center [1417, 438] width 223 height 49
click at [1330, 444] on input "PO Number" at bounding box center [1417, 449] width 223 height 28
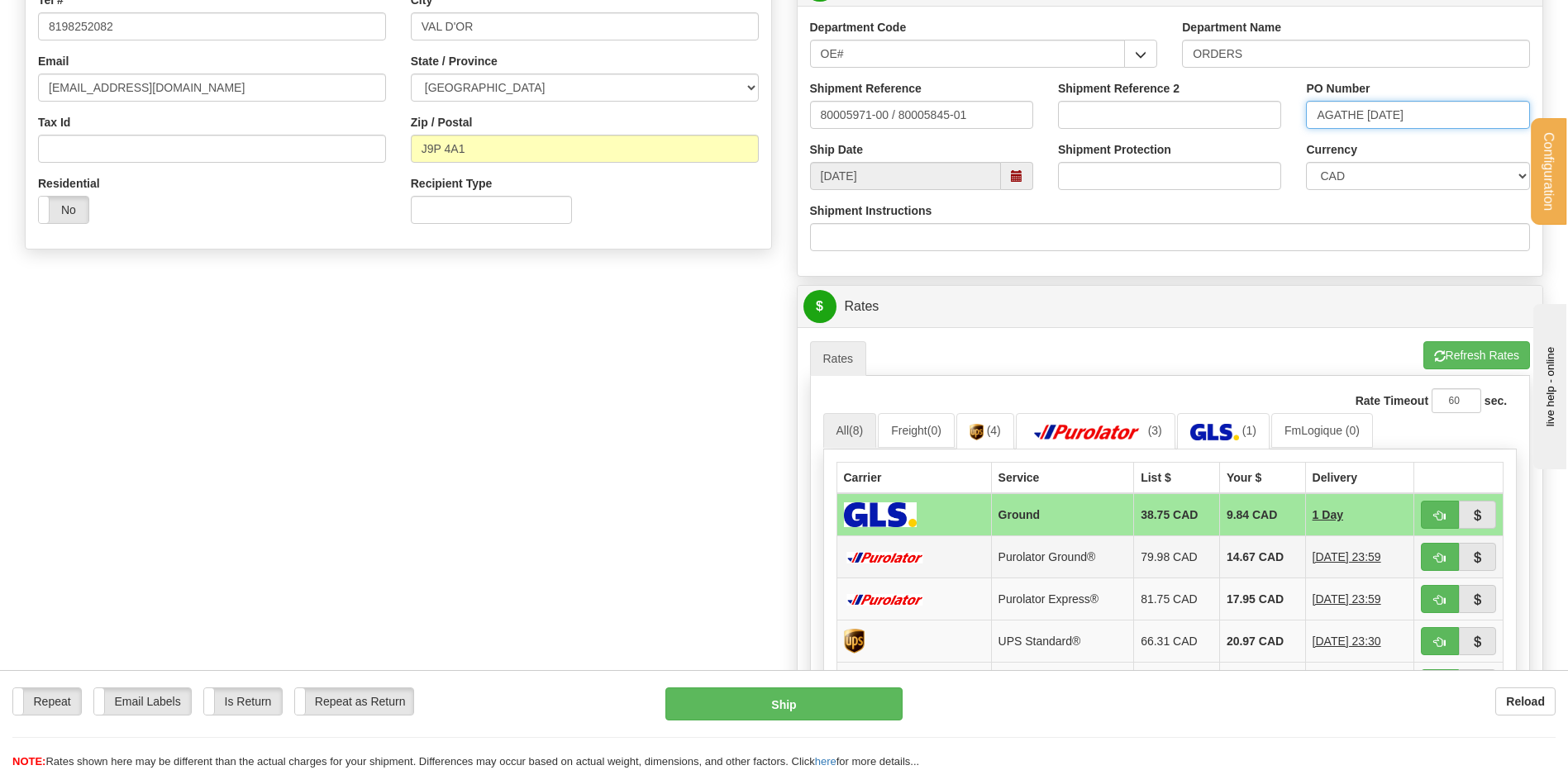
scroll to position [496, 0]
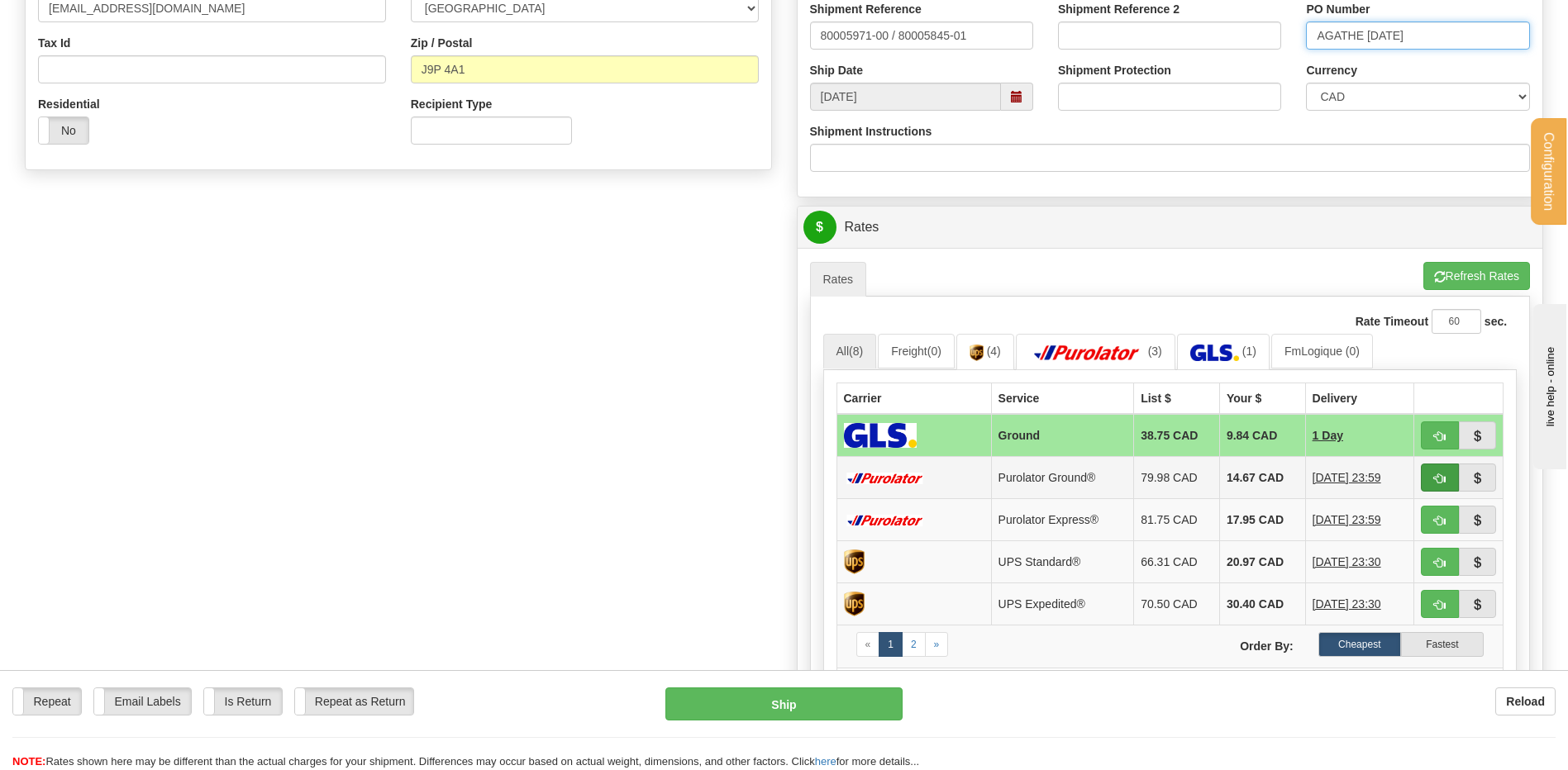
type input "AGATHE [DATE]"
click at [1431, 472] on button "button" at bounding box center [1439, 478] width 38 height 28
type input "260"
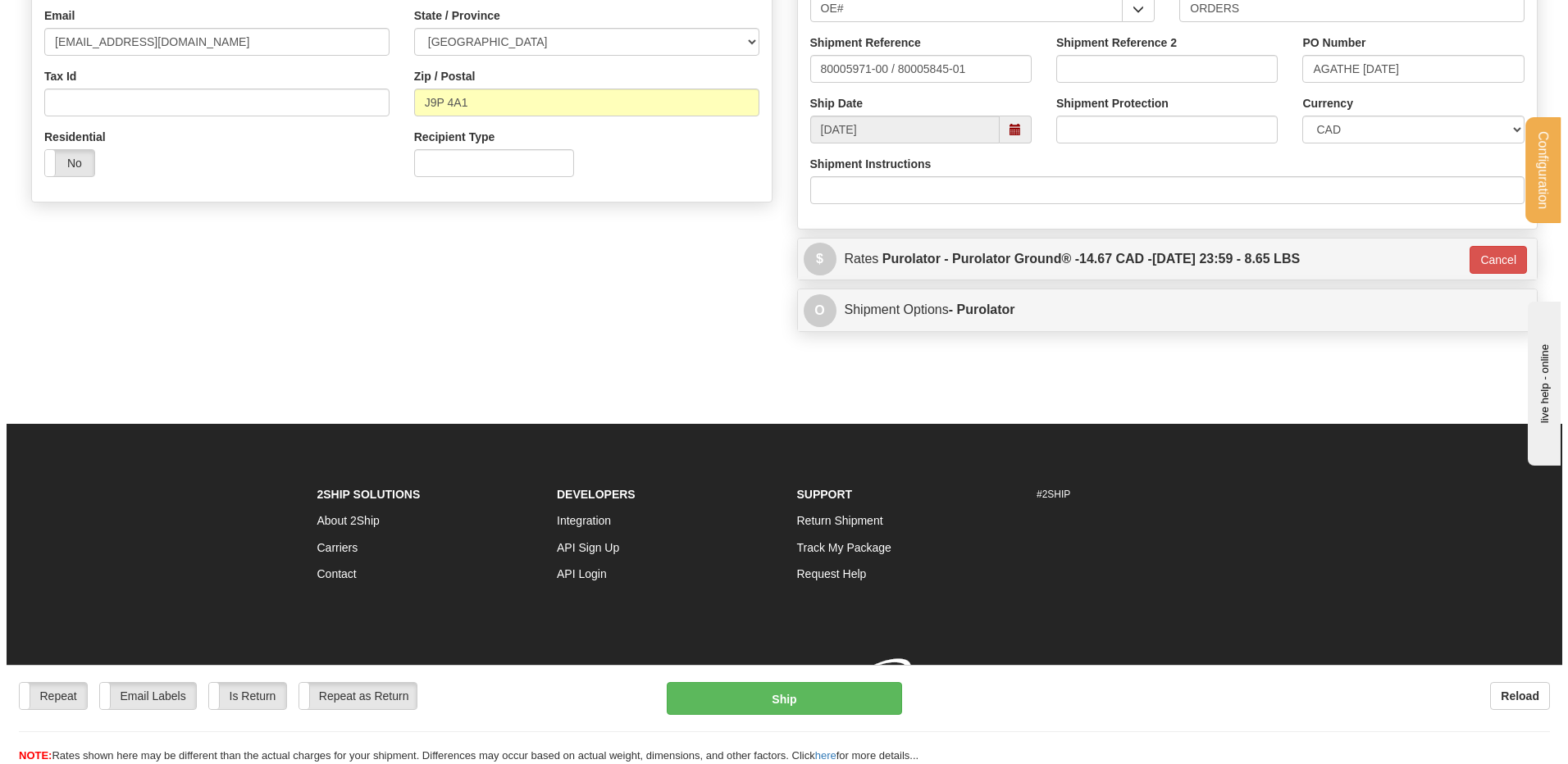
scroll to position [482, 0]
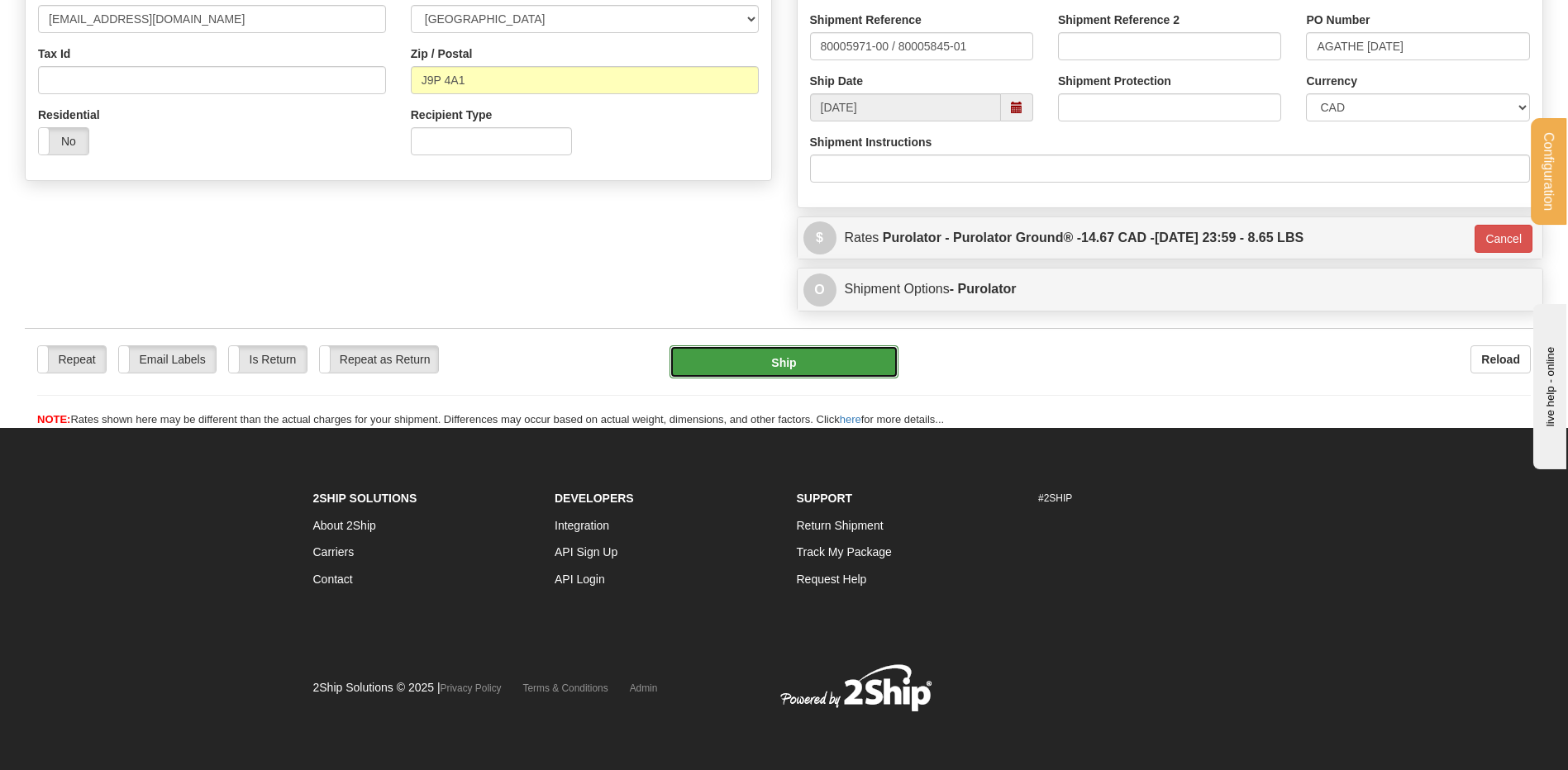
click at [819, 363] on button "Ship" at bounding box center [783, 362] width 228 height 33
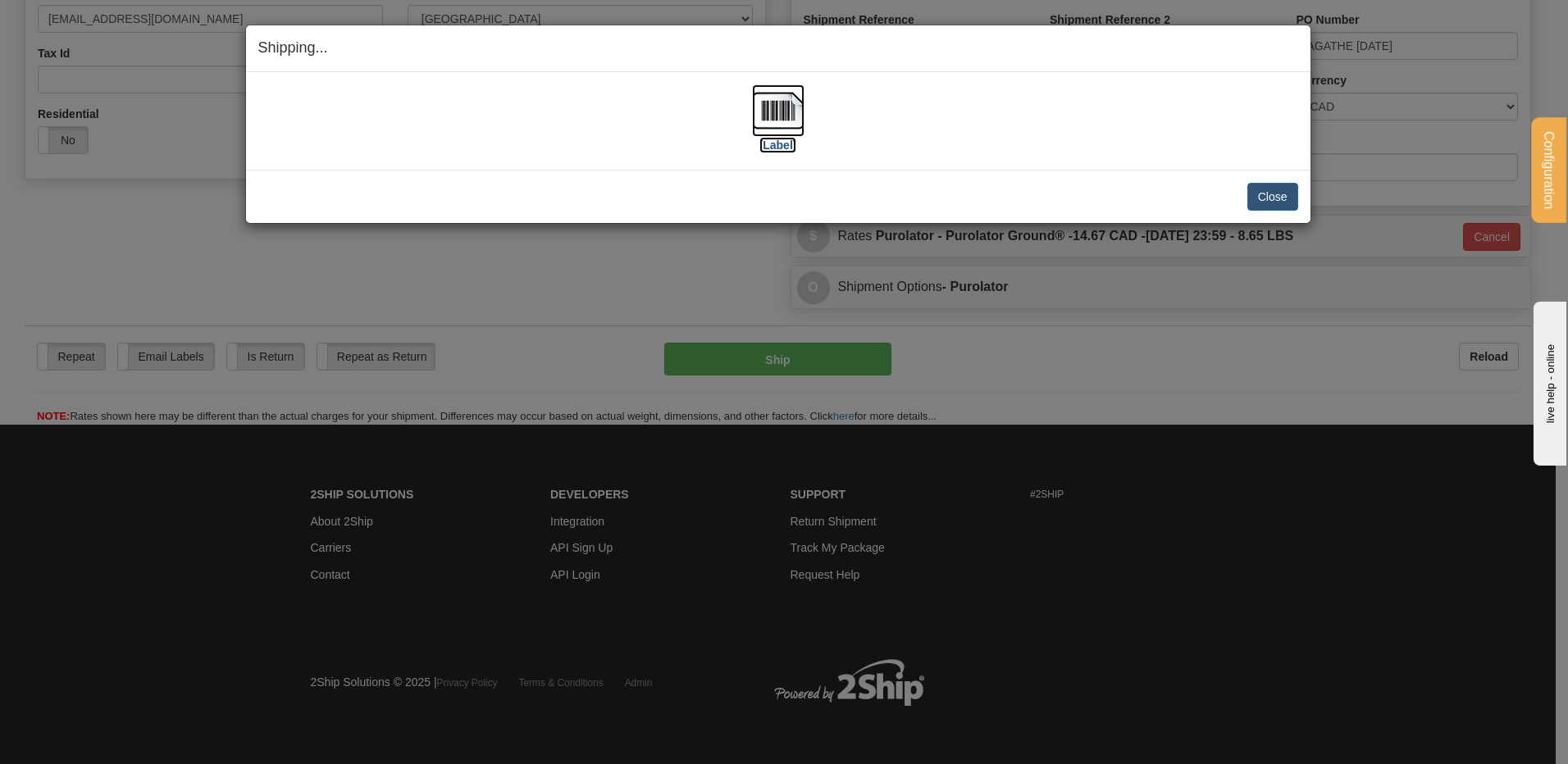
click at [770, 106] on img at bounding box center [778, 110] width 52 height 52
drag, startPoint x: 1250, startPoint y: 192, endPoint x: 1260, endPoint y: 192, distance: 10.0
click at [1252, 192] on button "Close" at bounding box center [1273, 197] width 51 height 28
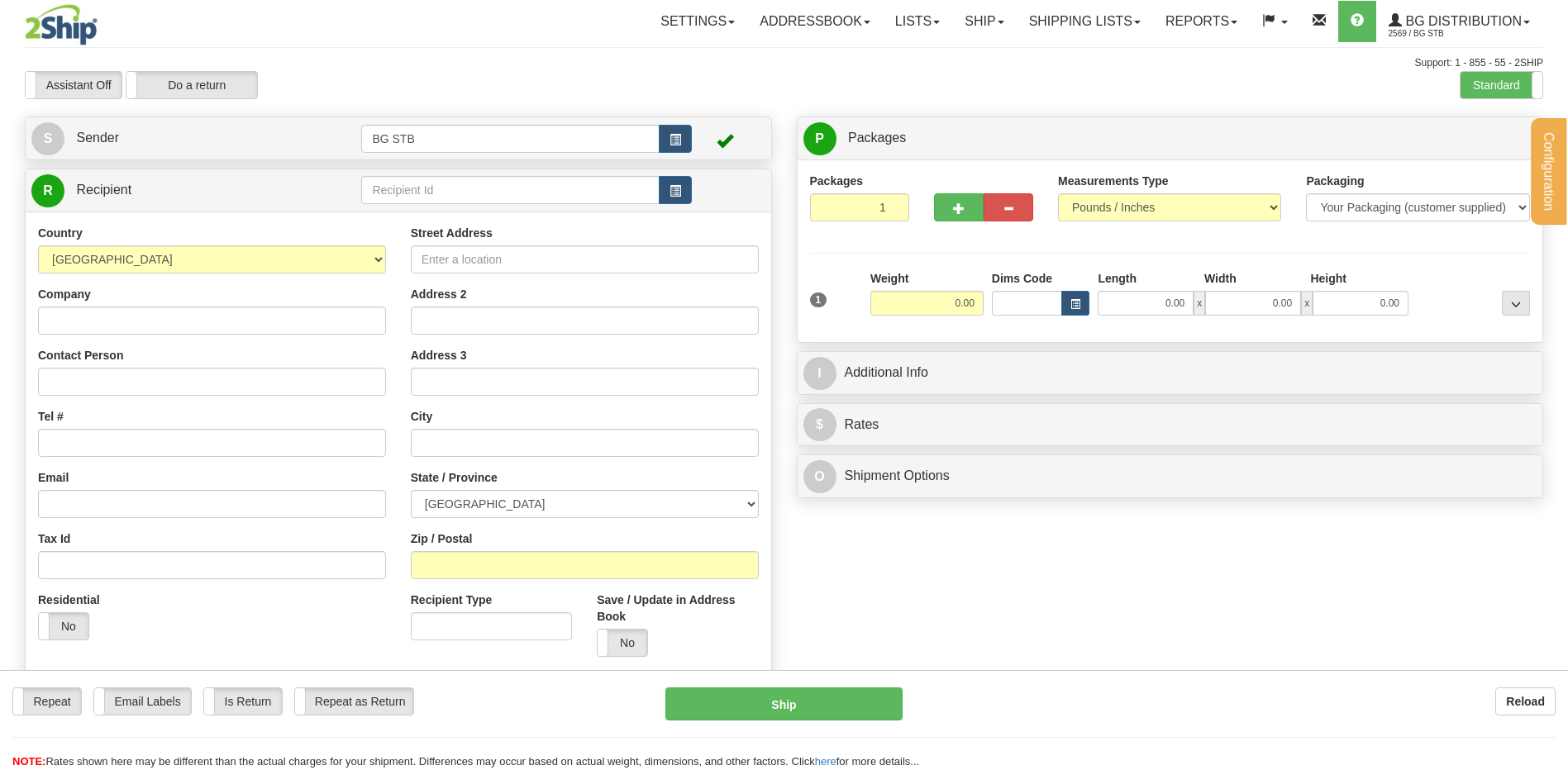
click at [1493, 84] on label "Standard" at bounding box center [1502, 85] width 82 height 26
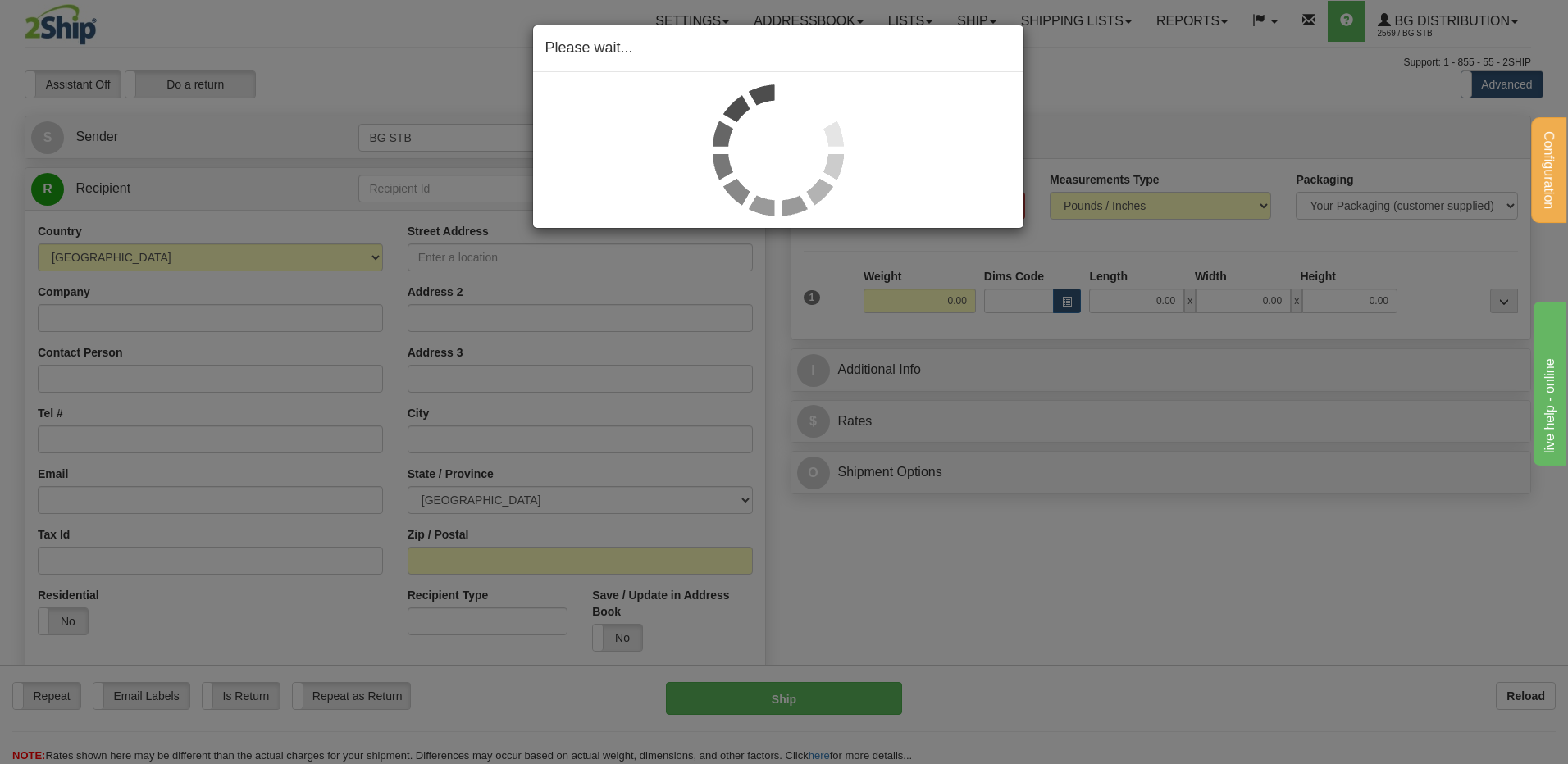
click at [1479, 83] on div "Please wait..." at bounding box center [784, 382] width 1568 height 764
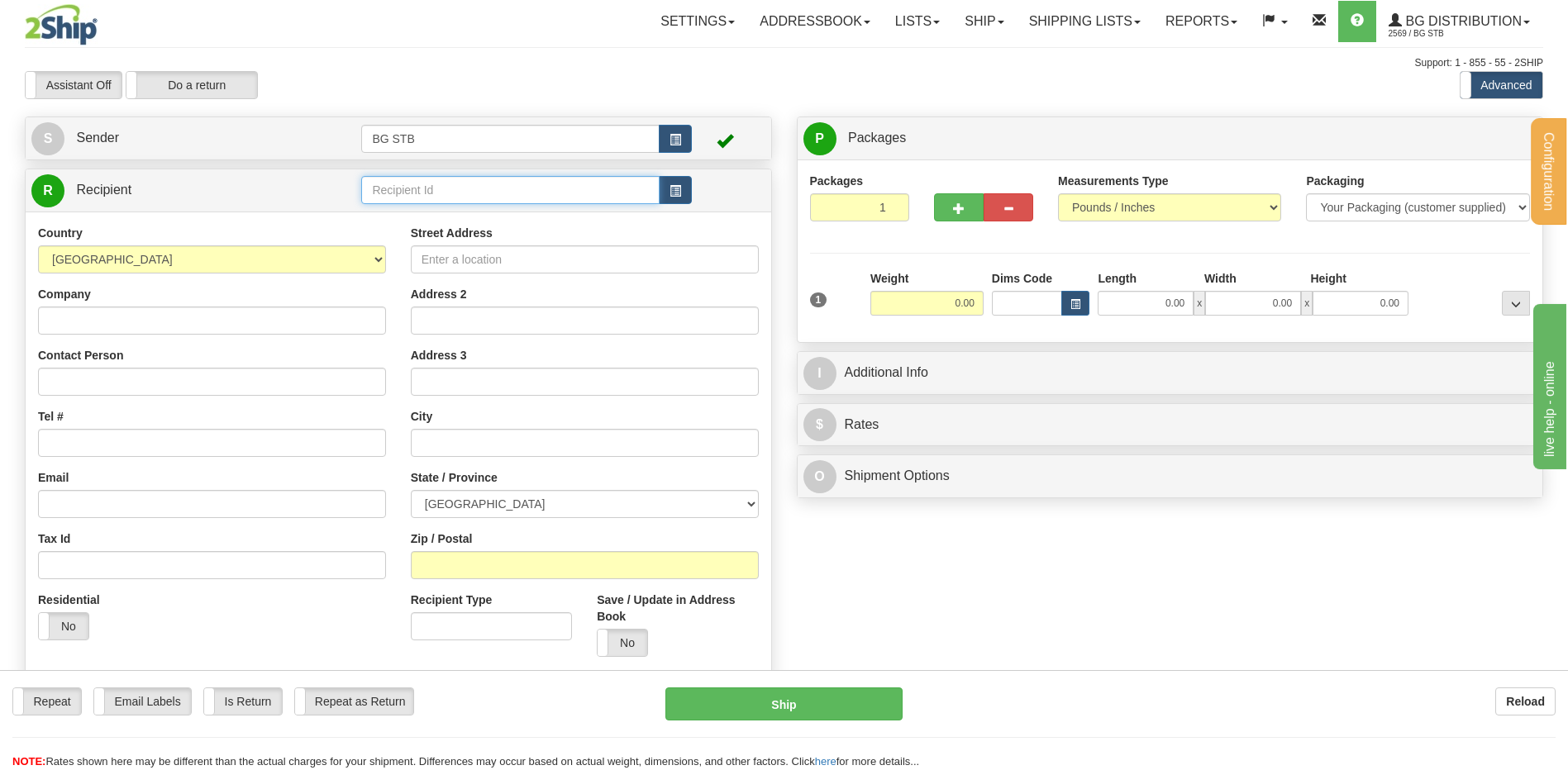
click at [485, 186] on input "text" at bounding box center [510, 190] width 298 height 28
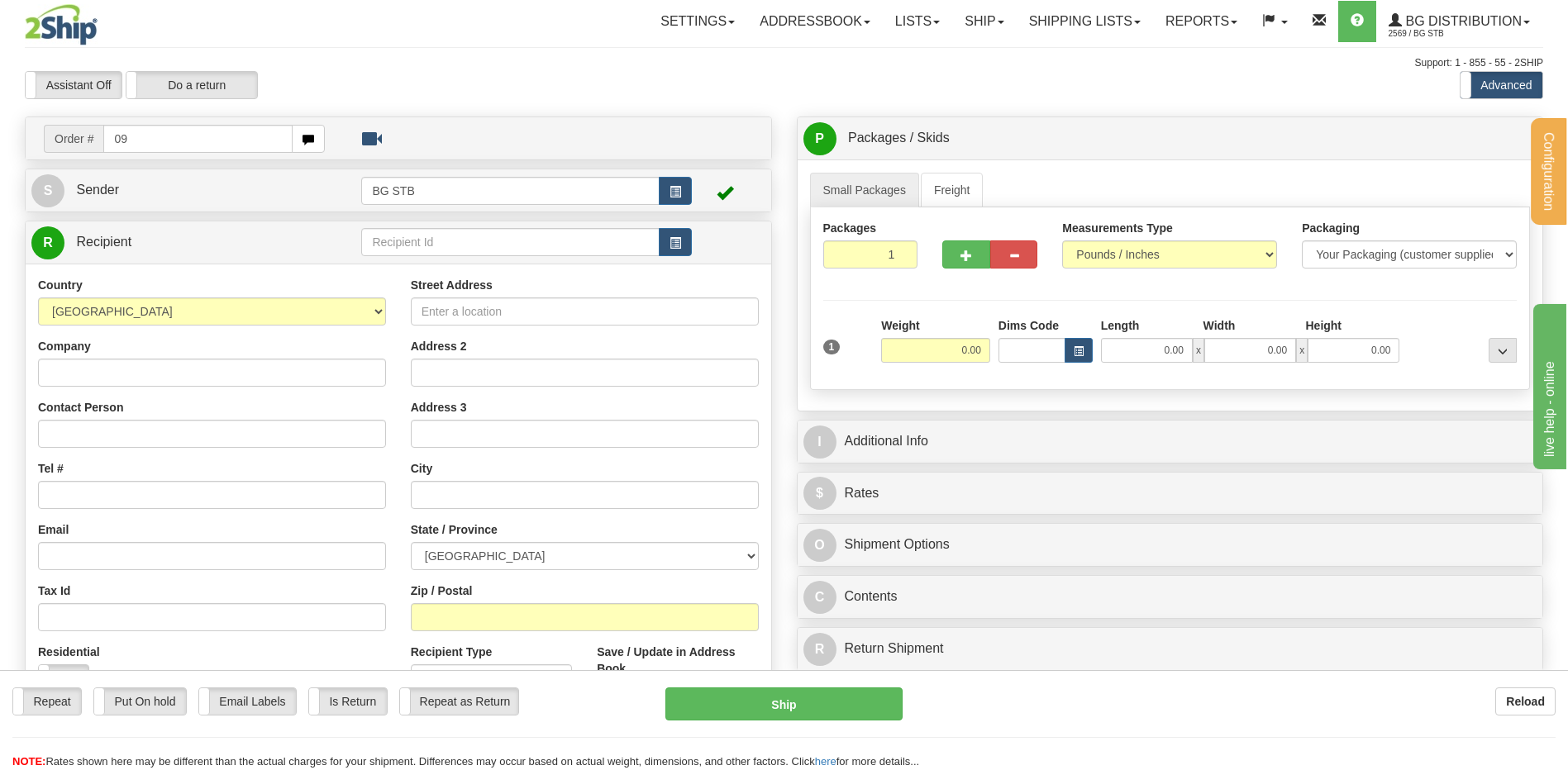
type input "0"
click at [496, 246] on input "text" at bounding box center [510, 242] width 298 height 28
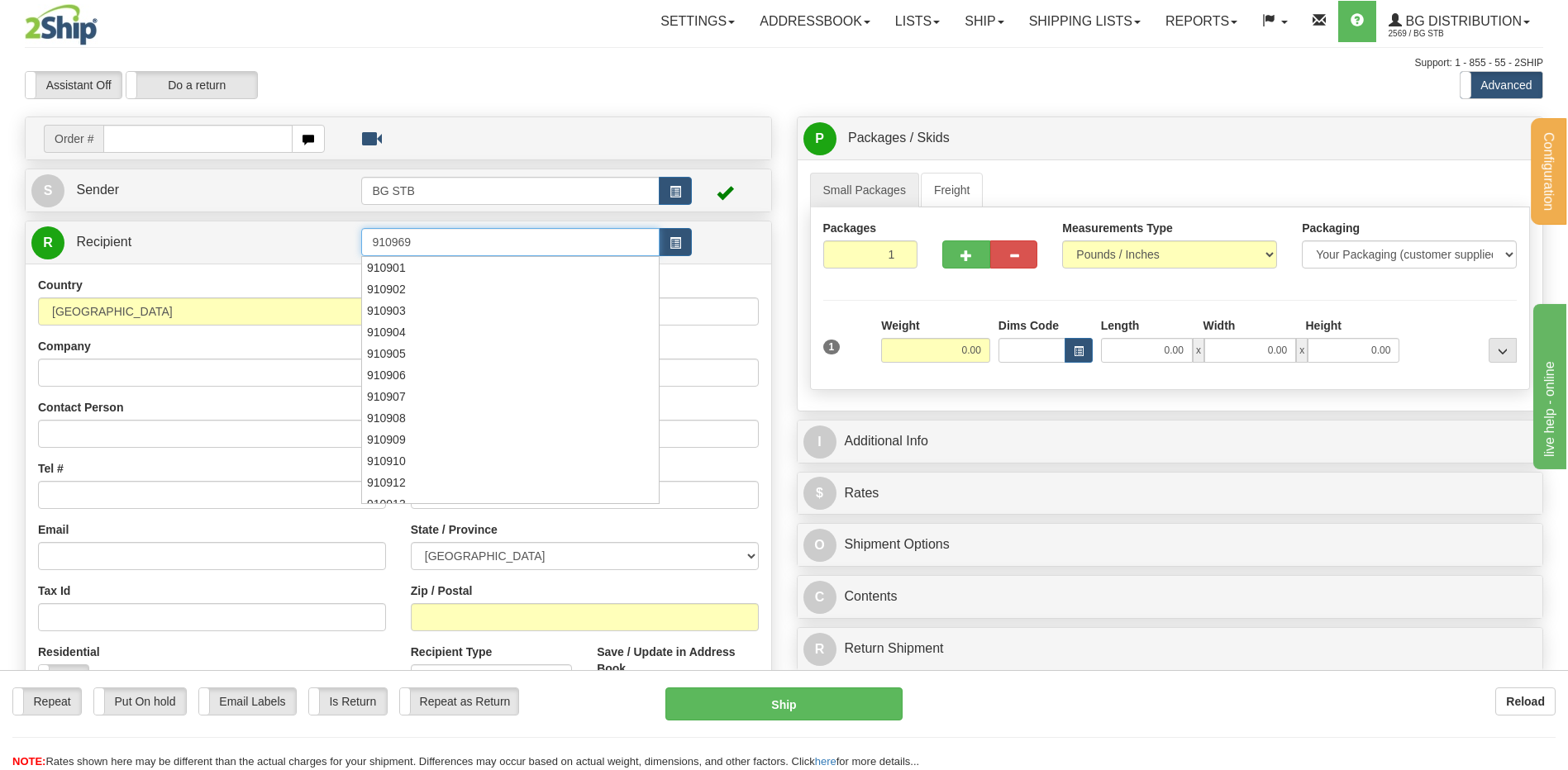
type input "910969"
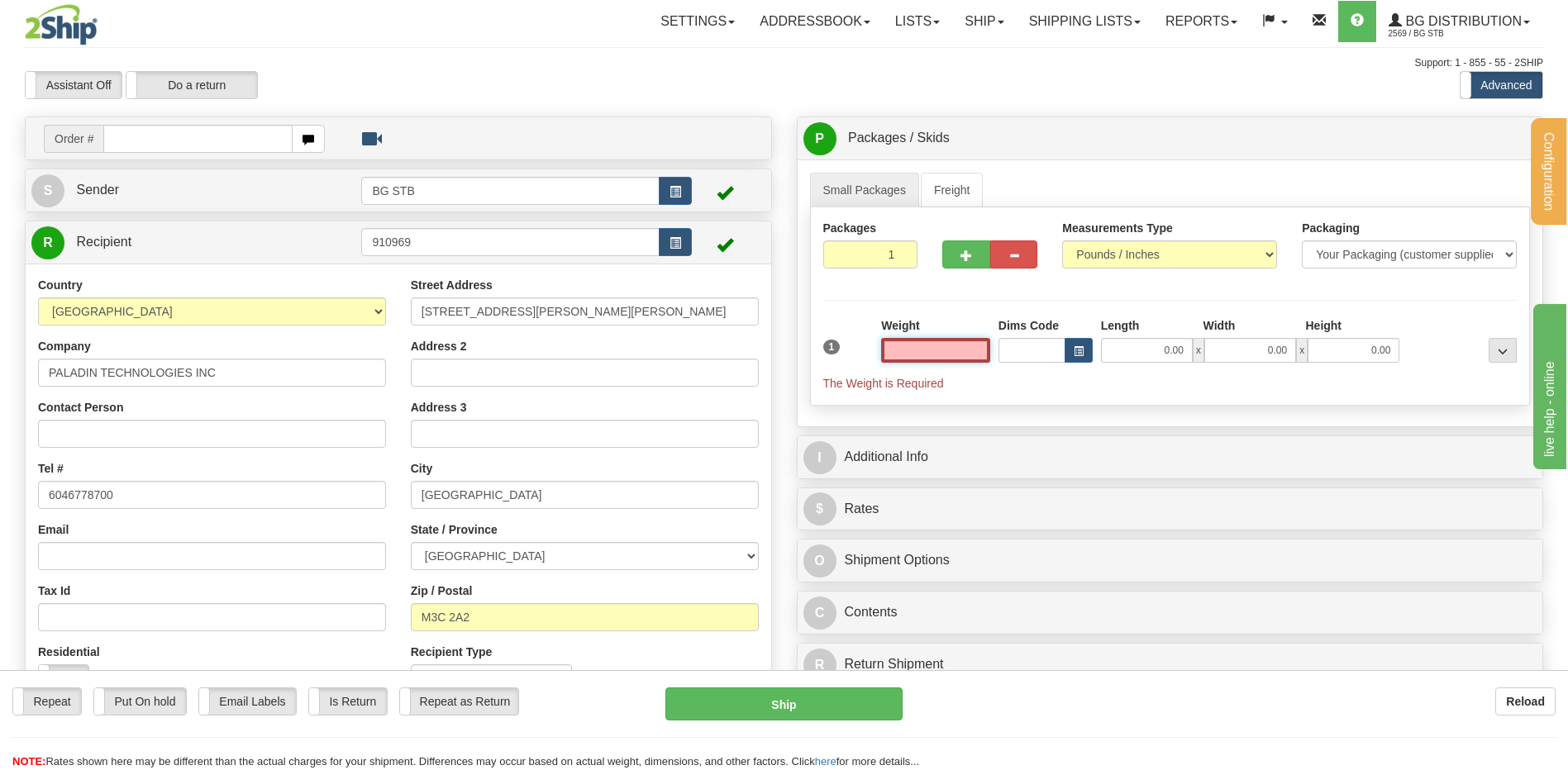
scroll to position [165, 0]
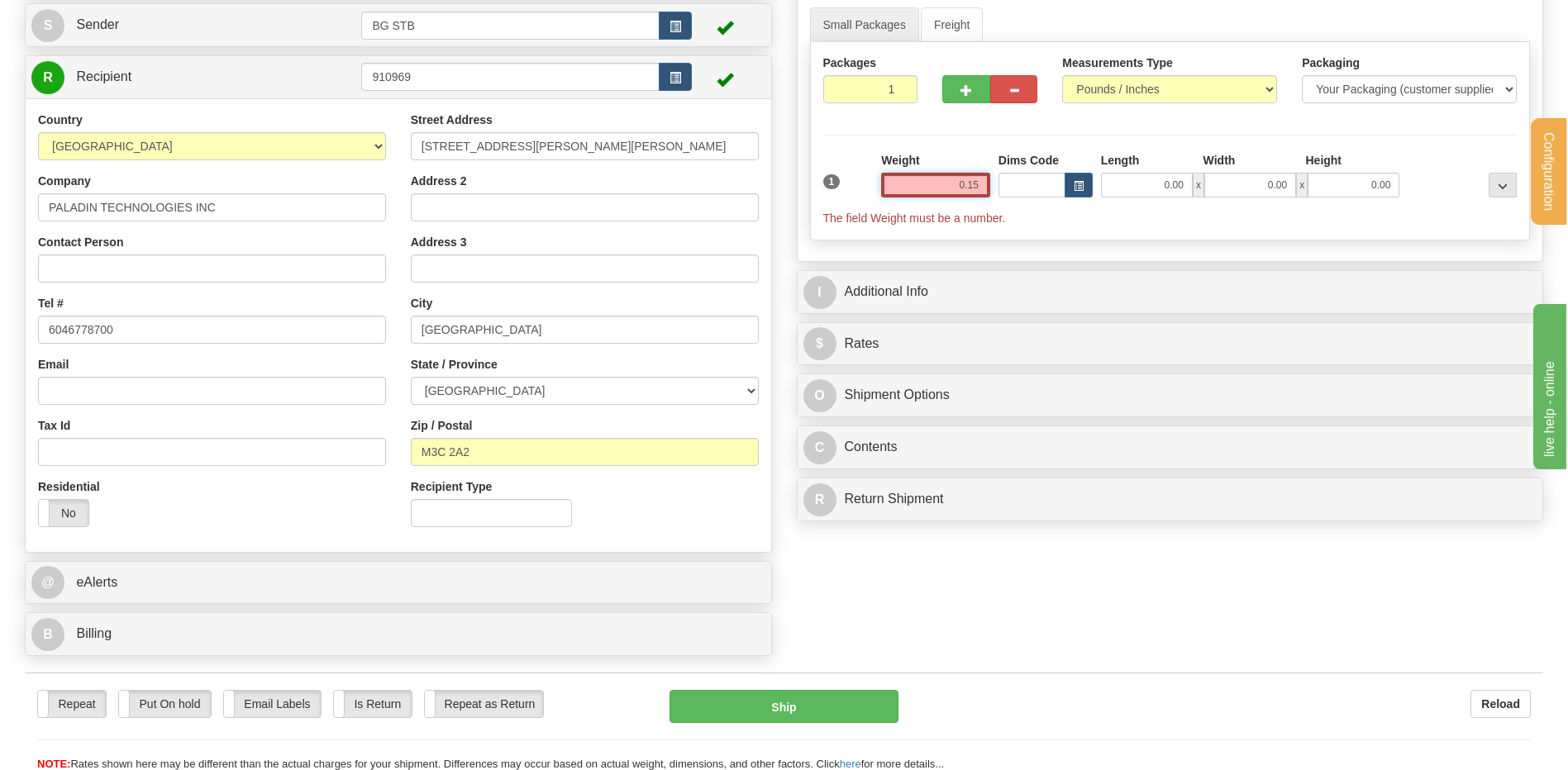
type input "0.15"
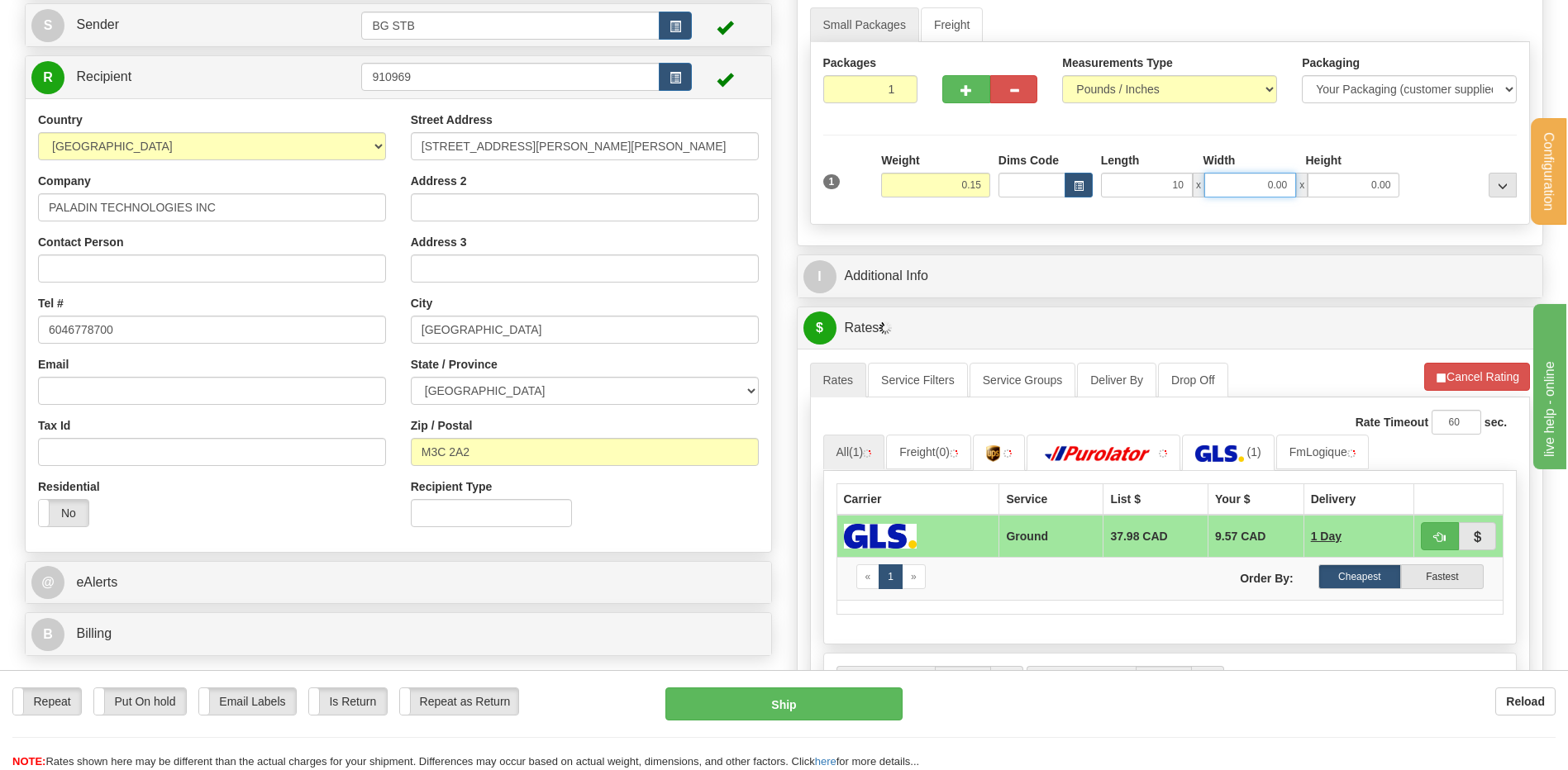
type input "10.00"
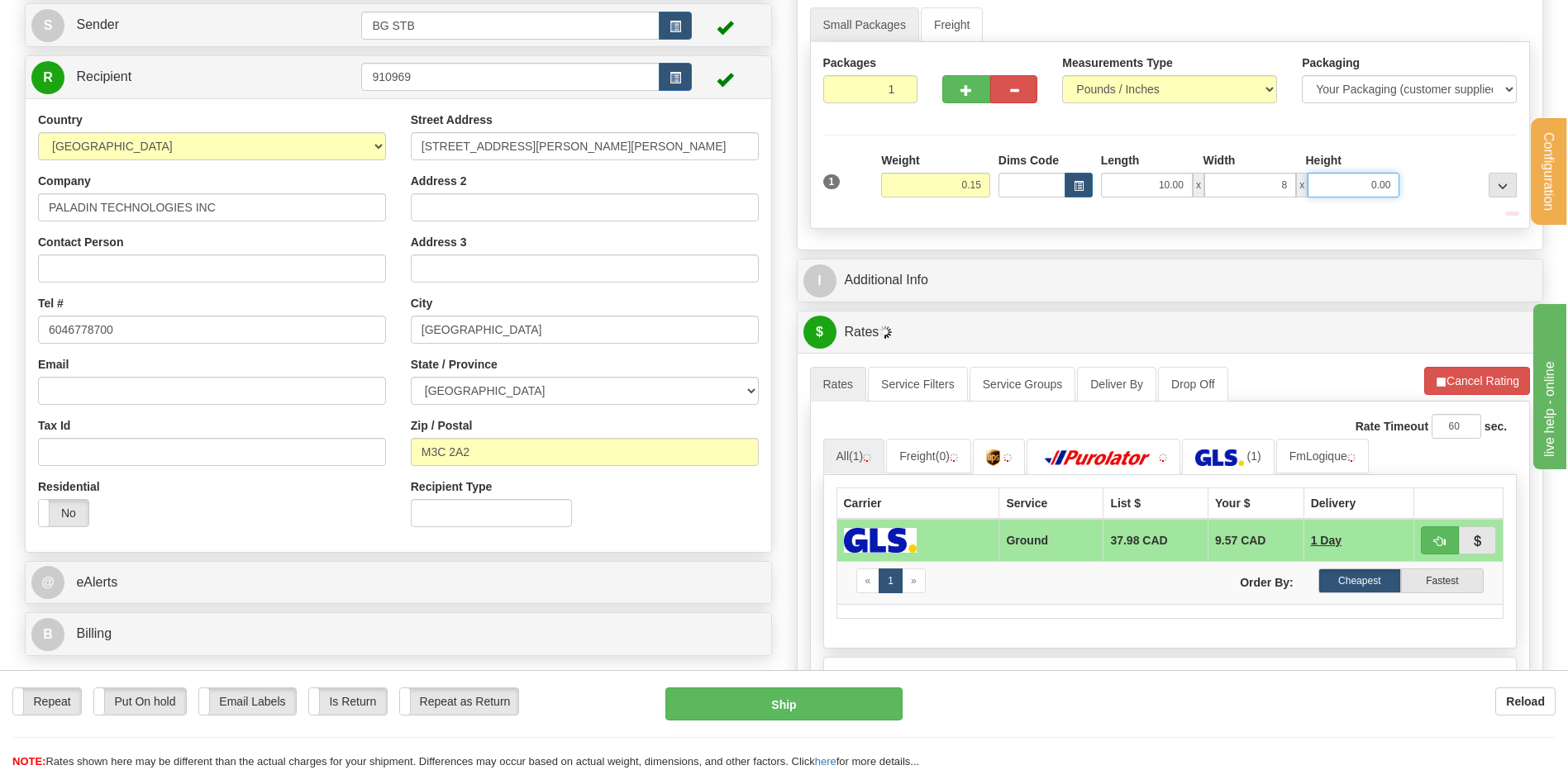
type input "8.00"
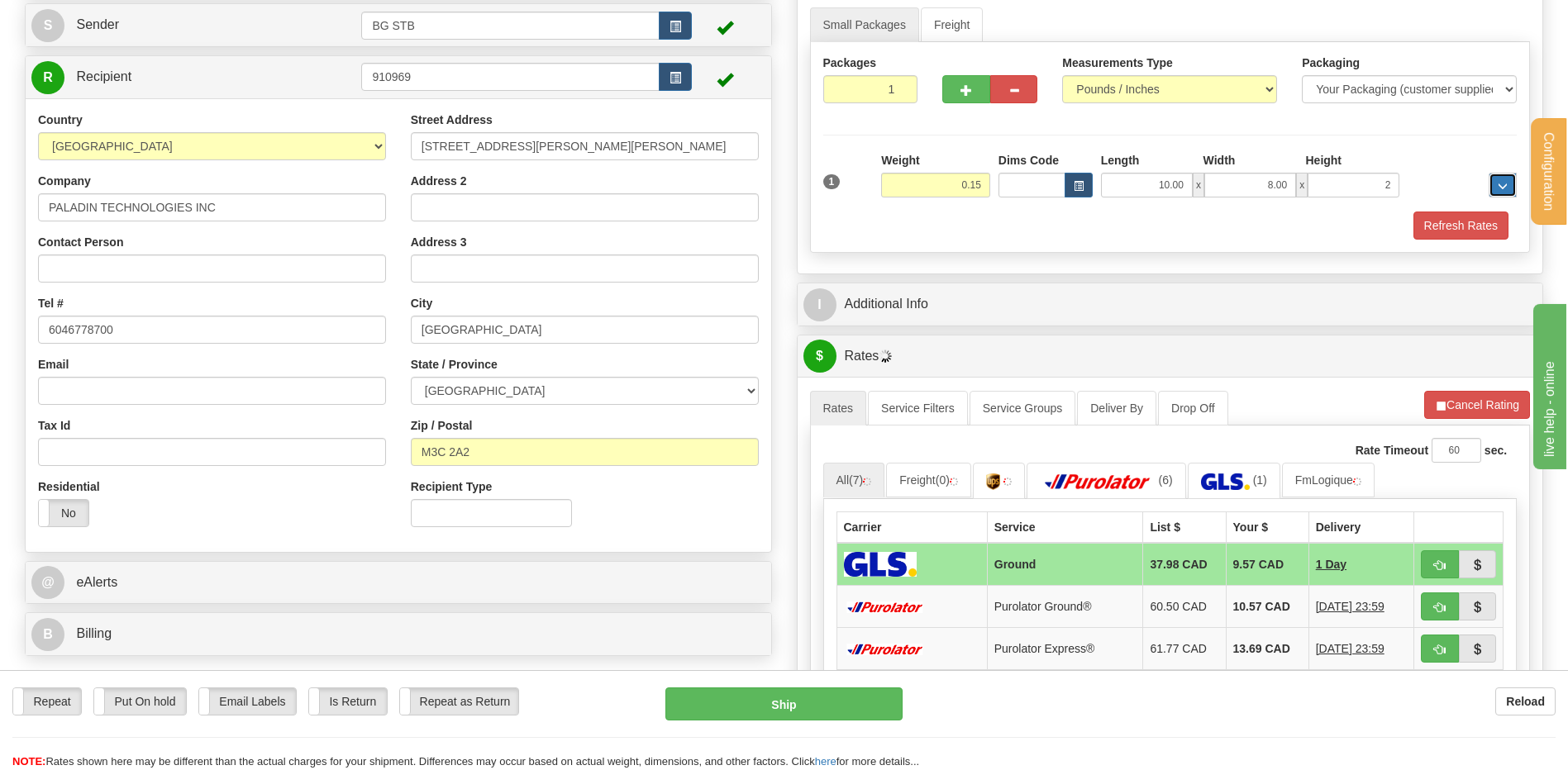
type input "2.00"
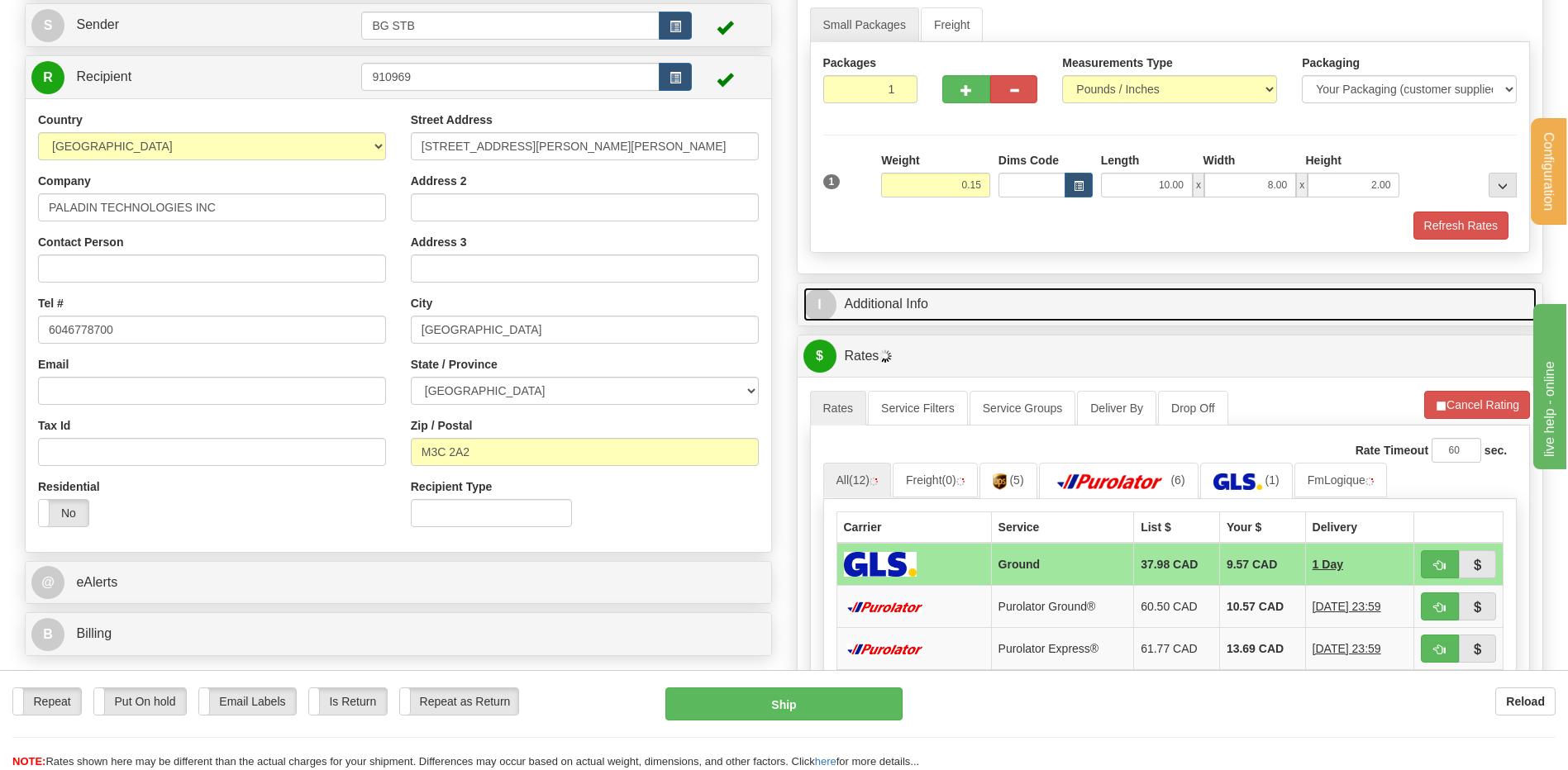
click at [917, 315] on link "I Additional Info" at bounding box center [1170, 304] width 734 height 34
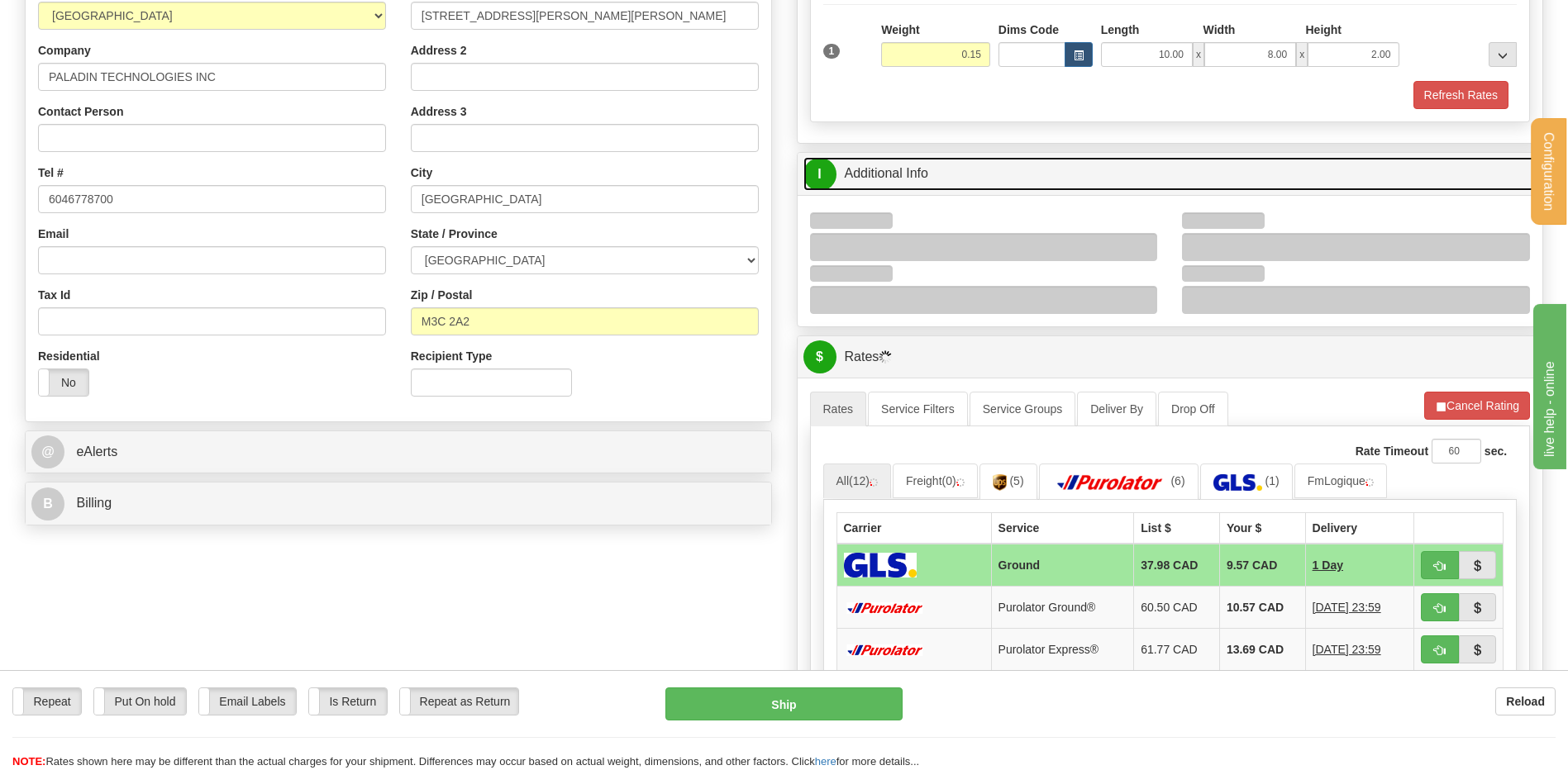
scroll to position [331, 0]
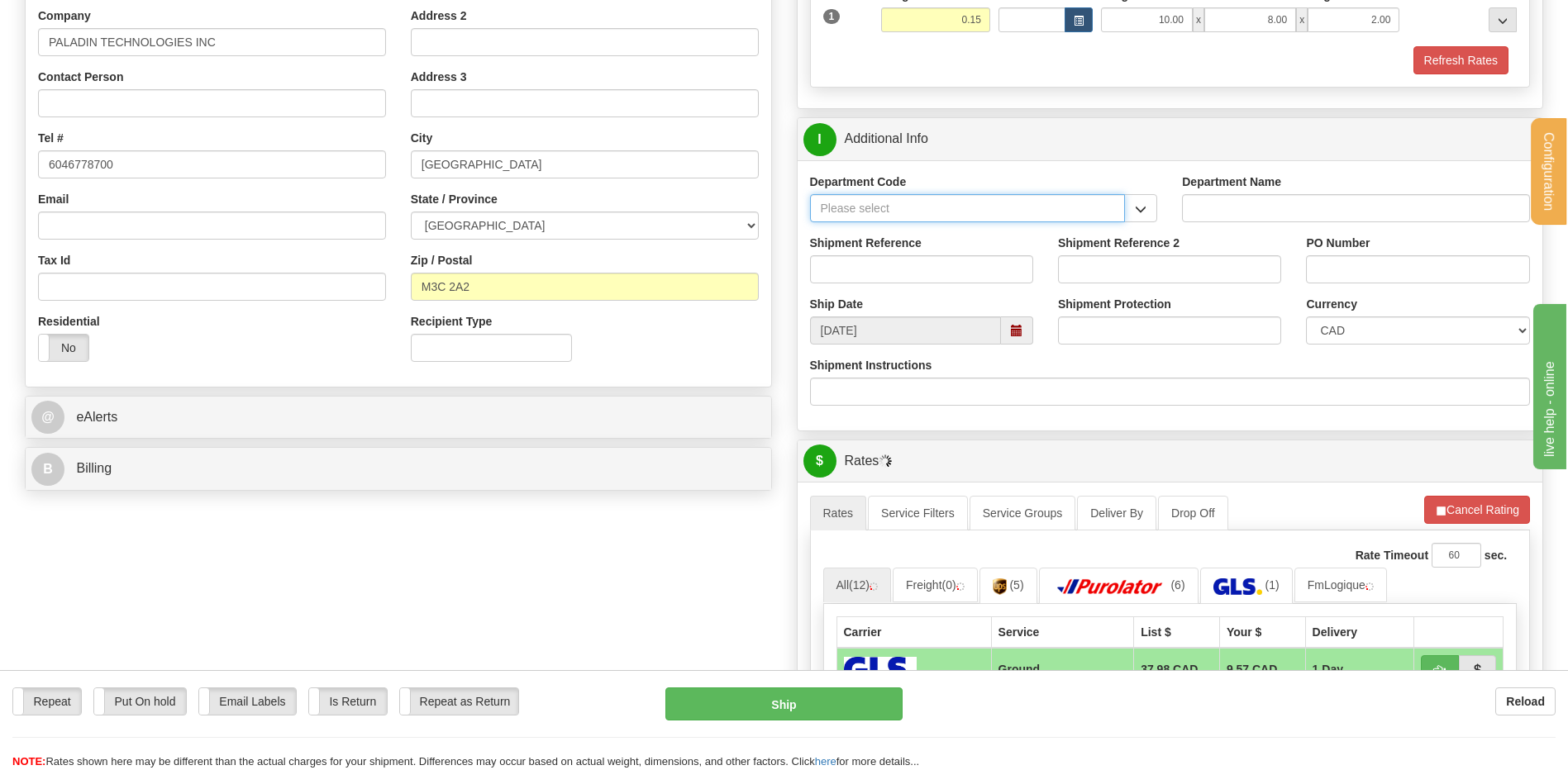
click at [1093, 201] on input "Department Code" at bounding box center [968, 208] width 316 height 28
click at [1127, 204] on button "button" at bounding box center [1141, 208] width 33 height 28
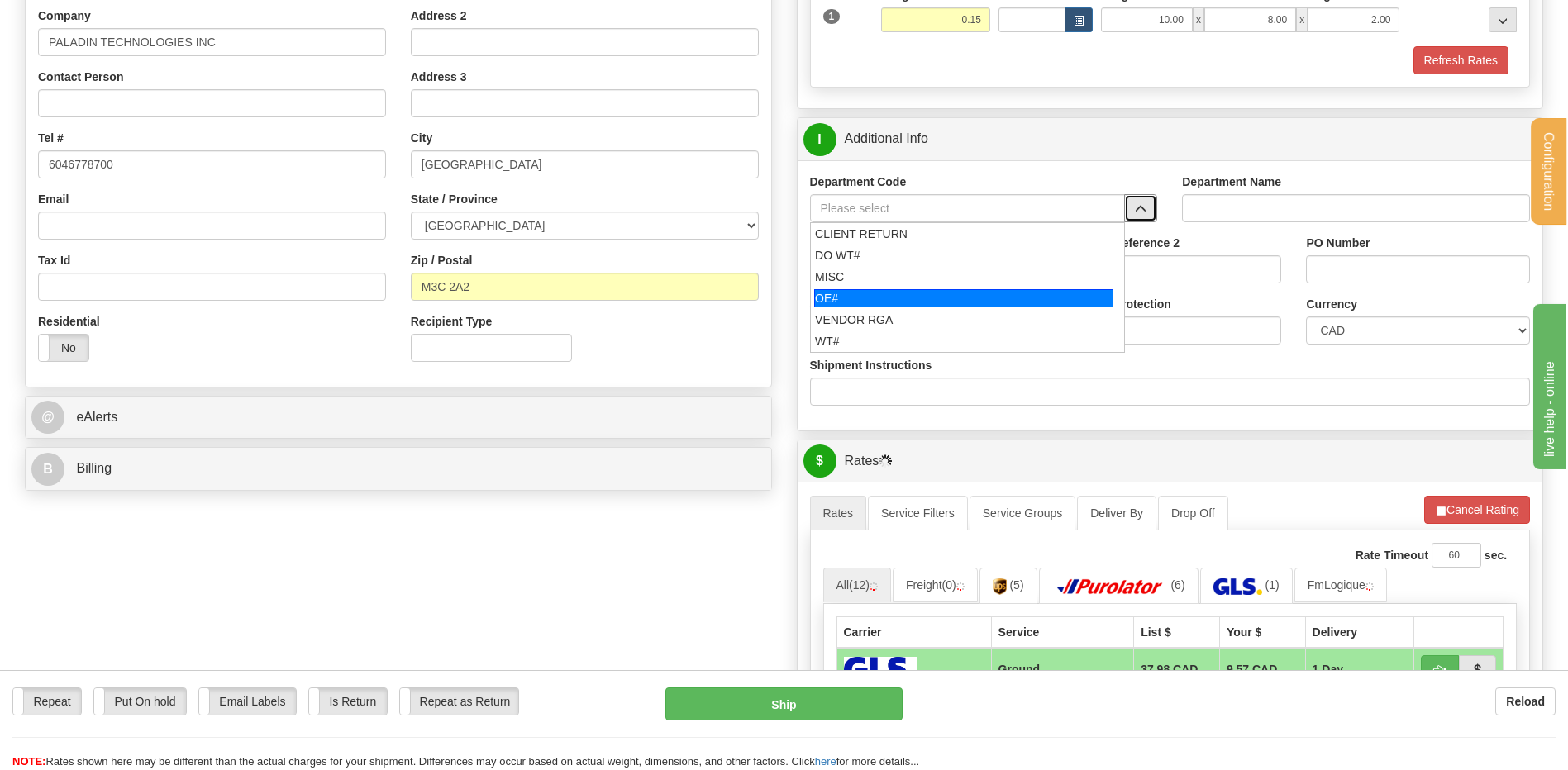
drag, startPoint x: 913, startPoint y: 295, endPoint x: 909, endPoint y: 278, distance: 17.5
click at [912, 295] on div "OE#" at bounding box center [963, 298] width 299 height 18
type input "OE#"
type input "ORDERS"
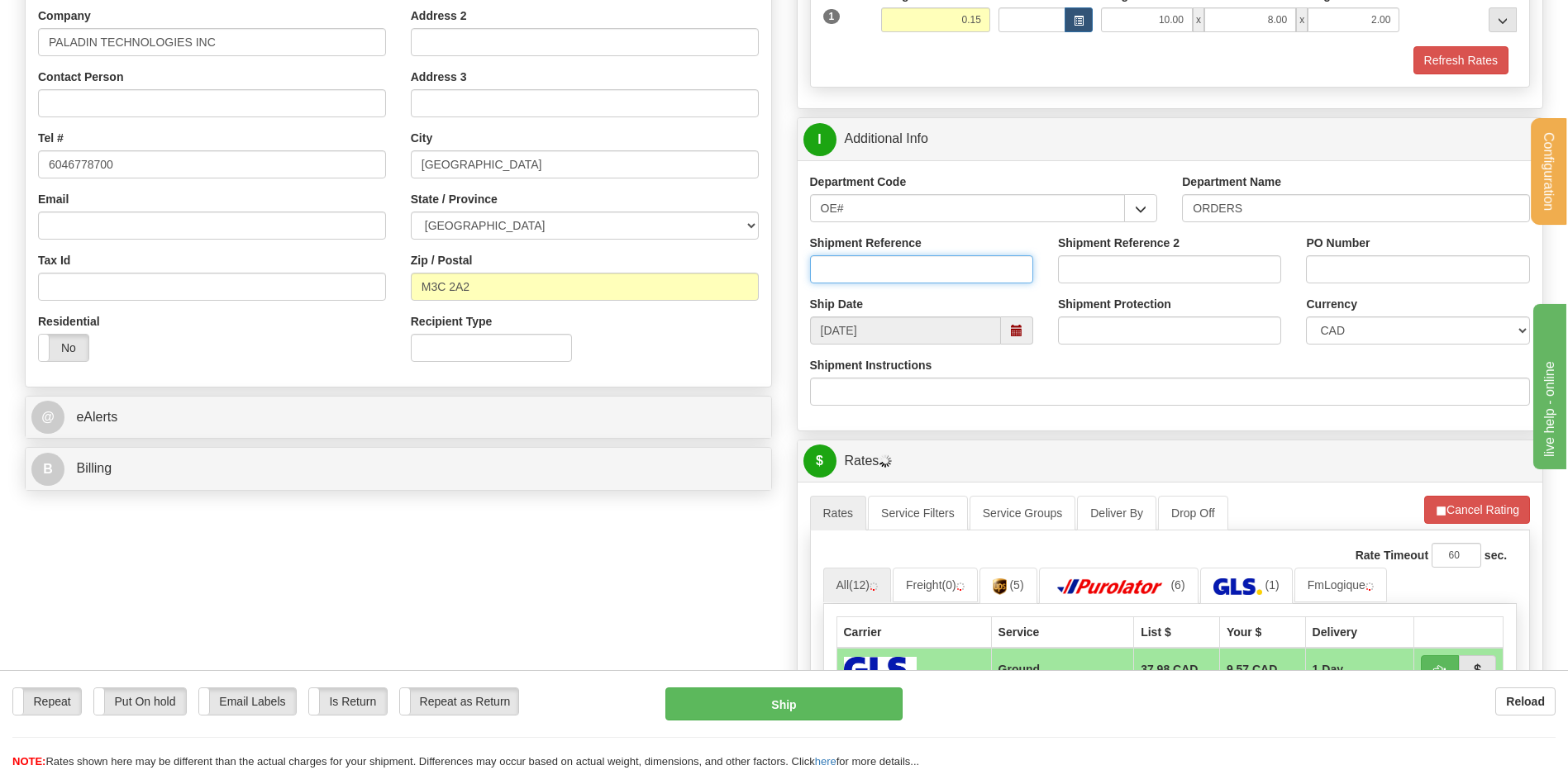
click at [909, 275] on input "Shipment Reference" at bounding box center [921, 270] width 223 height 28
type input "80005974-00"
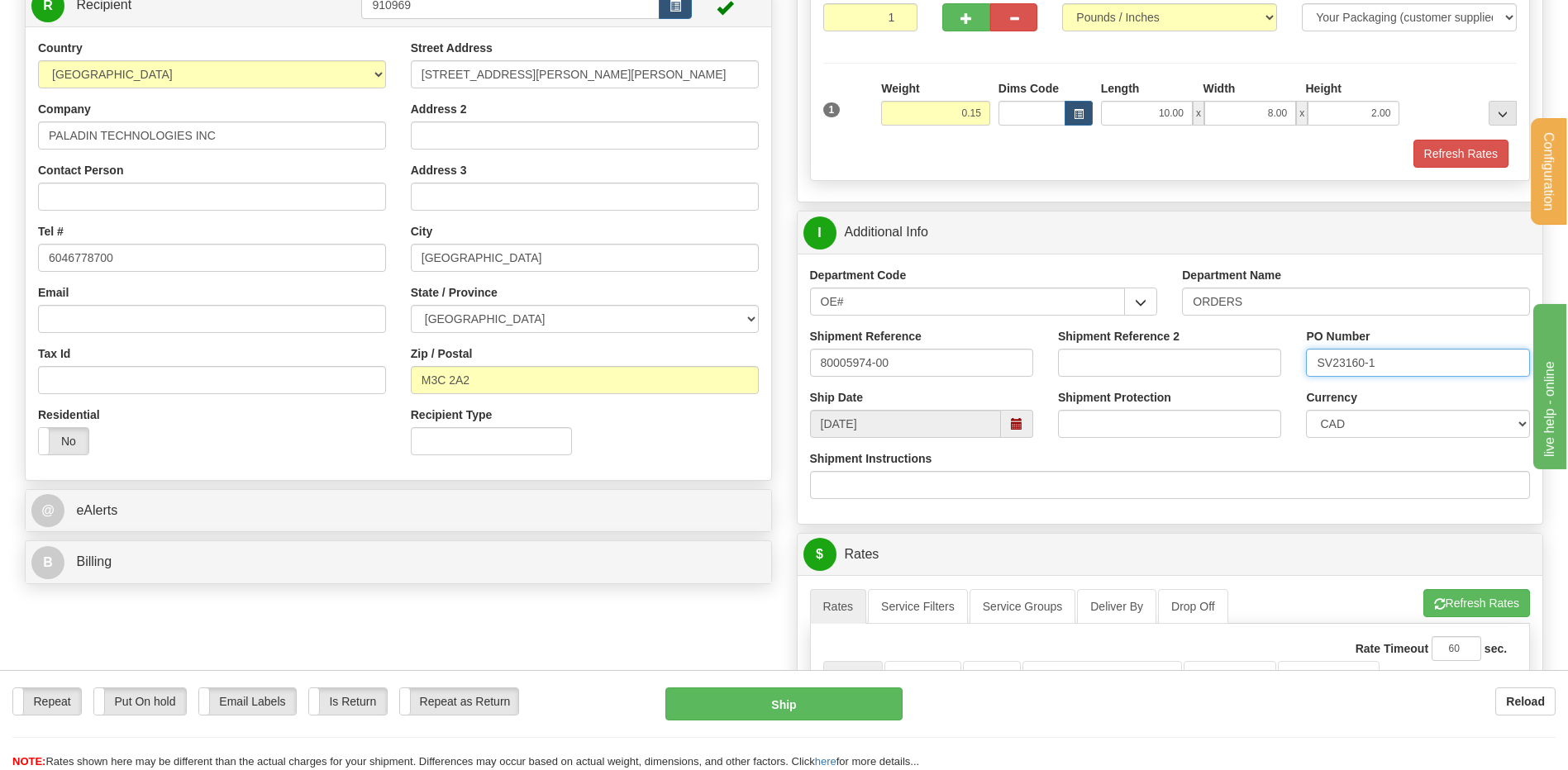
scroll to position [82, 0]
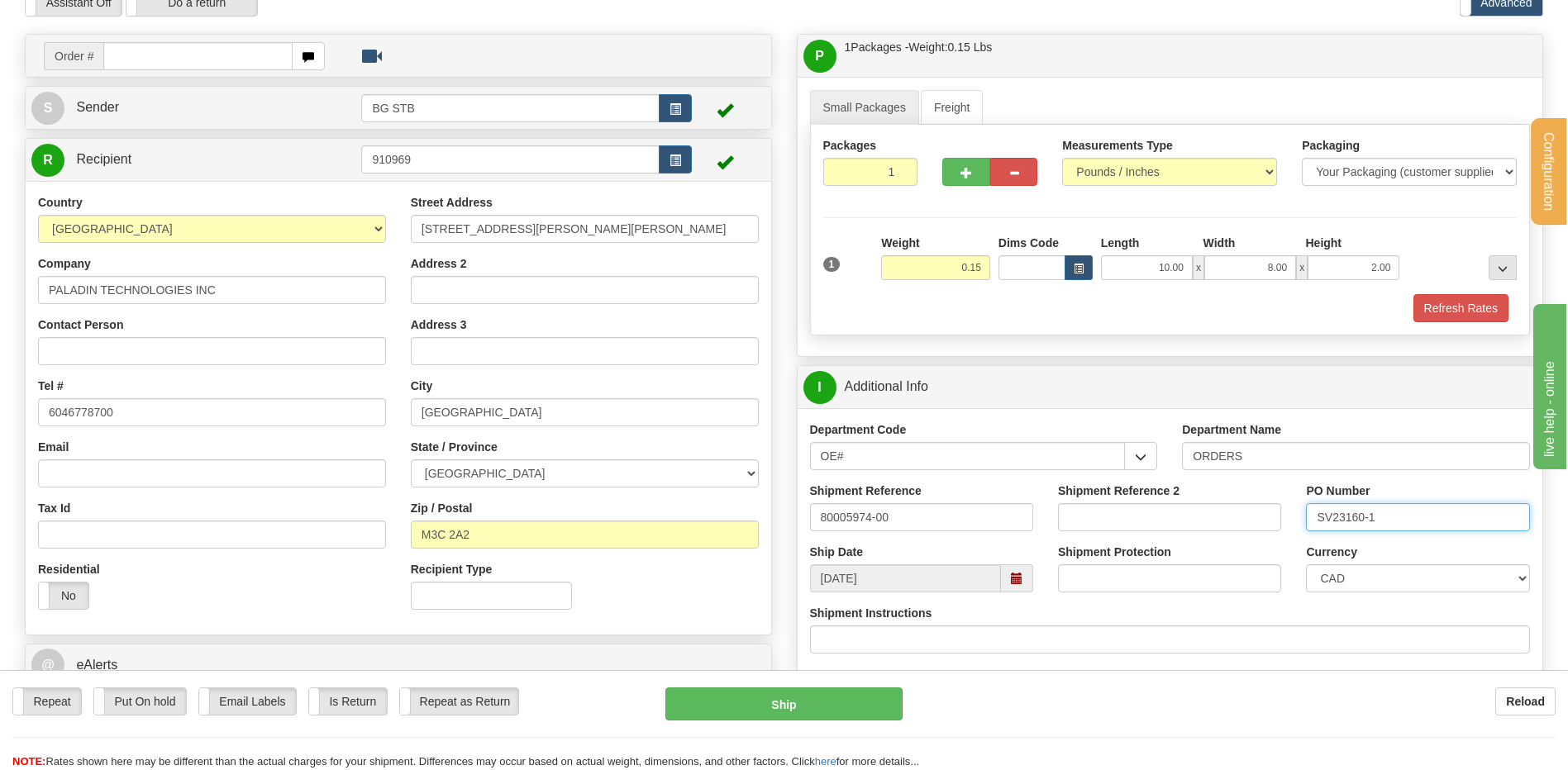
type input "SV23160-1"
drag, startPoint x: 522, startPoint y: 230, endPoint x: 335, endPoint y: 235, distance: 187.1
click at [340, 231] on div "Country AFGHANISTAN ALAND ISLANDS ALBANIA ALGERIA AMERICAN SAMOA ANDORRA ANGOLA…" at bounding box center [398, 408] width 746 height 428
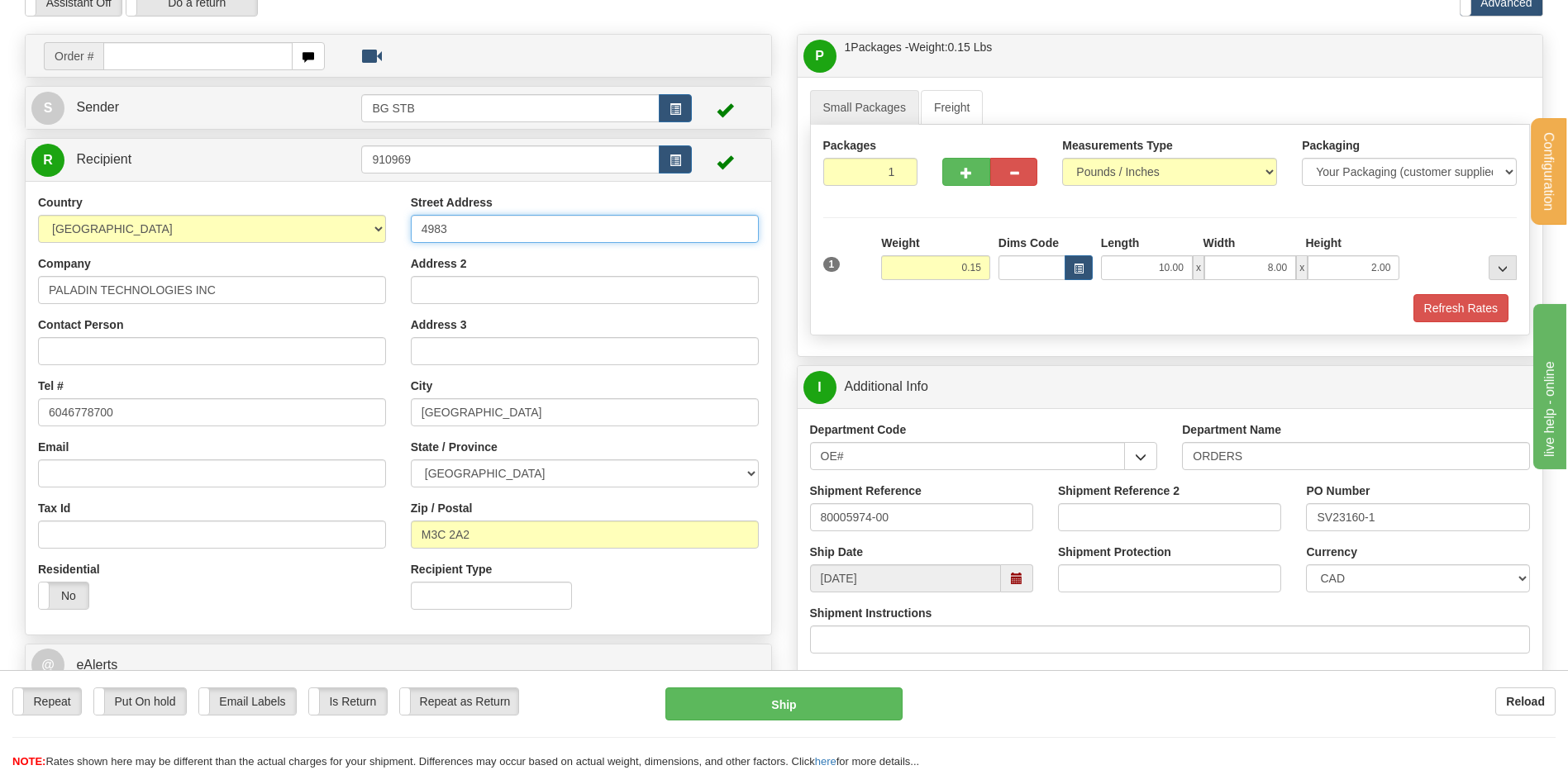
type input "4983 RUE LEVY"
type input "RECEPTION"
type input "AP@PALADINTECHNOLOGIES.COM"
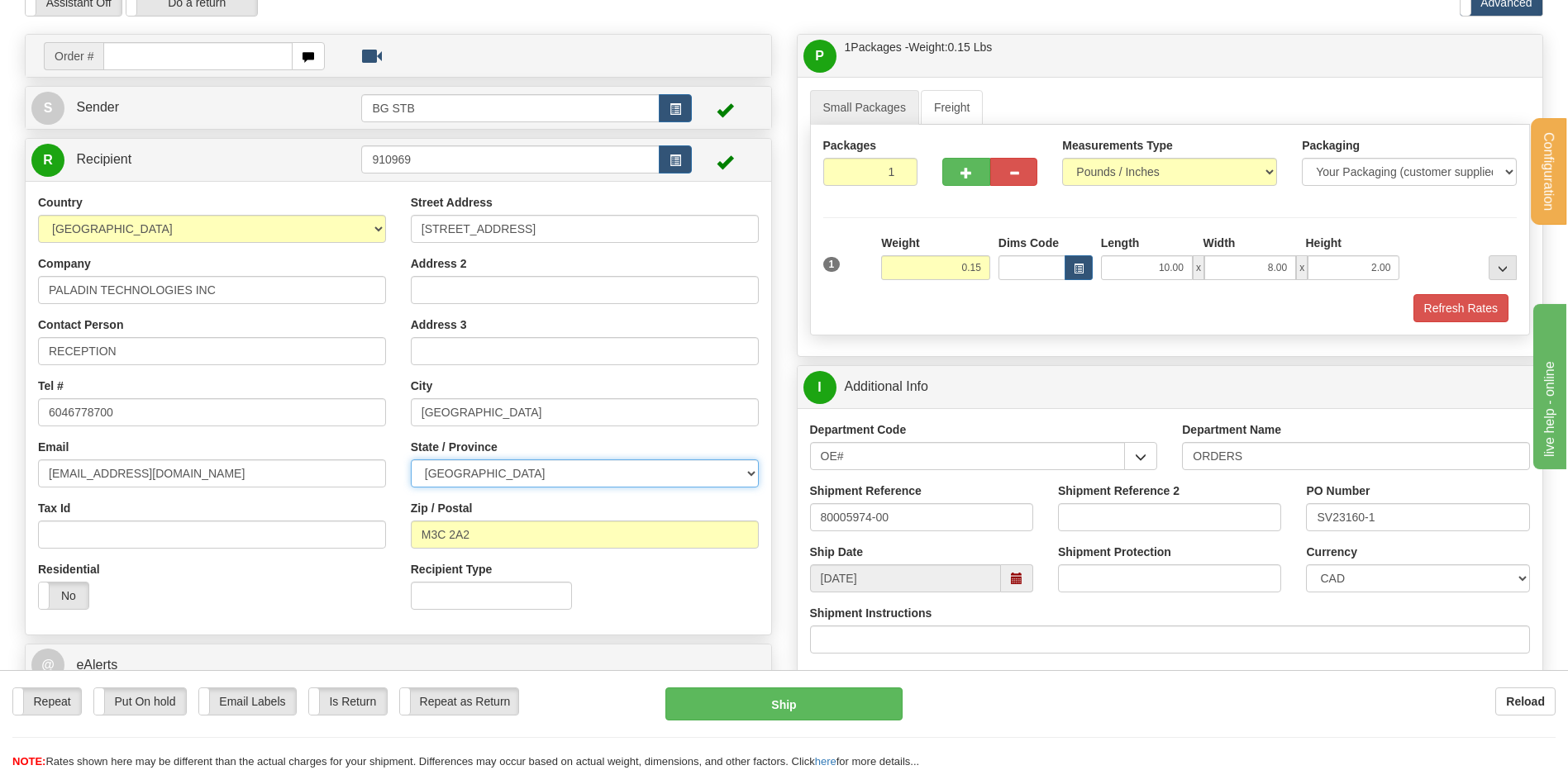
select select "QC"
drag, startPoint x: 514, startPoint y: 407, endPoint x: 371, endPoint y: 416, distance: 143.3
click at [424, 413] on input "NORTH YORK" at bounding box center [584, 412] width 348 height 28
type input "SAINT-LAURENT"
click at [397, 432] on div "Country AFGHANISTAN ALAND ISLANDS ALBANIA ALGERIA AMERICAN SAMOA ANDORRA ANGOLA…" at bounding box center [398, 408] width 746 height 428
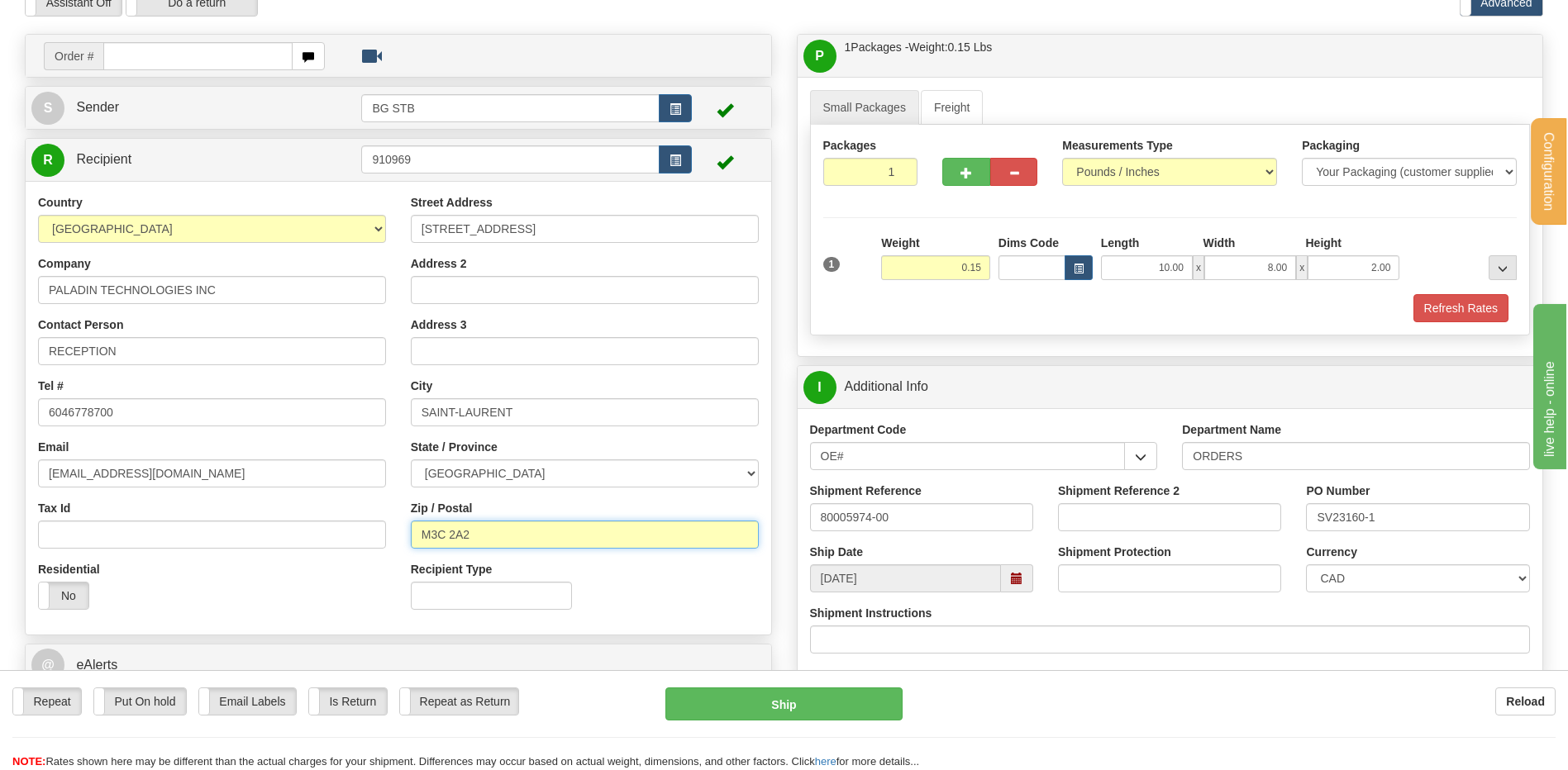
drag, startPoint x: 480, startPoint y: 532, endPoint x: 388, endPoint y: 534, distance: 92.0
click at [388, 534] on div "Country AFGHANISTAN ALAND ISLANDS ALBANIA ALGERIA AMERICAN SAMOA ANDORRA ANGOLA…" at bounding box center [398, 408] width 746 height 428
type input "H4R 2N9"
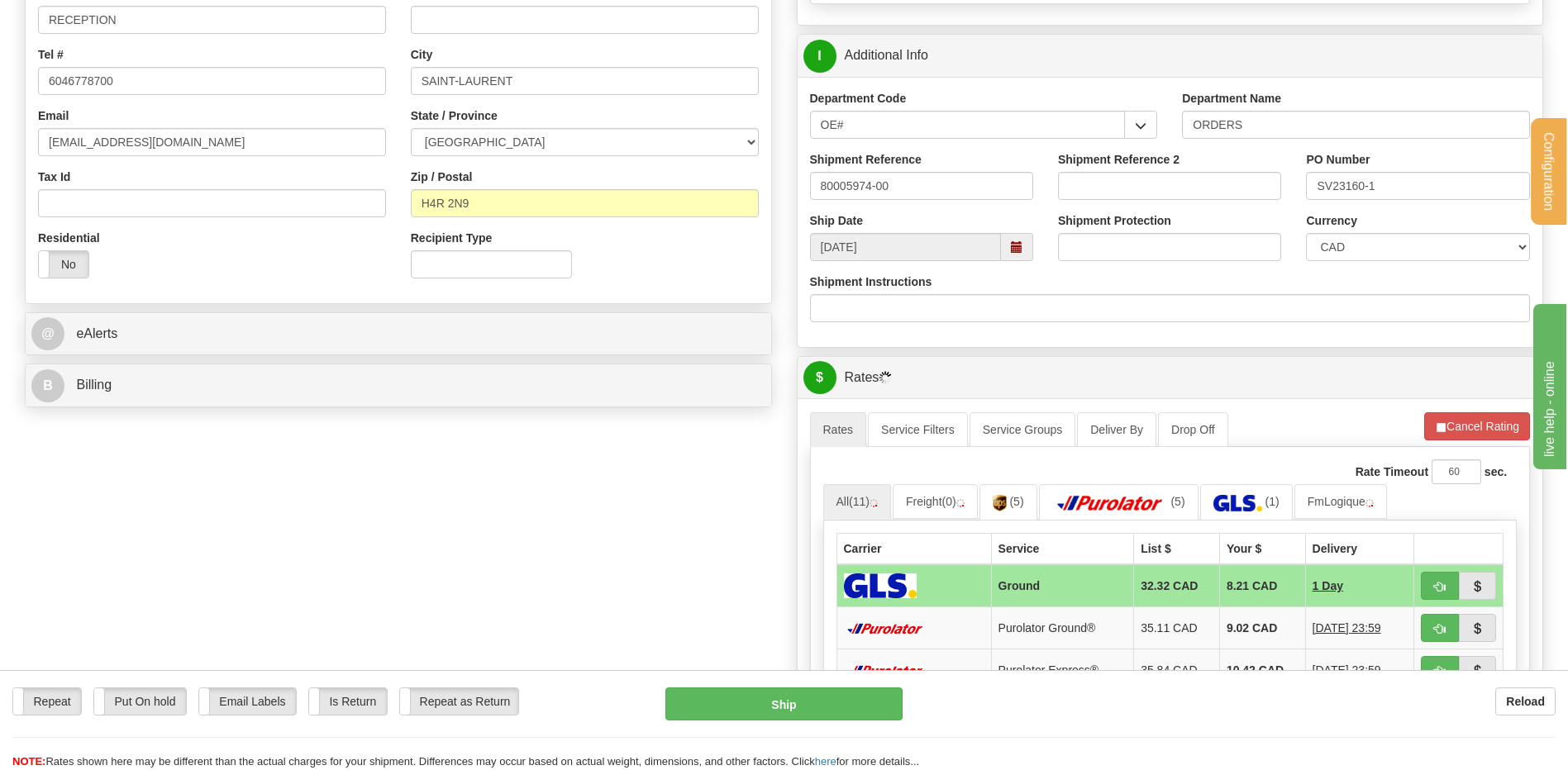
scroll to position [413, 0]
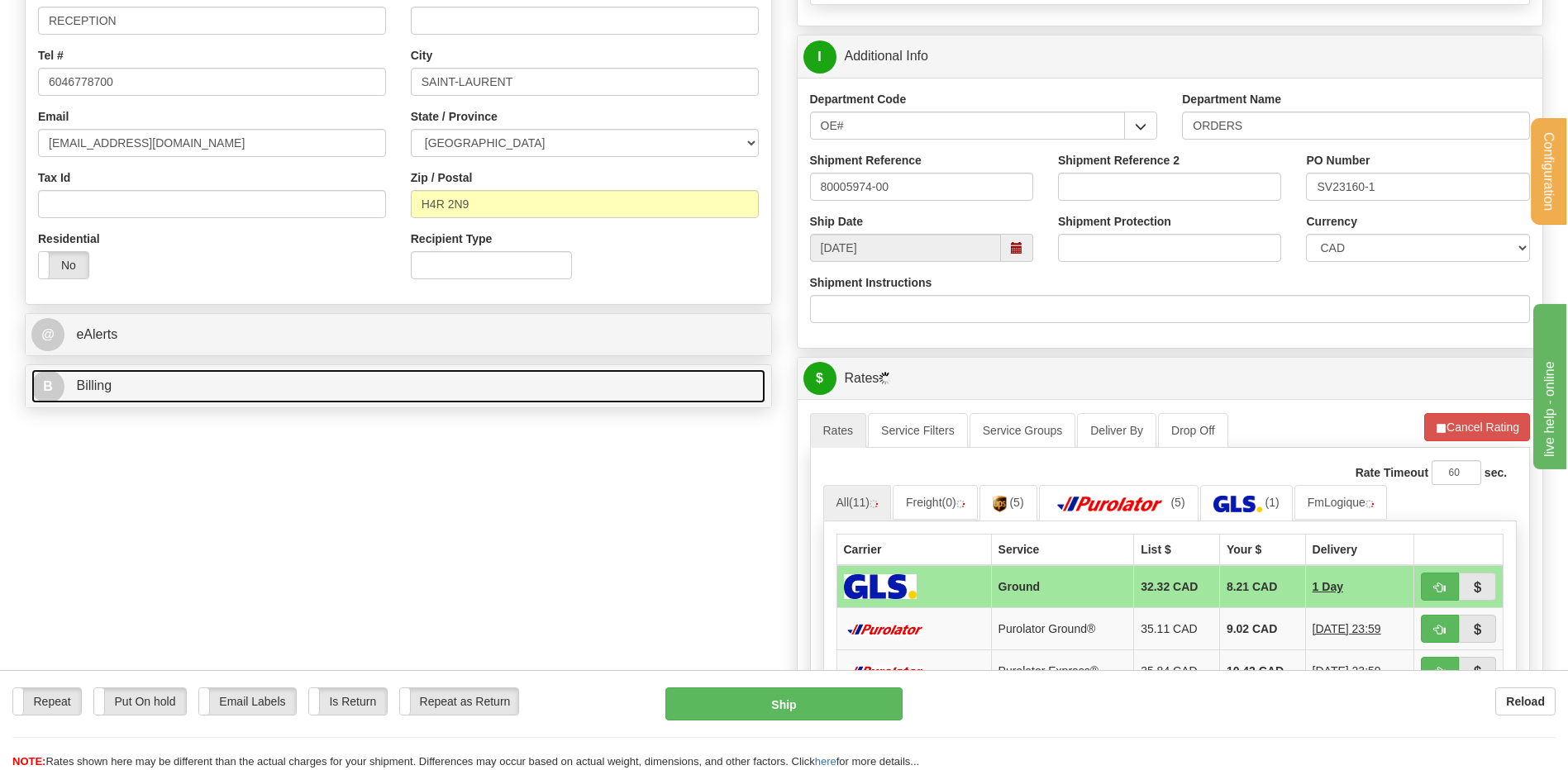
drag, startPoint x: 416, startPoint y: 382, endPoint x: 386, endPoint y: 395, distance: 32.7
click at [416, 382] on link "B Billing" at bounding box center [398, 386] width 734 height 34
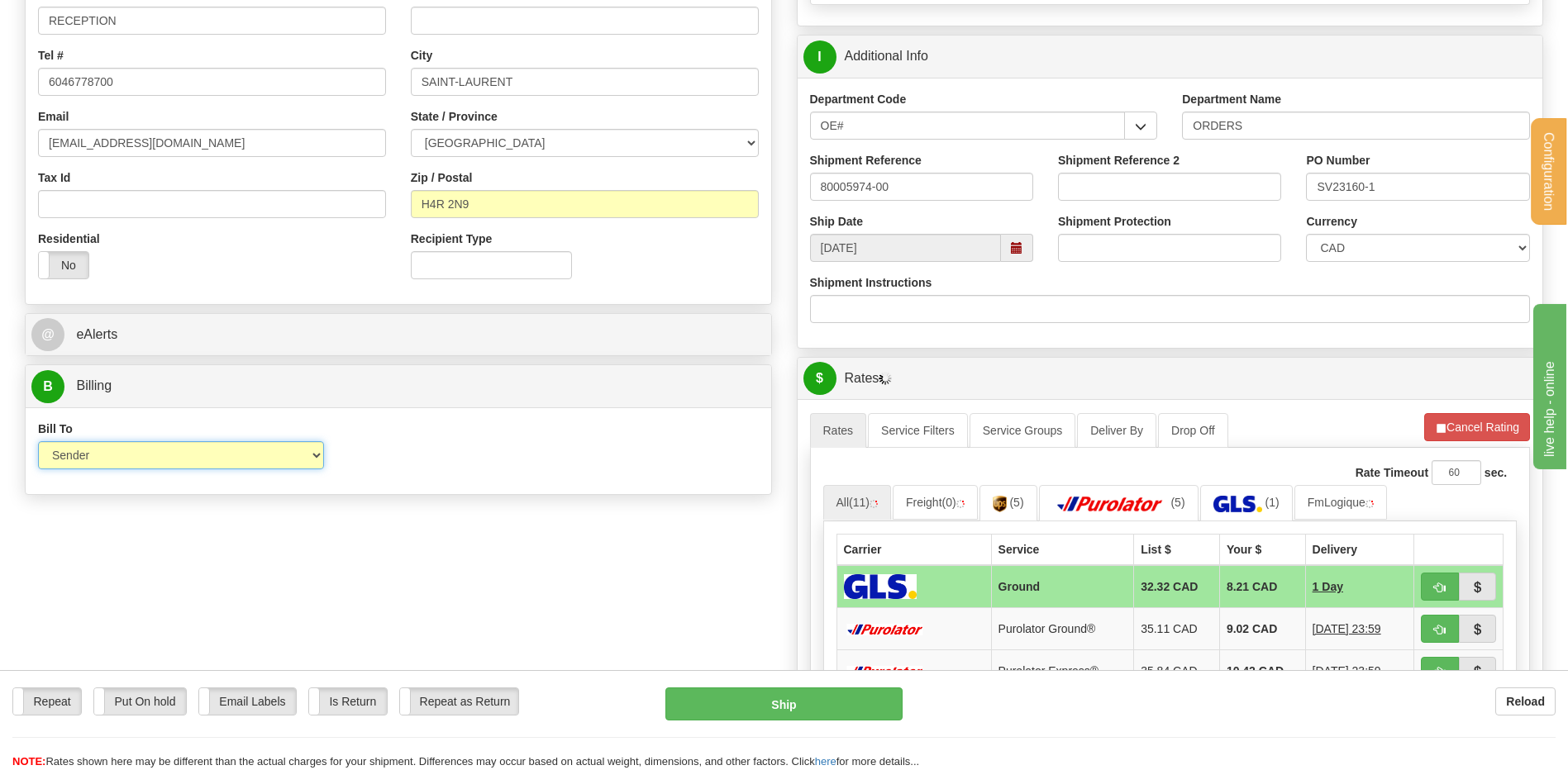
click at [319, 458] on select "Sender Recipient Third Party Collect" at bounding box center [180, 455] width 286 height 28
select select "2"
click at [38, 441] on select "Sender Recipient Third Party Collect" at bounding box center [180, 455] width 286 height 28
click at [424, 456] on input "Account" at bounding box center [492, 455] width 286 height 28
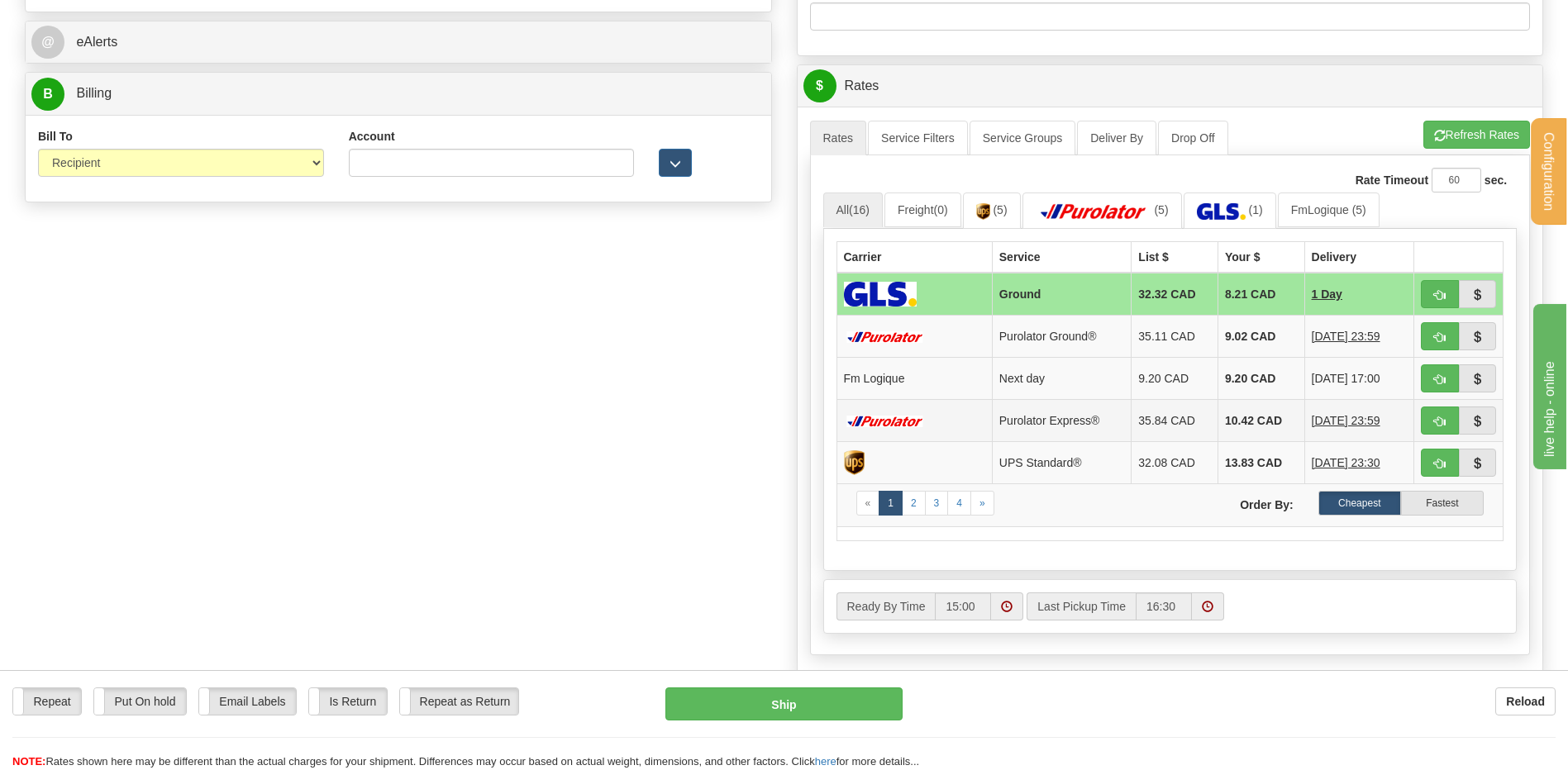
scroll to position [744, 0]
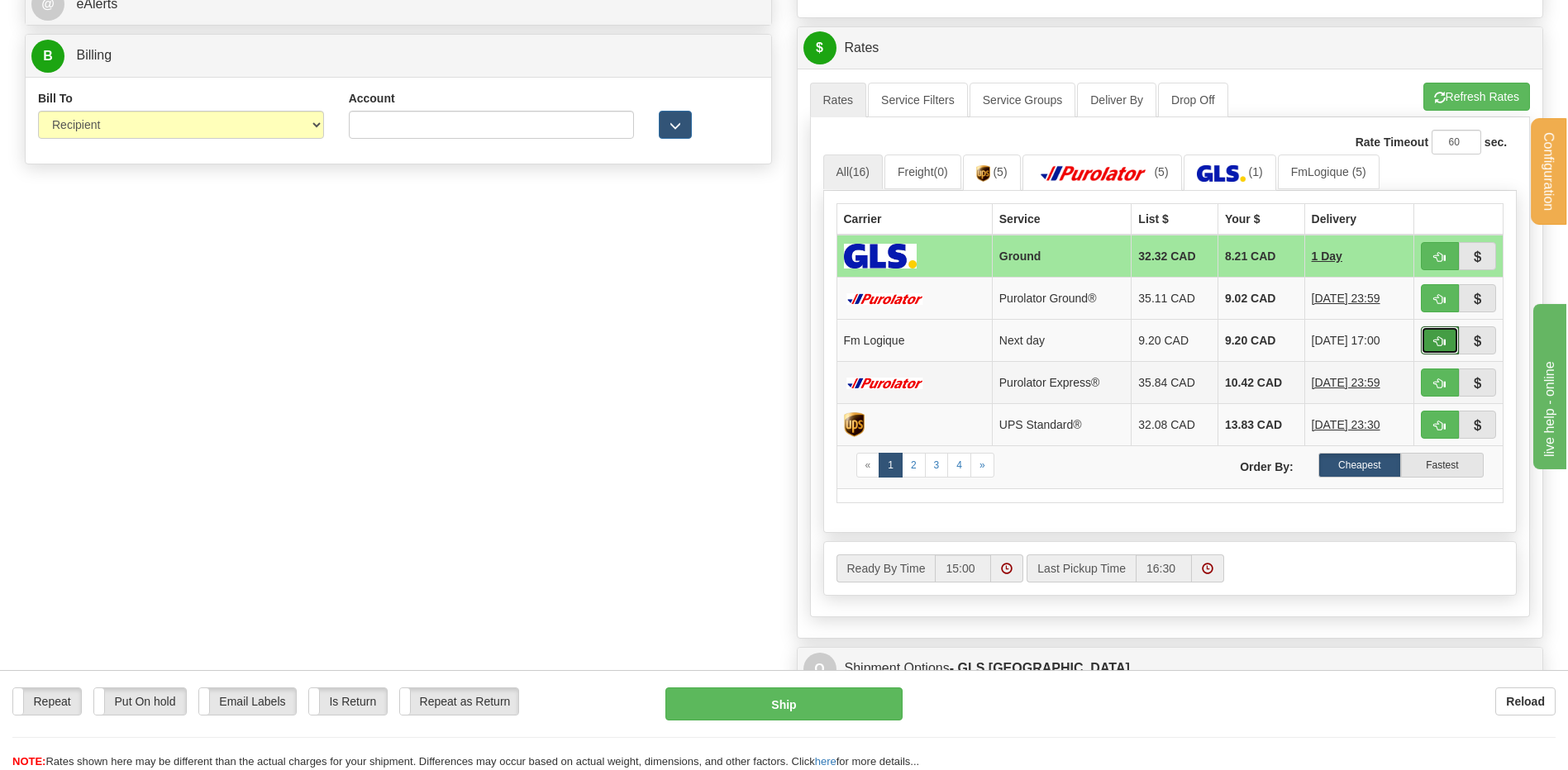
drag, startPoint x: 1436, startPoint y: 335, endPoint x: 1256, endPoint y: 362, distance: 182.0
click at [1436, 336] on span "button" at bounding box center [1439, 341] width 11 height 10
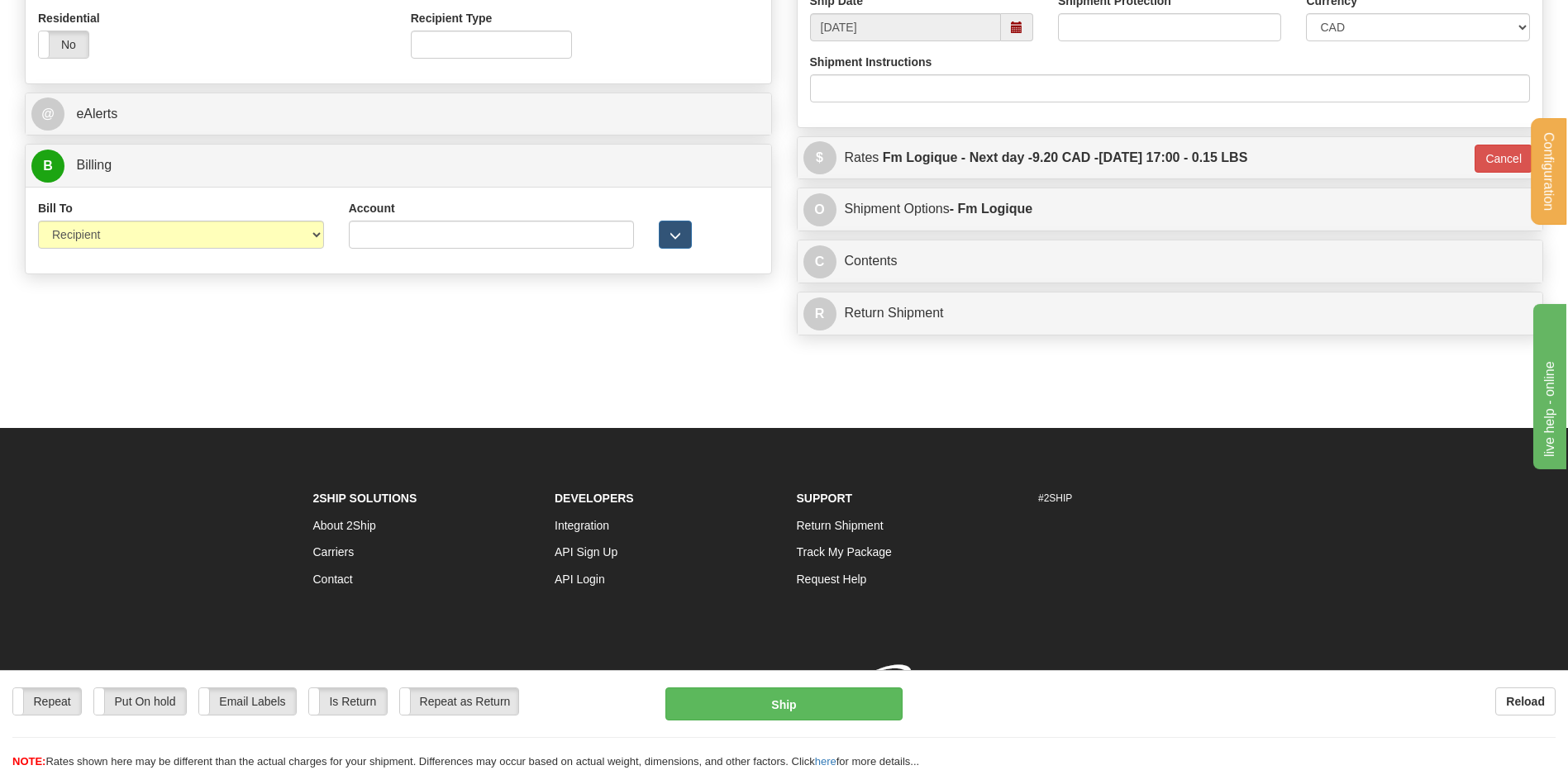
type input "jour"
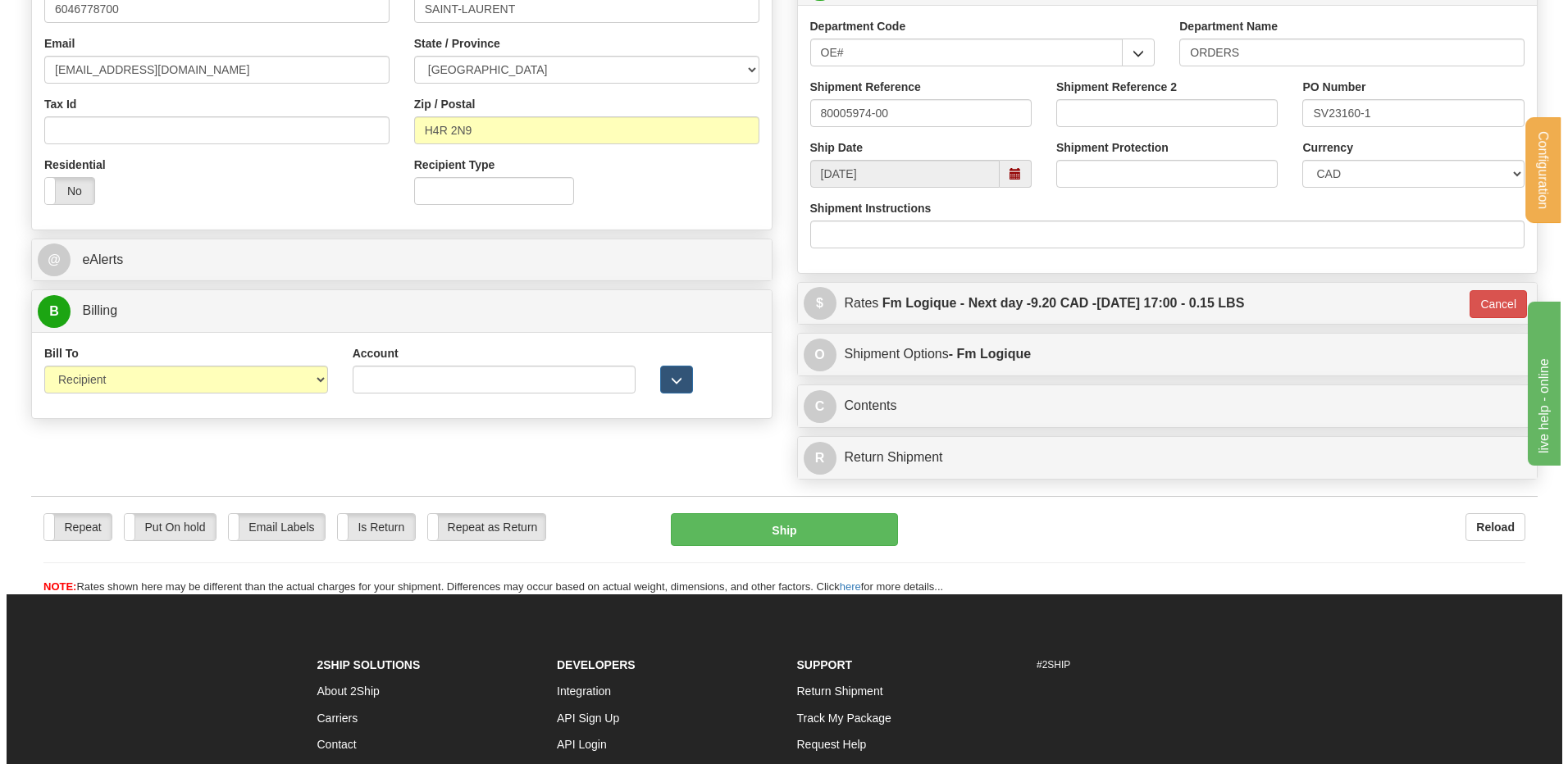
scroll to position [406, 0]
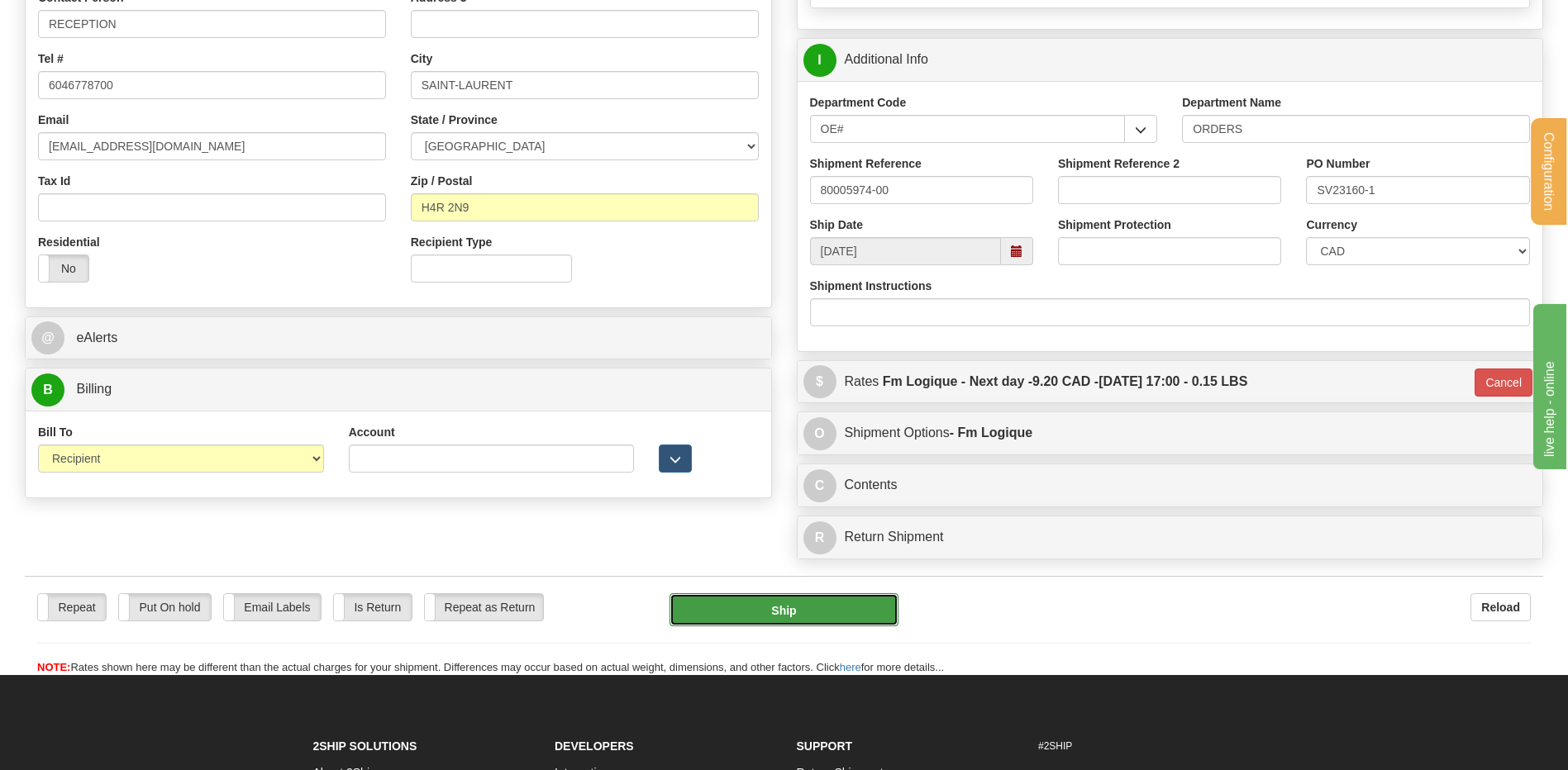
click at [785, 621] on button "Ship" at bounding box center [783, 610] width 228 height 33
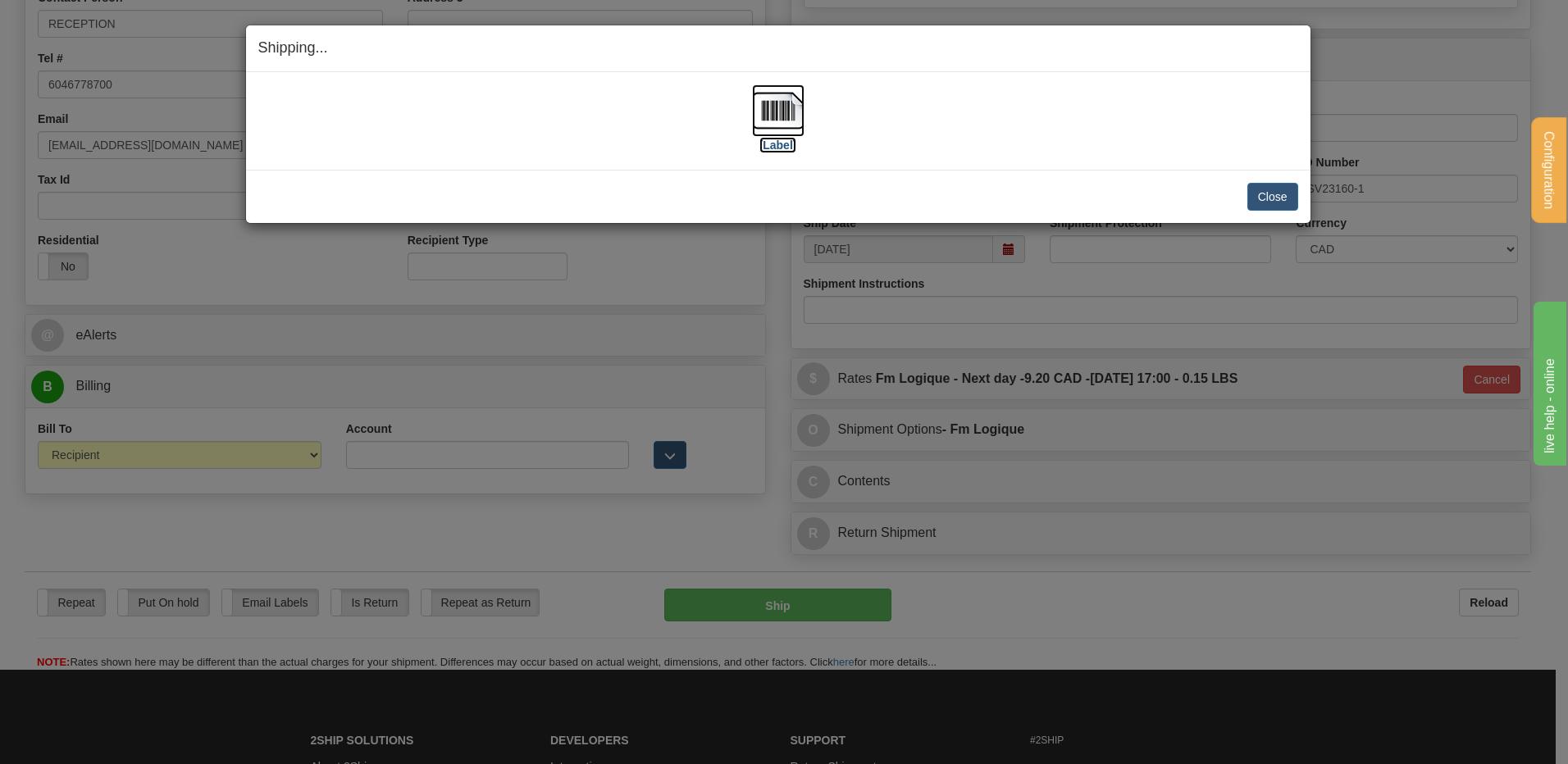
click at [776, 132] on img at bounding box center [778, 110] width 52 height 52
click at [1254, 195] on button "Close" at bounding box center [1273, 197] width 51 height 28
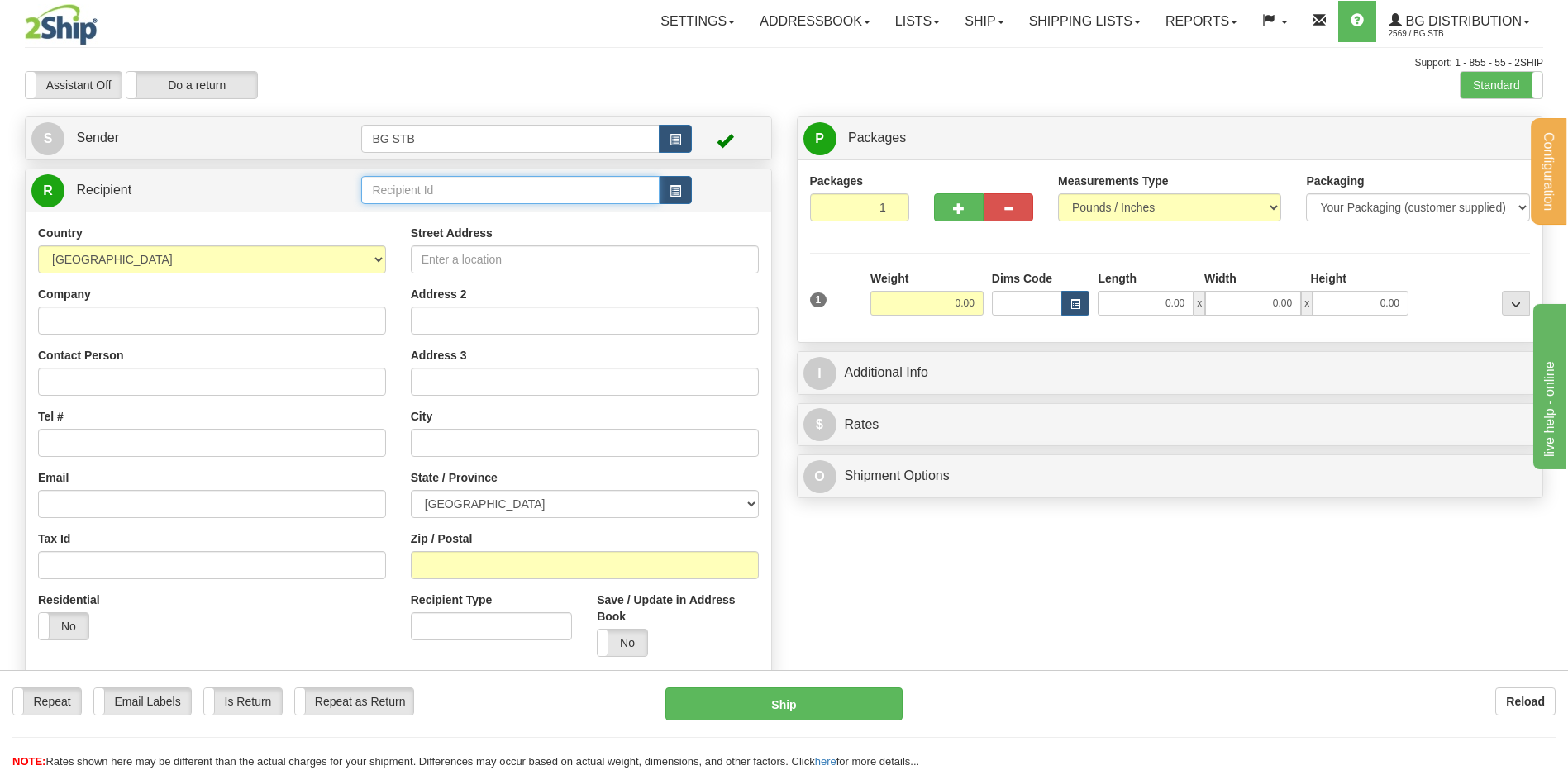
click at [560, 200] on input "text" at bounding box center [510, 190] width 298 height 28
type input "5505"
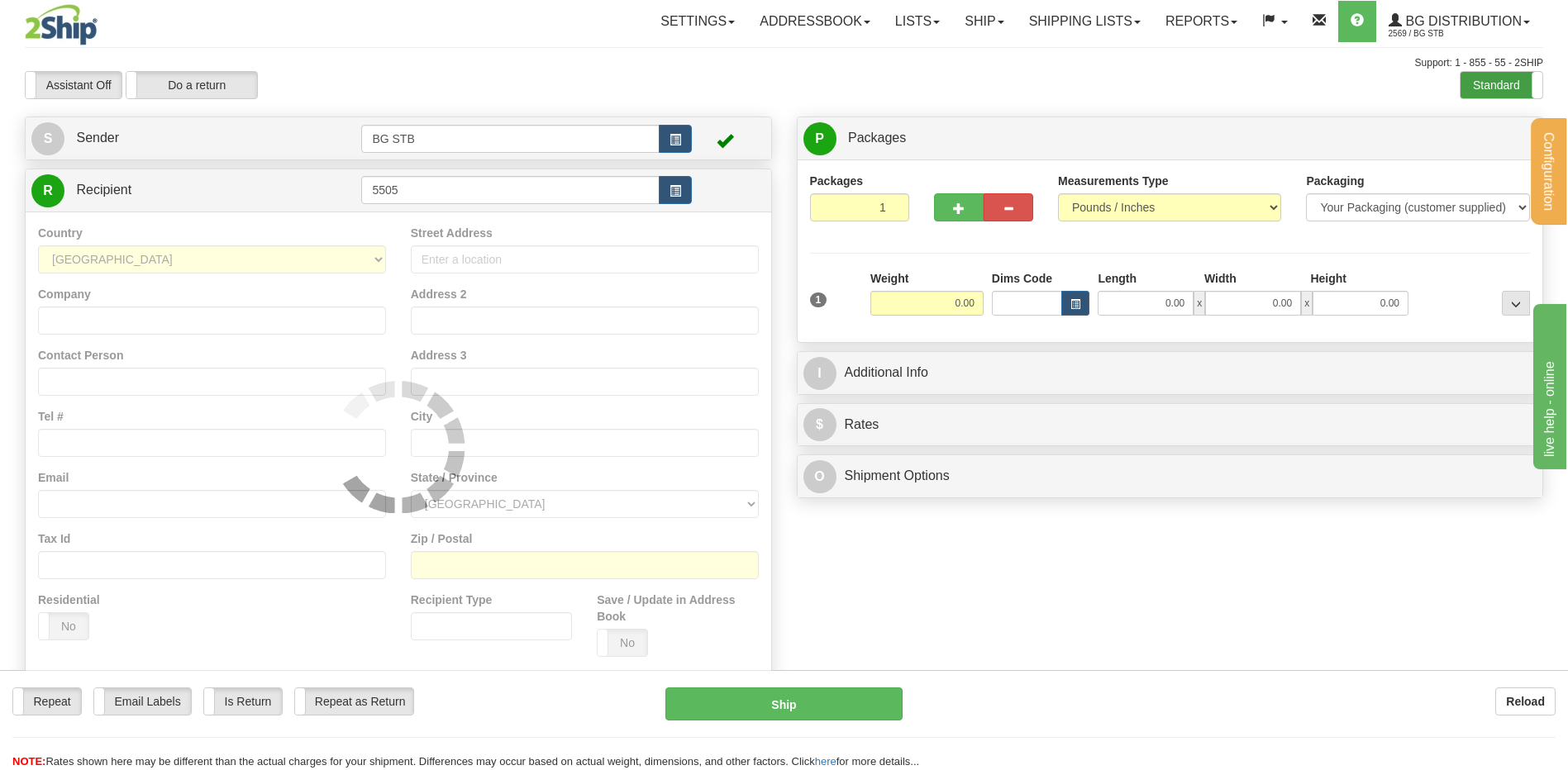
click at [1496, 96] on label "Standard" at bounding box center [1502, 85] width 82 height 26
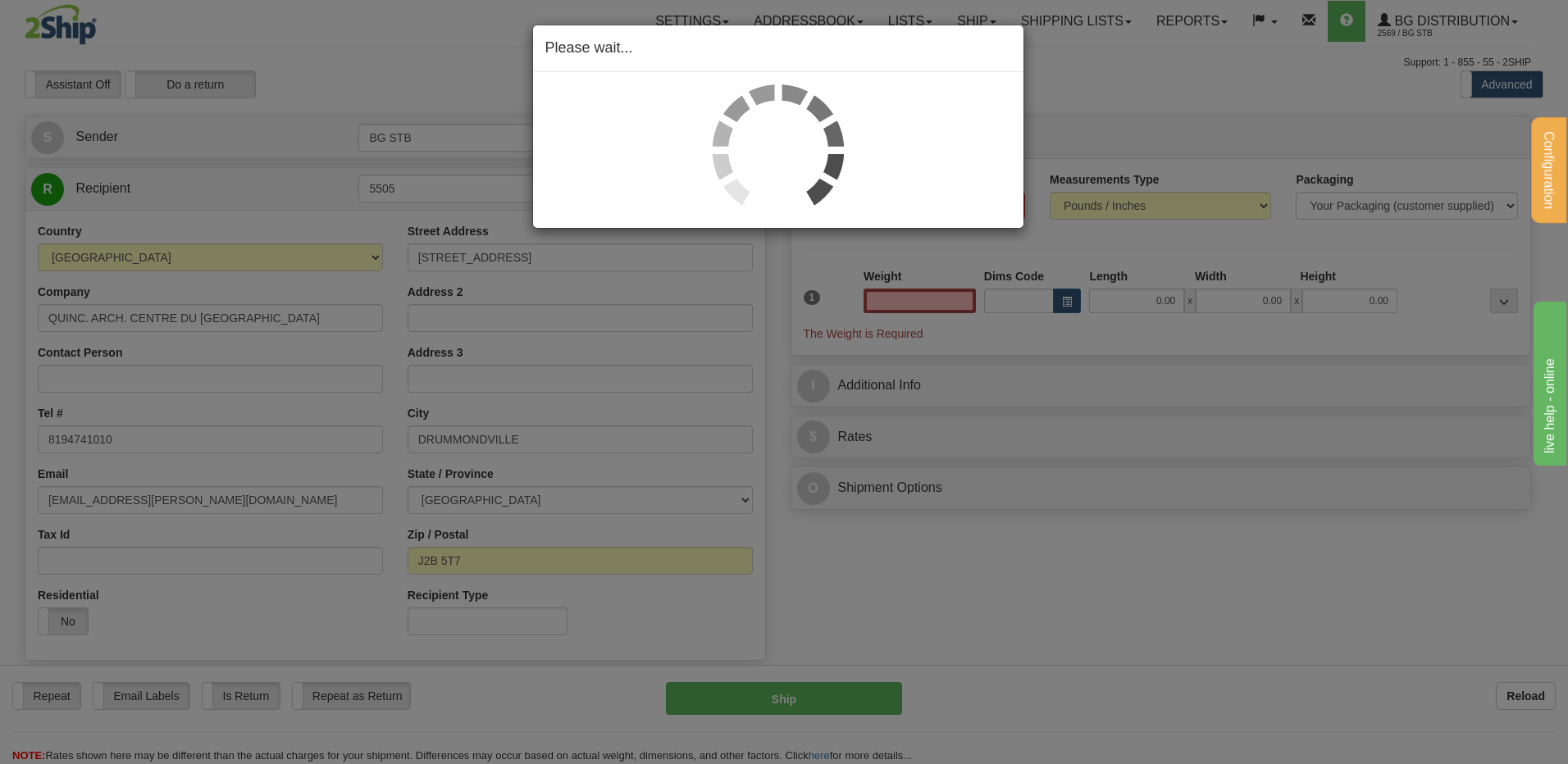
type input "0.00"
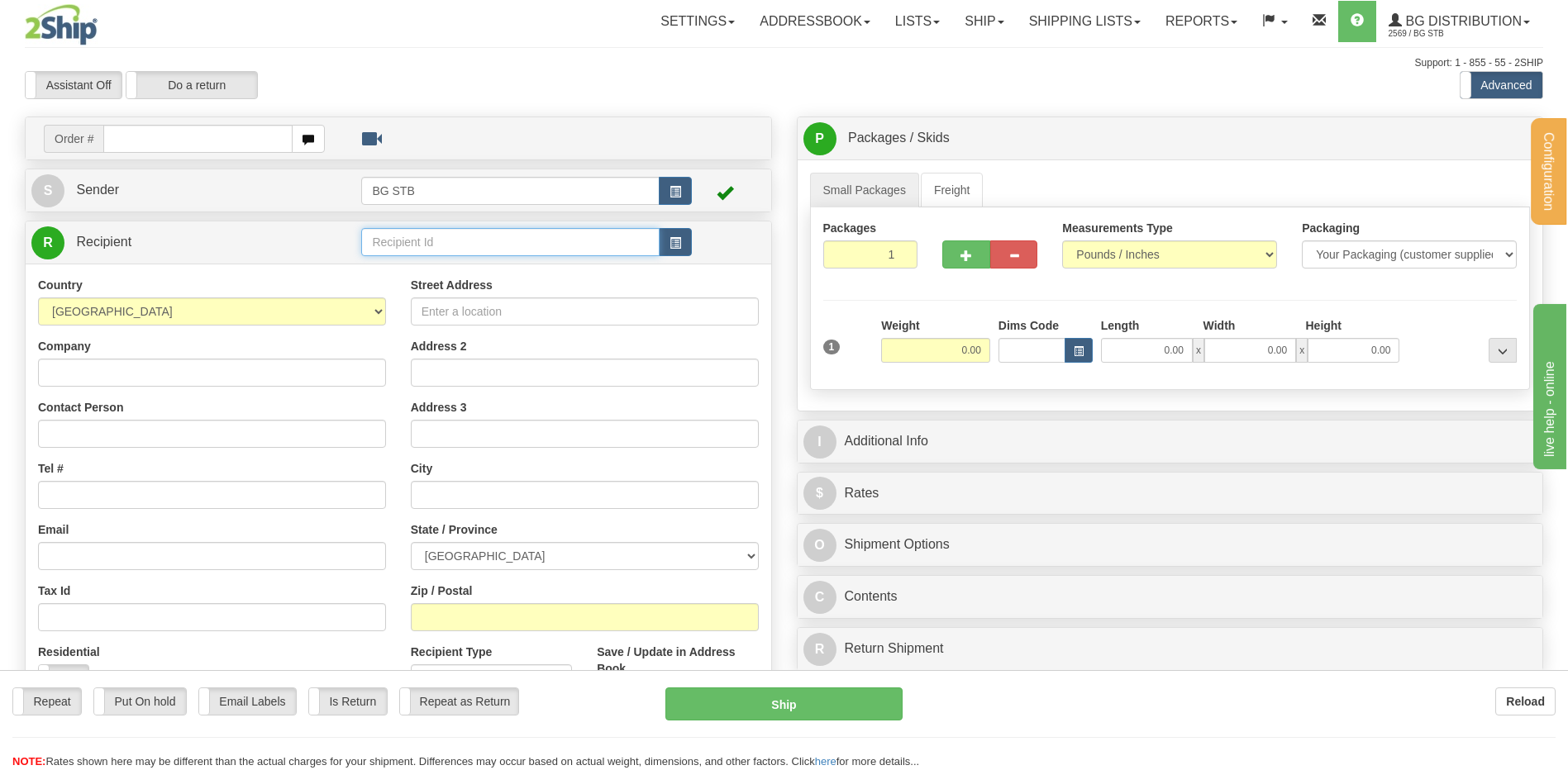
click at [388, 243] on input "text" at bounding box center [510, 242] width 298 height 28
type input "5505"
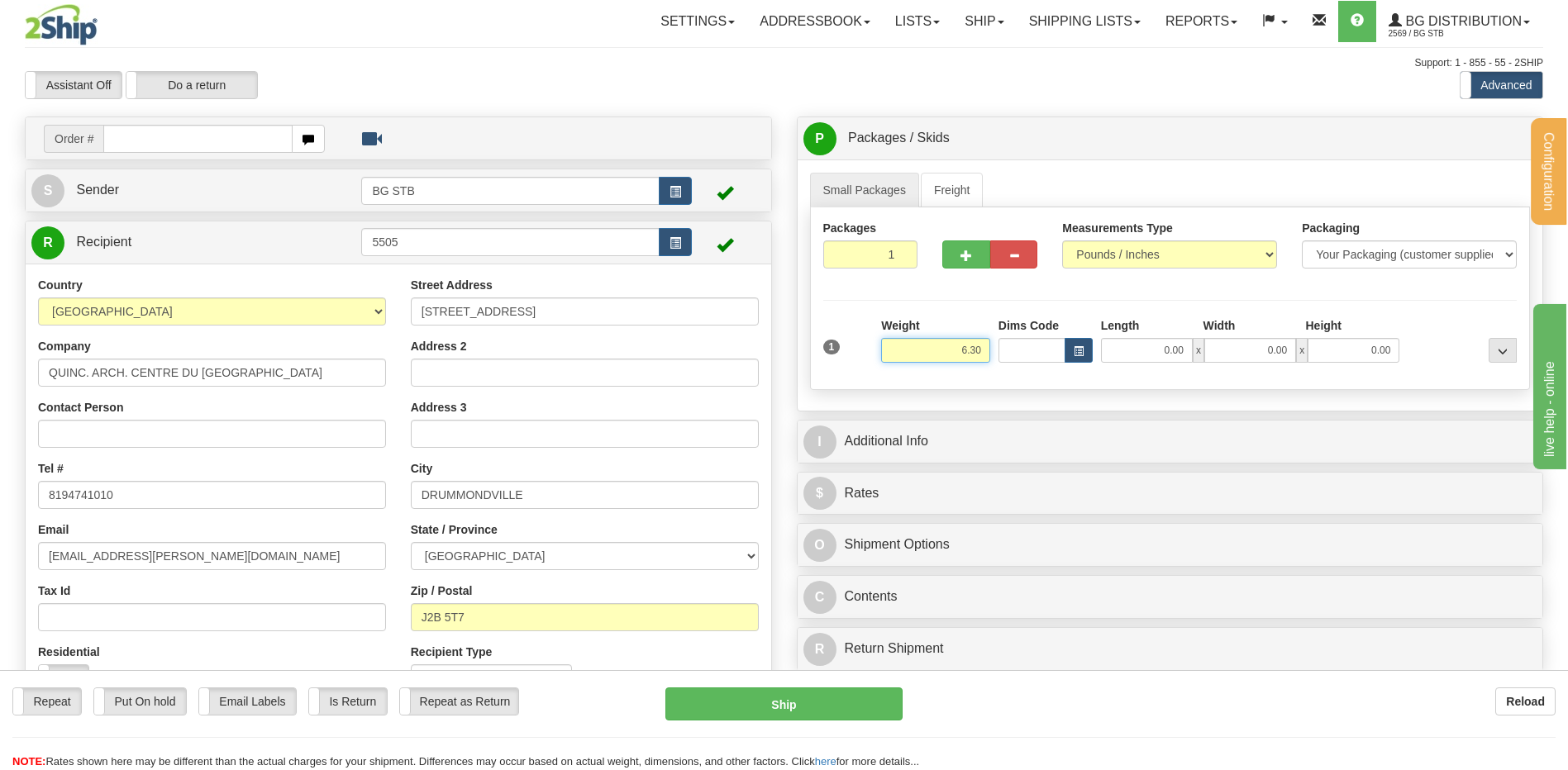
type input "6.30"
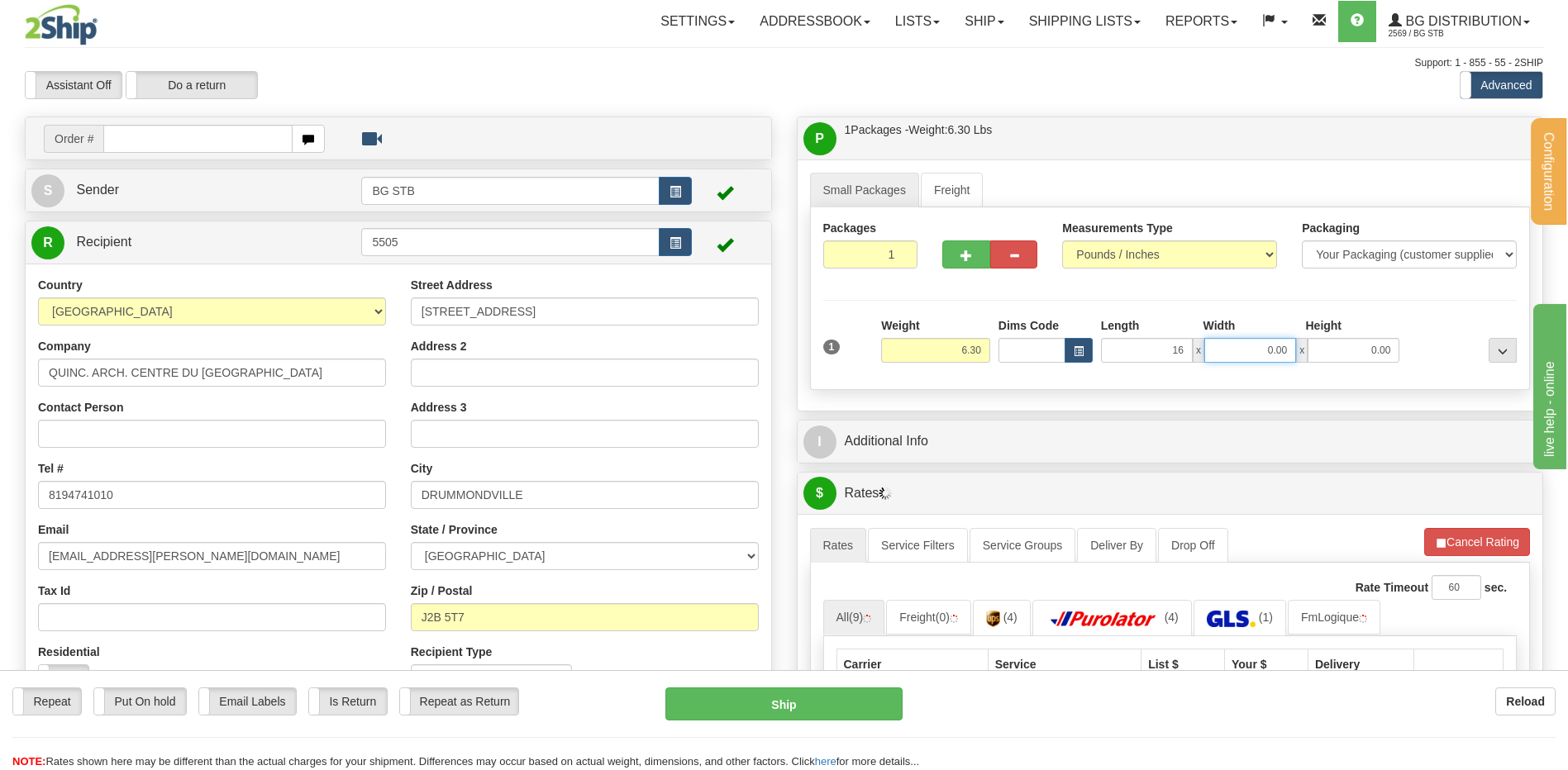
type input "16.00"
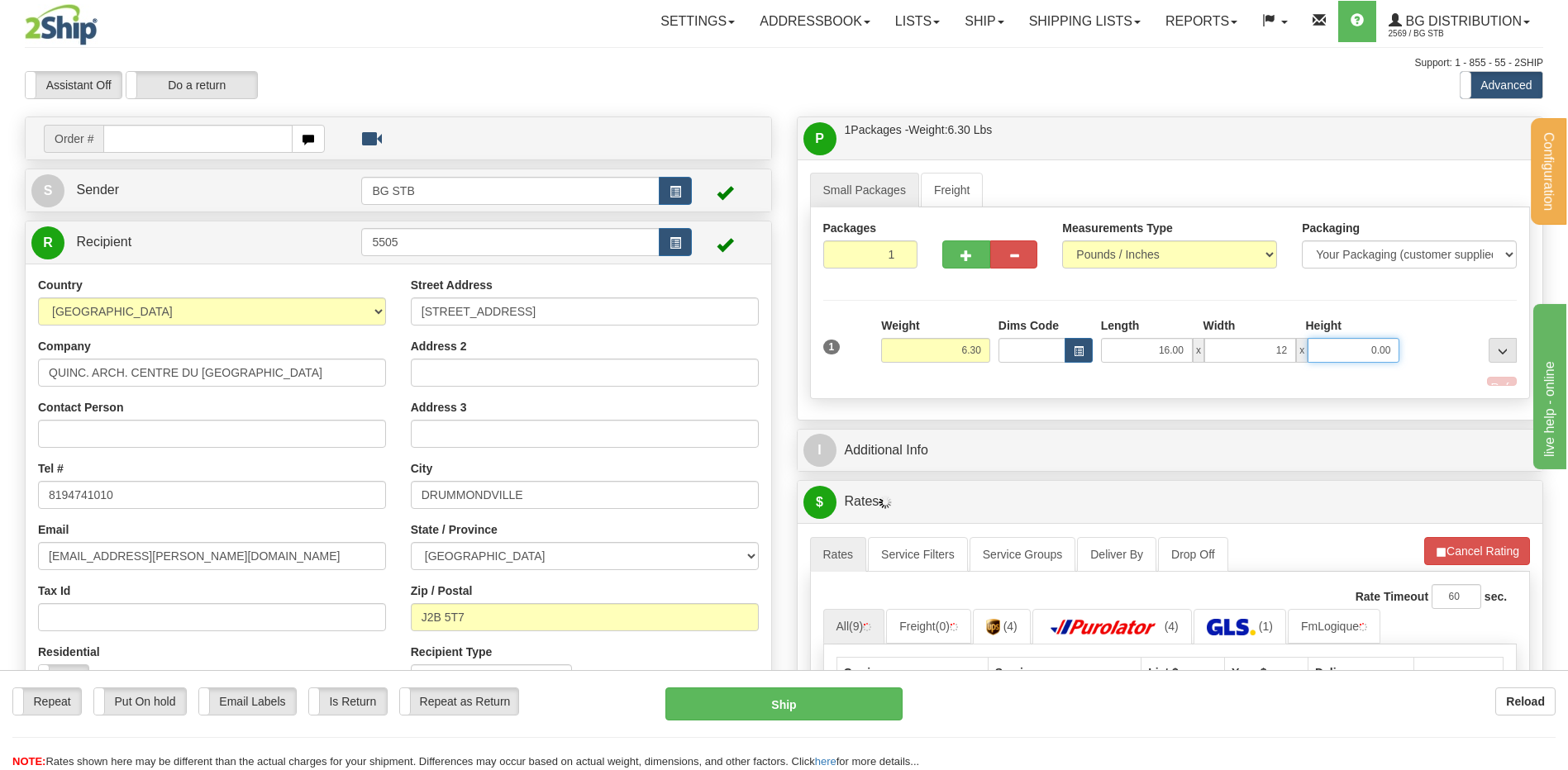
type input "12.00"
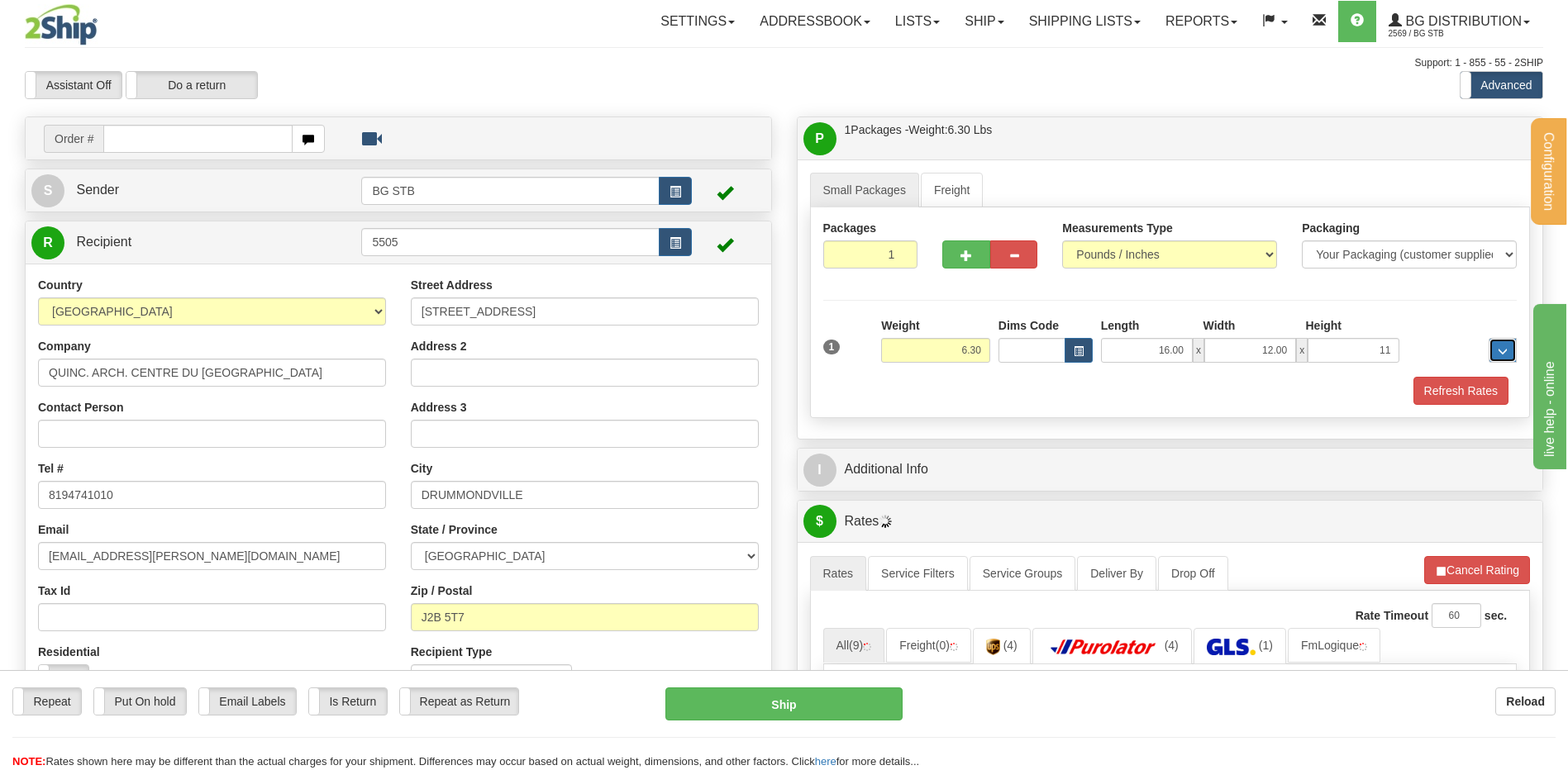
type input "11.00"
click at [955, 449] on div "P Packages / Skids 1 Packages - Weight: 6.30 Lbs 1 Skids - Weight: NaN Lbs Ship…" at bounding box center [1170, 696] width 772 height 1159
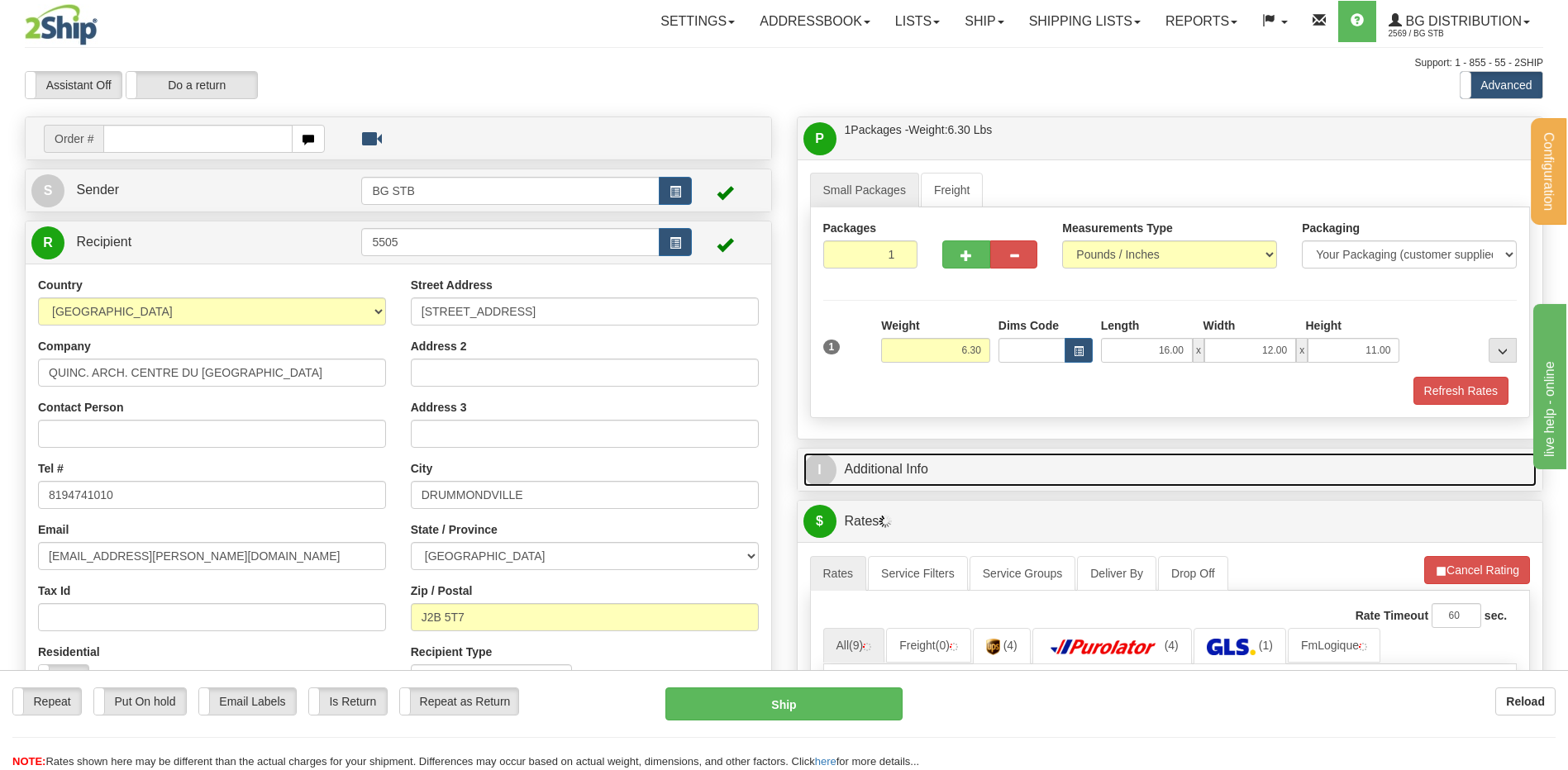
click at [958, 470] on link "I Additional Info" at bounding box center [1170, 470] width 734 height 34
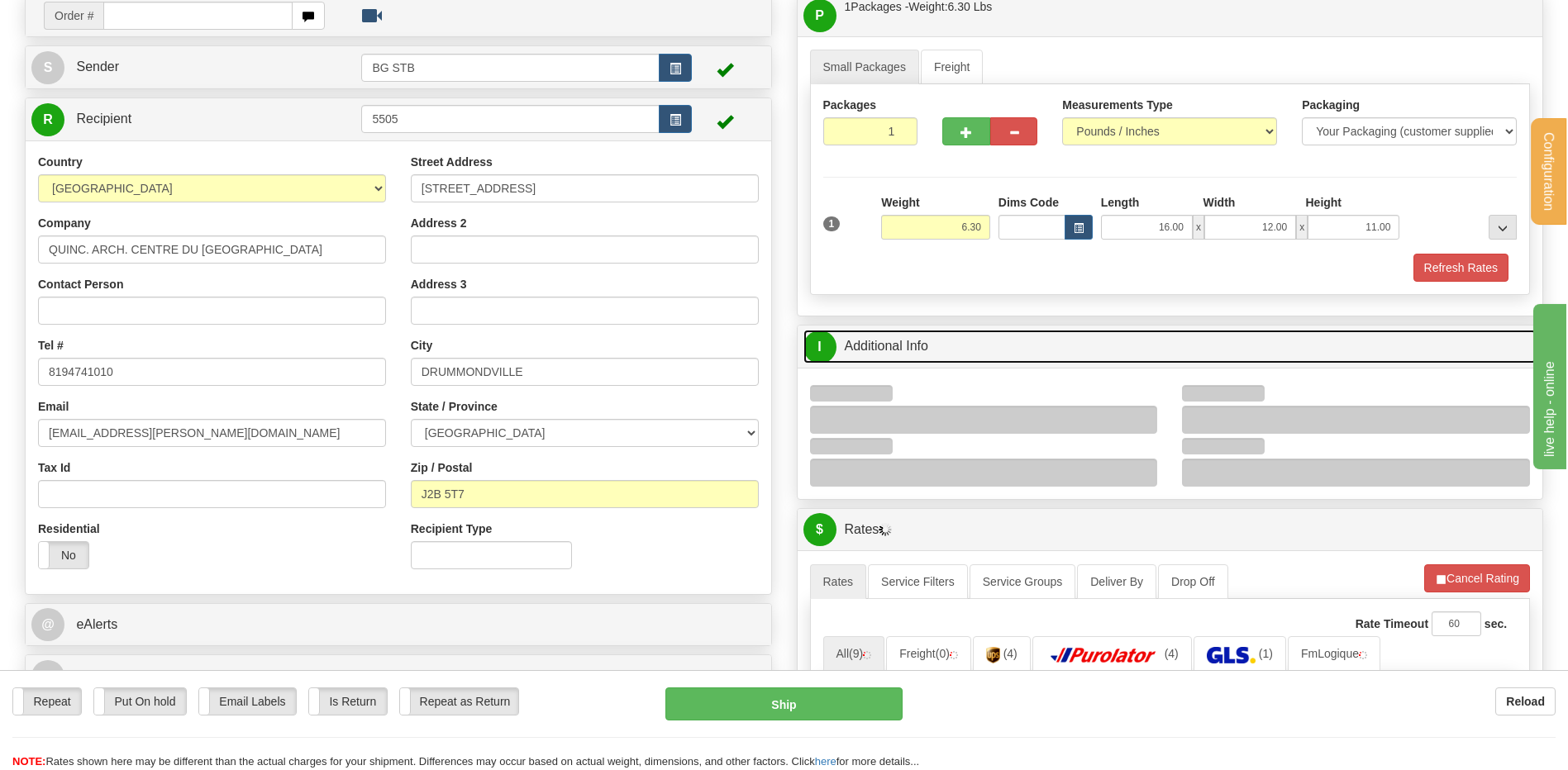
scroll to position [248, 0]
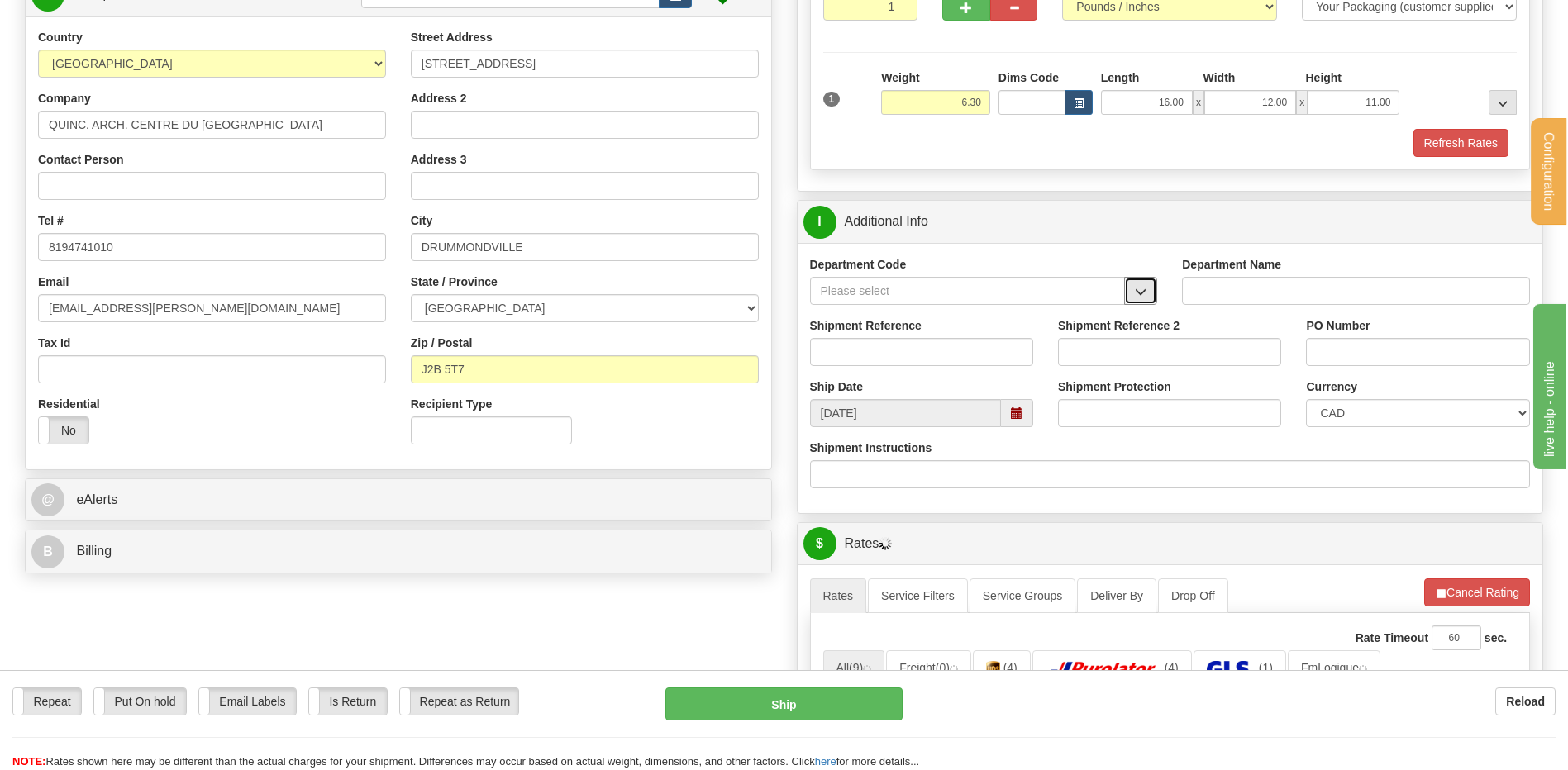
click at [1140, 294] on span "button" at bounding box center [1140, 292] width 11 height 10
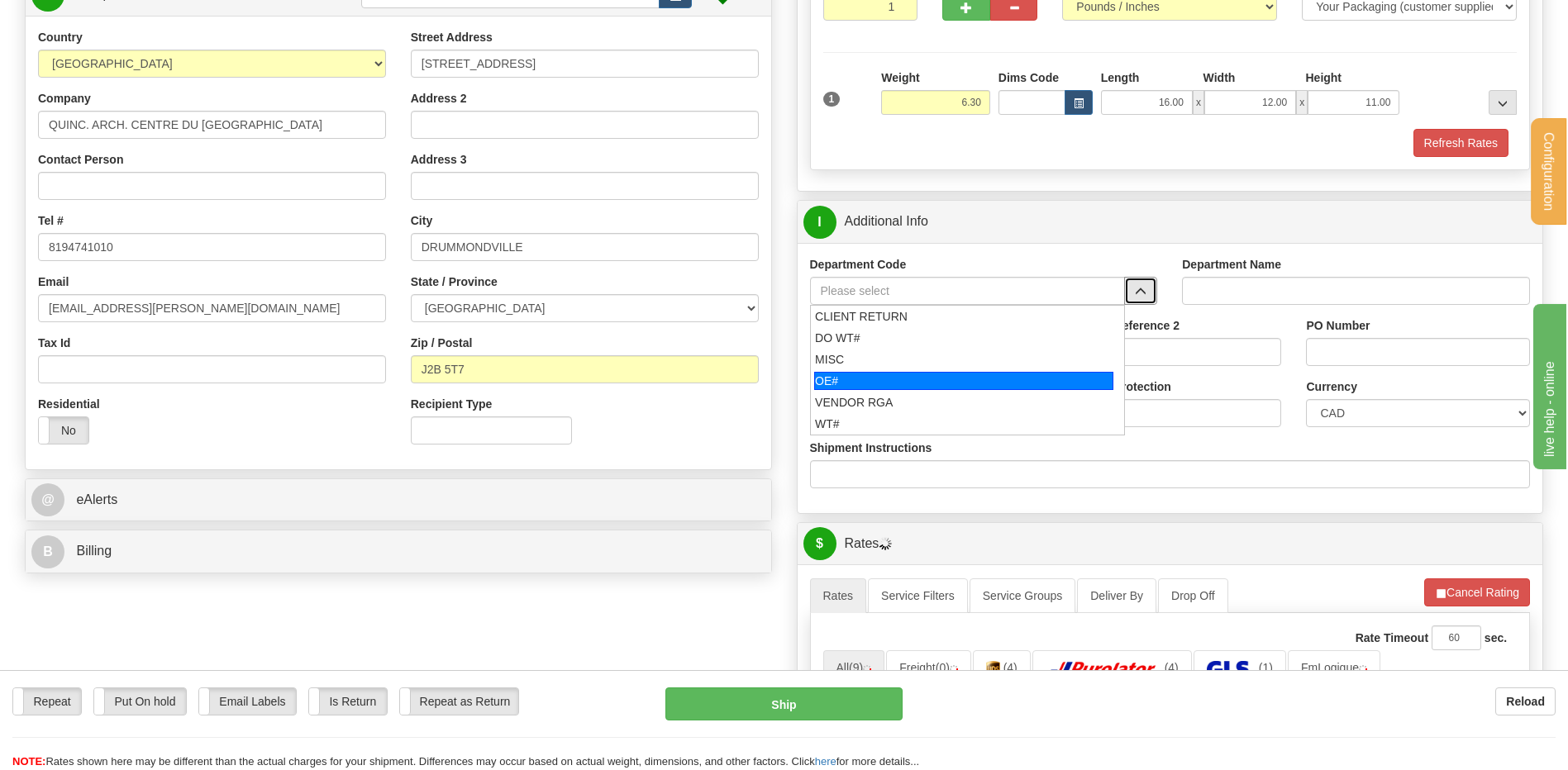
click at [893, 378] on div "OE#" at bounding box center [963, 381] width 299 height 18
type input "OE#"
type input "ORDERS"
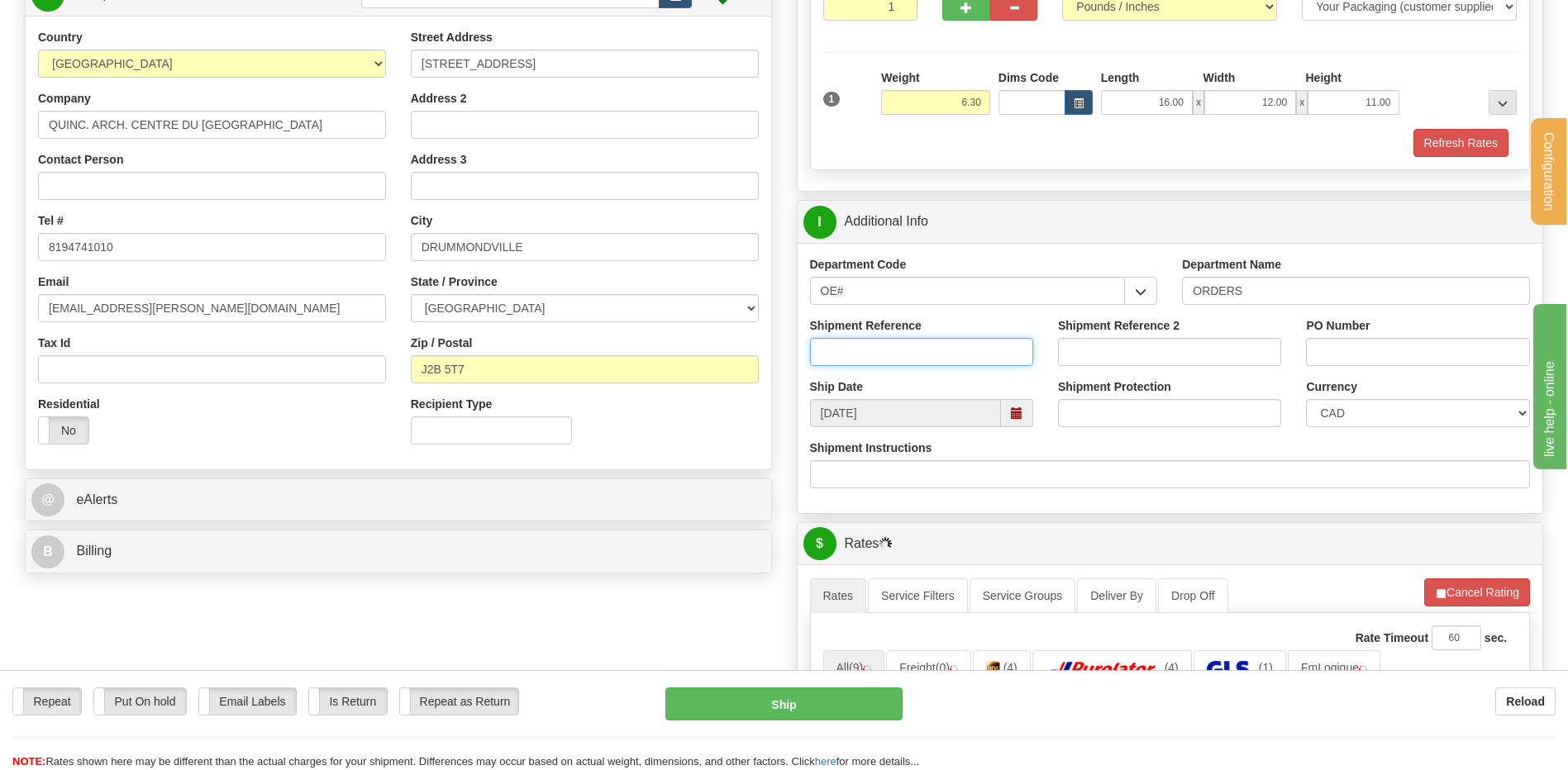
click at [889, 358] on input "Shipment Reference" at bounding box center [921, 352] width 223 height 28
type input "80005957-00"
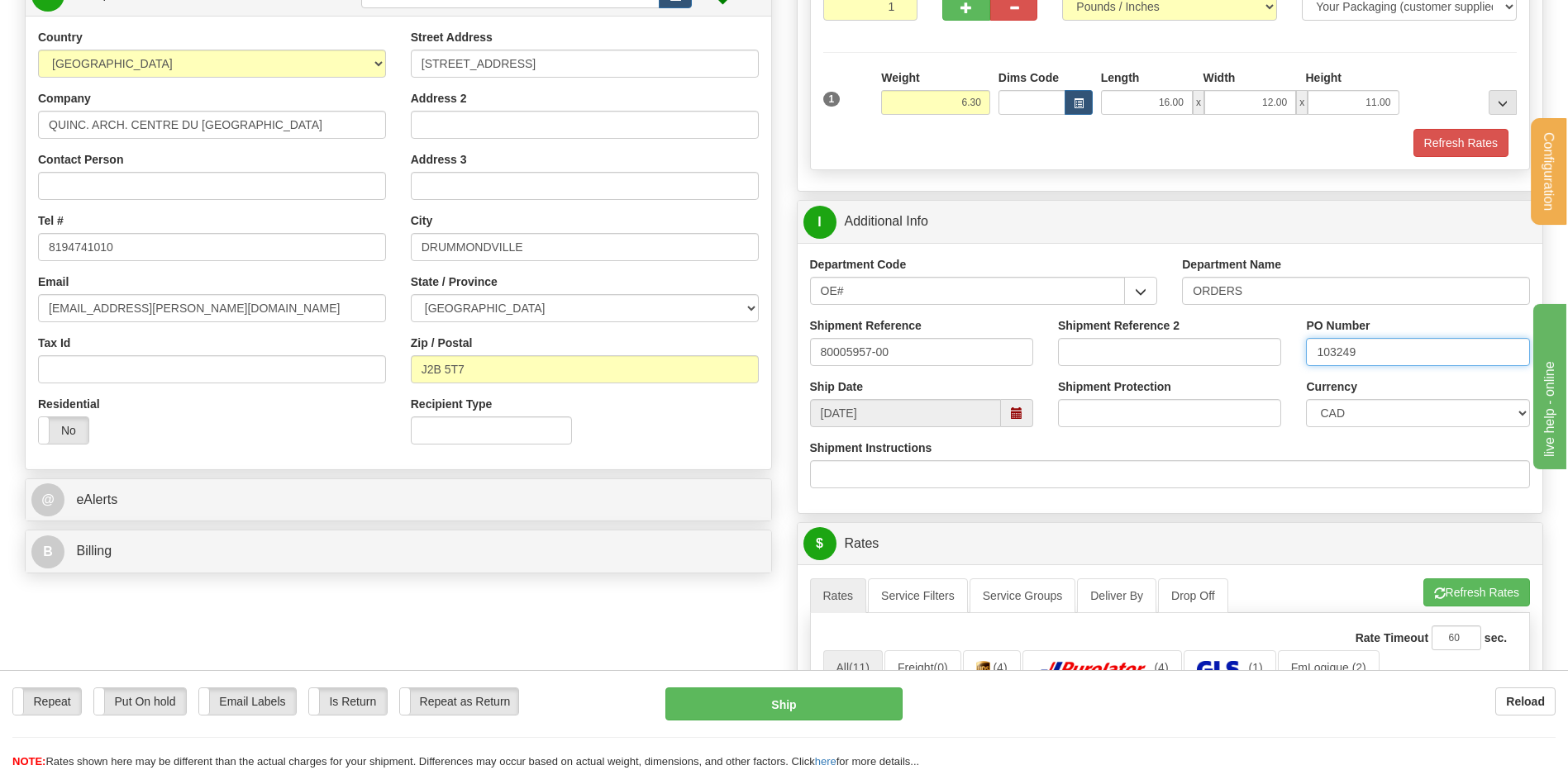
type input "103249"
click at [973, 379] on div "Ship Date 09/12/2025" at bounding box center [920, 403] width 248 height 49
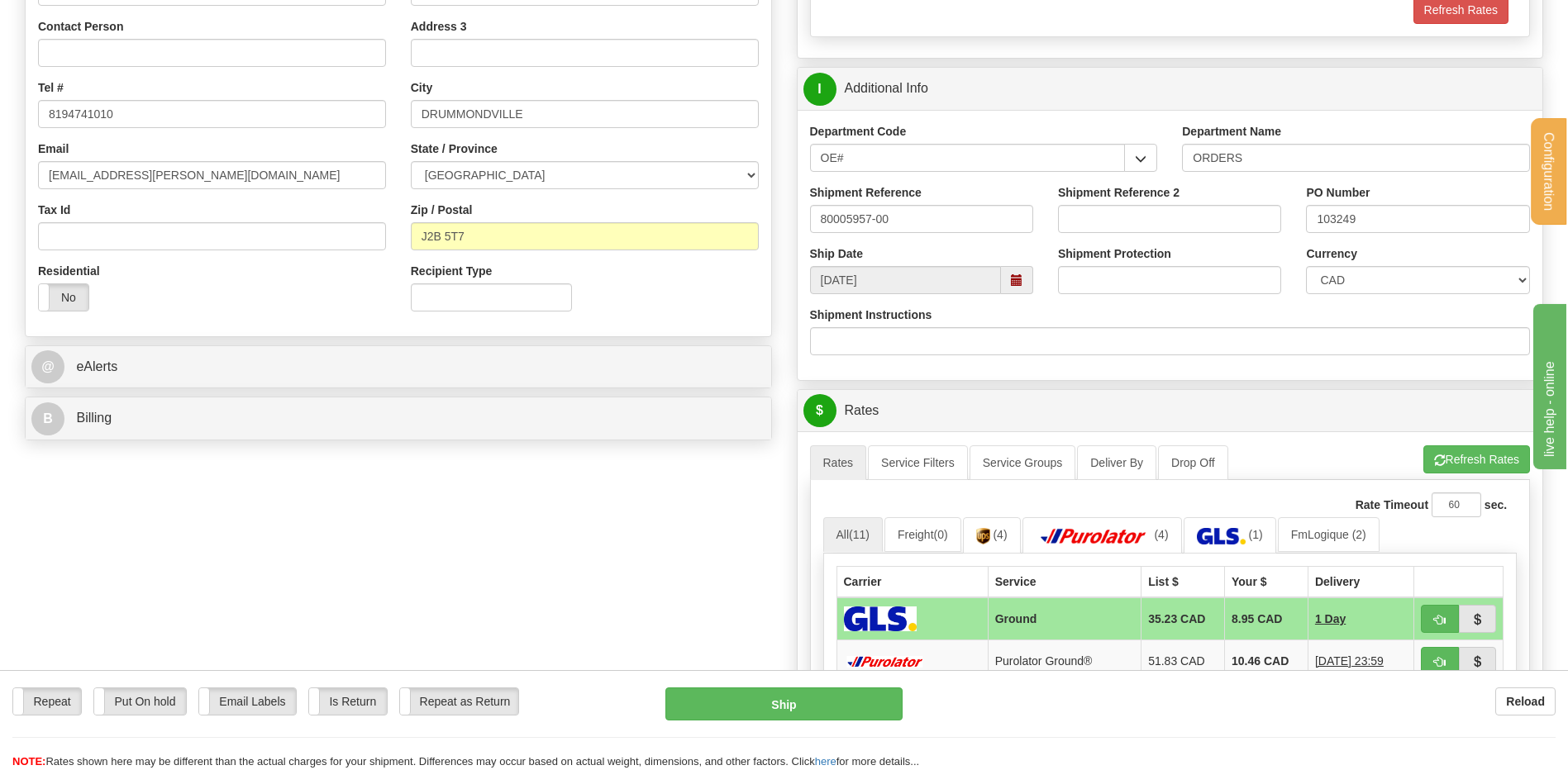
scroll to position [496, 0]
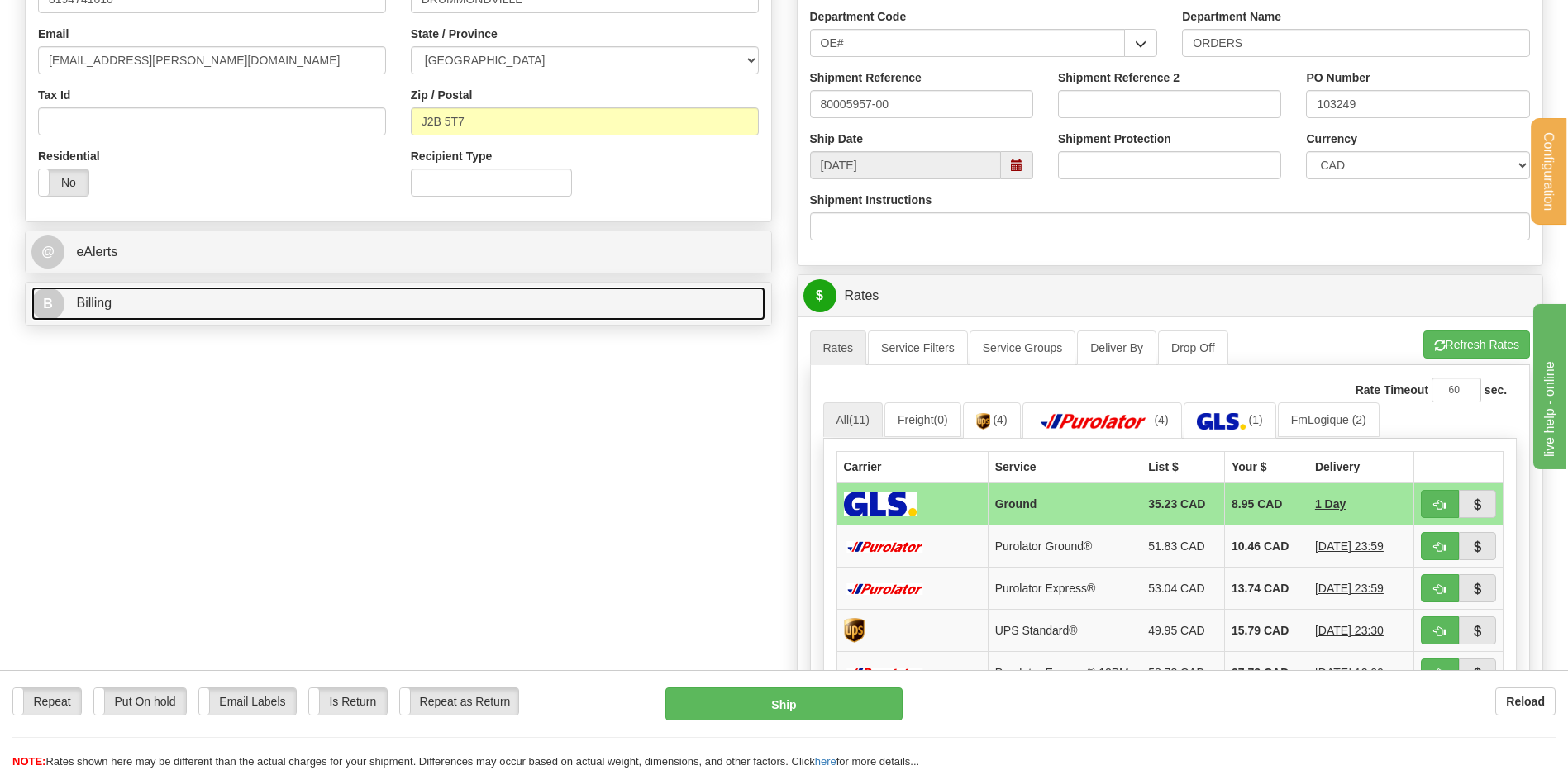
click at [439, 318] on link "B Billing" at bounding box center [398, 304] width 734 height 34
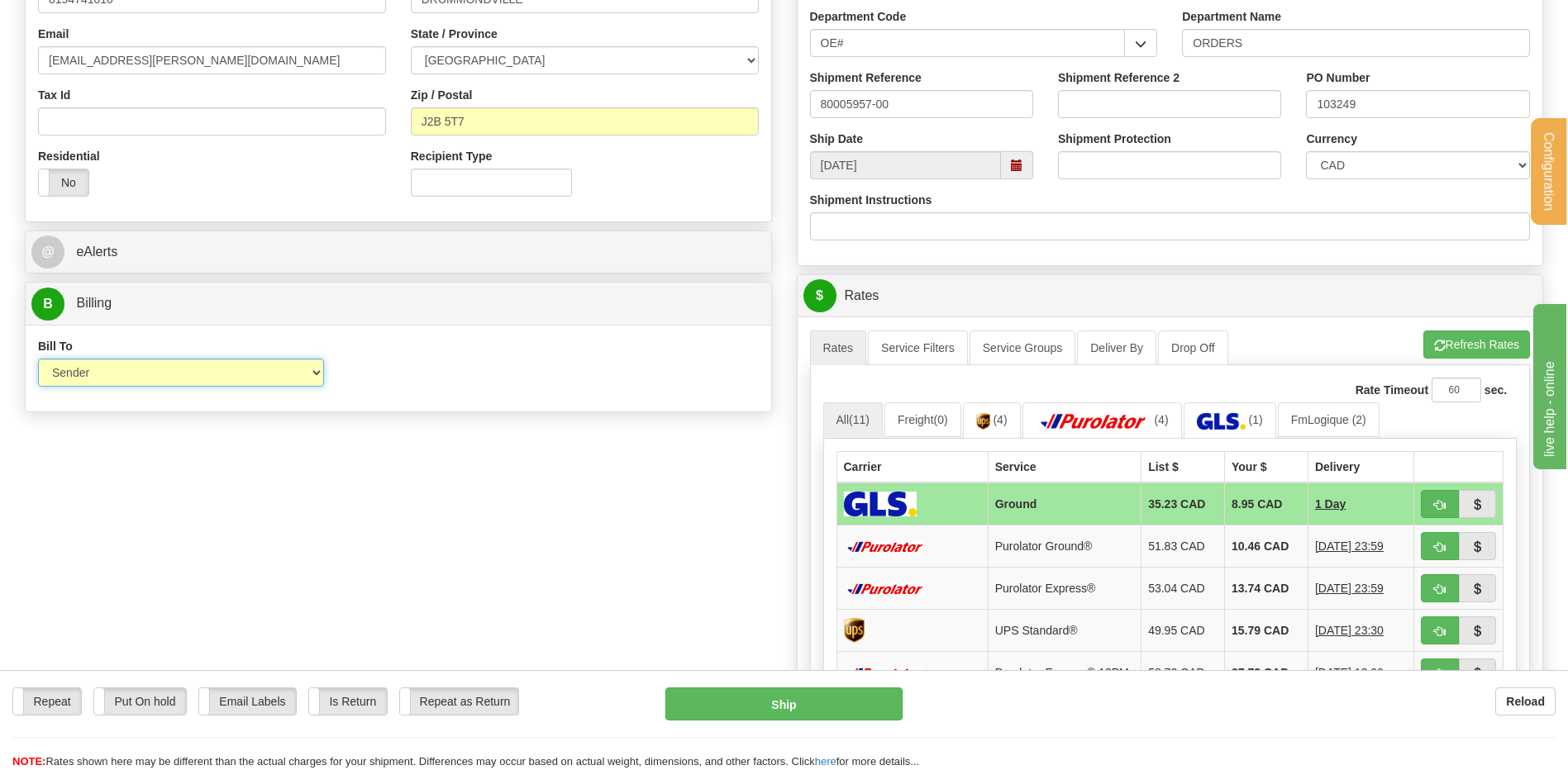
click at [270, 373] on select "Sender Recipient Third Party Collect" at bounding box center [180, 373] width 286 height 28
select select "2"
click at [38, 359] on select "Sender Recipient Third Party Collect" at bounding box center [180, 373] width 286 height 28
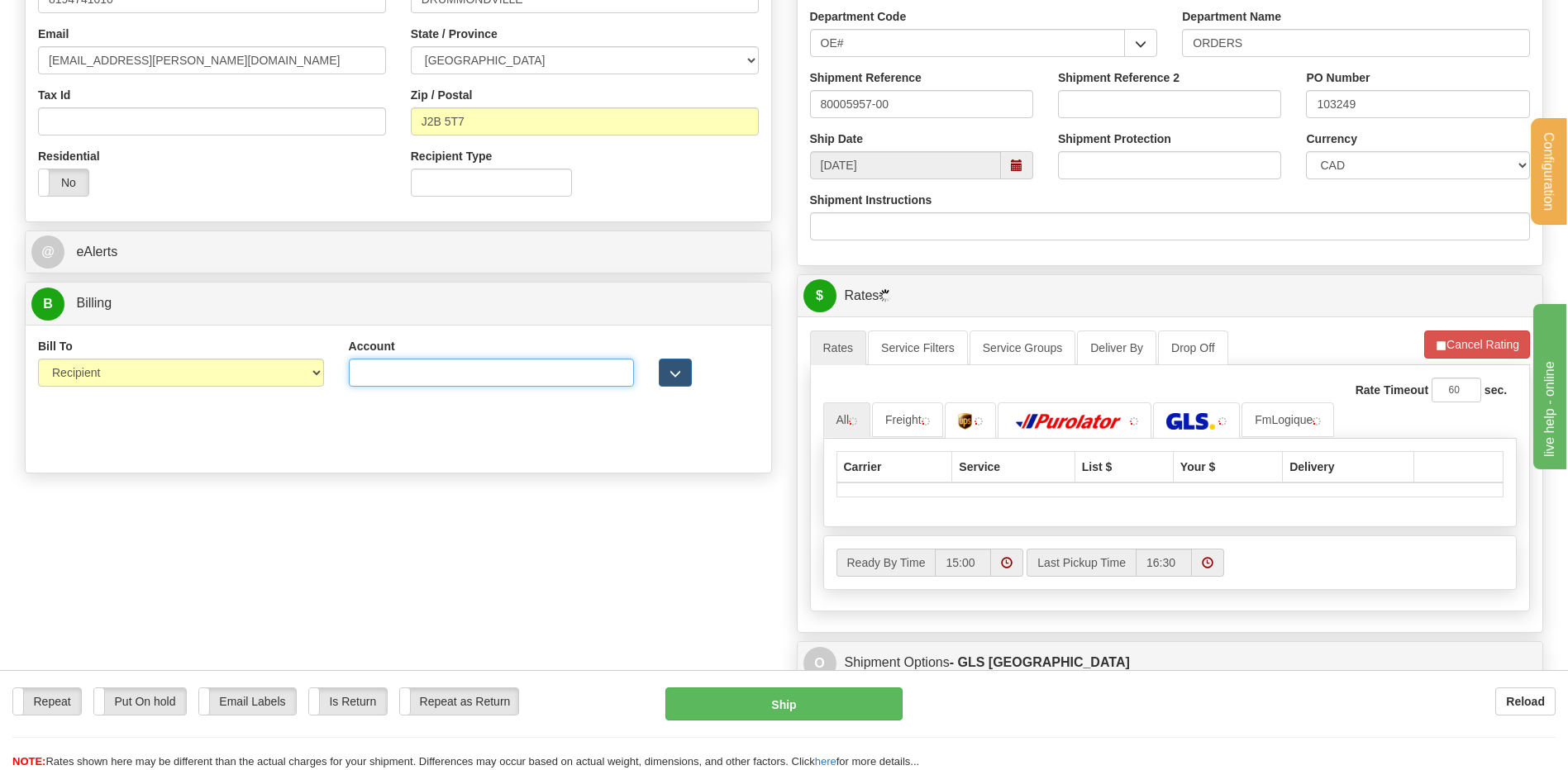
click at [395, 385] on input "Account" at bounding box center [492, 373] width 285 height 28
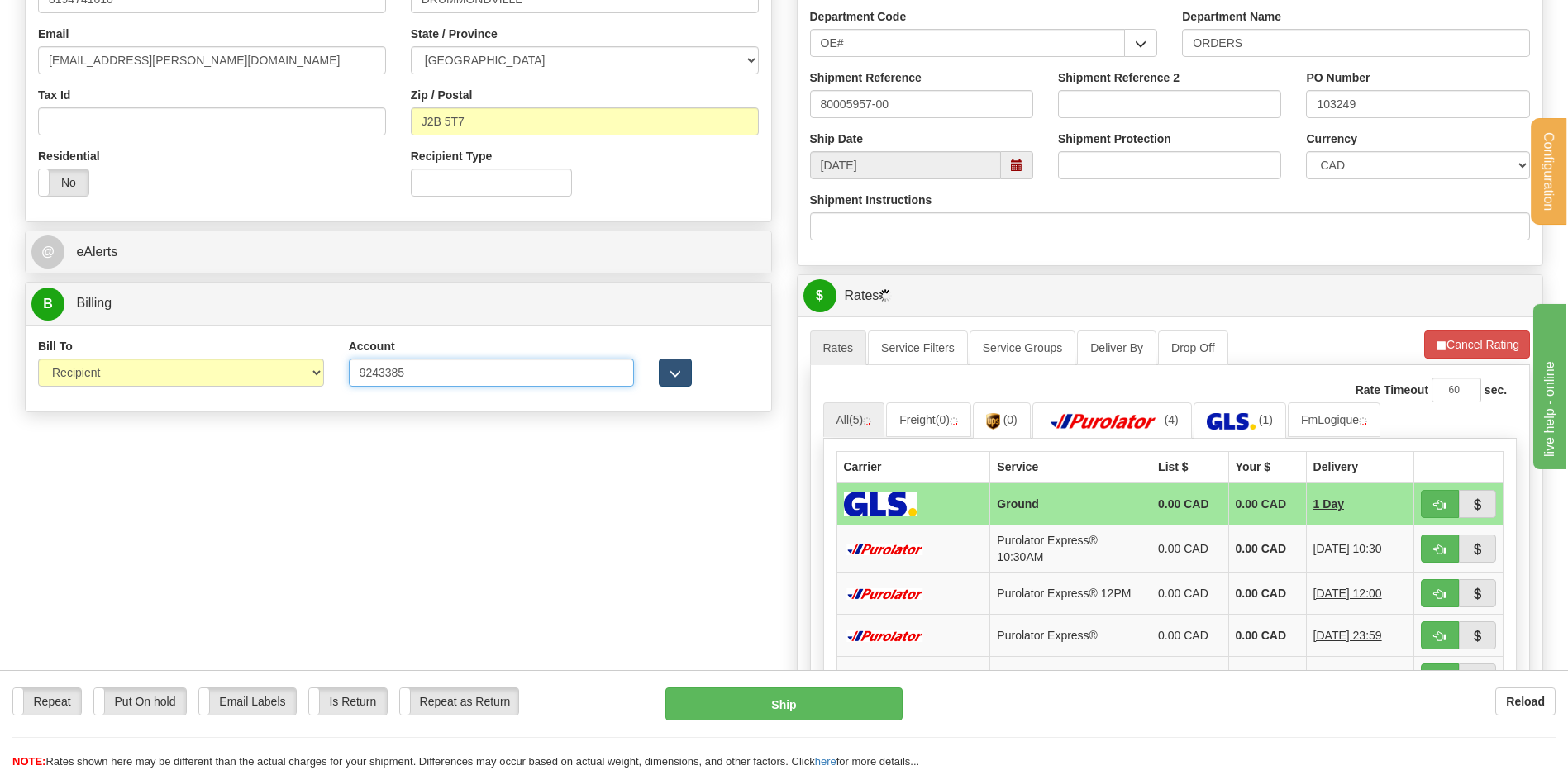
type input "9243385"
click at [659, 369] on div at bounding box center [709, 362] width 124 height 49
click at [662, 374] on button "button" at bounding box center [676, 373] width 33 height 28
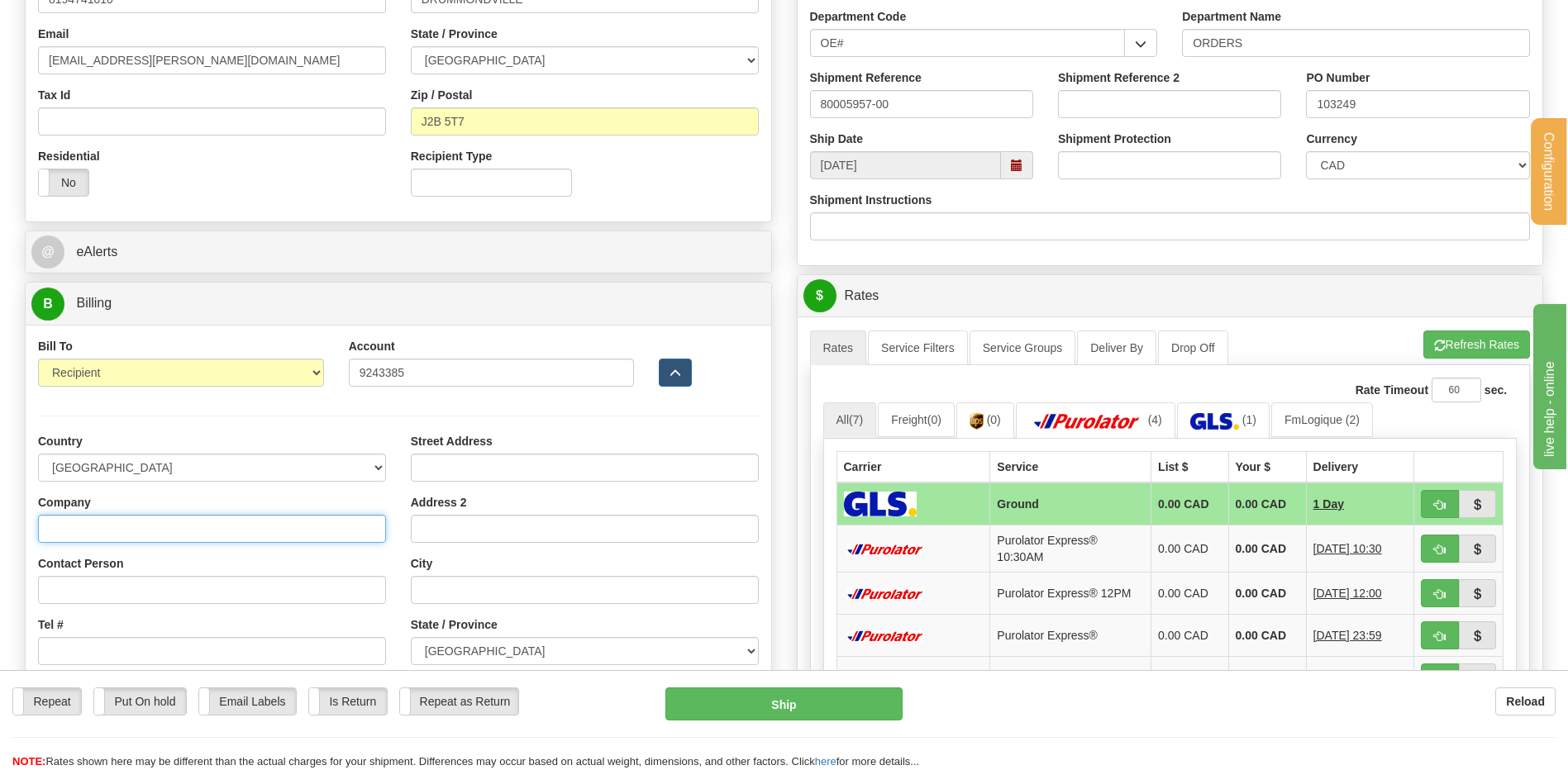
click at [177, 522] on input "Company" at bounding box center [212, 528] width 348 height 28
type input "RAYMOND ARCHITECTURAL INC"
type input "REPCETION"
type input "195, RUE ST-DENIS"
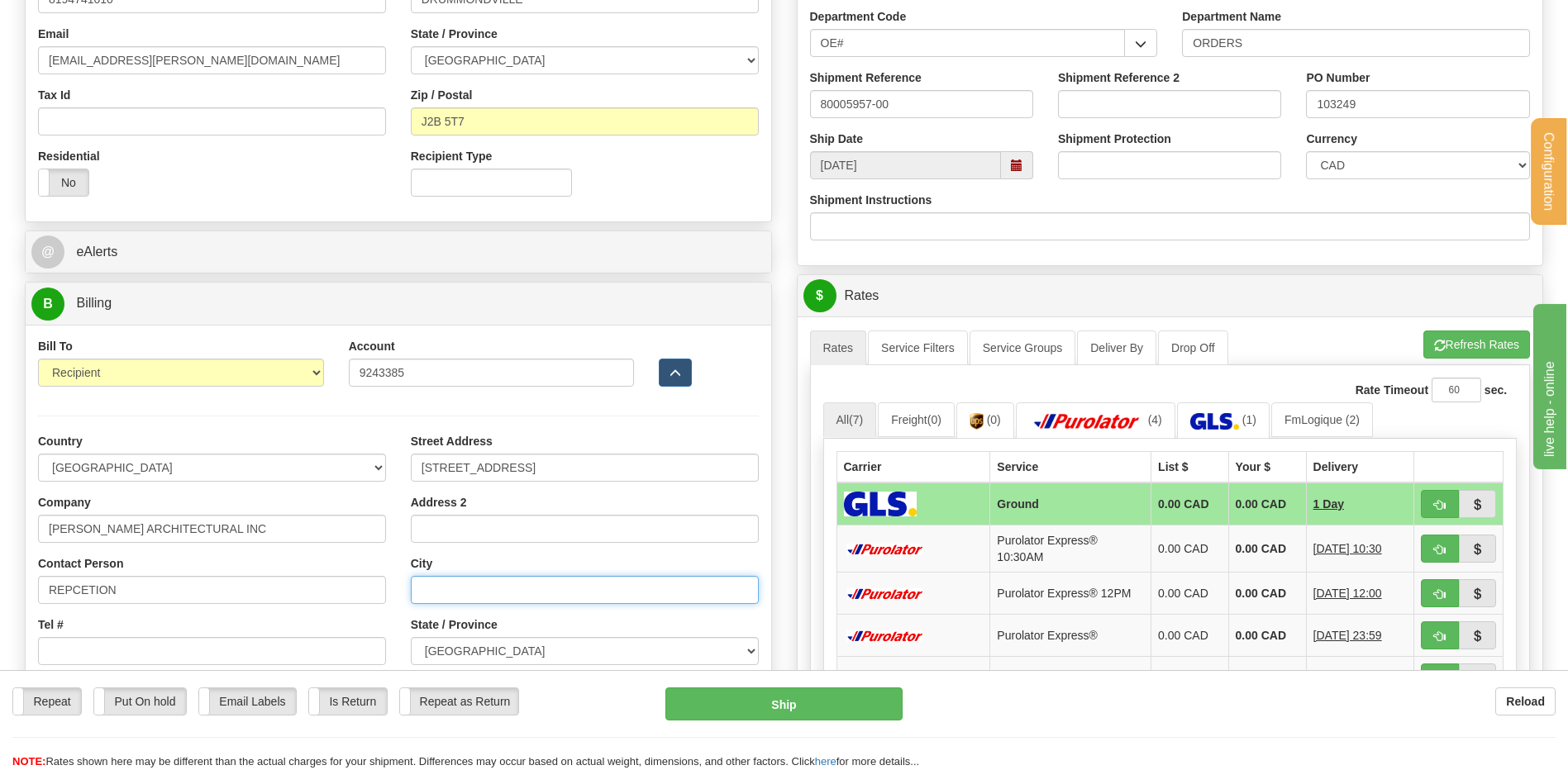
type input "DRUMMONDVILLE"
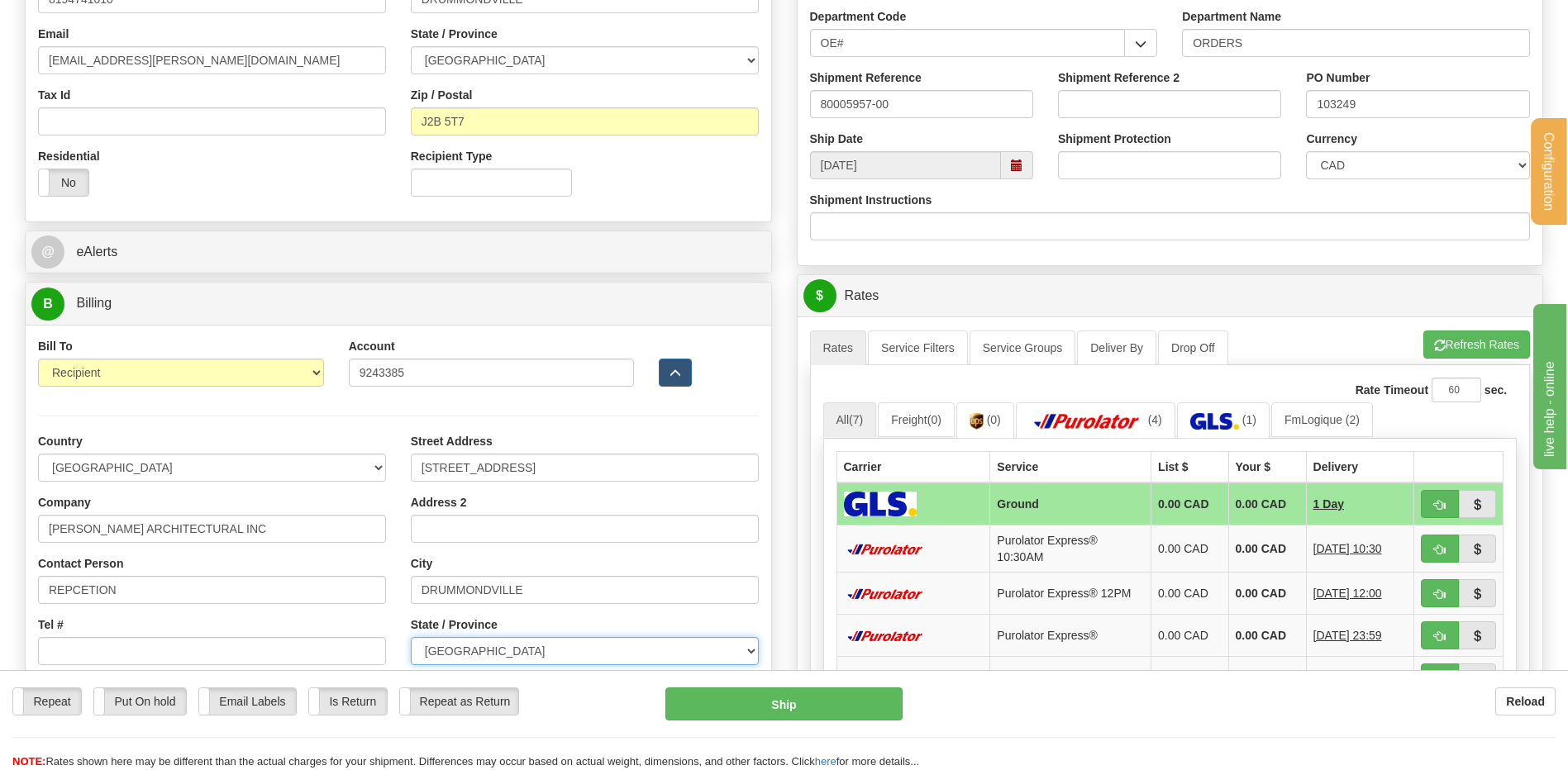
select select "QC"
type input "G1P 3X2"
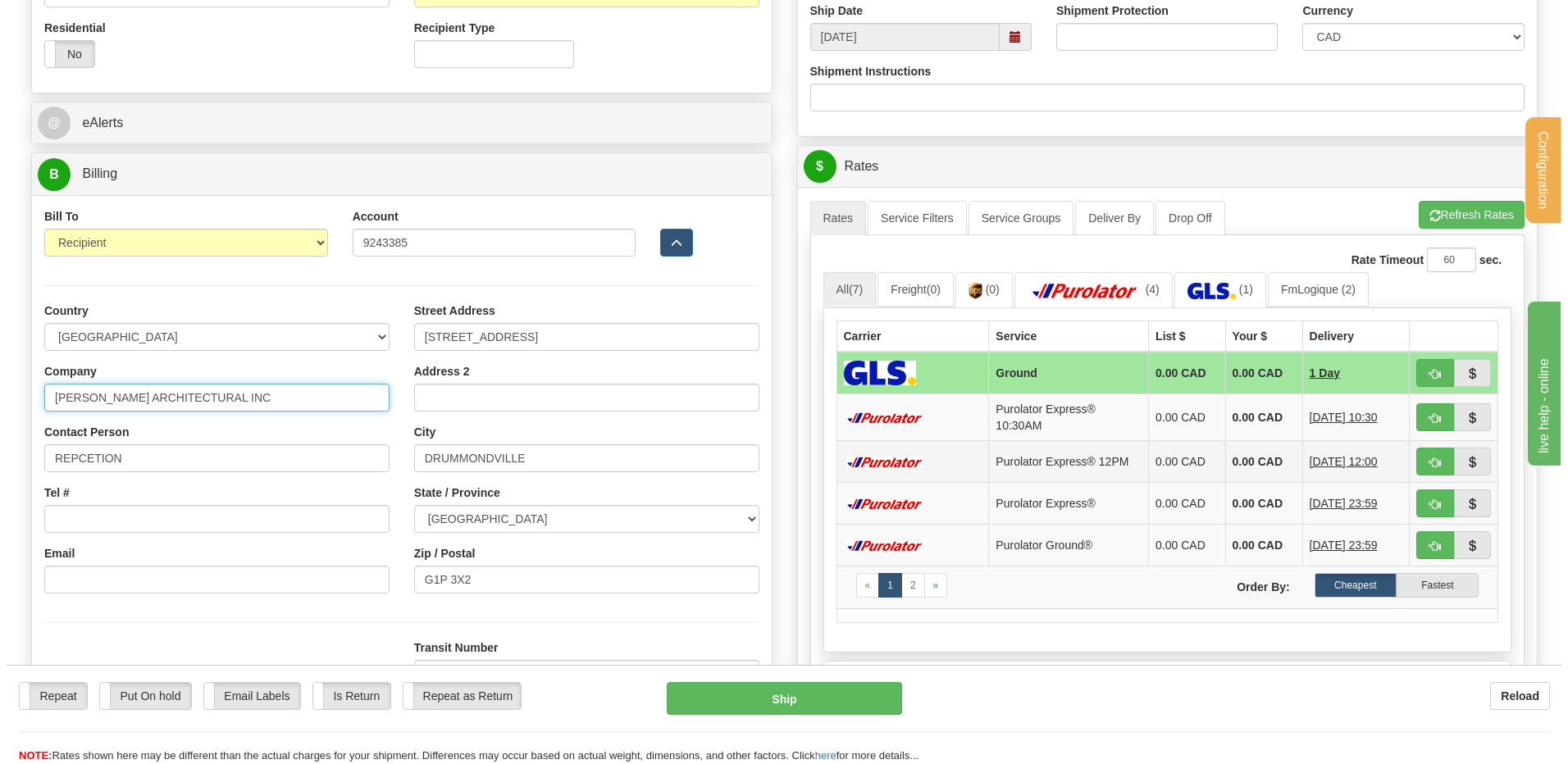
scroll to position [738, 0]
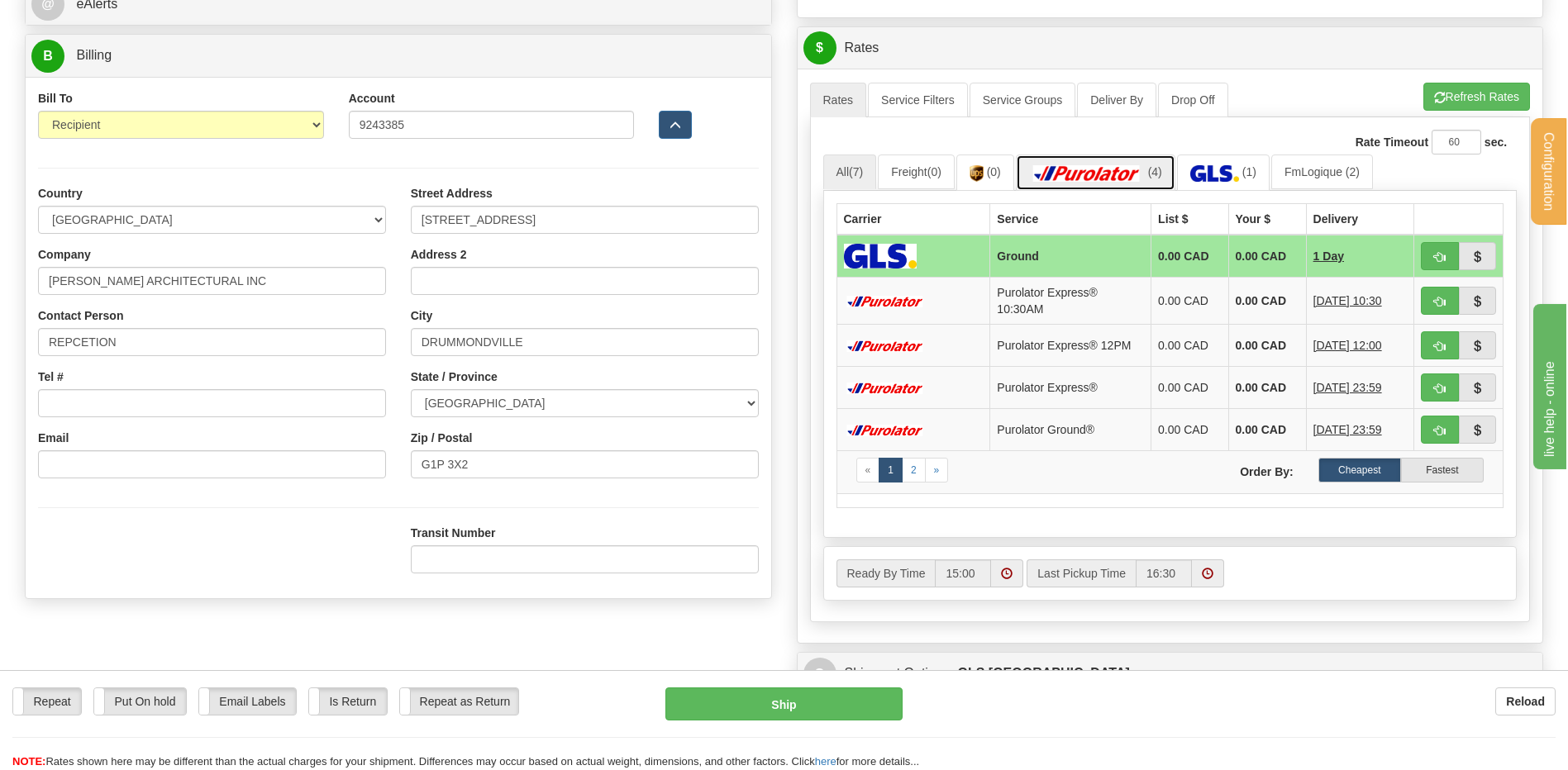
click at [1137, 169] on img at bounding box center [1087, 173] width 116 height 17
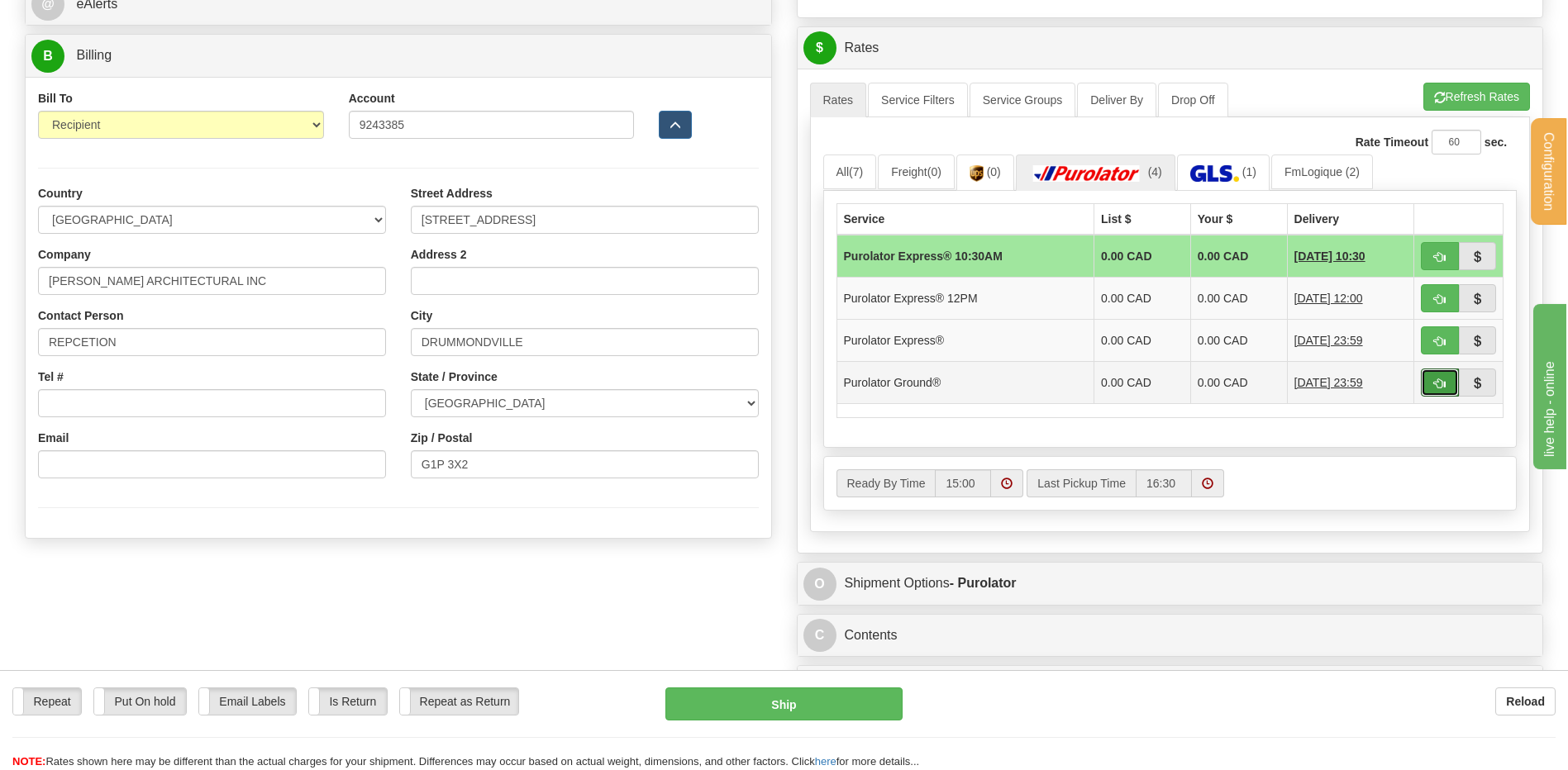
click at [1430, 380] on button "button" at bounding box center [1439, 382] width 38 height 28
type input "260"
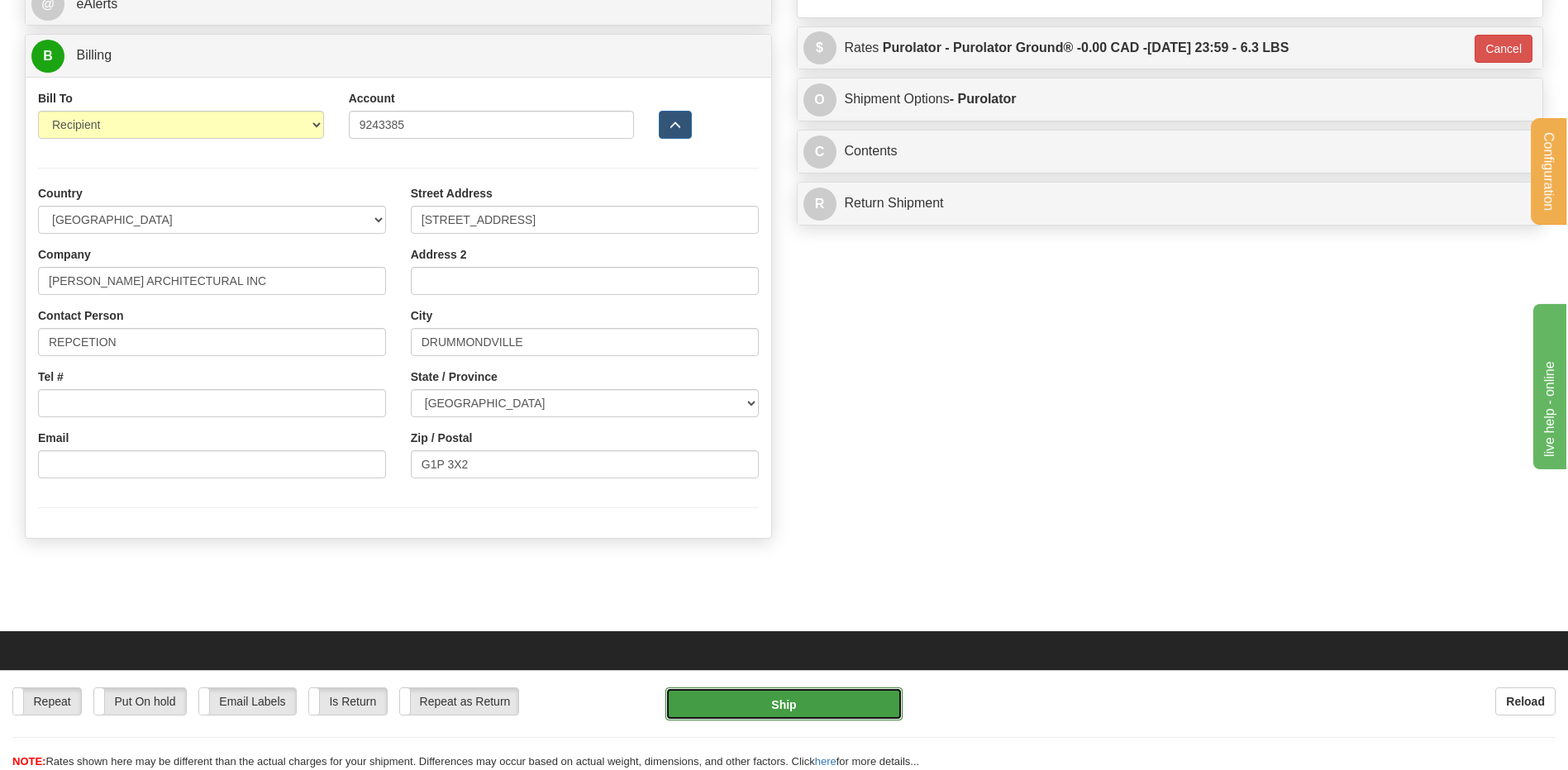
click at [812, 710] on button "Ship" at bounding box center [783, 704] width 236 height 33
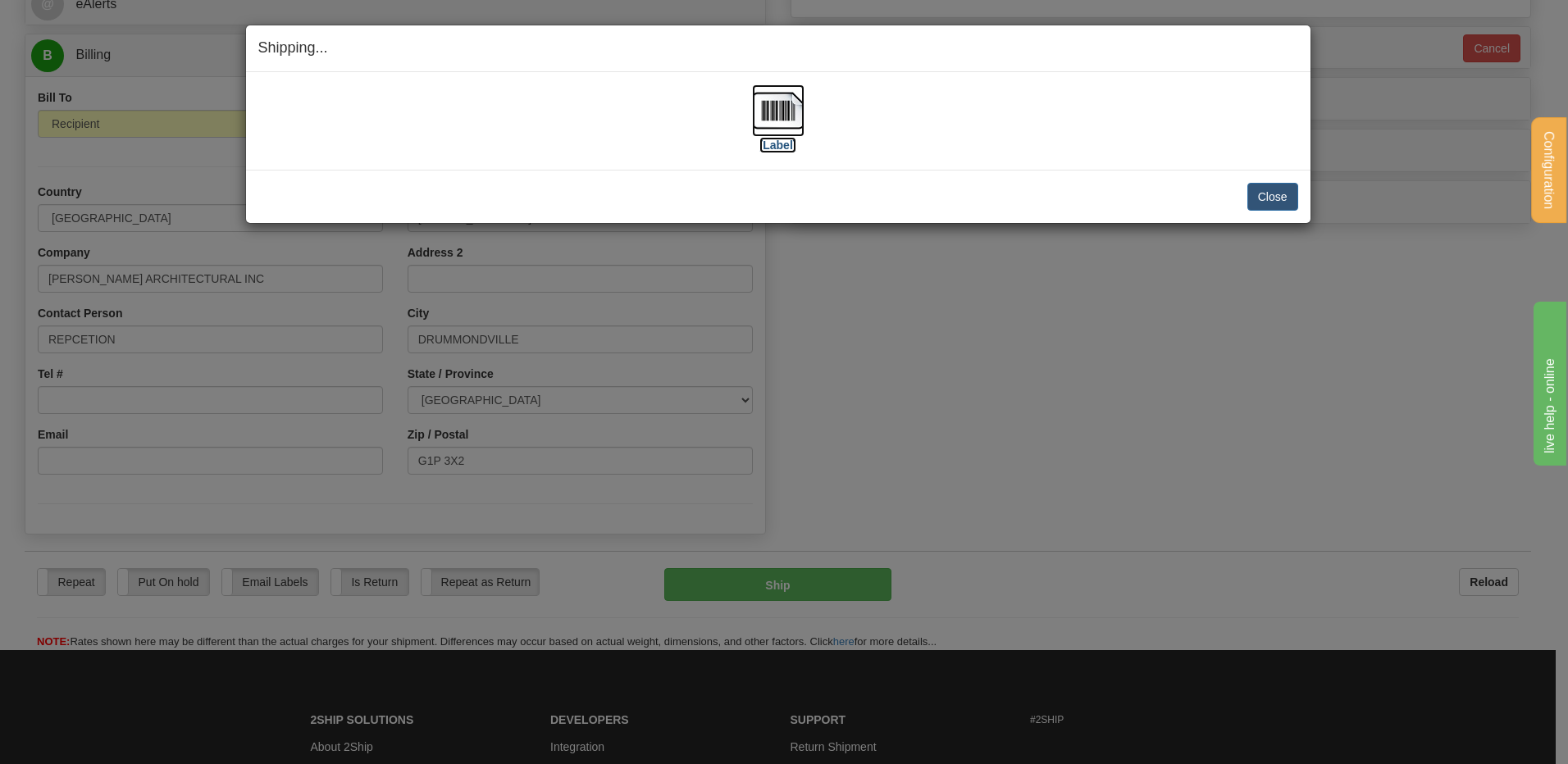
click at [781, 112] on img at bounding box center [778, 110] width 52 height 52
click at [1251, 192] on button "Close" at bounding box center [1273, 197] width 51 height 28
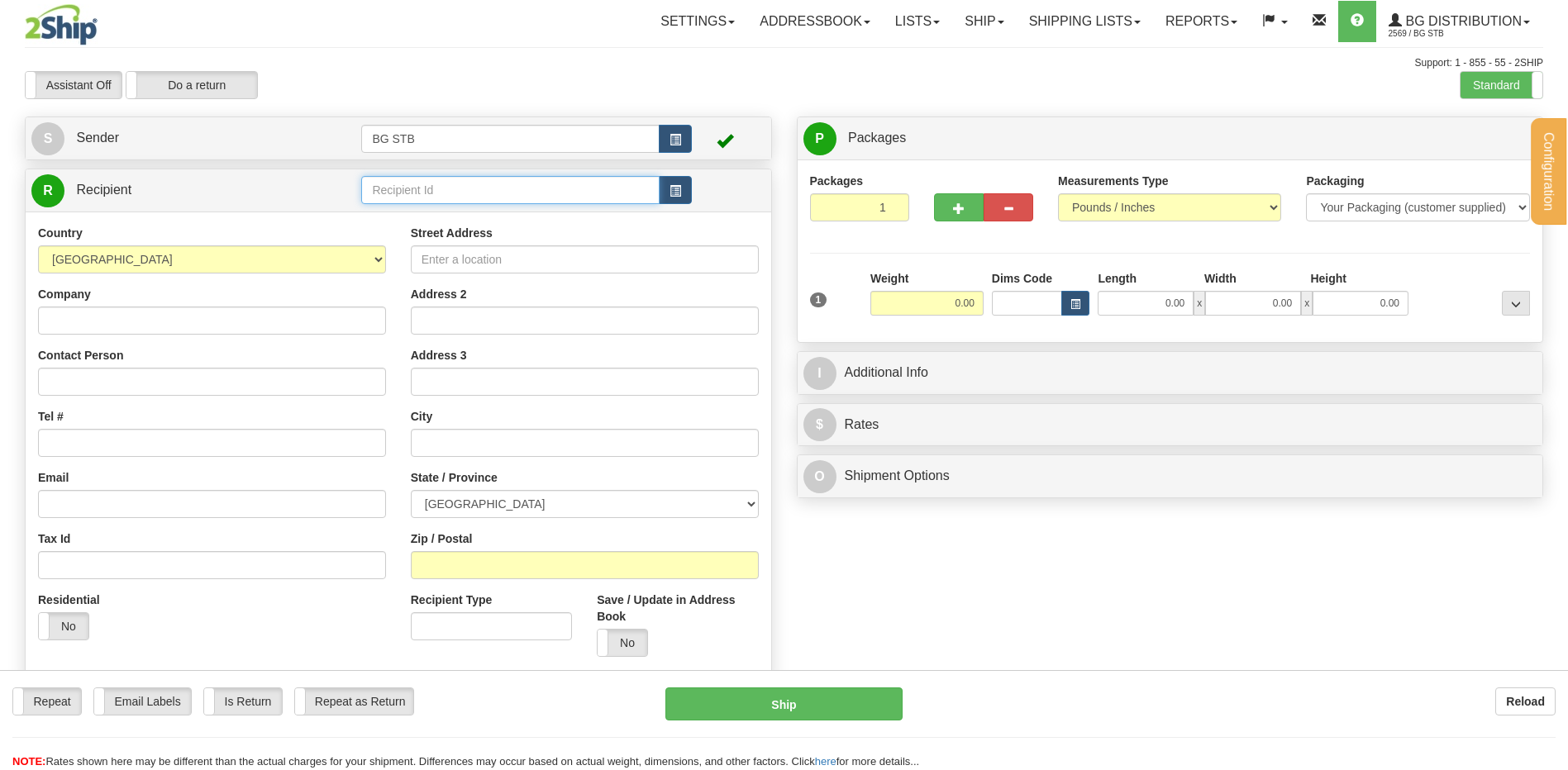
click at [397, 195] on input "text" at bounding box center [510, 190] width 298 height 28
type input "1101"
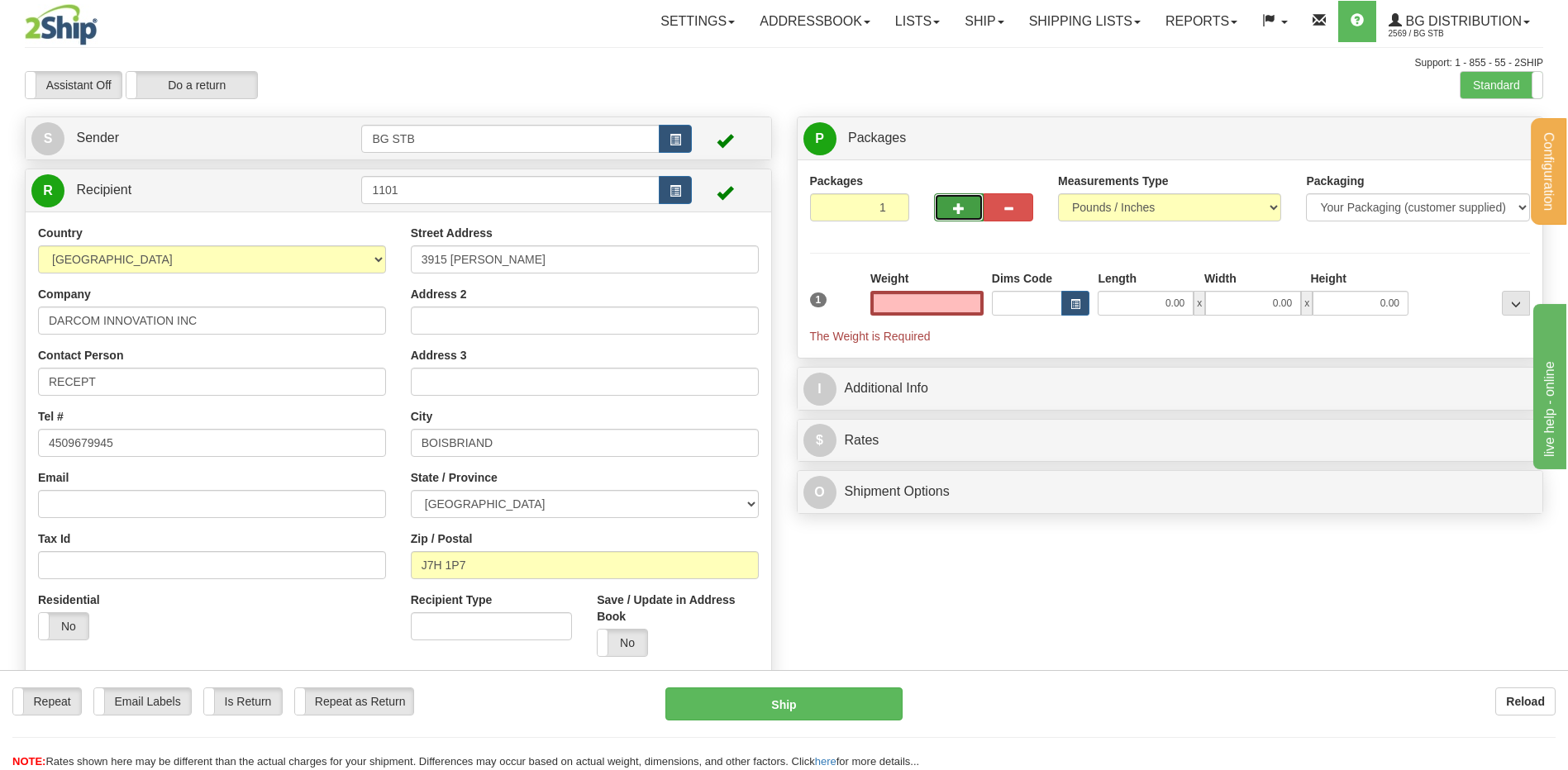
type input "0.00"
click at [943, 204] on button "button" at bounding box center [958, 207] width 50 height 28
click at [957, 211] on span "button" at bounding box center [958, 208] width 11 height 10
type input "3"
click at [1466, 135] on span "Package Level" at bounding box center [1494, 138] width 66 height 11
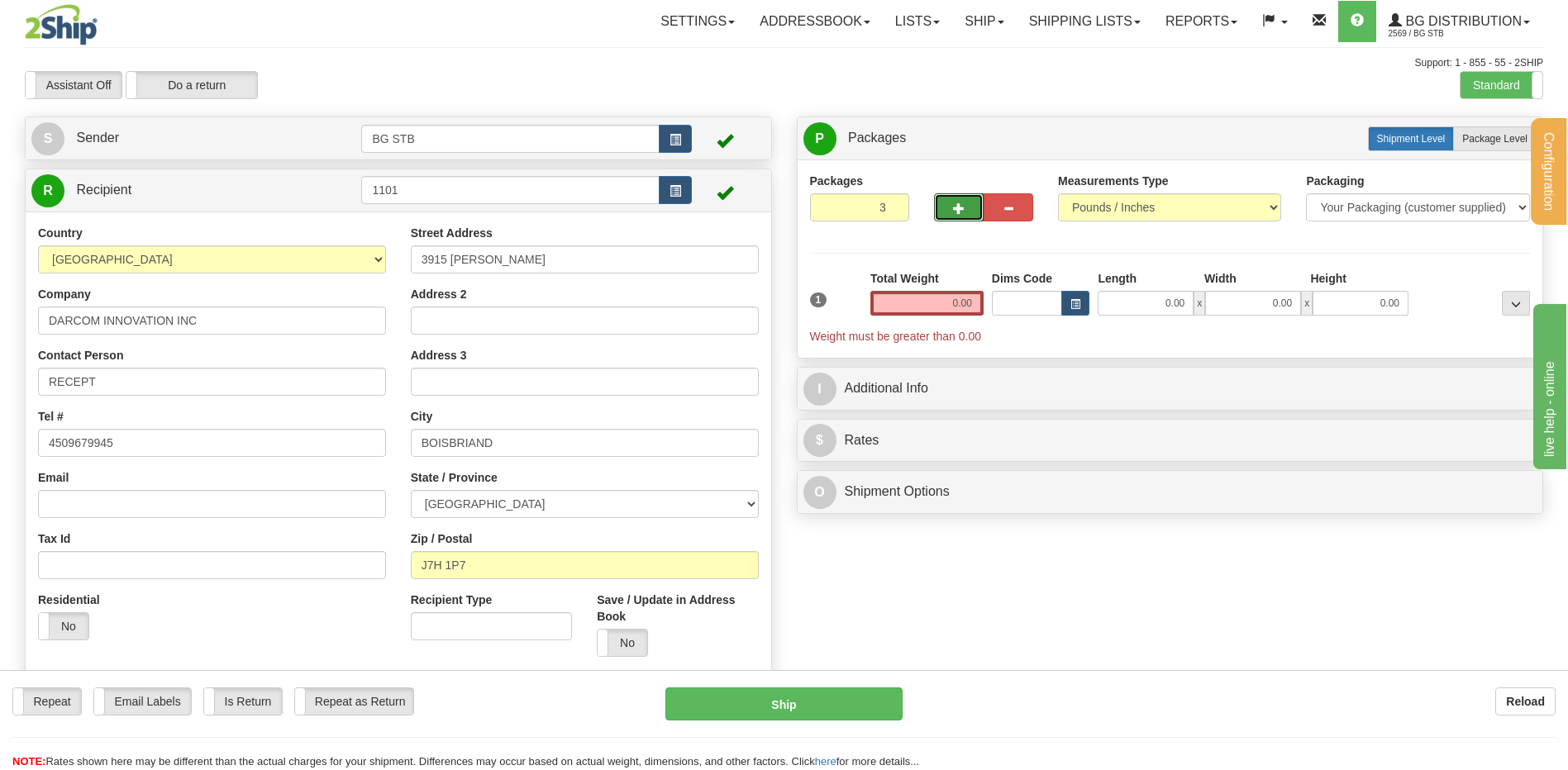
radio input "true"
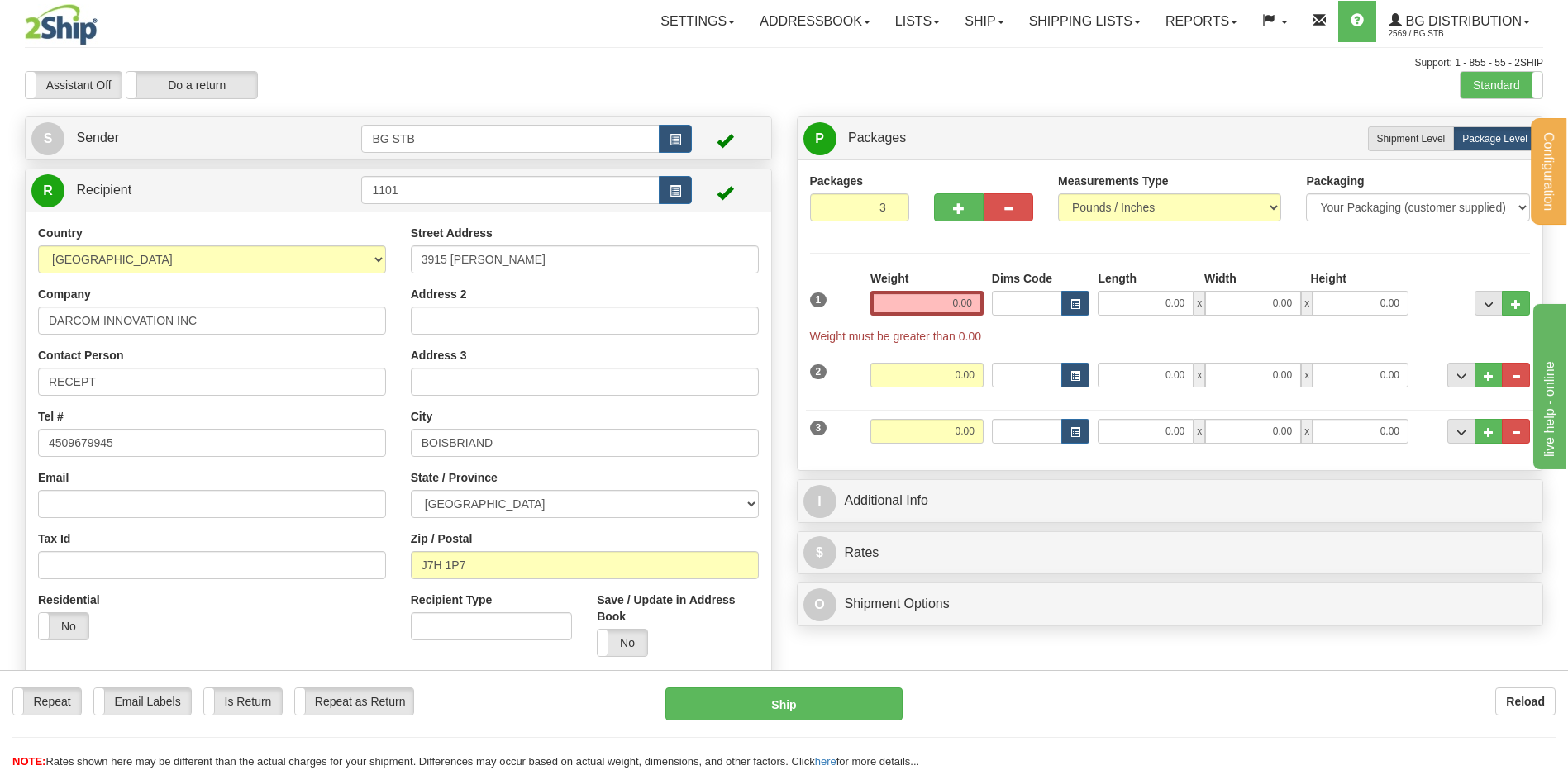
click at [942, 305] on input "0.00" at bounding box center [927, 303] width 113 height 24
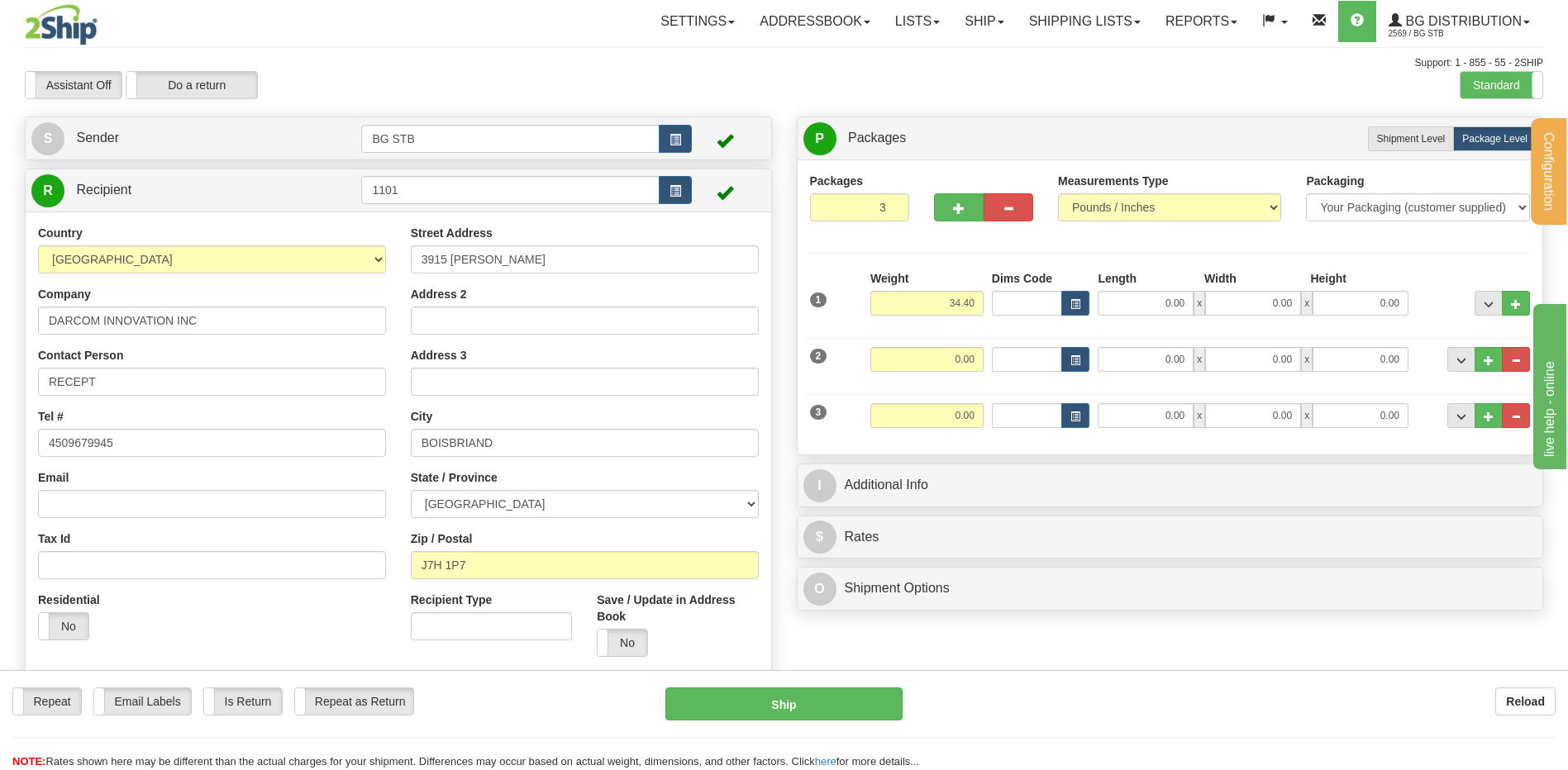
type input "34.40"
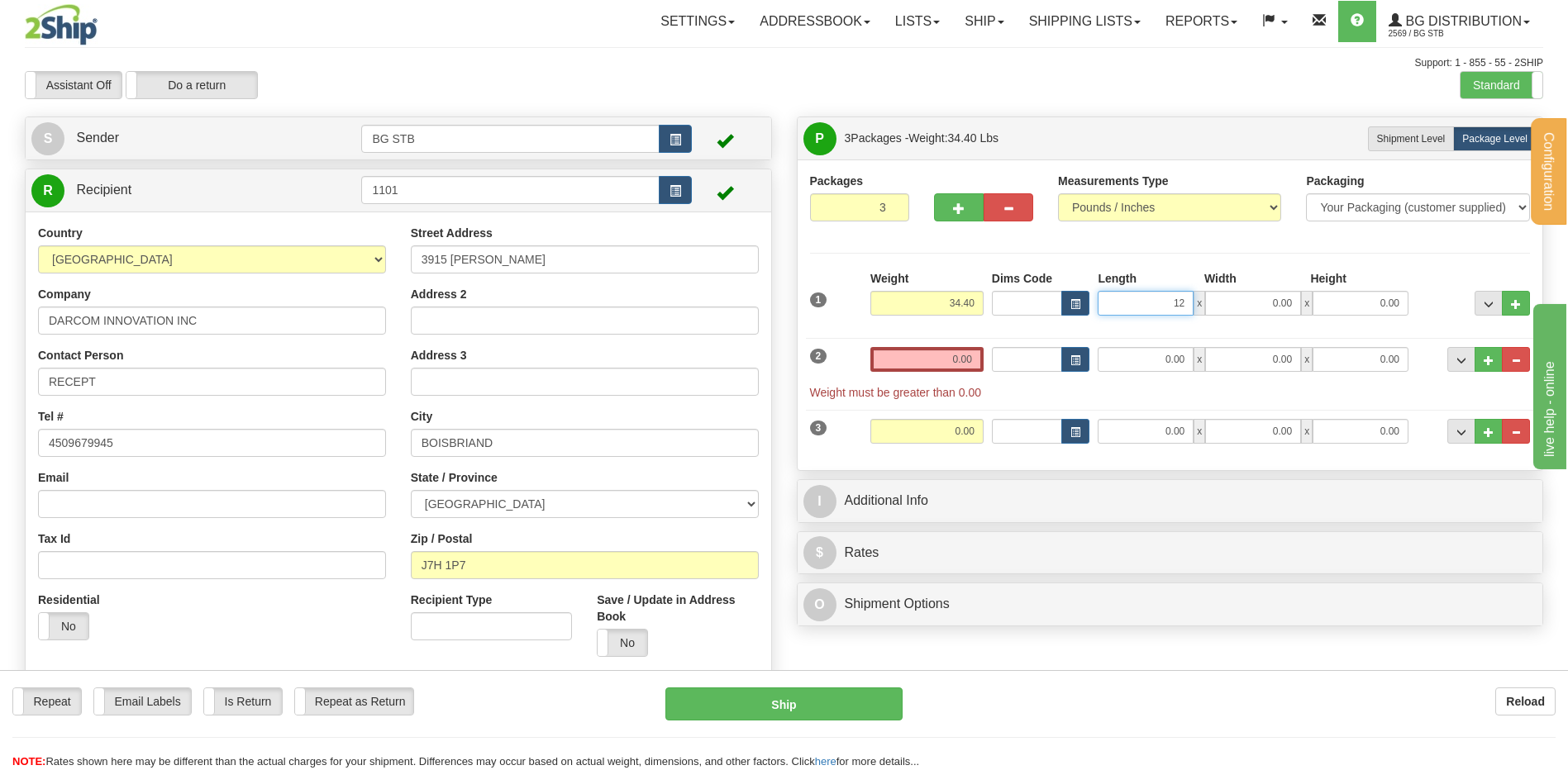
type input "1"
type input "16.00"
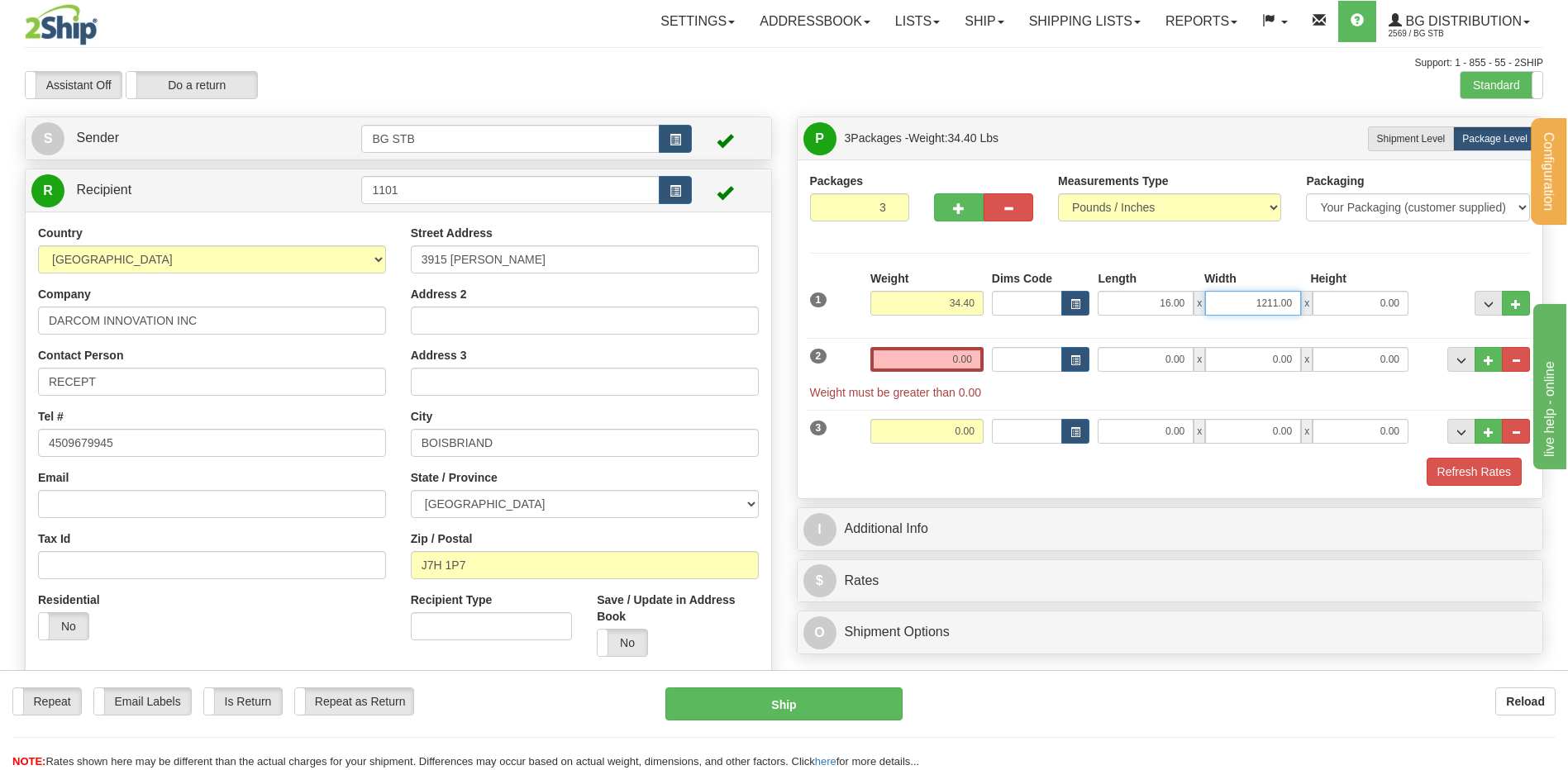
drag, startPoint x: 1241, startPoint y: 316, endPoint x: 1315, endPoint y: 282, distance: 81.4
click at [1312, 282] on div "Length Width Height 16.00 x 1211.00 x 0.00" at bounding box center [1253, 293] width 319 height 46
type input "12.00"
type input "11.00"
click at [901, 355] on input "0.00" at bounding box center [927, 360] width 113 height 24
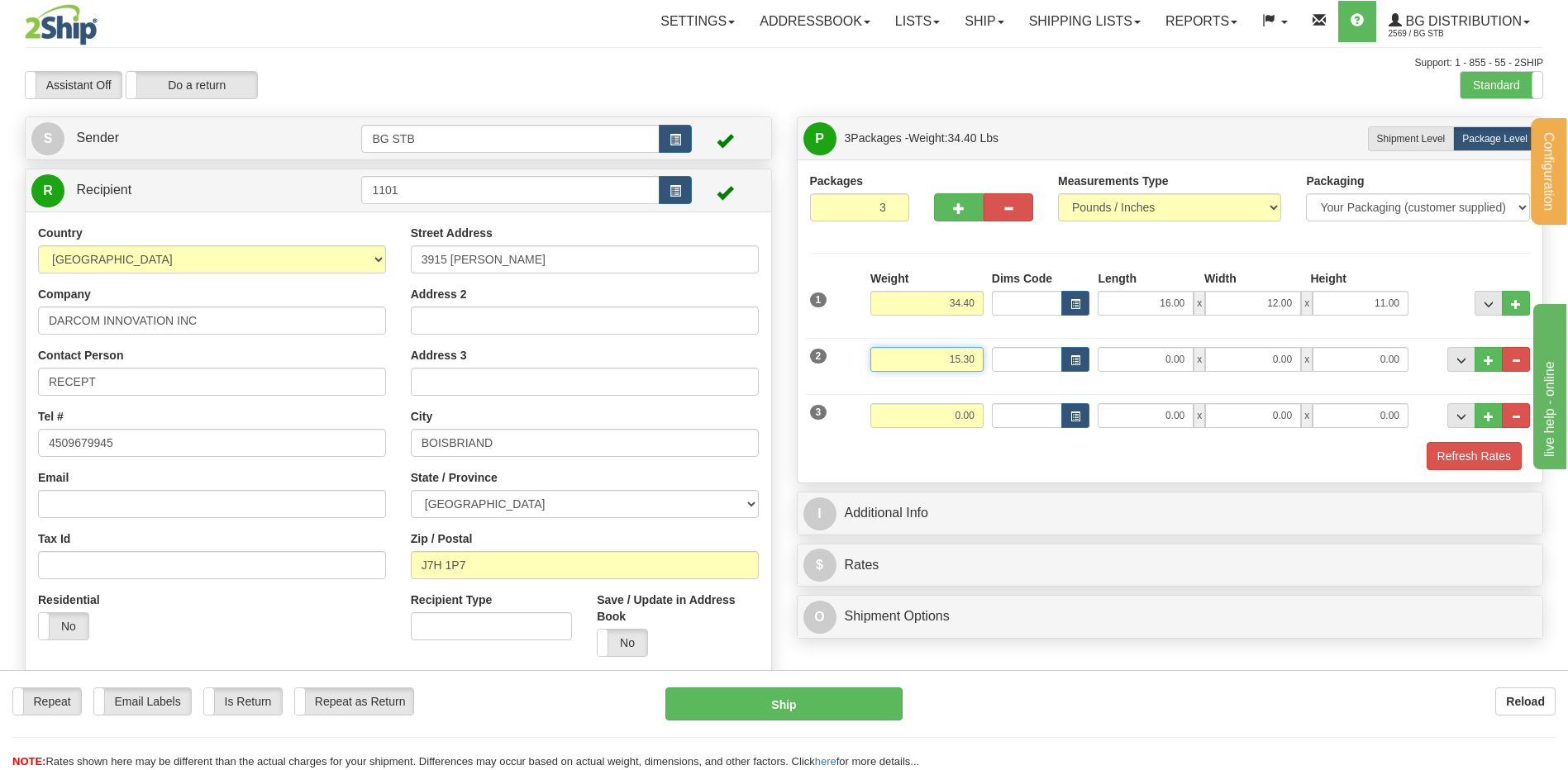
type input "15.30"
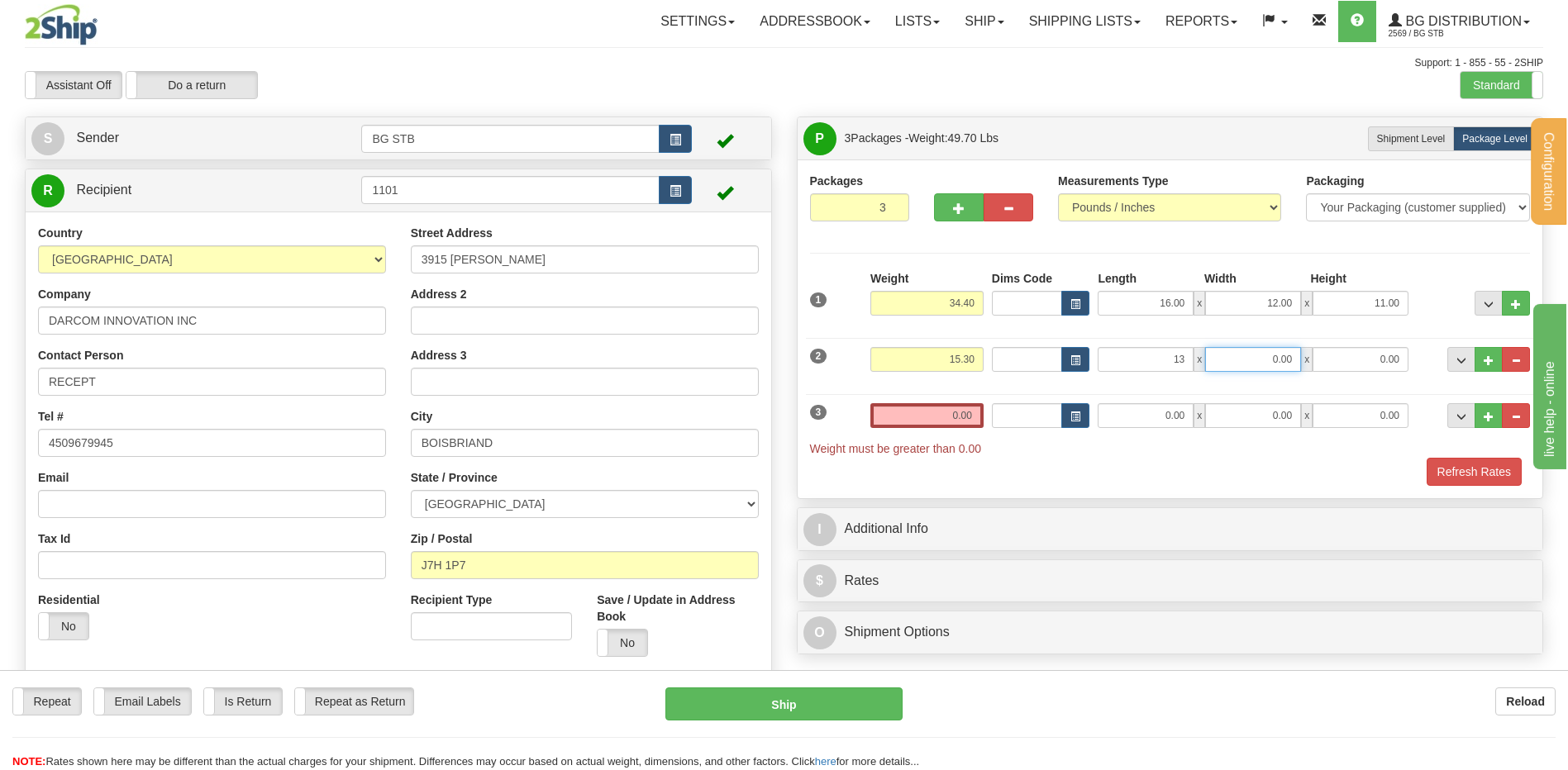
type input "13.00"
type input "10.00"
type input "13.00"
click at [917, 425] on input "0.00" at bounding box center [927, 416] width 113 height 24
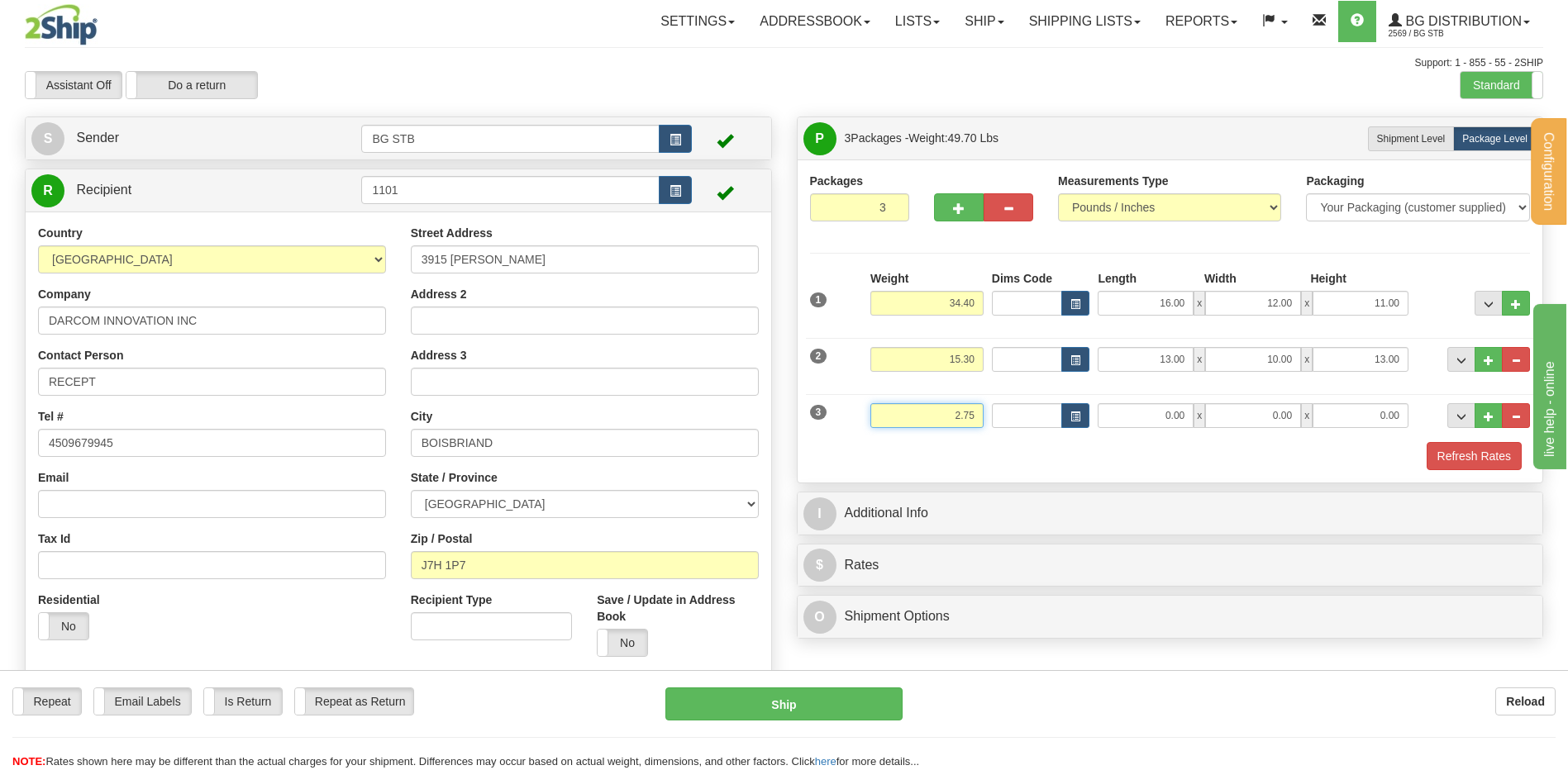
type input "2.75"
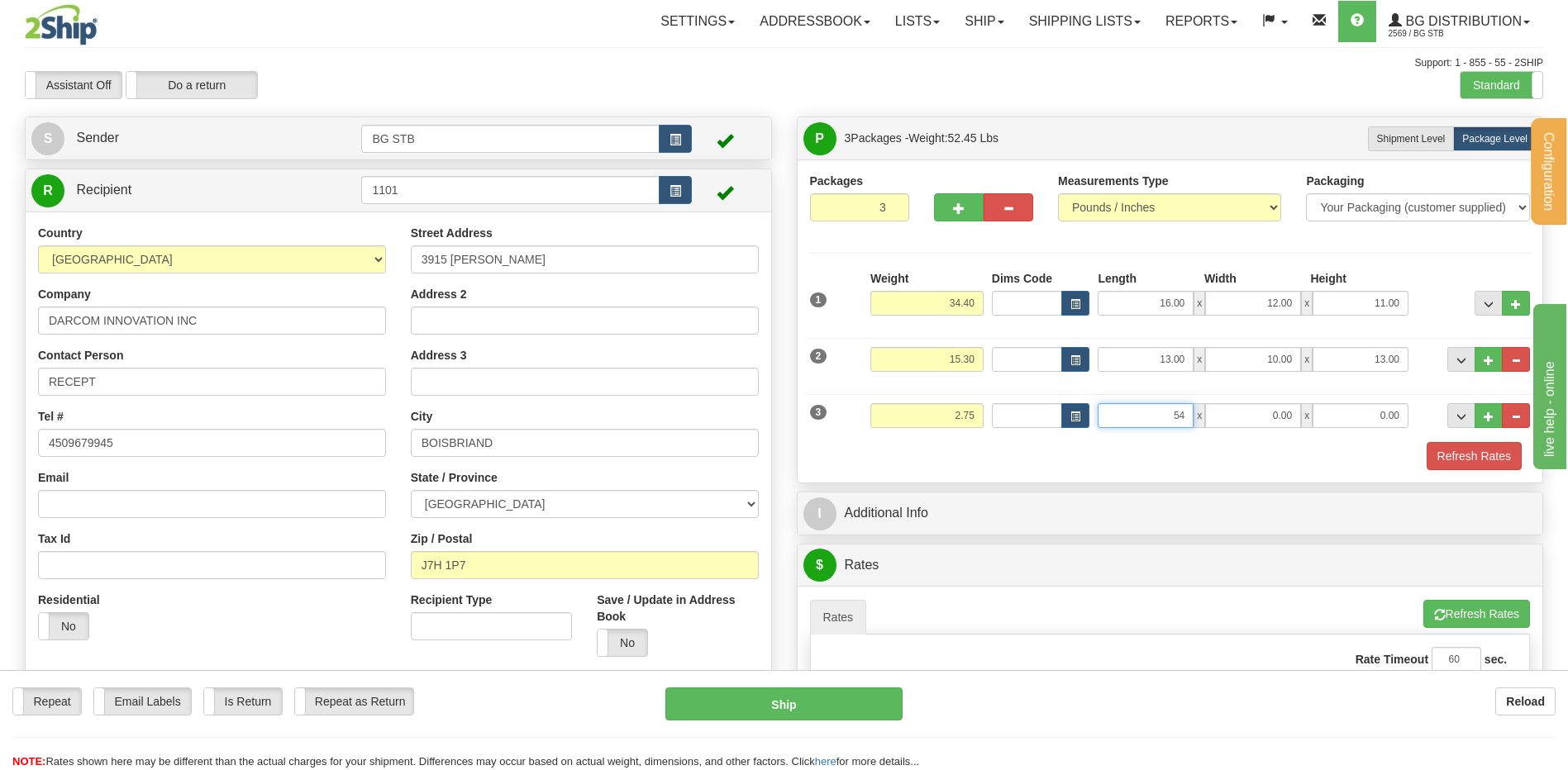
type input "54.00"
type input "7.00"
type input "4.00"
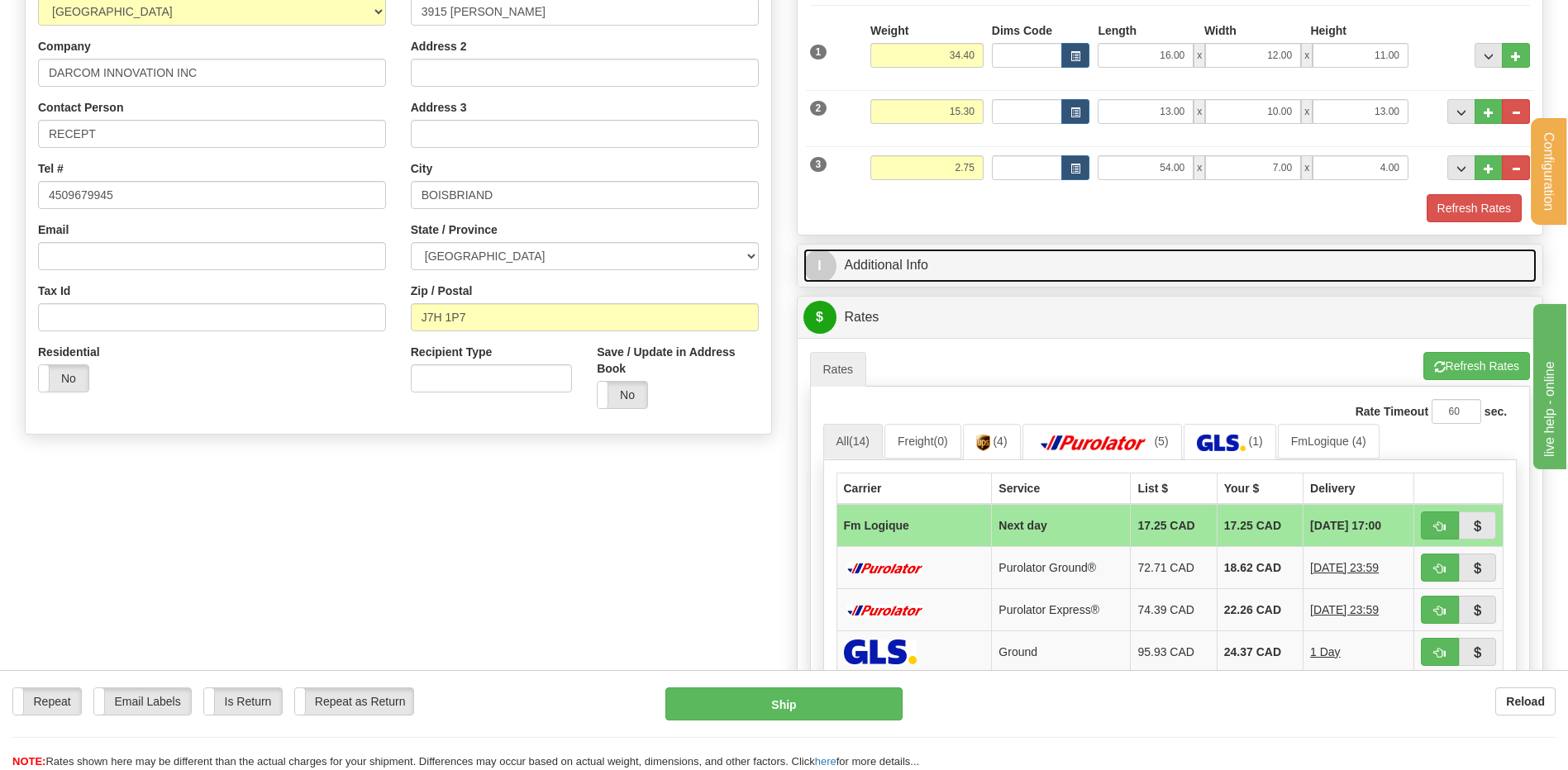
click at [935, 270] on link "I Additional Info" at bounding box center [1170, 265] width 734 height 34
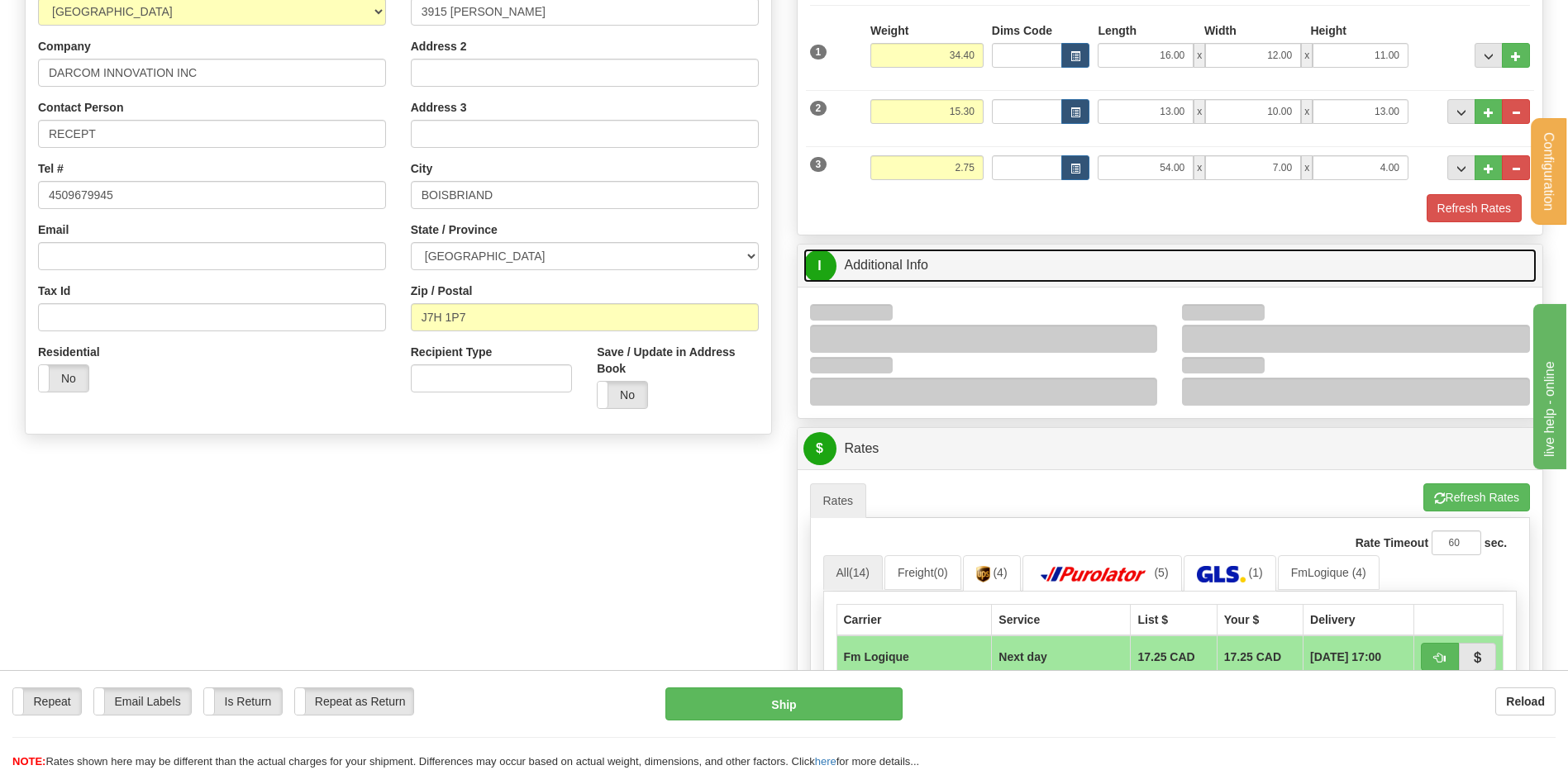
scroll to position [413, 0]
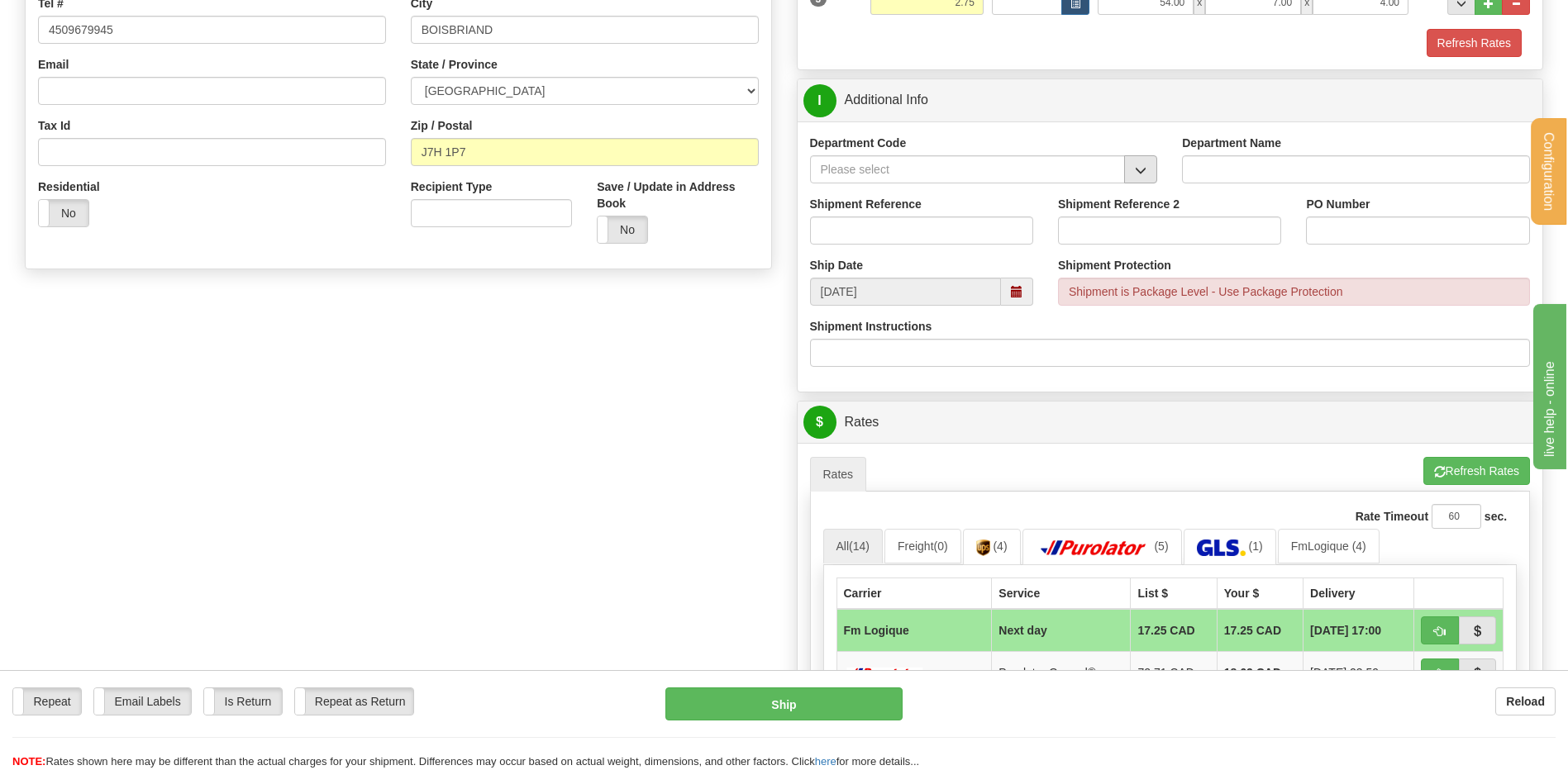
click at [1141, 172] on span "button" at bounding box center [1140, 171] width 11 height 10
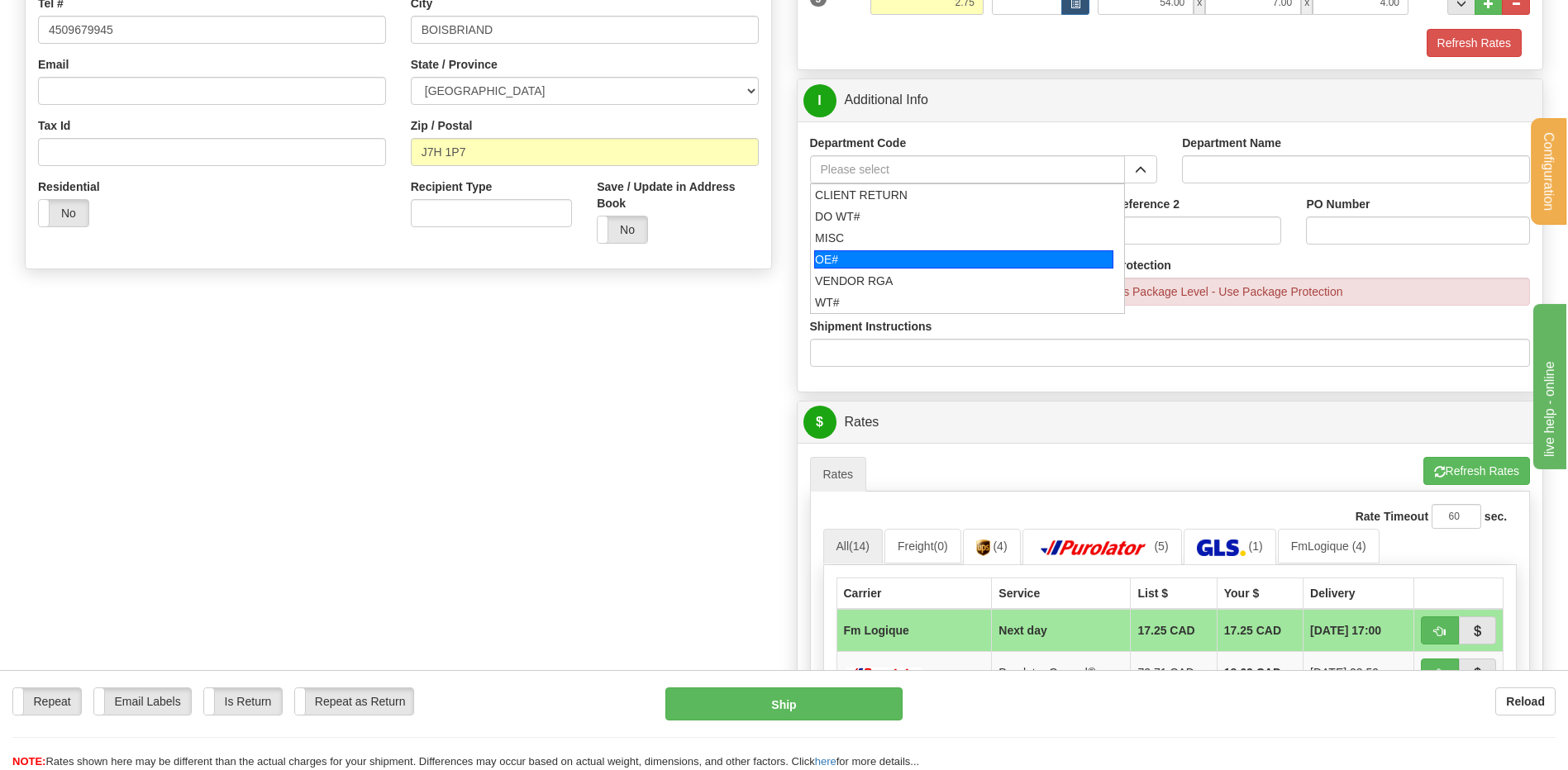
drag, startPoint x: 916, startPoint y: 263, endPoint x: 907, endPoint y: 246, distance: 19.2
click at [916, 263] on div "OE#" at bounding box center [963, 259] width 299 height 18
type input "OE#"
type input "ORDERS"
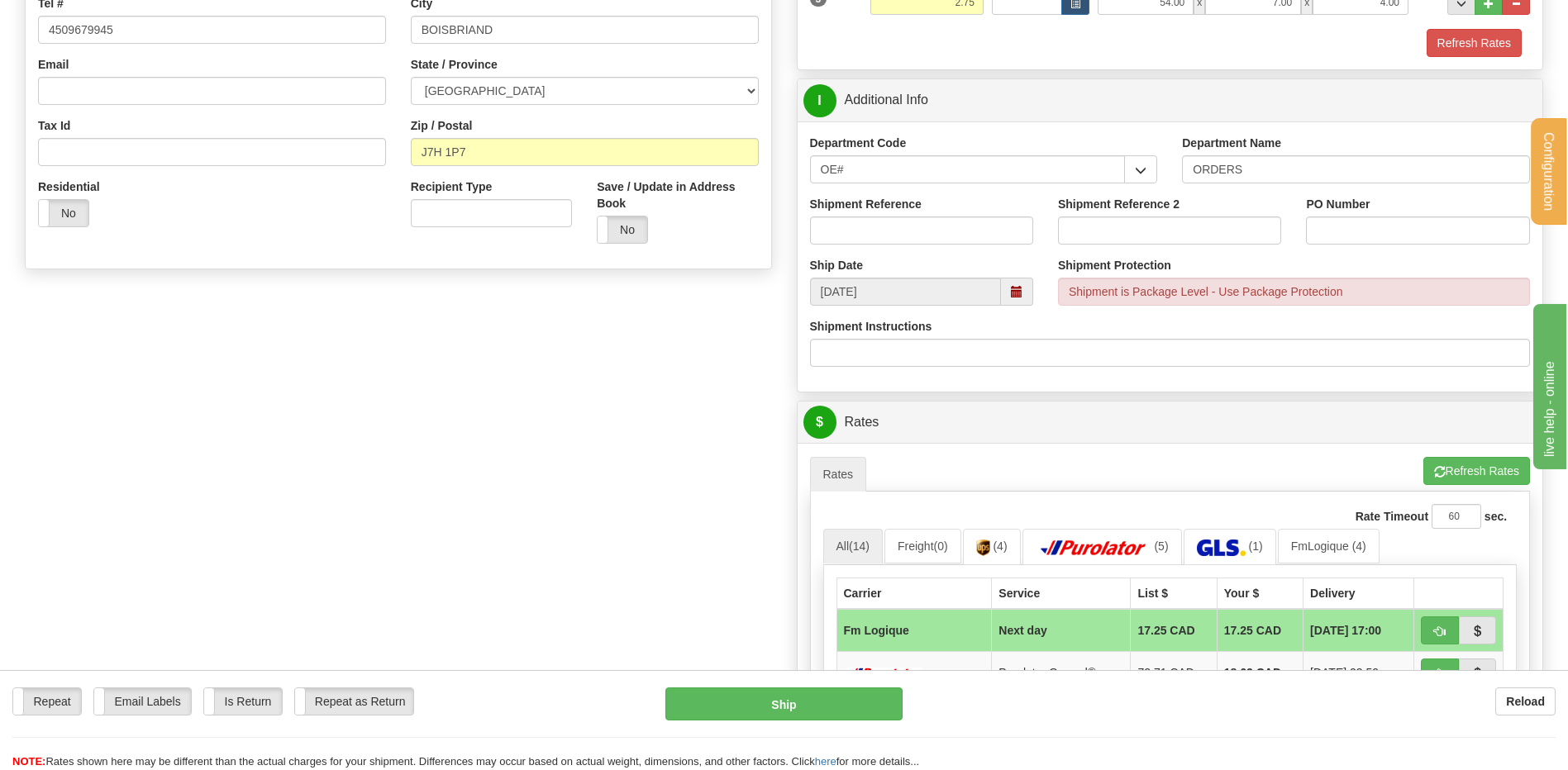
click at [907, 246] on div "Shipment Reference" at bounding box center [920, 227] width 248 height 61
click at [900, 236] on input "Shipment Reference" at bounding box center [921, 230] width 223 height 28
type input "80005969-00"
type input "DI-5188"
click at [993, 253] on div "Shipment Reference 80005969-00" at bounding box center [920, 227] width 248 height 61
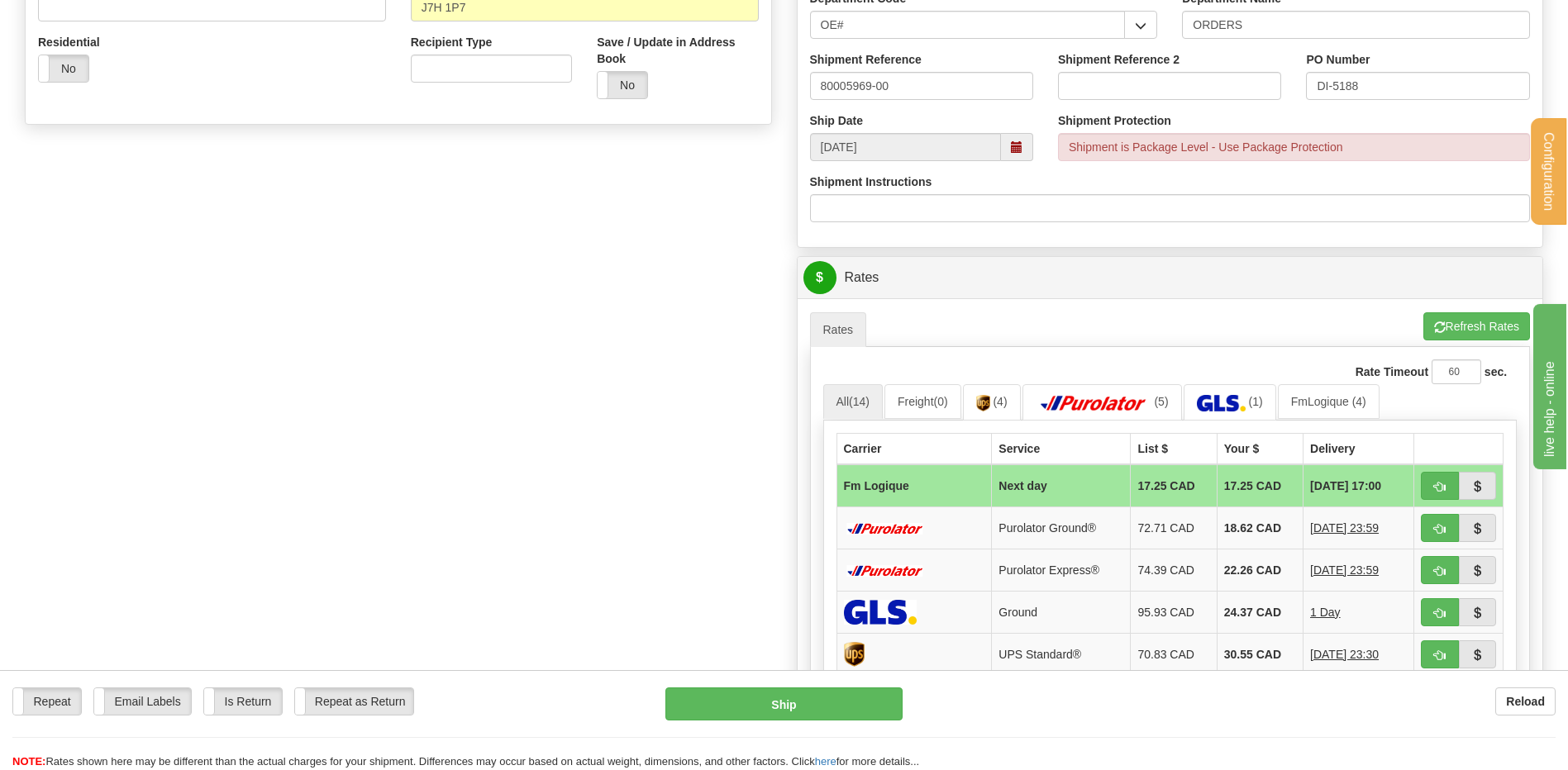
scroll to position [578, 0]
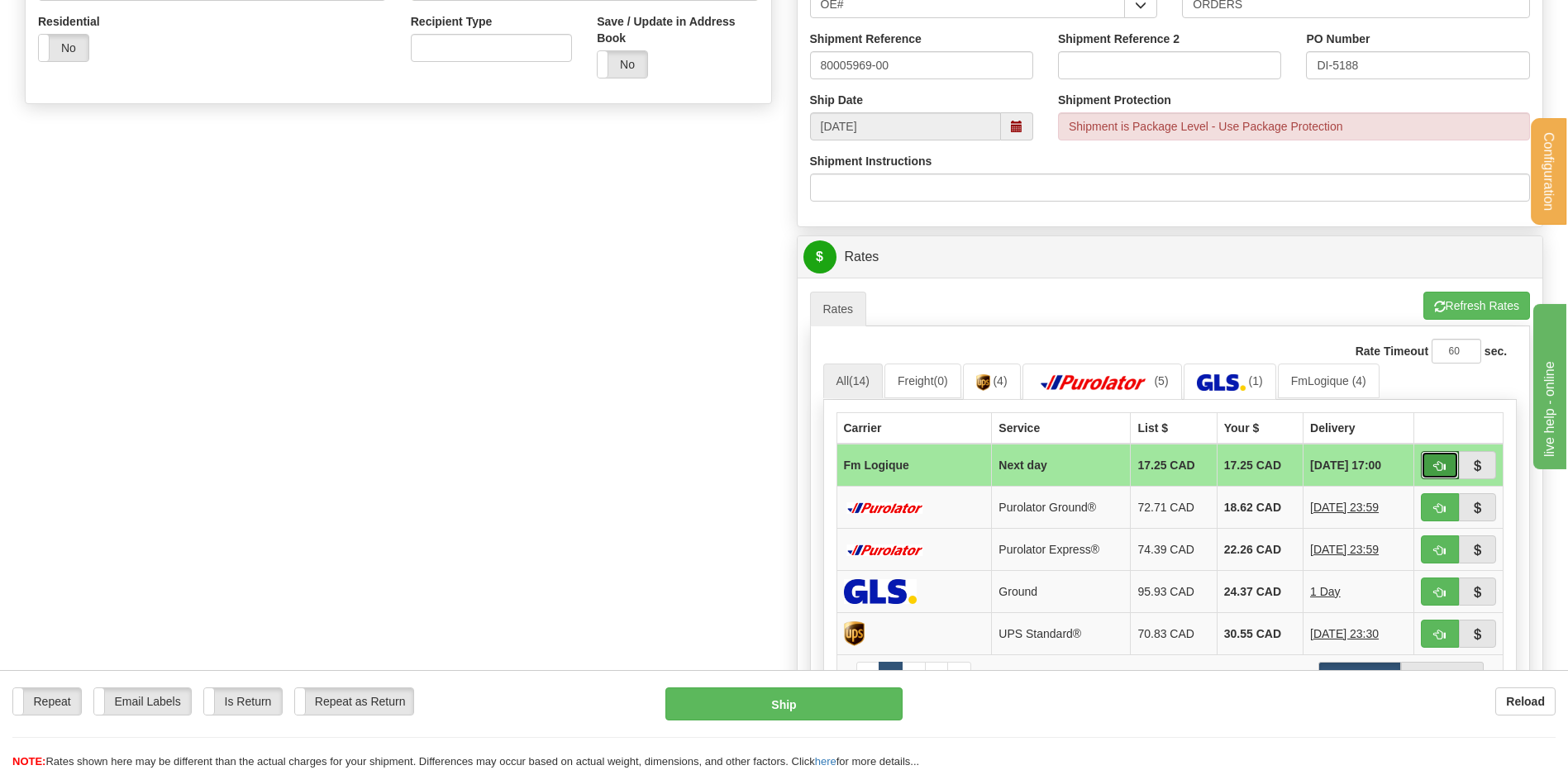
drag, startPoint x: 1441, startPoint y: 470, endPoint x: 1088, endPoint y: 423, distance: 356.1
click at [1441, 470] on span "button" at bounding box center [1439, 466] width 11 height 10
type input "jour"
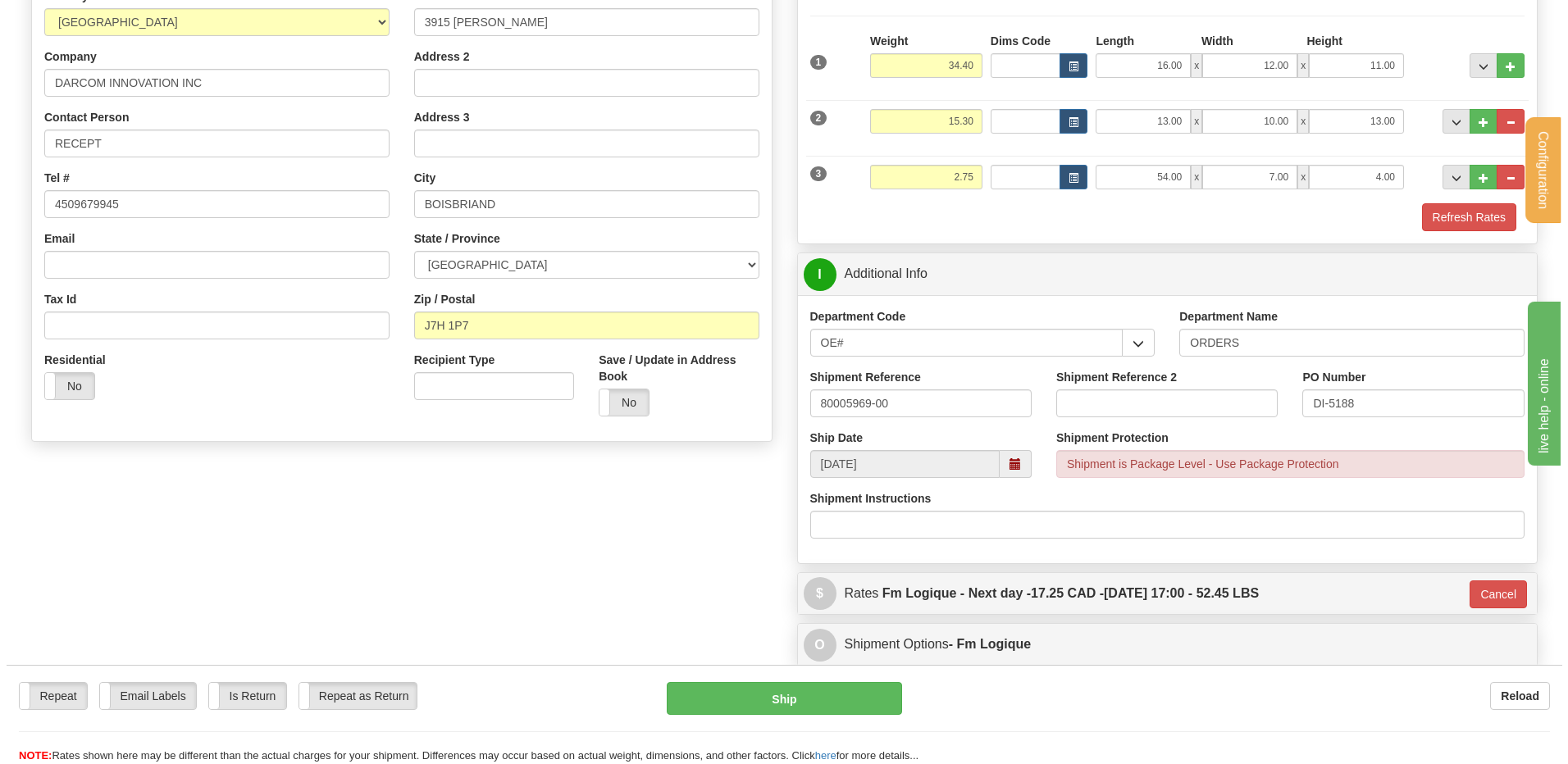
scroll to position [164, 0]
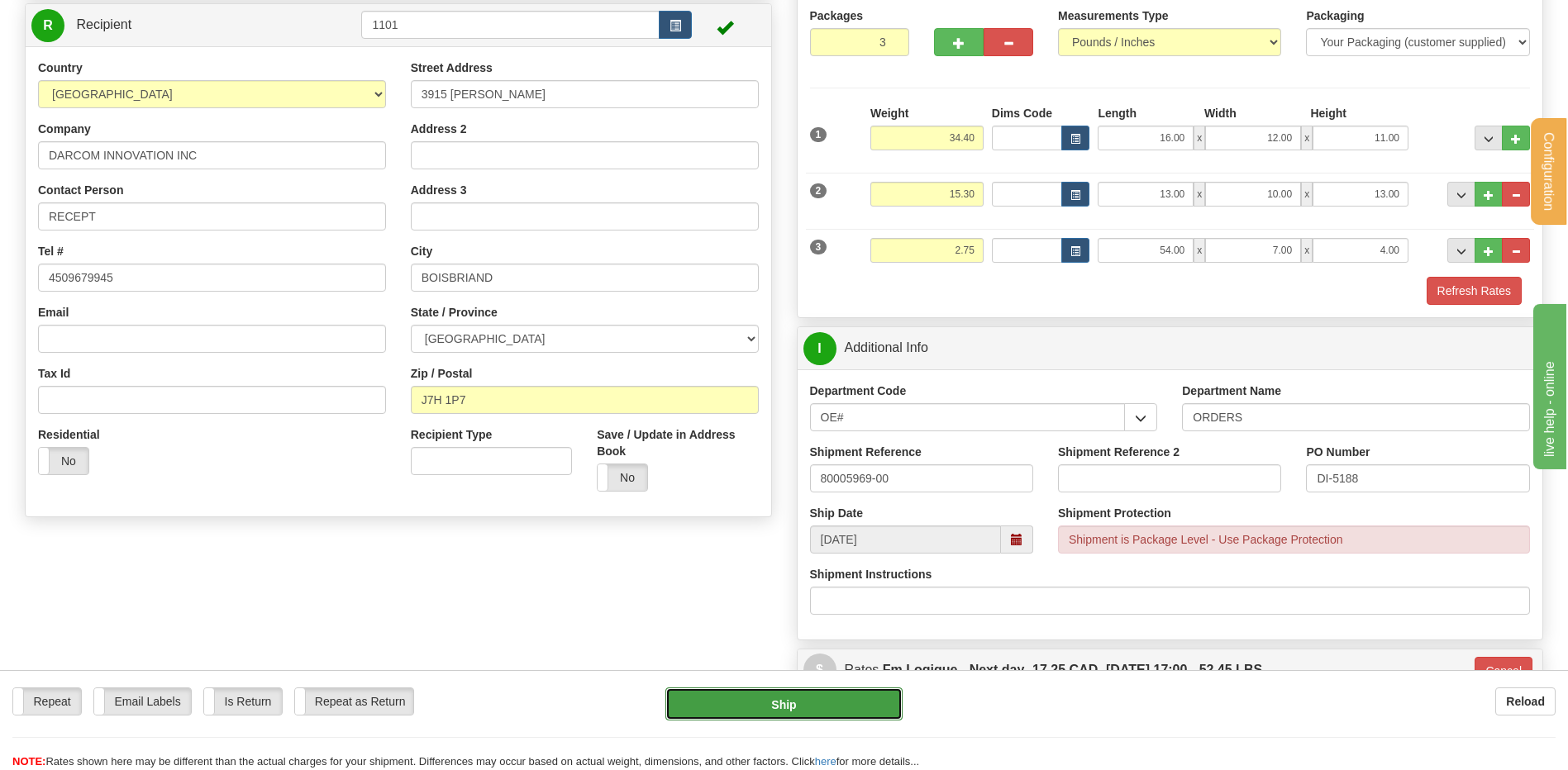
click at [782, 704] on button "Ship" at bounding box center [783, 704] width 236 height 33
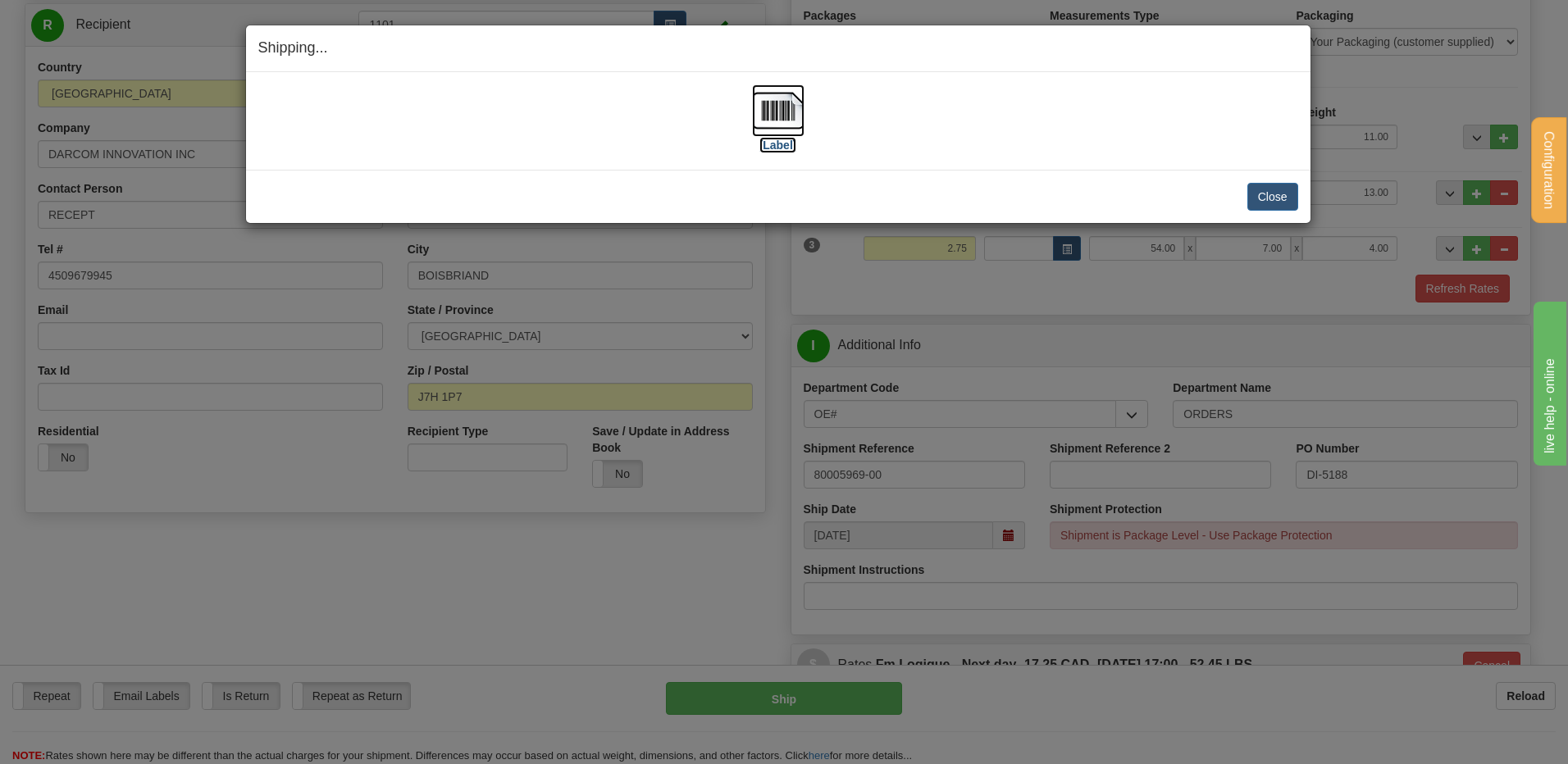
click at [757, 107] on img at bounding box center [778, 110] width 52 height 52
